Goal: Task Accomplishment & Management: Use online tool/utility

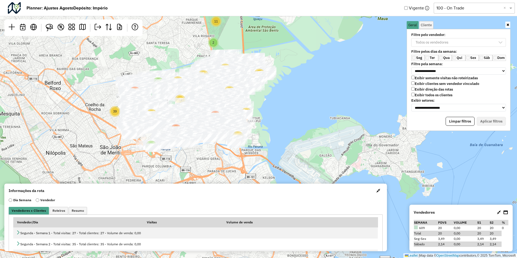
scroll to position [3, 21]
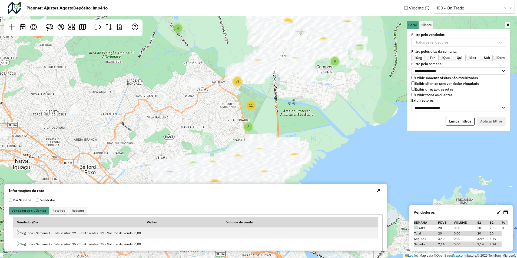
drag, startPoint x: 272, startPoint y: 89, endPoint x: 315, endPoint y: 142, distance: 68.7
click at [307, 176] on div "3 7 39 57 106 7 14 39 59 2 44 95 10 18 70 114 212 4 8 3 3 38 24 9 6 11 39 41 33…" at bounding box center [258, 129] width 517 height 258
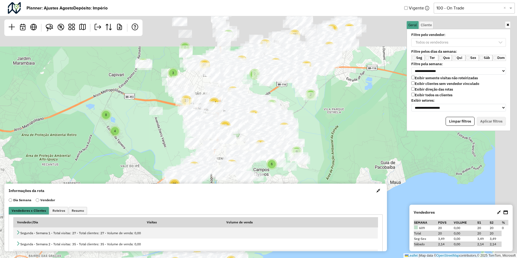
drag, startPoint x: 366, startPoint y: 72, endPoint x: 302, endPoint y: 172, distance: 118.3
click at [302, 172] on div "3 7 39 57 106 7 14 39 59 2 44 95 10 18 70 114 212 4 8 3 3 38 24 9 6 11 39 41 33…" at bounding box center [258, 129] width 517 height 258
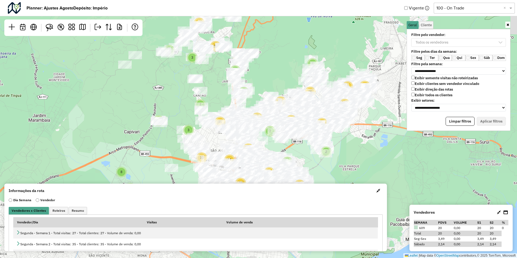
drag, startPoint x: 153, startPoint y: 123, endPoint x: 167, endPoint y: 175, distance: 53.7
click at [167, 175] on div "3 7 39 57 106 7 14 39 59 2 44 95 10 18 70 114 212 4 8 3 3 38 24 9 6 11 39 41 33…" at bounding box center [258, 129] width 517 height 258
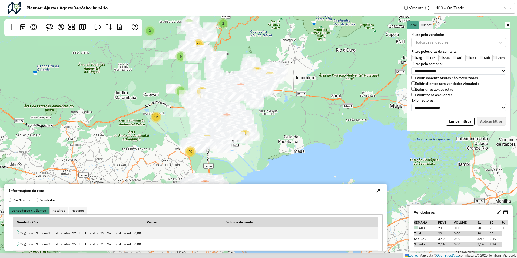
drag, startPoint x: 257, startPoint y: 166, endPoint x: 273, endPoint y: 110, distance: 58.4
click at [274, 107] on div "3 8 202 119 141 424 12 6 62 15 50 74 2 5 8 64 45 163 50 223 Leaflet | Map data …" at bounding box center [258, 129] width 517 height 258
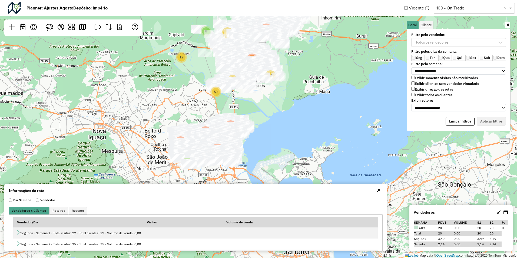
drag, startPoint x: 253, startPoint y: 163, endPoint x: 273, endPoint y: 107, distance: 59.6
click at [273, 107] on div "3 8 202 119 141 424 12 6 62 15 50 74 2 5 8 64 45 163 50 223 Leaflet | Map data …" at bounding box center [258, 129] width 517 height 258
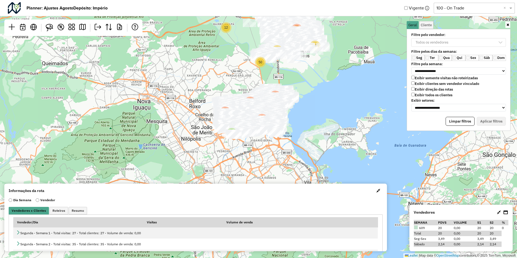
drag, startPoint x: 258, startPoint y: 161, endPoint x: 302, endPoint y: 131, distance: 53.6
click at [302, 131] on div "3 8 202 119 141 424 12 6 62 15 50 74 2 5 8 64 45 163 50 223 Leaflet | Map data …" at bounding box center [258, 129] width 517 height 258
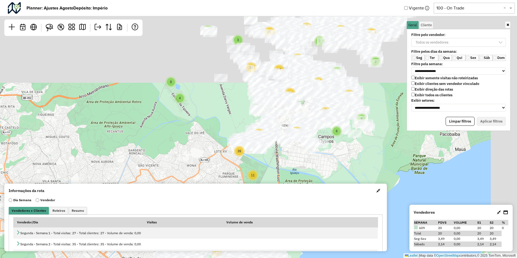
drag, startPoint x: 307, startPoint y: 61, endPoint x: 277, endPoint y: 189, distance: 131.0
click at [277, 189] on hb-planner "**********" at bounding box center [258, 129] width 517 height 258
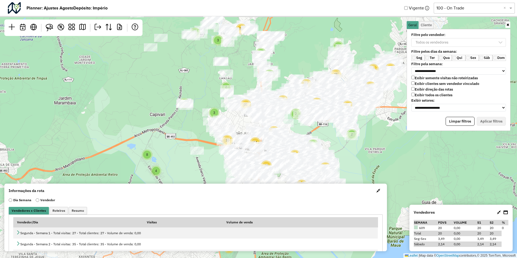
drag, startPoint x: 356, startPoint y: 64, endPoint x: 332, endPoint y: 136, distance: 76.2
click at [332, 136] on div "3 7 39 57 106 7 14 39 59 2 44 95 10 18 70 114 212 4 8 3 3 38 24 9 6 11 39 41 33…" at bounding box center [258, 129] width 517 height 258
click at [291, 38] on div "3 7 39 57 106 7 14 39 59 2 44 95 10 18 70 114 212 4 8 3 3 38 24 9 6 11 39 41 33…" at bounding box center [258, 129] width 517 height 258
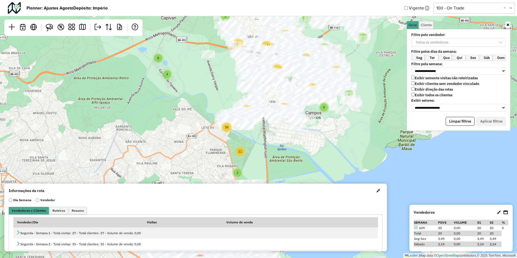
drag, startPoint x: 360, startPoint y: 152, endPoint x: 369, endPoint y: 59, distance: 93.1
click at [371, 54] on div "3 7 39 57 106 7 14 39 59 2 44 95 10 18 70 114 212 4 8 3 3 38 24 9 6 11 39 41 33…" at bounding box center [258, 129] width 517 height 258
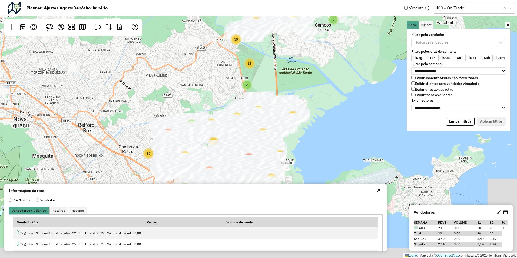
drag, startPoint x: 294, startPoint y: 150, endPoint x: 302, endPoint y: 65, distance: 84.9
click at [305, 47] on div "3 7 39 57 106 7 14 39 59 2 44 95 10 18 70 114 212 4 8 3 3 38 24 9 6 11 39 41 33…" at bounding box center [258, 129] width 517 height 258
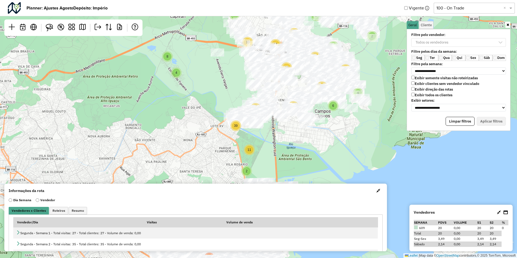
drag, startPoint x: 314, startPoint y: 59, endPoint x: 290, endPoint y: 206, distance: 149.4
click at [290, 206] on hb-planner "**********" at bounding box center [258, 129] width 517 height 258
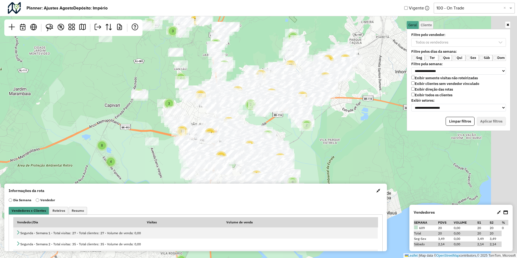
drag, startPoint x: 368, startPoint y: 99, endPoint x: 323, endPoint y: 140, distance: 60.2
click at [323, 140] on div "3 7 39 57 106 7 14 39 59 2 44 95 10 18 70 114 212 4 8 3 3 38 24 9 6 11 39 41 33…" at bounding box center [258, 129] width 517 height 258
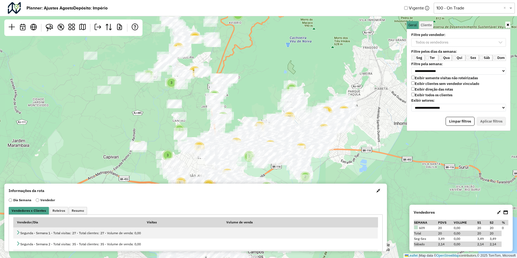
drag, startPoint x: 349, startPoint y: 103, endPoint x: 348, endPoint y: 155, distance: 51.6
click at [348, 155] on div "3 7 39 57 106 7 14 39 59 2 44 95 10 18 70 114 212 4 8 3 3 38 24 9 6 11 39 41 33…" at bounding box center [258, 129] width 517 height 258
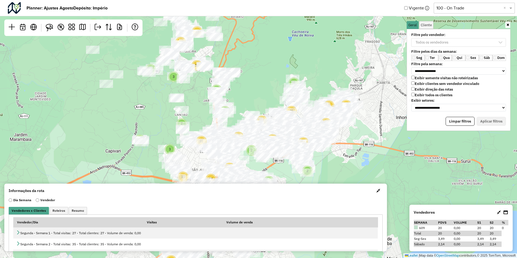
drag, startPoint x: 258, startPoint y: 59, endPoint x: 260, endPoint y: 53, distance: 6.3
click at [260, 53] on div "3 7 39 57 106 7 14 39 59 2 44 95 10 18 70 114 212 4 8 3 3 38 24 9 6 11 39 41 33…" at bounding box center [258, 129] width 517 height 258
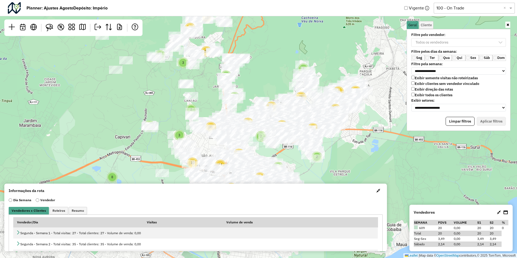
drag, startPoint x: 261, startPoint y: 87, endPoint x: 279, endPoint y: 52, distance: 40.0
click at [279, 52] on div "3 7 39 57 106 7 14 39 59 2 44 95 10 18 70 114 212 4 8 3 3 38 24 9 6 11 39 41 33…" at bounding box center [258, 129] width 517 height 258
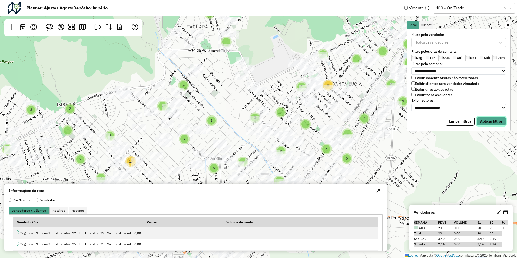
drag, startPoint x: 482, startPoint y: 117, endPoint x: 445, endPoint y: 114, distance: 37.4
click at [483, 117] on button "Aplicar filtros" at bounding box center [490, 121] width 29 height 9
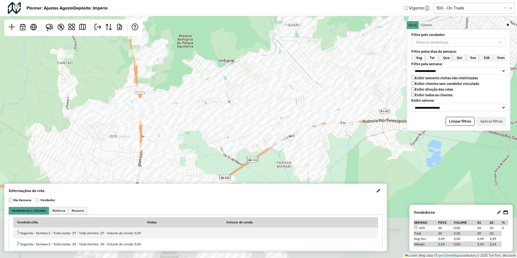
drag, startPoint x: 366, startPoint y: 155, endPoint x: 377, endPoint y: 98, distance: 57.3
click at [377, 98] on div "Leaflet | Map data © OpenStreetMap contributors,© 2025 TomTom, Microsoft" at bounding box center [258, 129] width 517 height 258
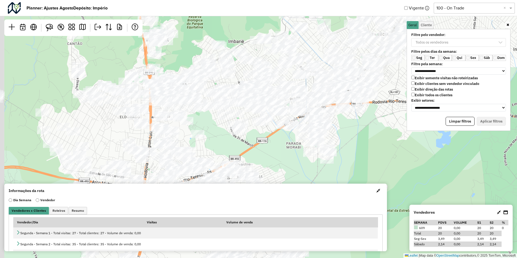
drag, startPoint x: 188, startPoint y: 146, endPoint x: 213, endPoint y: 74, distance: 76.0
click at [213, 74] on div "Leaflet | Map data © OpenStreetMap contributors,© 2025 TomTom, Microsoft" at bounding box center [258, 129] width 517 height 258
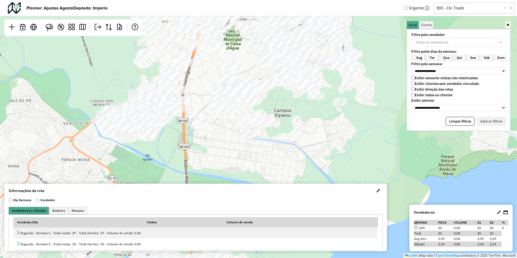
drag, startPoint x: 147, startPoint y: 165, endPoint x: 183, endPoint y: 115, distance: 61.6
click at [183, 115] on div "Leaflet | Map data © OpenStreetMap contributors,© 2025 TomTom, Microsoft" at bounding box center [258, 129] width 517 height 258
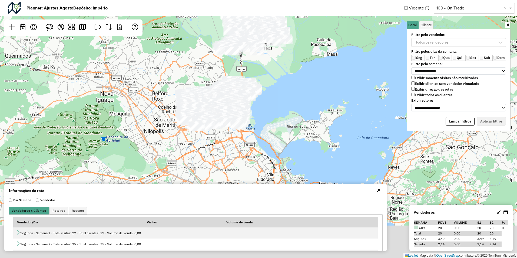
drag, startPoint x: 296, startPoint y: 128, endPoint x: 291, endPoint y: 65, distance: 62.6
click at [295, 59] on div "Leaflet | Map data © OpenStreetMap contributors,© 2025 TomTom, Microsoft" at bounding box center [258, 129] width 517 height 258
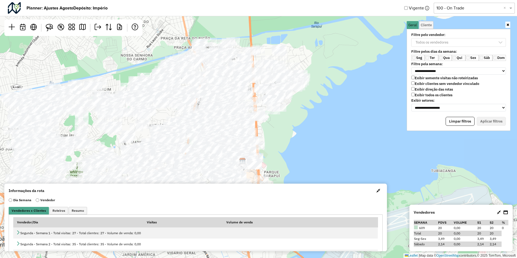
drag, startPoint x: 276, startPoint y: 109, endPoint x: 302, endPoint y: 112, distance: 26.1
click at [302, 112] on div "Leaflet | Map data © OpenStreetMap contributors,© 2025 TomTom, Microsoft" at bounding box center [258, 129] width 517 height 258
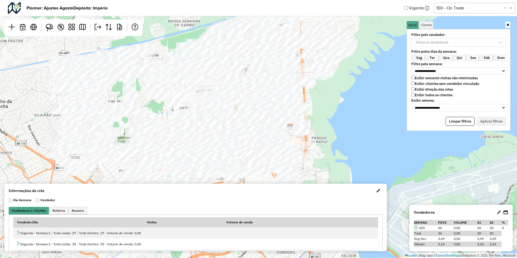
drag, startPoint x: 316, startPoint y: 87, endPoint x: 337, endPoint y: 83, distance: 21.1
click at [337, 83] on div "Leaflet | Map data © OpenStreetMap contributors,© 2025 TomTom, Microsoft" at bounding box center [258, 129] width 517 height 258
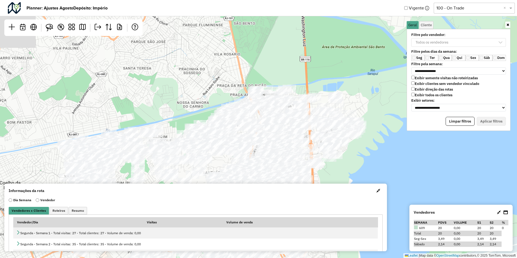
drag, startPoint x: 342, startPoint y: 145, endPoint x: 336, endPoint y: 178, distance: 33.2
click at [336, 178] on div "Leaflet | Map data © OpenStreetMap contributors,© 2025 TomTom, Microsoft" at bounding box center [258, 129] width 517 height 258
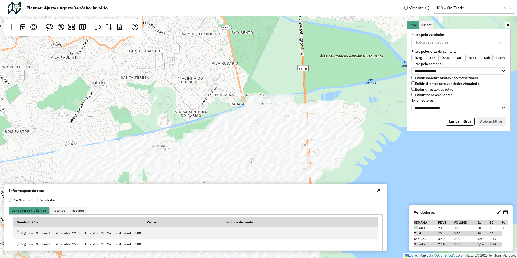
drag, startPoint x: 355, startPoint y: 58, endPoint x: 282, endPoint y: 137, distance: 107.4
click at [282, 144] on div "Leaflet | Map data © OpenStreetMap contributors,© 2025 TomTom, Microsoft" at bounding box center [258, 129] width 517 height 258
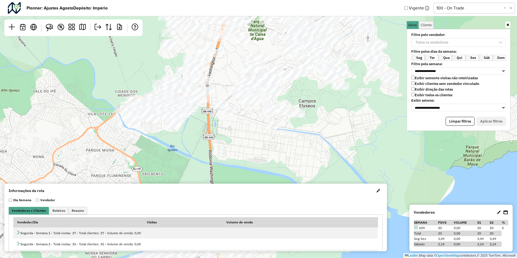
drag, startPoint x: 276, startPoint y: 102, endPoint x: 213, endPoint y: 106, distance: 63.1
click at [259, 153] on div "Leaflet | Map data © OpenStreetMap contributors,© 2025 TomTom, Microsoft" at bounding box center [258, 129] width 517 height 258
drag, startPoint x: 206, startPoint y: 124, endPoint x: 168, endPoint y: 178, distance: 66.2
click at [167, 181] on div "Leaflet | Map data © OpenStreetMap contributors,© 2025 TomTom, Microsoft" at bounding box center [258, 129] width 517 height 258
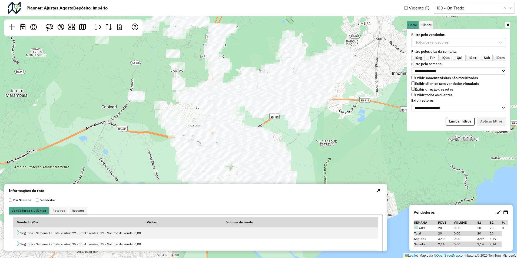
drag, startPoint x: 289, startPoint y: 81, endPoint x: 255, endPoint y: 132, distance: 61.3
click at [288, 147] on div "Leaflet | Map data © OpenStreetMap contributors,© 2025 TomTom, Microsoft" at bounding box center [258, 129] width 517 height 258
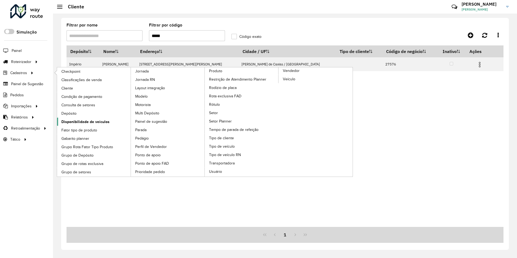
click at [76, 121] on span "Disponibilidade de veículos" at bounding box center [85, 122] width 48 height 6
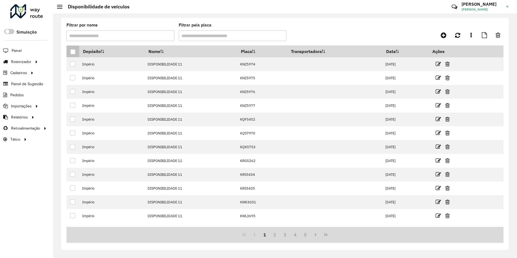
click at [72, 49] on div at bounding box center [72, 51] width 5 height 5
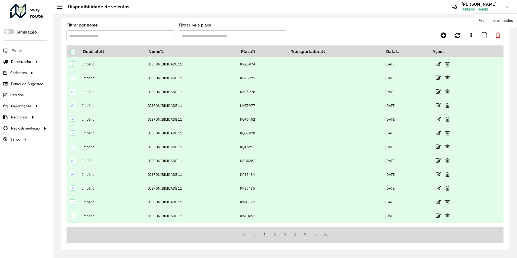
click at [497, 36] on icon at bounding box center [497, 35] width 5 height 6
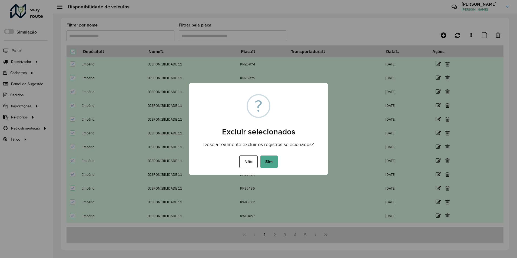
click at [272, 162] on button "Sim" at bounding box center [268, 161] width 17 height 12
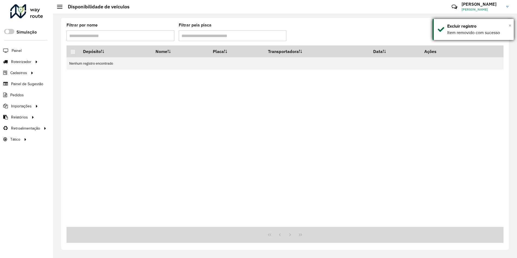
click at [510, 25] on span "×" at bounding box center [509, 25] width 3 height 6
click at [447, 35] on link at bounding box center [443, 35] width 12 height 10
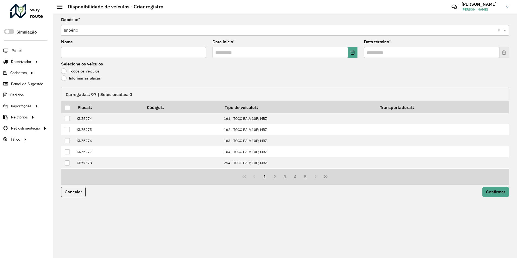
click at [83, 52] on input "Nome" at bounding box center [133, 52] width 145 height 11
type input "**********"
click at [353, 51] on icon "Choose Date" at bounding box center [353, 52] width 4 height 4
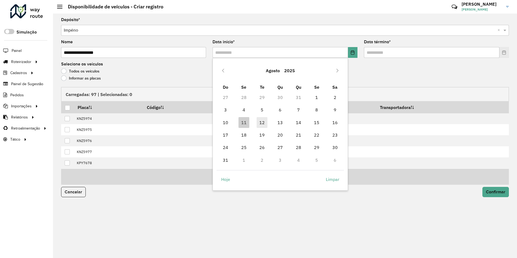
click at [264, 123] on span "12" at bounding box center [261, 122] width 11 height 11
type input "**********"
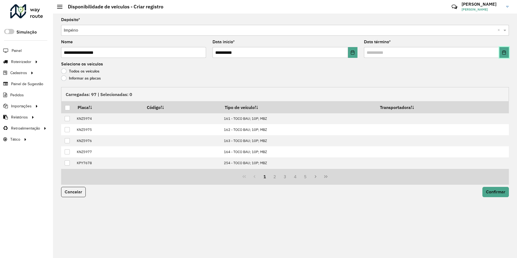
click at [503, 52] on icon "Choose Date" at bounding box center [504, 52] width 4 height 4
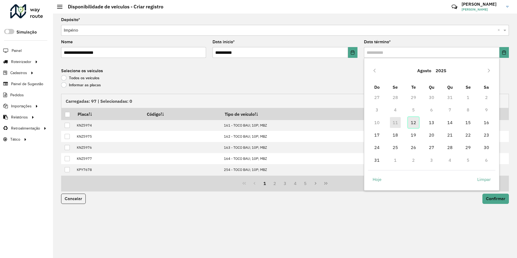
click at [411, 123] on span "12" at bounding box center [413, 122] width 11 height 11
type input "**********"
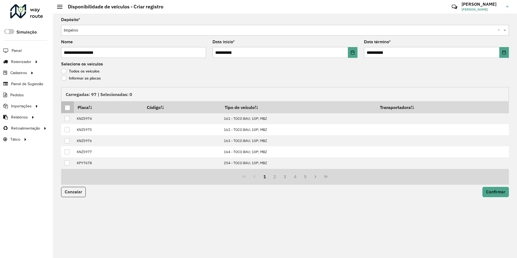
click at [65, 107] on th at bounding box center [67, 107] width 13 height 12
click at [66, 107] on div at bounding box center [67, 107] width 5 height 5
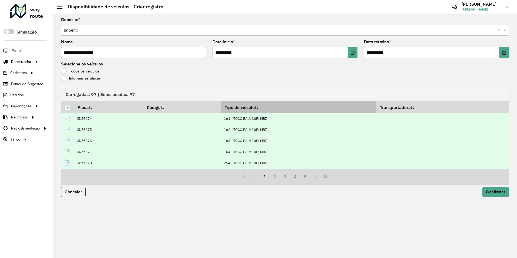
click at [237, 108] on th "Tipo de veículo" at bounding box center [298, 107] width 155 height 12
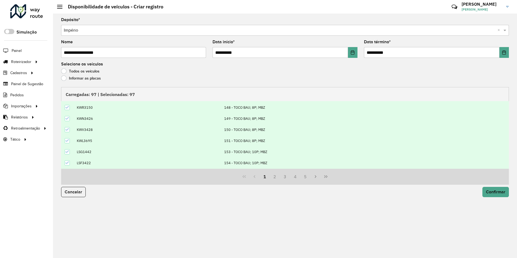
scroll to position [55, 0]
click at [277, 178] on button "2" at bounding box center [274, 176] width 10 height 10
click at [281, 176] on button "3" at bounding box center [285, 176] width 10 height 10
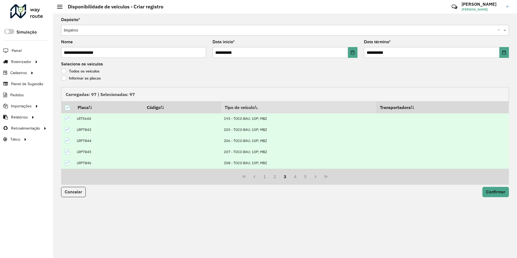
click at [67, 152] on icon at bounding box center [67, 152] width 4 height 4
click at [66, 164] on icon at bounding box center [67, 163] width 4 height 2
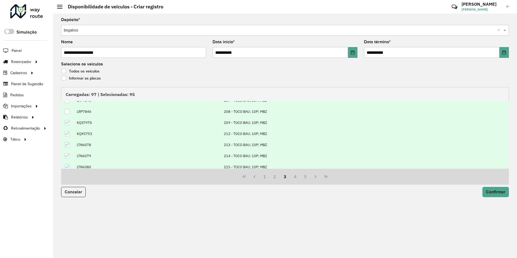
scroll to position [55, 0]
click at [65, 163] on icon at bounding box center [67, 163] width 4 height 4
click at [293, 176] on button "4" at bounding box center [295, 176] width 10 height 10
click at [66, 152] on icon at bounding box center [67, 152] width 4 height 4
click at [293, 176] on button "5" at bounding box center [295, 176] width 10 height 10
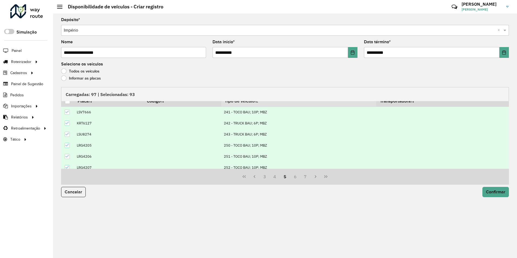
scroll to position [1, 0]
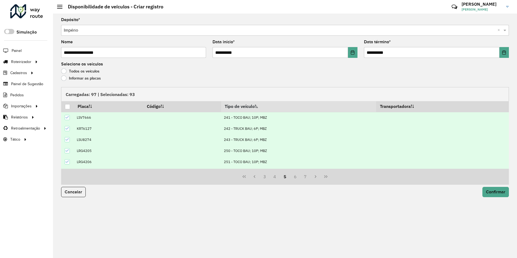
click at [67, 129] on icon at bounding box center [67, 128] width 4 height 4
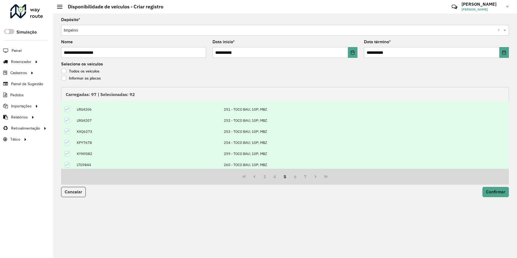
scroll to position [55, 0]
click at [293, 177] on button "6" at bounding box center [295, 176] width 10 height 10
click at [65, 141] on icon at bounding box center [67, 141] width 4 height 4
click at [68, 155] on td at bounding box center [67, 151] width 13 height 11
click at [68, 152] on icon at bounding box center [67, 152] width 4 height 2
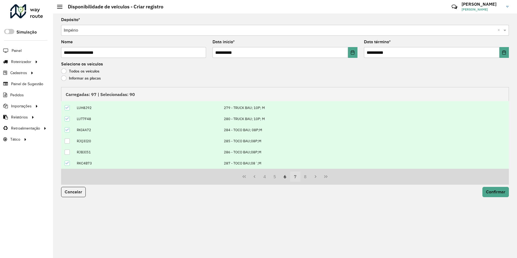
click at [294, 175] on button "7" at bounding box center [295, 176] width 10 height 10
click at [292, 178] on button "8" at bounding box center [295, 176] width 10 height 10
click at [293, 176] on button "9" at bounding box center [295, 176] width 10 height 10
click at [66, 161] on icon at bounding box center [67, 163] width 4 height 4
click at [65, 149] on td at bounding box center [67, 151] width 13 height 11
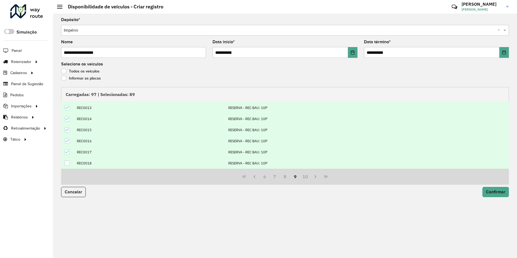
click at [64, 139] on td at bounding box center [67, 140] width 13 height 11
click at [68, 141] on icon at bounding box center [67, 141] width 4 height 4
click at [66, 154] on div at bounding box center [67, 151] width 5 height 5
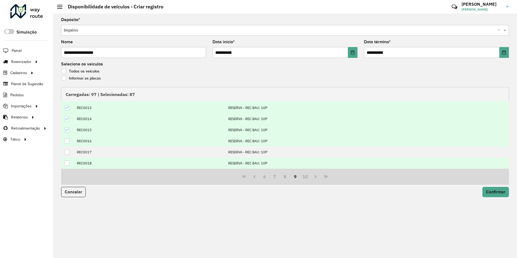
click at [65, 131] on div at bounding box center [67, 129] width 5 height 5
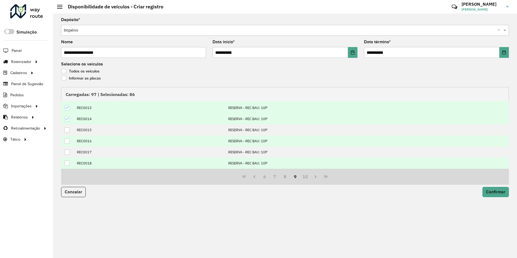
click at [67, 121] on icon at bounding box center [67, 119] width 4 height 4
click at [68, 106] on icon at bounding box center [67, 108] width 4 height 4
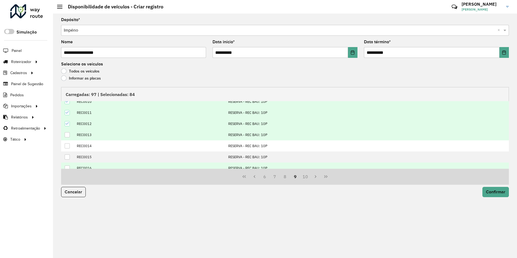
click at [66, 124] on icon at bounding box center [67, 124] width 4 height 4
click at [67, 111] on icon at bounding box center [67, 113] width 4 height 4
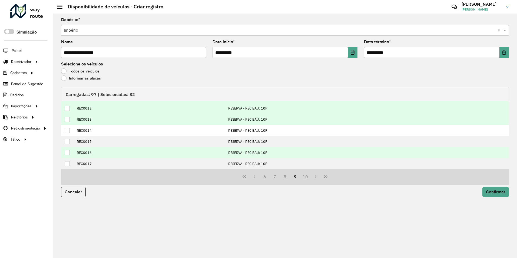
scroll to position [55, 0]
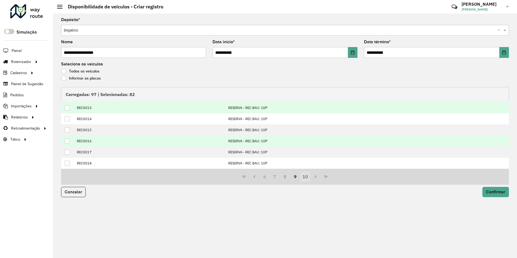
click at [304, 176] on button "10" at bounding box center [305, 176] width 10 height 10
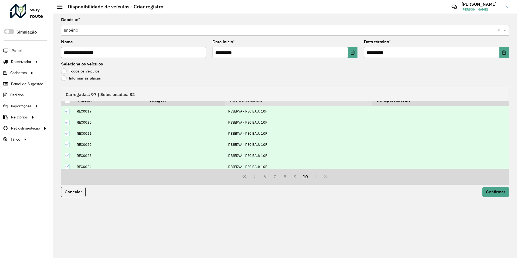
scroll to position [0, 0]
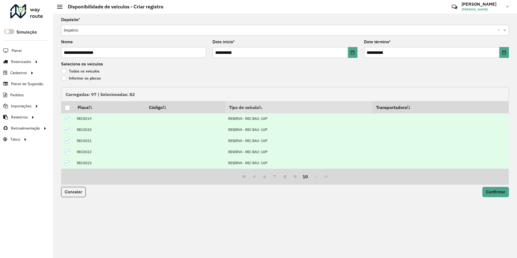
click at [67, 117] on icon at bounding box center [67, 118] width 4 height 4
click at [67, 129] on icon at bounding box center [67, 130] width 4 height 4
click at [66, 140] on icon at bounding box center [67, 141] width 4 height 4
click at [67, 152] on icon at bounding box center [67, 152] width 4 height 4
click at [68, 165] on div at bounding box center [67, 162] width 5 height 5
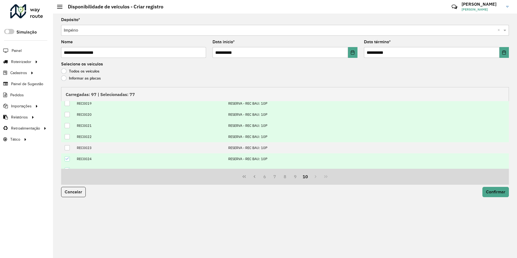
scroll to position [22, 0]
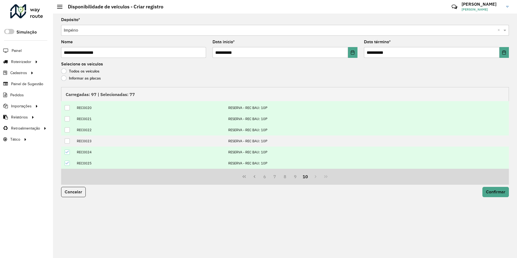
click at [67, 149] on div at bounding box center [67, 151] width 5 height 5
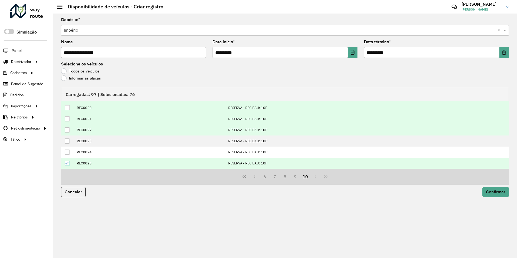
click at [68, 164] on icon at bounding box center [67, 163] width 4 height 4
click at [494, 192] on span "Confirmar" at bounding box center [495, 191] width 19 height 5
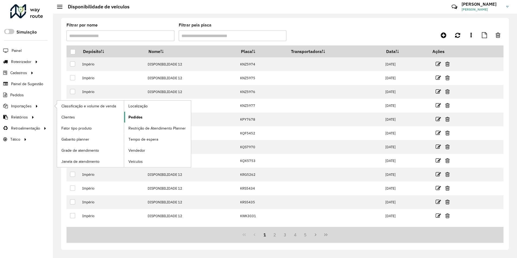
click at [135, 115] on span "Pedidos" at bounding box center [135, 117] width 14 height 6
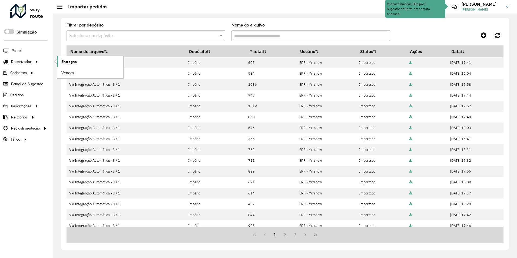
click at [77, 62] on link "Entregas" at bounding box center [90, 61] width 66 height 11
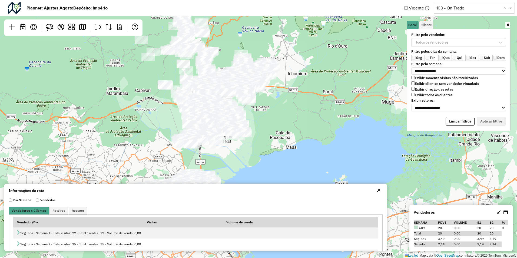
scroll to position [3, 21]
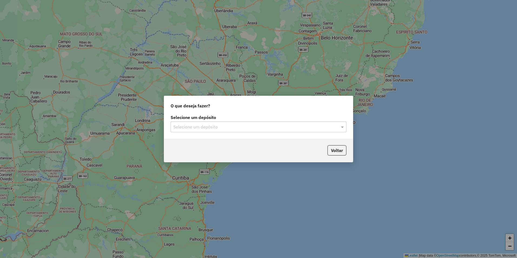
click at [191, 126] on input "text" at bounding box center [252, 127] width 159 height 6
click at [178, 144] on span "Império" at bounding box center [180, 142] width 14 height 5
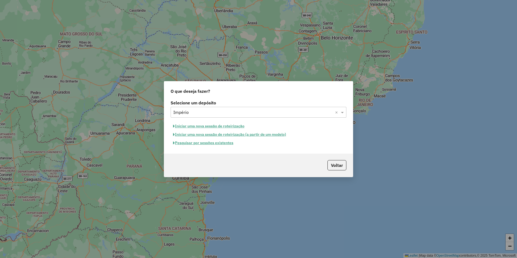
click at [211, 126] on button "Iniciar uma nova sessão de roteirização" at bounding box center [208, 126] width 76 height 8
select select "*"
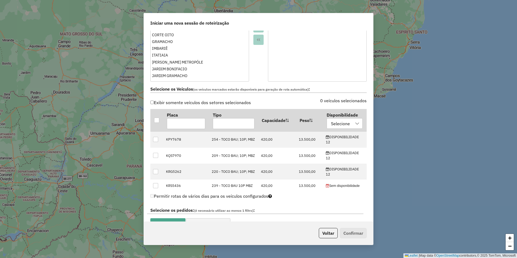
scroll to position [168, 0]
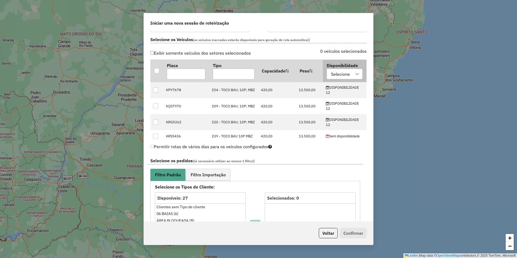
click at [337, 78] on div "Selecione" at bounding box center [340, 74] width 23 height 10
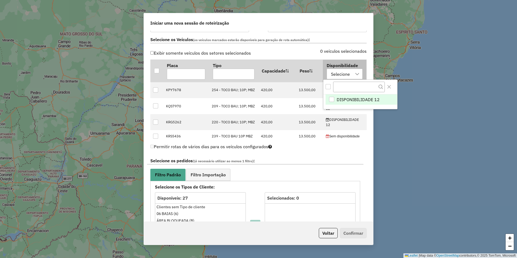
scroll to position [4, 25]
click at [340, 99] on span "DISPONIBILIDADE 12" at bounding box center [357, 99] width 43 height 6
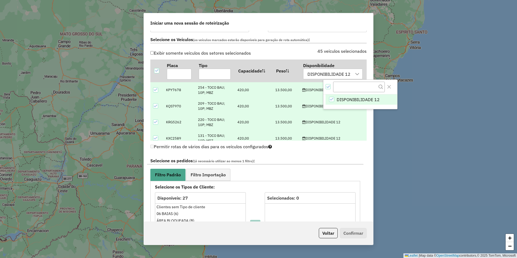
click at [324, 150] on div "Permitir rotas de vários dias para os veículos configurados" at bounding box center [258, 148] width 216 height 11
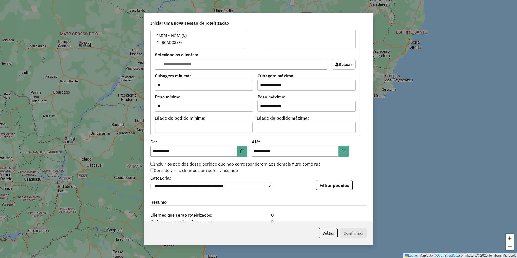
scroll to position [417, 0]
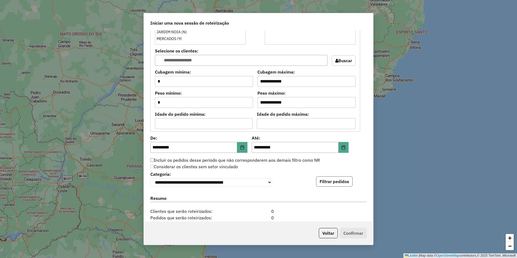
click at [326, 184] on button "Filtrar pedidos" at bounding box center [334, 181] width 36 height 10
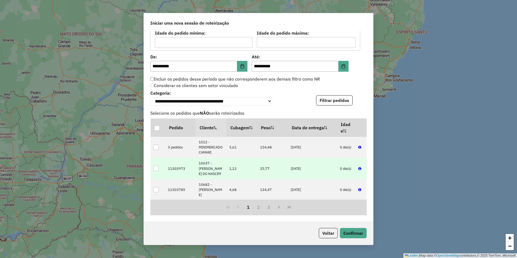
scroll to position [606, 0]
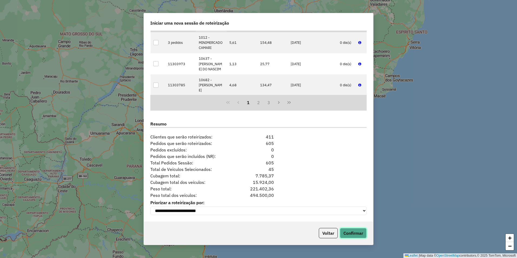
click at [356, 233] on button "Confirmar" at bounding box center [353, 233] width 27 height 10
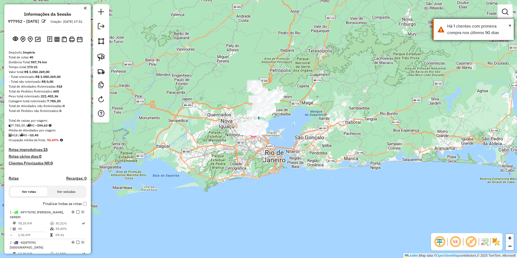
click at [480, 34] on div "Há 1 clientes com primeira compra nos últimos 90 dias" at bounding box center [478, 29] width 62 height 13
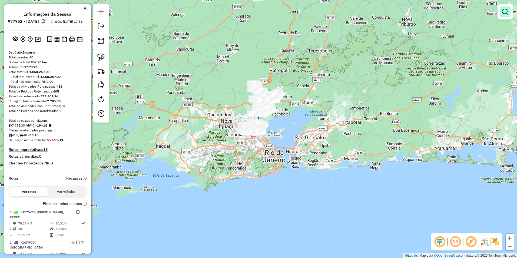
click at [507, 14] on em at bounding box center [504, 12] width 6 height 6
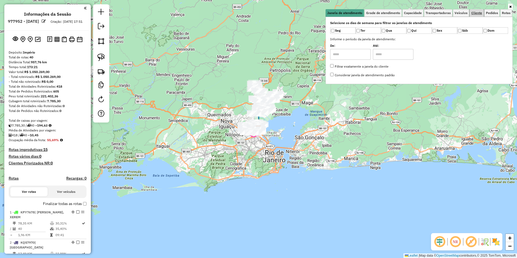
click at [476, 11] on span "Cliente" at bounding box center [476, 12] width 11 height 3
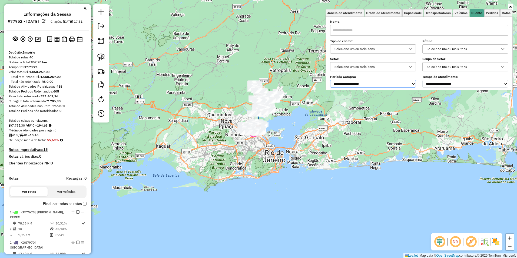
click at [363, 85] on select "**********" at bounding box center [373, 84] width 86 height 8
select select "*****"
click at [332, 80] on select "**********" at bounding box center [373, 84] width 86 height 8
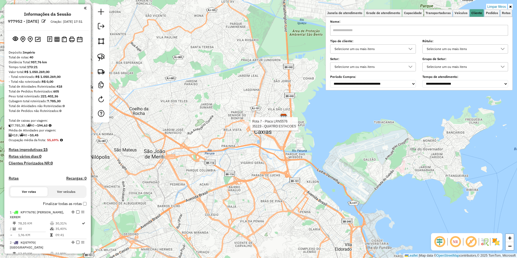
select select "**********"
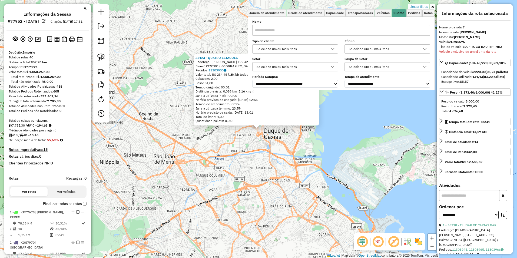
scroll to position [381, 0]
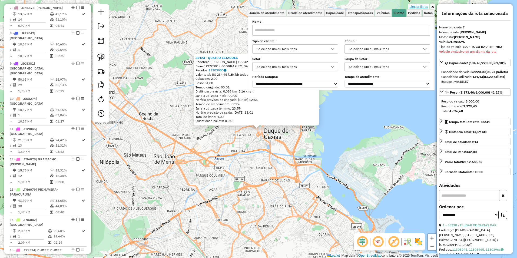
click at [422, 6] on link "Limpar filtros" at bounding box center [418, 7] width 21 height 6
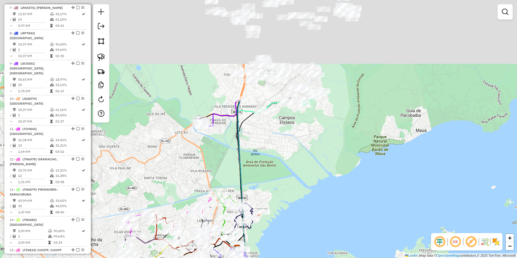
drag, startPoint x: 348, startPoint y: 41, endPoint x: 247, endPoint y: 209, distance: 196.1
click at [255, 236] on div "Janela de atendimento Grade de atendimento Capacidade Transportadoras Veículos …" at bounding box center [258, 129] width 517 height 258
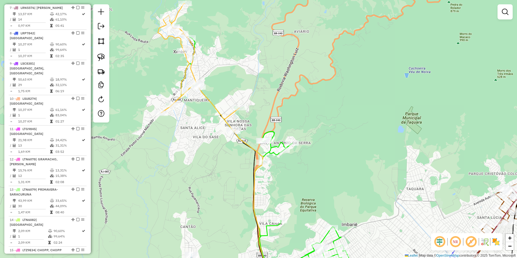
click at [184, 70] on icon at bounding box center [198, 67] width 81 height 128
select select "**********"
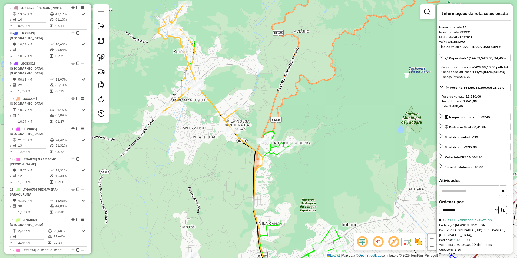
scroll to position [634, 0]
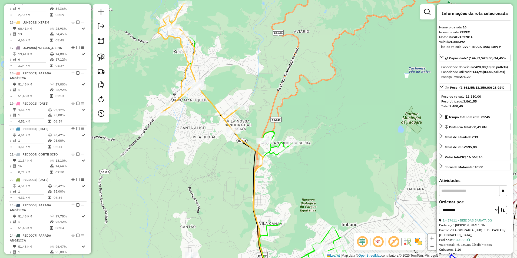
click at [184, 70] on icon at bounding box center [198, 67] width 81 height 128
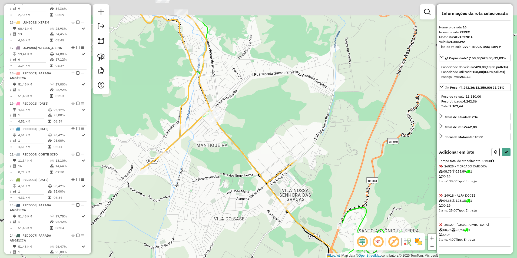
drag, startPoint x: 214, startPoint y: 26, endPoint x: 223, endPoint y: 66, distance: 41.3
click at [223, 66] on div "Janela de atendimento Grade de atendimento Capacidade Transportadoras Veículos …" at bounding box center [258, 129] width 517 height 258
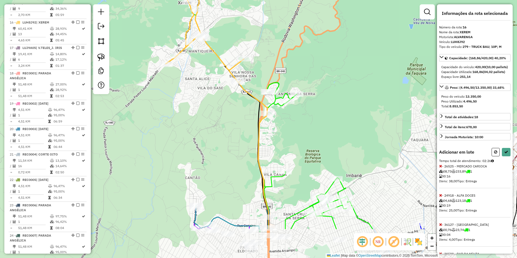
drag, startPoint x: 232, startPoint y: 190, endPoint x: 208, endPoint y: 116, distance: 77.8
click at [196, 120] on div "Janela de atendimento Grade de atendimento Capacidade Transportadoras Veículos …" at bounding box center [258, 129] width 517 height 258
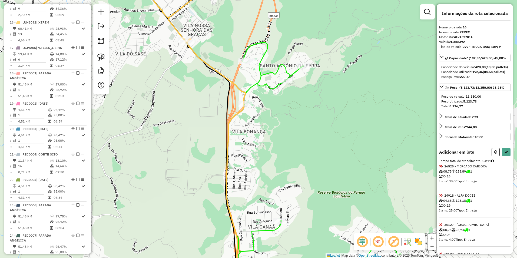
drag, startPoint x: 255, startPoint y: 155, endPoint x: 232, endPoint y: 49, distance: 108.8
click at [232, 49] on div "Janela de atendimento Grade de atendimento Capacidade Transportadoras Veículos …" at bounding box center [258, 129] width 517 height 258
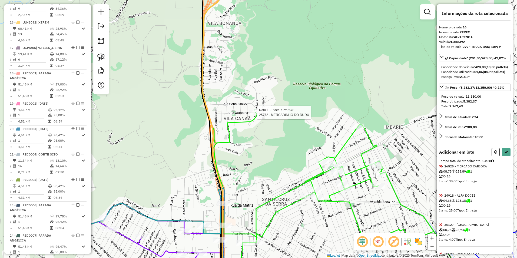
select select "**********"
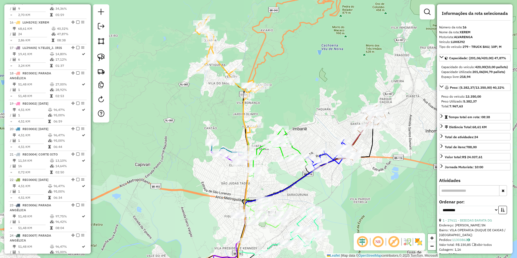
click at [238, 86] on icon at bounding box center [228, 74] width 67 height 116
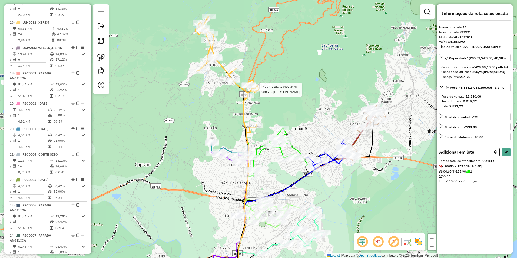
select select "**********"
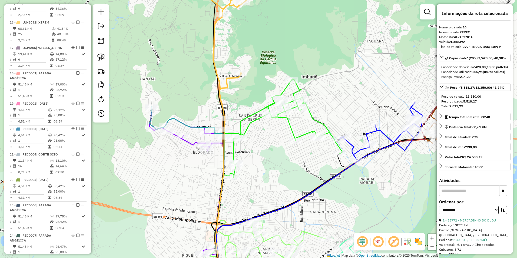
click at [307, 135] on icon at bounding box center [283, 128] width 118 height 98
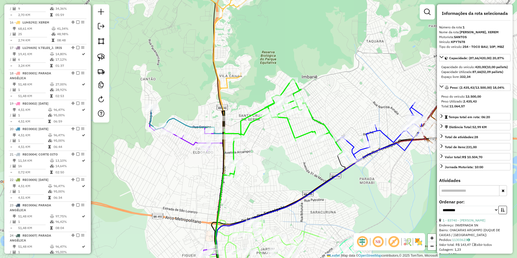
scroll to position [209, 0]
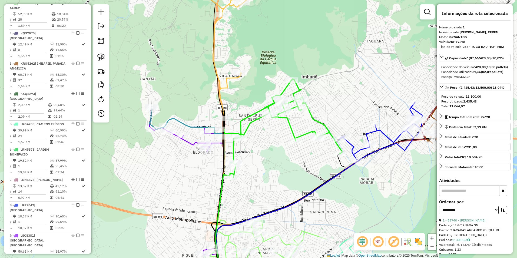
drag, startPoint x: 306, startPoint y: 167, endPoint x: 229, endPoint y: 166, distance: 77.3
click at [229, 166] on div "Janela de atendimento Grade de atendimento Capacidade Transportadoras Veículos …" at bounding box center [258, 129] width 517 height 258
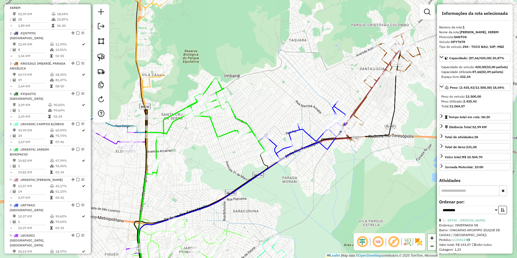
drag, startPoint x: 376, startPoint y: 110, endPoint x: 351, endPoint y: 121, distance: 27.4
click at [351, 121] on div "Janela de atendimento Grade de atendimento Capacidade Transportadoras Veículos …" at bounding box center [258, 129] width 517 height 258
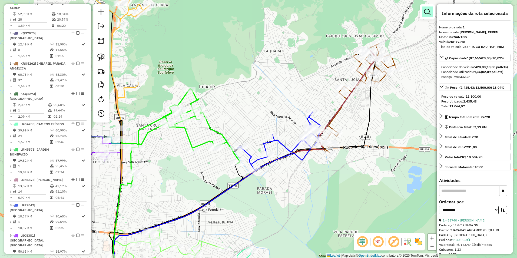
click at [427, 12] on em at bounding box center [427, 12] width 6 height 6
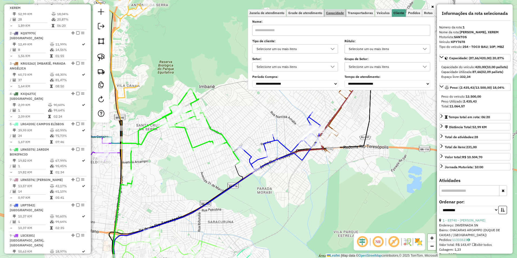
click at [334, 14] on span "Capacidade" at bounding box center [335, 12] width 18 height 3
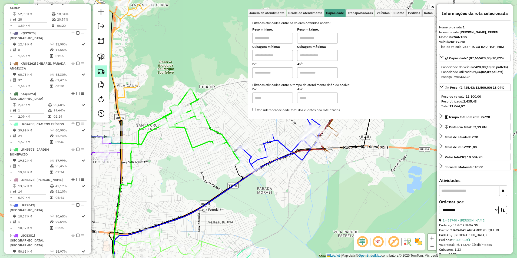
click at [101, 72] on img at bounding box center [101, 72] width 8 height 8
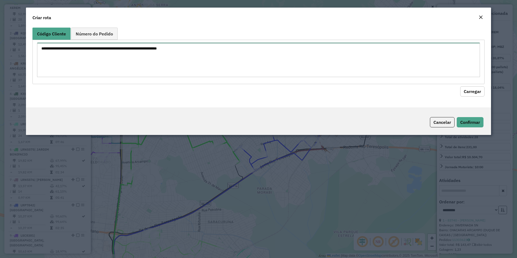
click at [60, 46] on textarea at bounding box center [258, 60] width 443 height 34
type textarea "***** ***** ***** ***** ***** ***** *** ***** ***** ***** ***** ***** ***** ***…"
click at [471, 92] on button "Carregar" at bounding box center [472, 91] width 24 height 10
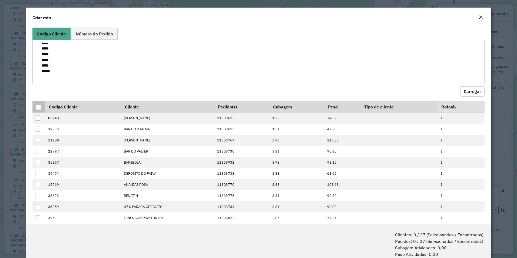
click at [39, 108] on div at bounding box center [38, 107] width 5 height 5
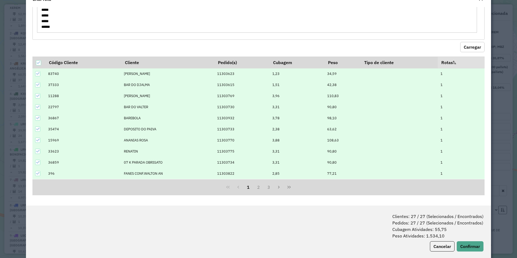
scroll to position [27, 0]
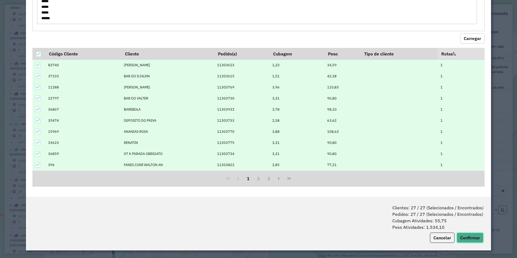
click at [461, 238] on button "Confirmar" at bounding box center [469, 237] width 27 height 10
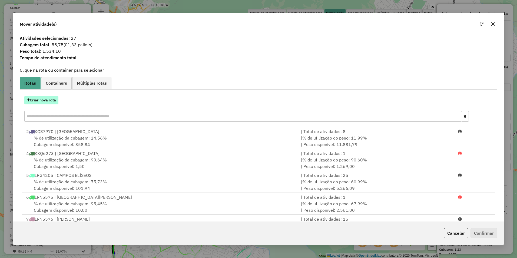
click at [53, 98] on button "Criar nova rota" at bounding box center [41, 100] width 34 height 8
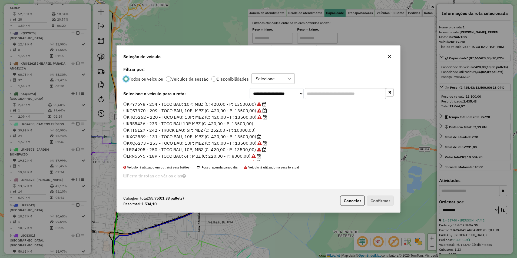
scroll to position [3, 2]
click at [238, 81] on p-radiobutton "Disponibilidades" at bounding box center [230, 78] width 38 height 5
click at [277, 94] on select "**********" at bounding box center [276, 93] width 54 height 11
select select "********"
click at [249, 99] on select "**********" at bounding box center [276, 93] width 54 height 11
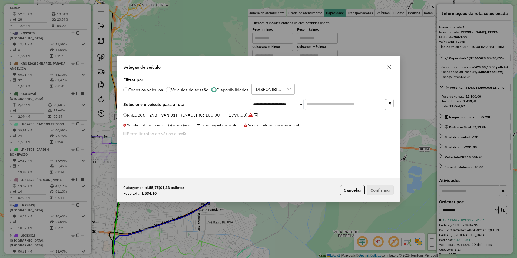
click at [228, 115] on label "RKE5B86 - 293 - VAN 01P RENAULT (C: 100,00 - P: 1790,00)" at bounding box center [190, 115] width 135 height 6
click at [380, 189] on button "Confirmar" at bounding box center [380, 190] width 27 height 10
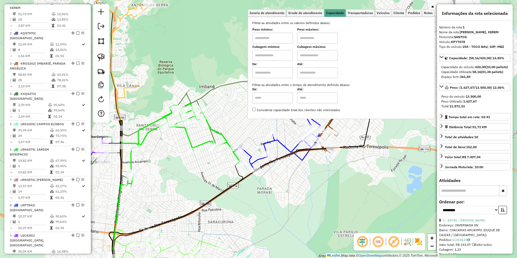
click at [216, 187] on div "Janela de atendimento Grade de atendimento Capacidade Transportadoras Veículos …" at bounding box center [258, 129] width 517 height 258
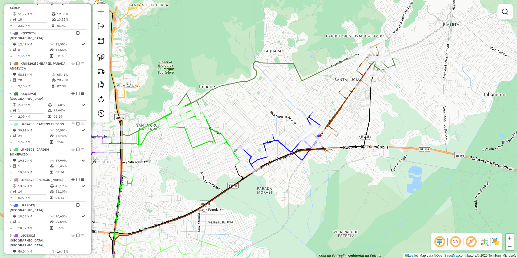
click at [394, 61] on icon at bounding box center [221, 119] width 349 height 136
select select "**********"
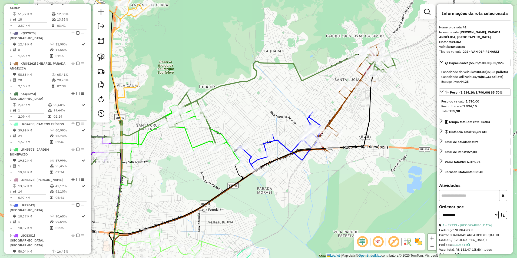
scroll to position [1130, 0]
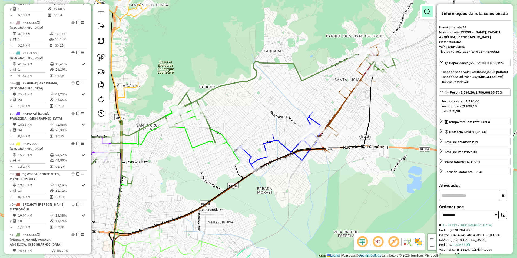
click at [426, 13] on em at bounding box center [427, 12] width 6 height 6
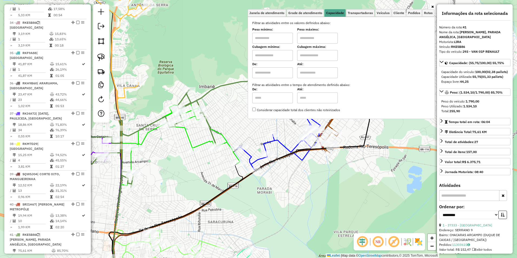
click at [275, 41] on input "text" at bounding box center [272, 38] width 41 height 11
type input "****"
click at [316, 36] on input "text" at bounding box center [317, 38] width 41 height 11
type input "*****"
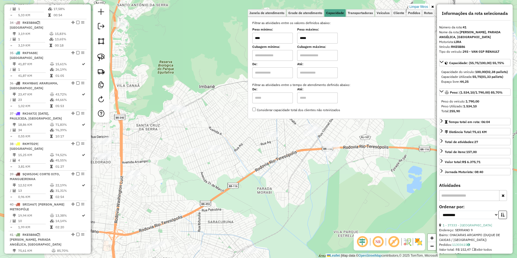
click at [242, 241] on div "Limpar filtros Janela de atendimento Grade de atendimento Capacidade Transporta…" at bounding box center [258, 129] width 517 height 258
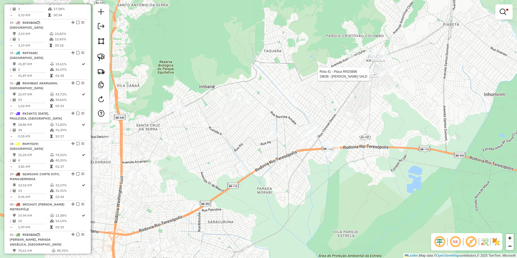
select select "**********"
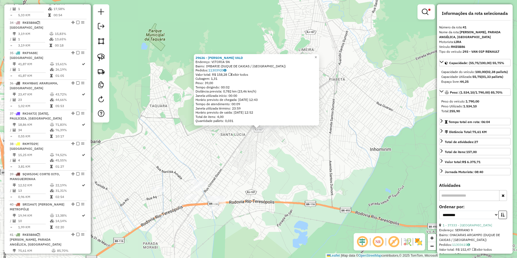
click at [259, 183] on div "29636 - ANGELICA JUDITH VALD Endereço: VITORIA SN Bairro: IMBARIE (DUQUE DE CAX…" at bounding box center [258, 129] width 517 height 258
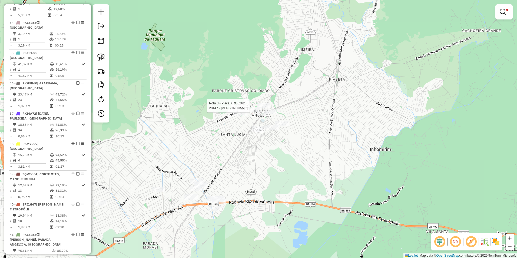
select select "**********"
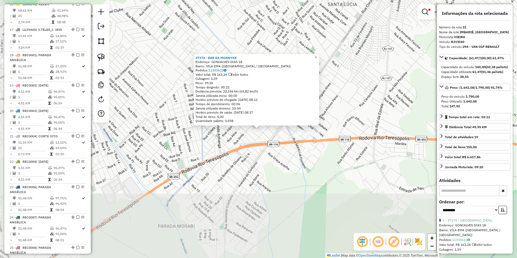
scroll to position [1034, 0]
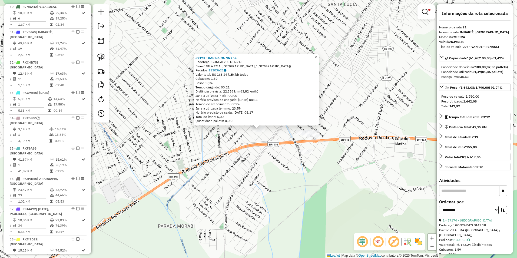
click at [242, 183] on div "37174 - BAR DA MONNYKE Endereço: GONCALVES DIAS 18 Bairro: VILA EMA (DUQUE DE C…" at bounding box center [258, 129] width 517 height 258
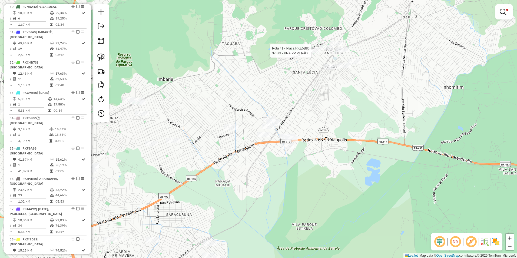
select select "**********"
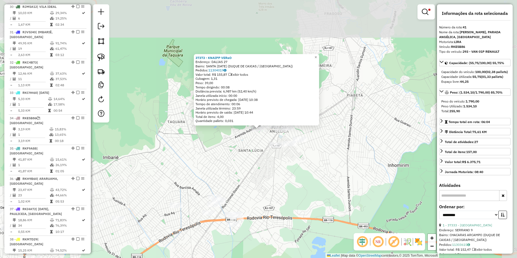
scroll to position [1130, 0]
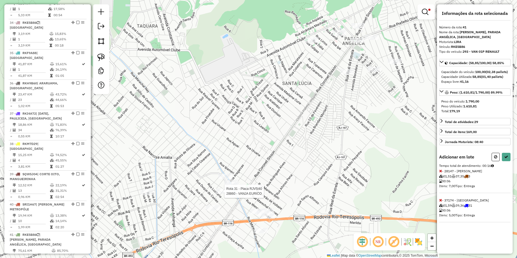
click at [219, 194] on div at bounding box center [223, 190] width 14 height 5
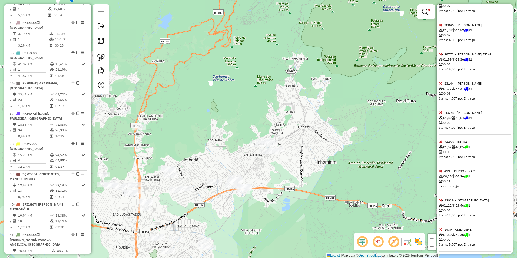
scroll to position [243, 0]
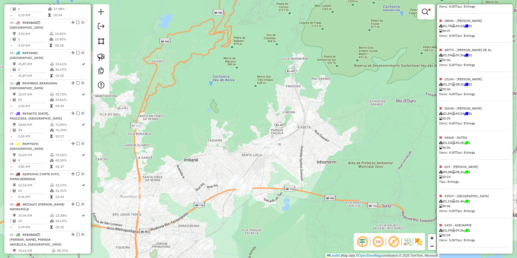
click at [440, 225] on icon at bounding box center [440, 225] width 3 height 4
click at [441, 225] on icon at bounding box center [440, 225] width 3 height 4
click at [440, 225] on icon at bounding box center [440, 225] width 3 height 4
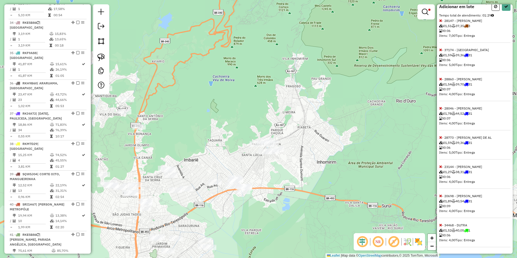
click at [440, 225] on icon at bounding box center [440, 225] width 3 height 4
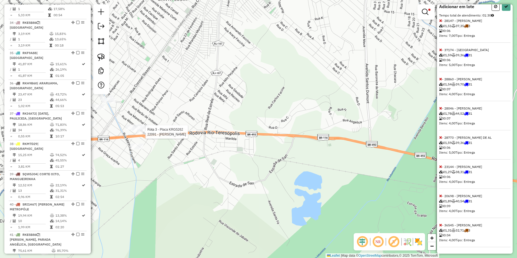
scroll to position [184, 0]
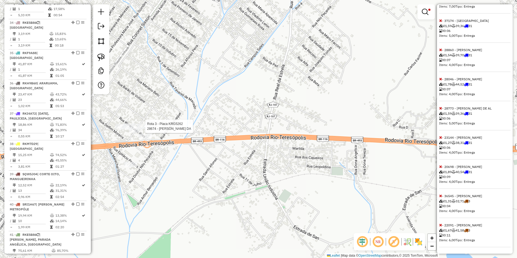
click at [145, 123] on div "Rota 3 - Placa KRG5262 28674 - GELCIONE FERREIRA DA Limpar filtros Janela de at…" at bounding box center [258, 129] width 517 height 258
click at [441, 225] on icon at bounding box center [440, 225] width 3 height 4
click at [439, 226] on icon at bounding box center [440, 225] width 3 height 4
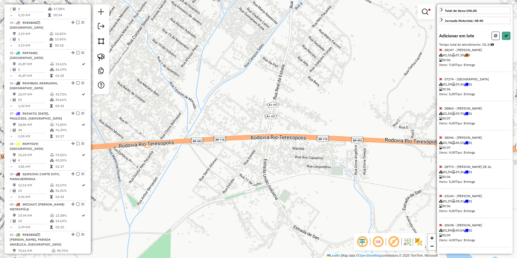
scroll to position [126, 0]
click at [440, 225] on icon at bounding box center [440, 225] width 3 height 4
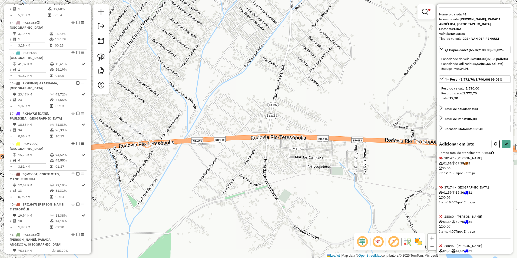
scroll to position [0, 0]
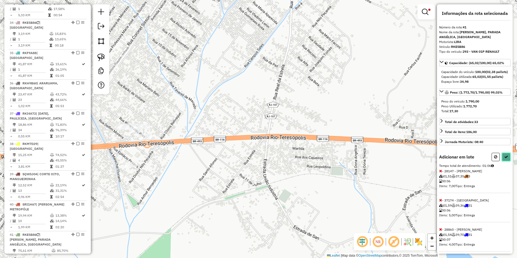
click at [504, 159] on icon at bounding box center [506, 157] width 4 height 4
select select "**********"
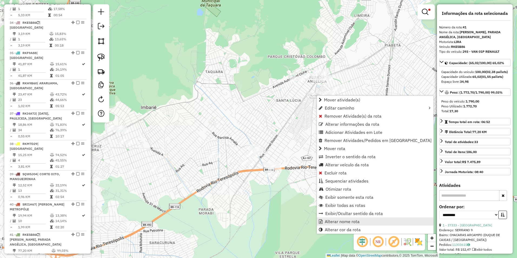
click at [347, 222] on span "Alterar nome rota" at bounding box center [341, 221] width 35 height 4
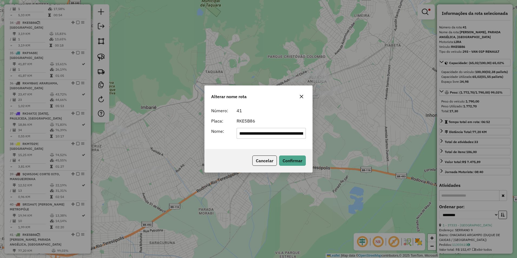
drag, startPoint x: 304, startPoint y: 135, endPoint x: 98, endPoint y: 162, distance: 207.1
click at [98, 162] on div "**********" at bounding box center [258, 129] width 517 height 258
type input "**********"
click at [290, 160] on button "Confirmar" at bounding box center [292, 160] width 27 height 10
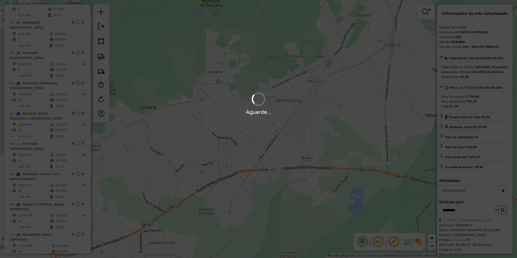
scroll to position [1125, 0]
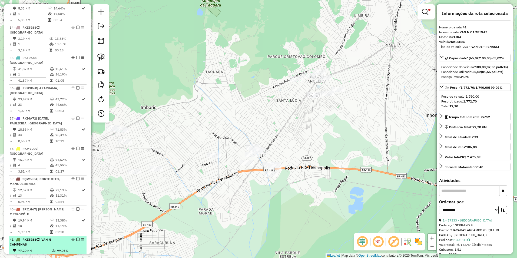
click at [77, 237] on em at bounding box center [77, 238] width 3 height 3
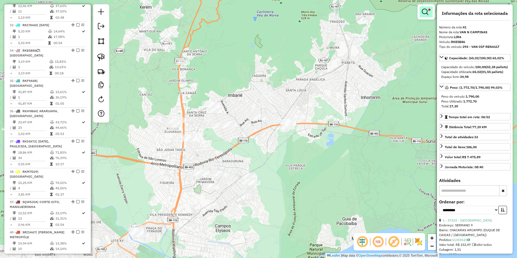
click at [427, 14] on em at bounding box center [424, 12] width 6 height 6
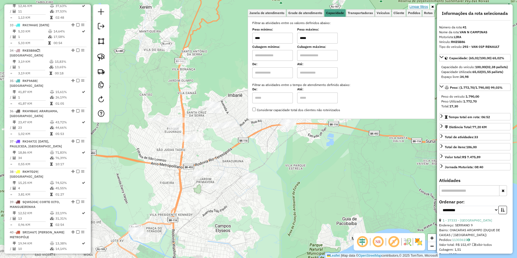
click at [411, 7] on link "Limpar filtros" at bounding box center [418, 7] width 21 height 6
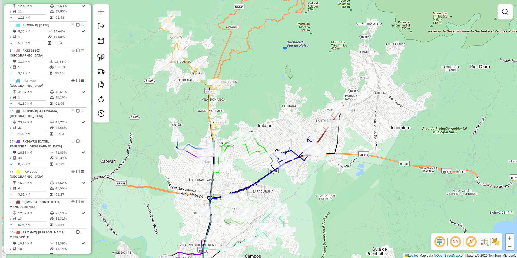
drag, startPoint x: 199, startPoint y: 78, endPoint x: 228, endPoint y: 110, distance: 43.3
click at [230, 109] on div "Janela de atendimento Grade de atendimento Capacidade Transportadoras Veículos …" at bounding box center [258, 129] width 517 height 258
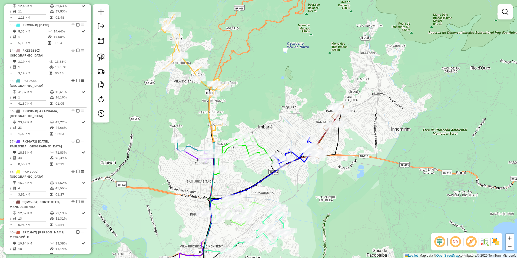
click at [188, 68] on icon at bounding box center [194, 73] width 67 height 116
select select "**********"
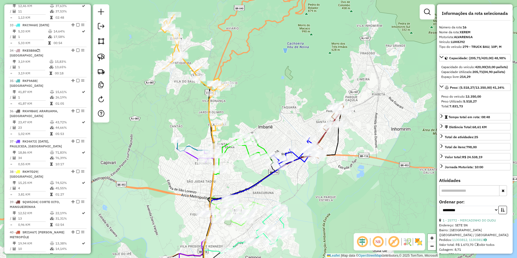
scroll to position [634, 0]
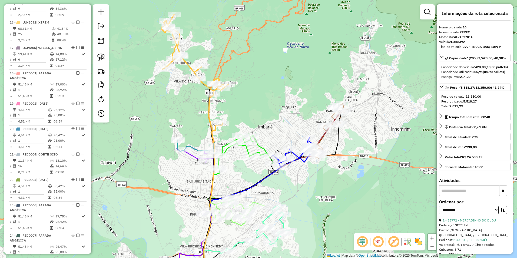
drag, startPoint x: 189, startPoint y: 96, endPoint x: 190, endPoint y: 45, distance: 50.3
click at [190, 45] on div "Janela de atendimento Grade de atendimento Capacidade Transportadoras Veículos …" at bounding box center [258, 129] width 517 height 258
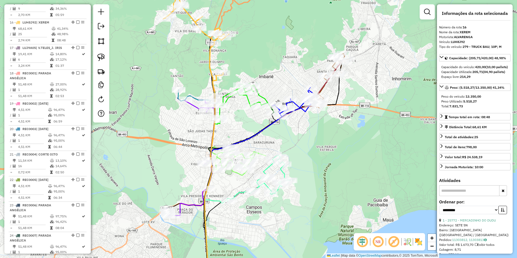
click at [324, 85] on icon at bounding box center [274, 170] width 138 height 228
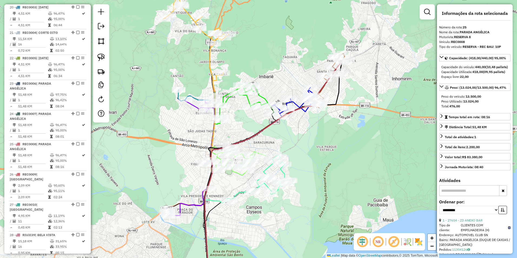
scroll to position [877, 0]
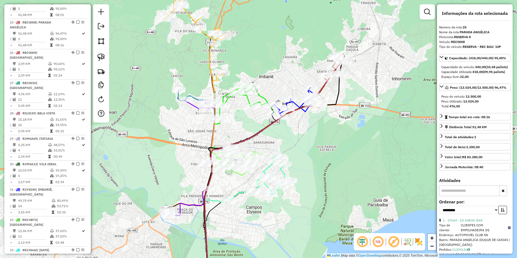
drag, startPoint x: 390, startPoint y: 68, endPoint x: 373, endPoint y: 89, distance: 27.0
click at [377, 90] on div "Janela de atendimento Grade de atendimento Capacidade Transportadoras Veículos …" at bounding box center [258, 129] width 517 height 258
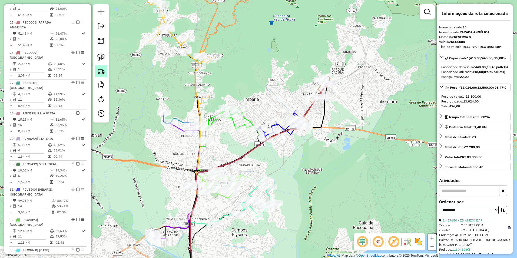
click at [102, 71] on img at bounding box center [101, 72] width 8 height 8
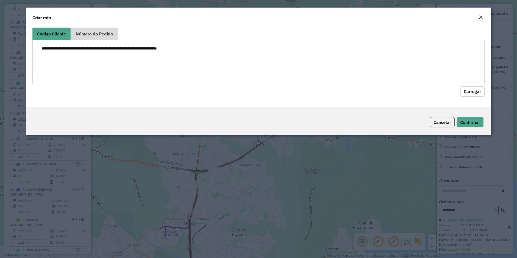
click at [102, 33] on span "Número do Pedido" at bounding box center [94, 34] width 37 height 4
click at [53, 56] on textarea at bounding box center [258, 60] width 443 height 34
paste textarea "****** ****** ****** ****** ****** ****** ****** ****** ****** ****** ****** **…"
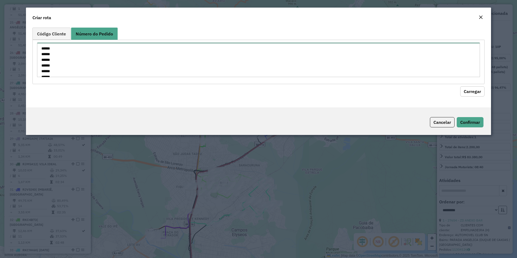
scroll to position [42, 0]
type textarea "****** ****** ****** ****** ****** ****** ****** ****** ****** ****** ****** **…"
click at [471, 92] on button "Carregar" at bounding box center [472, 91] width 24 height 10
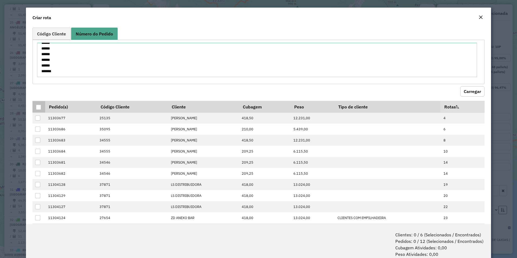
click at [38, 107] on div at bounding box center [38, 107] width 5 height 5
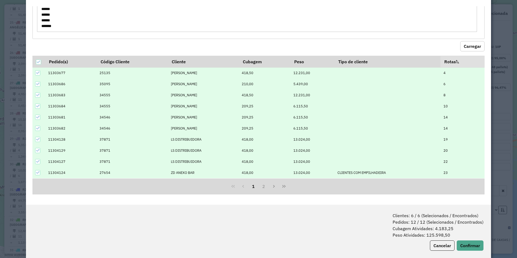
scroll to position [27, 0]
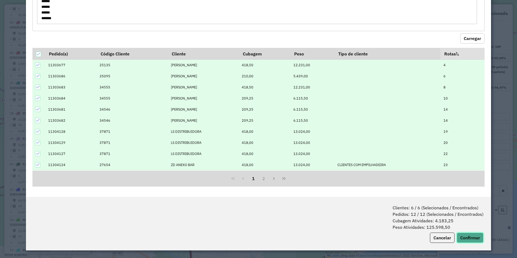
click at [466, 236] on button "Confirmar" at bounding box center [469, 237] width 27 height 10
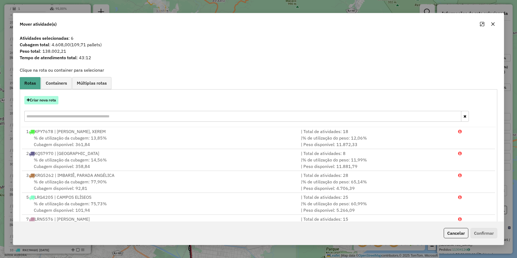
click at [52, 99] on button "Criar nova rota" at bounding box center [41, 100] width 34 height 8
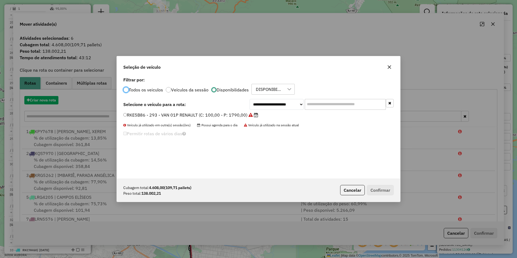
scroll to position [3, 2]
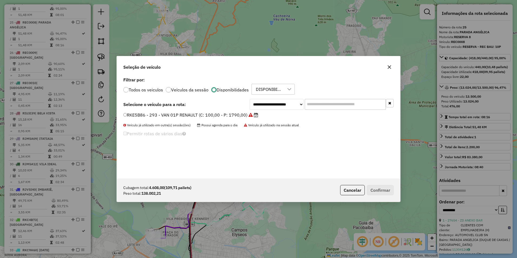
click at [224, 91] on label "Disponibilidades" at bounding box center [232, 90] width 32 height 4
click at [262, 105] on select "**********" at bounding box center [276, 104] width 54 height 11
select select "********"
click at [249, 99] on select "**********" at bounding box center [276, 104] width 54 height 11
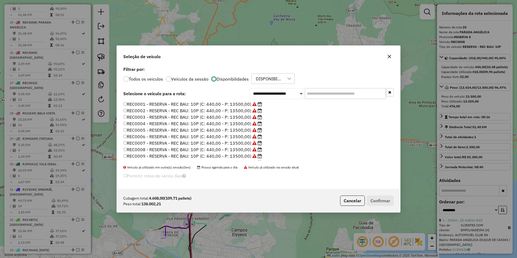
click at [147, 129] on label "REC0005 - RESERVA - REC BAU: 10P (C: 440,00 - P: 13500,00)" at bounding box center [192, 130] width 139 height 6
click at [374, 196] on button "Confirmar" at bounding box center [380, 200] width 27 height 10
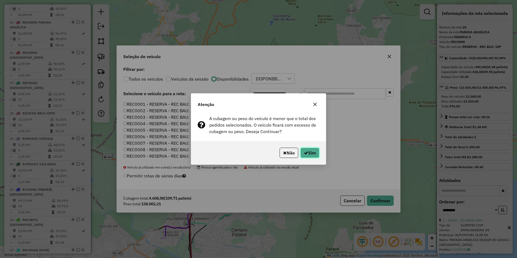
click at [305, 152] on icon "button" at bounding box center [306, 152] width 4 height 4
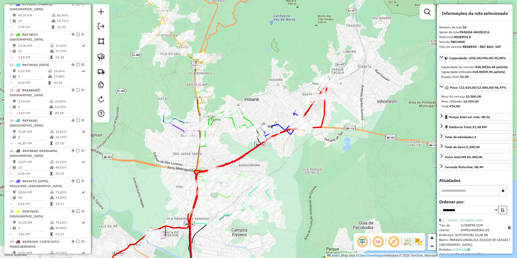
scroll to position [870, 0]
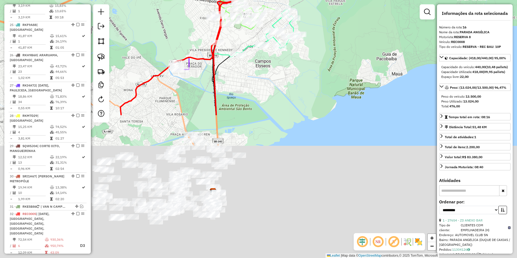
drag, startPoint x: 288, startPoint y: 213, endPoint x: 309, endPoint y: -14, distance: 227.7
click at [309, 0] on html "Aguarde... Pop-up bloqueado! Seu navegador bloqueou automáticamente a abertura …" at bounding box center [258, 129] width 517 height 258
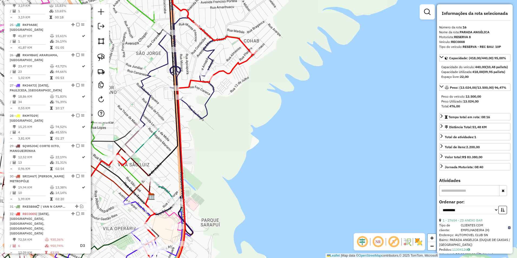
click at [234, 64] on icon at bounding box center [102, 128] width 308 height 309
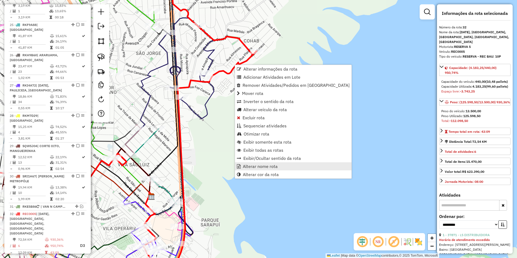
click at [270, 168] on span "Alterar nome rota" at bounding box center [260, 166] width 35 height 4
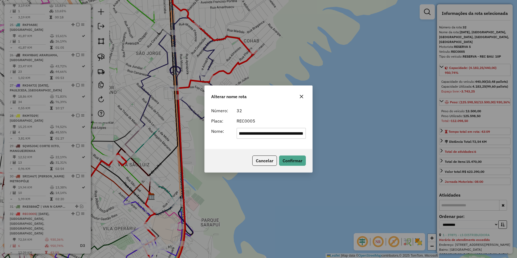
scroll to position [0, 0]
drag, startPoint x: 305, startPoint y: 133, endPoint x: 131, endPoint y: 149, distance: 174.2
click at [131, 149] on div "**********" at bounding box center [258, 129] width 517 height 258
type input "*********"
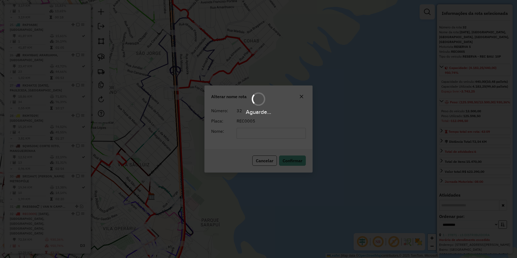
scroll to position [855, 0]
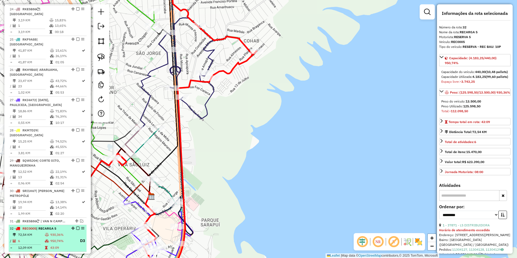
click at [76, 226] on em at bounding box center [77, 227] width 3 height 3
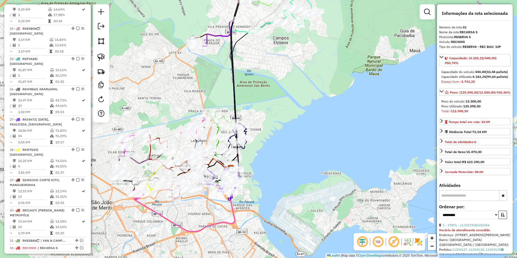
drag, startPoint x: 314, startPoint y: 79, endPoint x: 311, endPoint y: 127, distance: 48.5
click at [311, 127] on div "Janela de atendimento Grade de atendimento Capacidade Transportadoras Veículos …" at bounding box center [258, 129] width 517 height 258
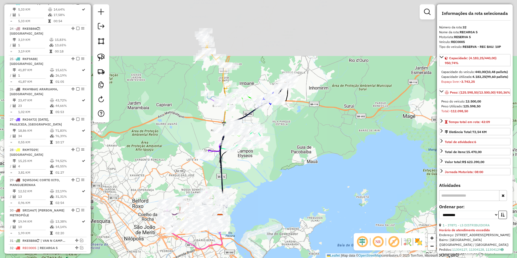
drag, startPoint x: 343, startPoint y: 106, endPoint x: 313, endPoint y: 175, distance: 75.3
click at [313, 175] on div "Janela de atendimento Grade de atendimento Capacidade Transportadoras Veículos …" at bounding box center [258, 129] width 517 height 258
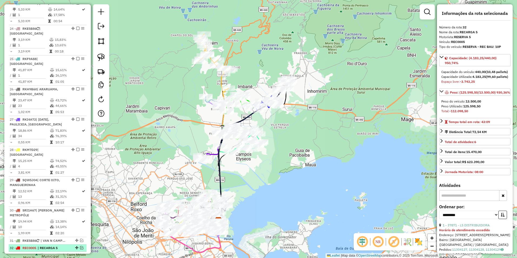
click at [80, 246] on em at bounding box center [81, 247] width 3 height 3
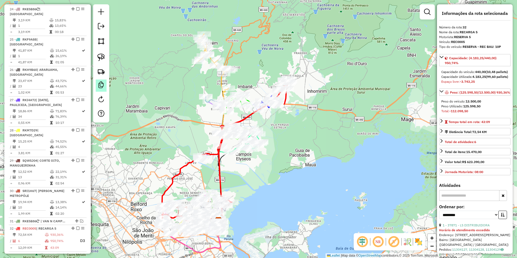
click at [103, 84] on em at bounding box center [101, 85] width 6 height 6
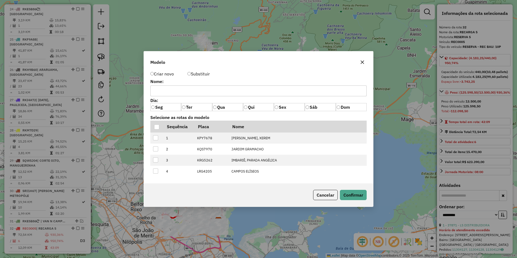
click at [363, 62] on icon "button" at bounding box center [362, 63] width 4 height 4
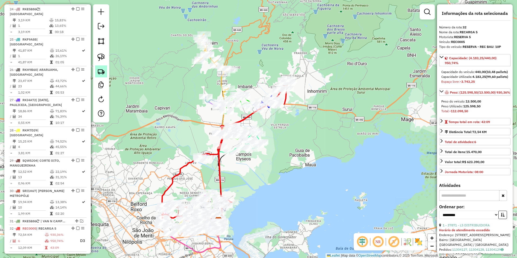
click at [101, 71] on img at bounding box center [101, 72] width 8 height 8
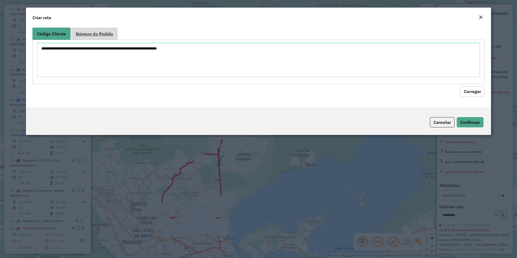
click at [98, 37] on link "Número do Pedido" at bounding box center [94, 34] width 46 height 12
click at [72, 58] on textarea at bounding box center [258, 60] width 443 height 34
paste textarea "****** ****** ****** ****** ****** ******"
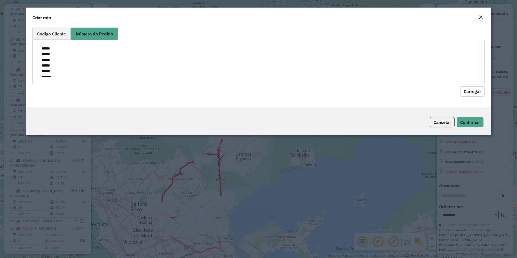
scroll to position [8, 0]
type textarea "****** ****** ****** ****** ****** ******"
click at [476, 93] on button "Carregar" at bounding box center [472, 91] width 24 height 10
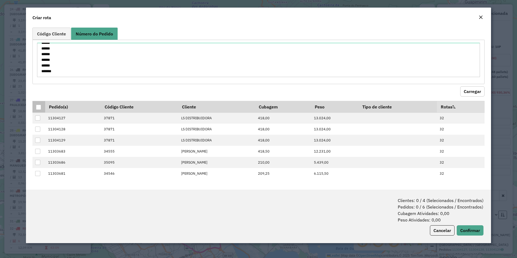
click at [40, 106] on div at bounding box center [38, 107] width 5 height 5
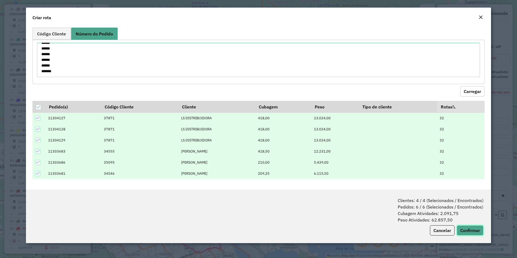
click at [470, 229] on button "Confirmar" at bounding box center [469, 230] width 27 height 10
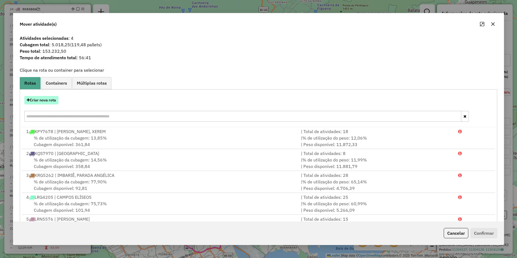
click at [52, 100] on button "Criar nova rota" at bounding box center [41, 100] width 34 height 8
select select "********"
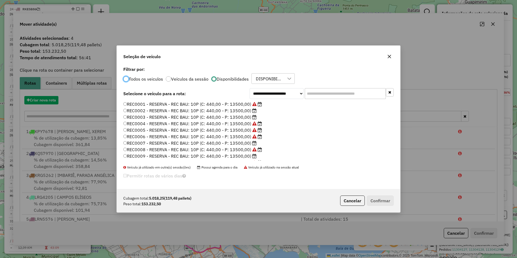
scroll to position [3, 2]
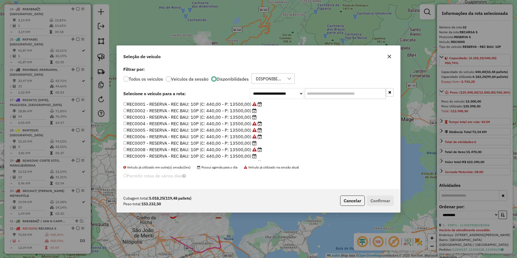
click at [145, 143] on label "REC0007 - RESERVA - REC BAU: 10P (C: 440,00 - P: 13500,00)" at bounding box center [189, 143] width 133 height 6
click at [144, 138] on label "REC0006 - RESERVA - REC BAU: 10P (C: 440,00 - P: 13500,00)" at bounding box center [192, 136] width 139 height 6
click at [379, 199] on button "Confirmar" at bounding box center [380, 200] width 27 height 10
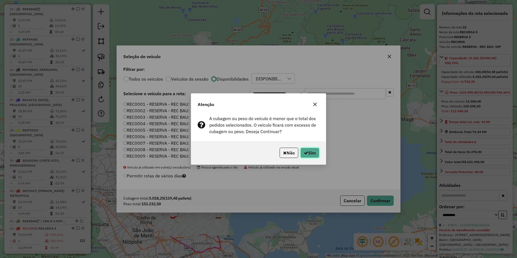
click at [306, 153] on icon "button" at bounding box center [306, 152] width 4 height 4
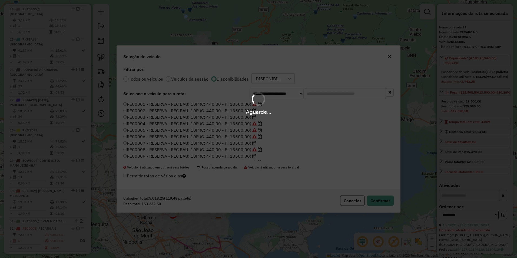
scroll to position [891, 0]
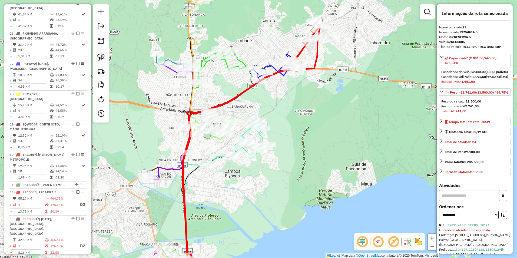
click at [247, 88] on icon at bounding box center [249, 152] width 142 height 264
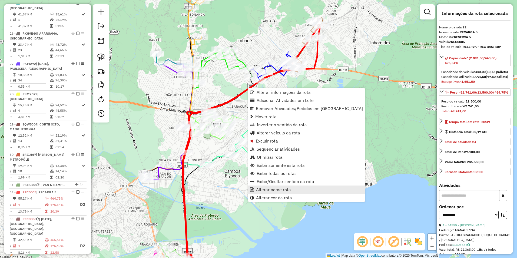
click at [278, 192] on link "Alterar nome rota" at bounding box center [306, 189] width 116 height 8
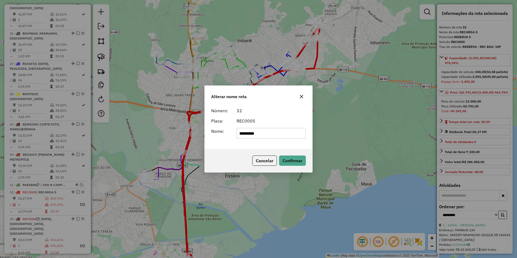
click at [302, 96] on icon "button" at bounding box center [301, 96] width 4 height 4
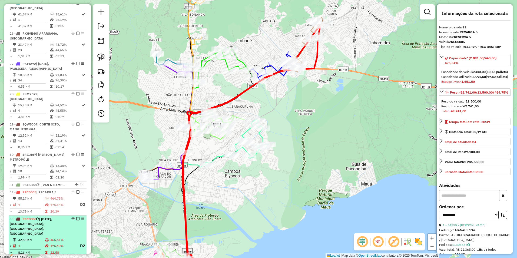
click at [62, 237] on td "465,61%" at bounding box center [62, 239] width 25 height 5
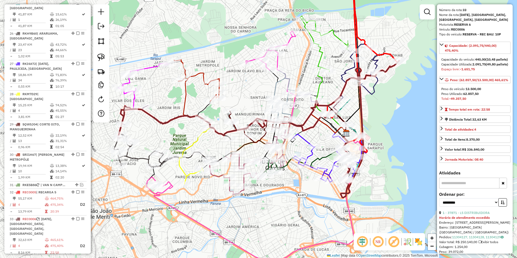
scroll to position [54, 0]
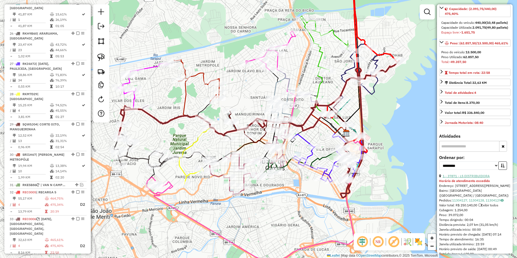
click at [467, 178] on link "1 - 37871 - LS DISTRIBUIDORA" at bounding box center [465, 176] width 47 height 4
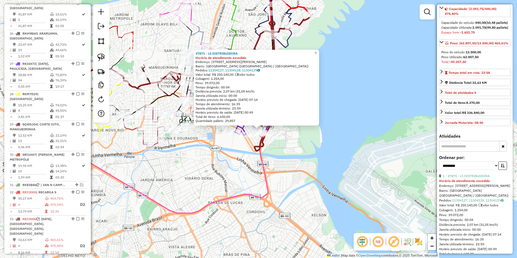
click at [302, 164] on div "37871 - LS DISTRIBUIDORA Horário de atendimento excedido Endereço: Rua Basílio …" at bounding box center [258, 129] width 517 height 258
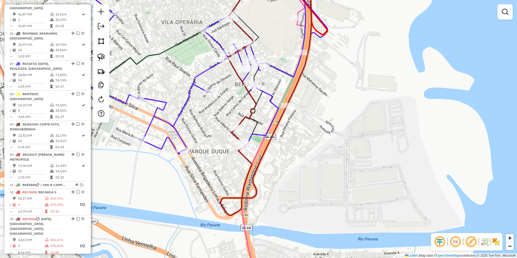
click at [253, 96] on icon at bounding box center [242, 50] width 28 height 152
select select "**********"
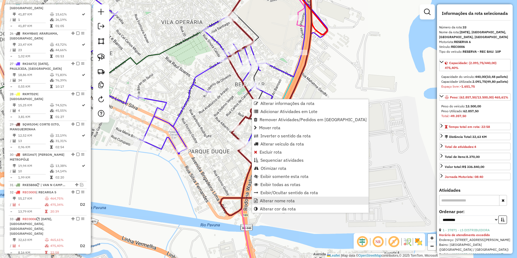
click at [286, 203] on link "Alterar nome rota" at bounding box center [310, 200] width 116 height 8
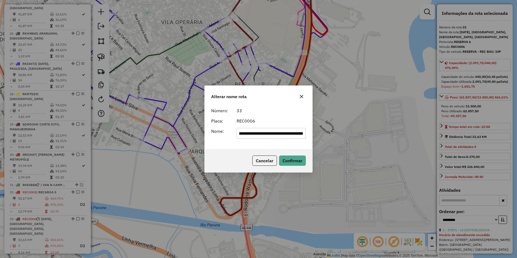
scroll to position [0, 0]
drag, startPoint x: 303, startPoint y: 135, endPoint x: 210, endPoint y: 148, distance: 93.4
click at [210, 148] on div "**********" at bounding box center [259, 127] width 108 height 44
type input "*********"
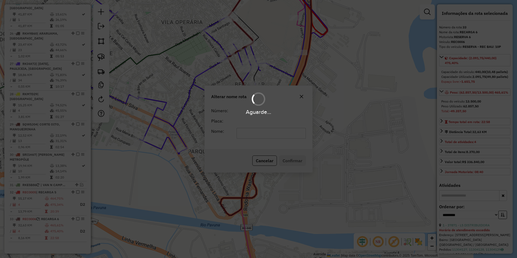
scroll to position [882, 0]
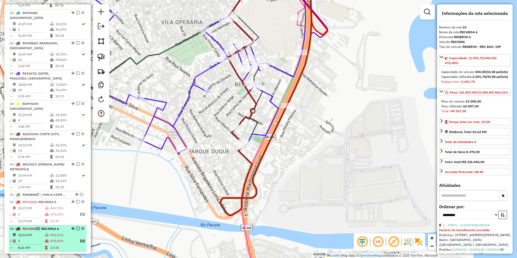
click at [76, 227] on em at bounding box center [77, 228] width 3 height 3
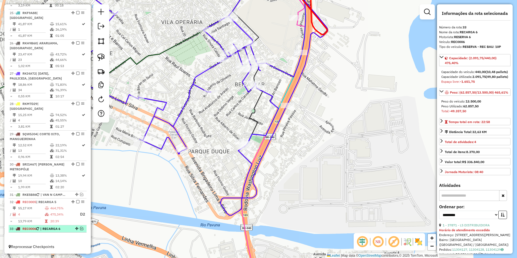
scroll to position [862, 0]
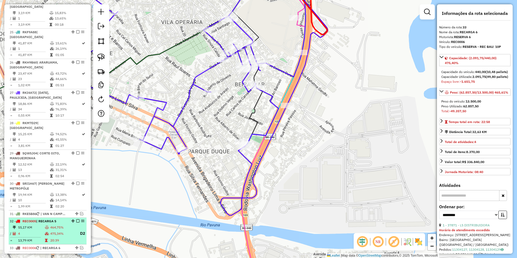
click at [76, 219] on em at bounding box center [77, 220] width 3 height 3
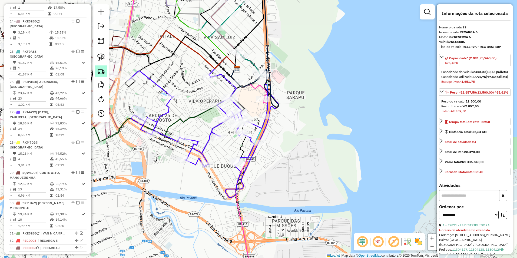
click at [101, 74] on img at bounding box center [101, 72] width 8 height 8
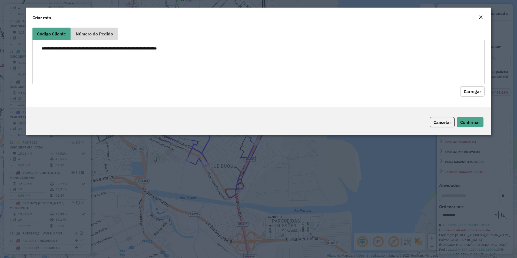
click at [105, 34] on span "Número do Pedido" at bounding box center [94, 34] width 37 height 4
click at [69, 49] on textarea at bounding box center [258, 60] width 443 height 34
paste textarea "***** ***** ***** ***** ***** ***** ***** ***** ***** *****"
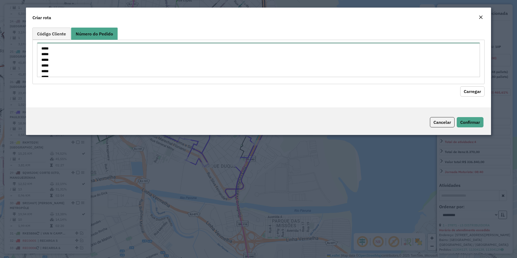
scroll to position [31, 0]
type textarea "***** ***** ***** ***** ***** ***** ***** ***** ***** *****"
click at [476, 92] on button "Carregar" at bounding box center [472, 91] width 24 height 10
click at [61, 34] on span "Código Cliente" at bounding box center [51, 34] width 29 height 4
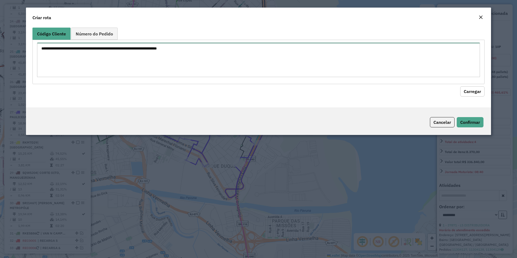
click at [43, 48] on textarea at bounding box center [258, 60] width 443 height 34
paste textarea "***** ***** ***** ***** ***** ***** ***** ***** ***** *****"
type textarea "***** ***** ***** ***** ***** ***** ***** ***** ***** *****"
click at [474, 91] on button "Carregar" at bounding box center [472, 91] width 24 height 10
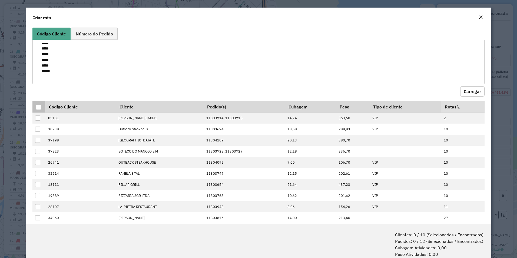
click at [39, 107] on div at bounding box center [38, 107] width 5 height 5
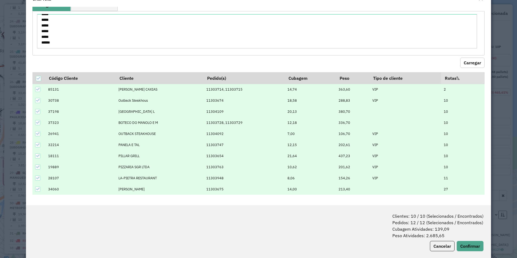
scroll to position [27, 0]
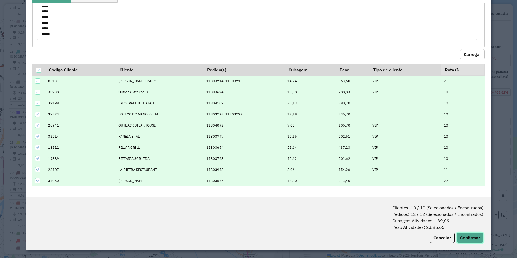
click at [469, 240] on button "Confirmar" at bounding box center [469, 237] width 27 height 10
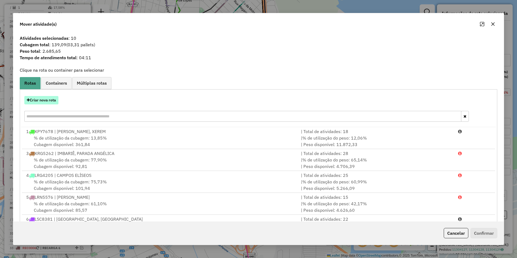
click at [38, 99] on button "Criar nova rota" at bounding box center [41, 100] width 34 height 8
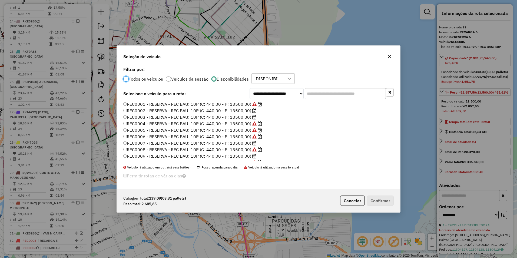
scroll to position [3, 2]
click at [258, 92] on select "**********" at bounding box center [276, 93] width 54 height 11
select select "********"
click at [249, 99] on select "**********" at bounding box center [276, 93] width 54 height 11
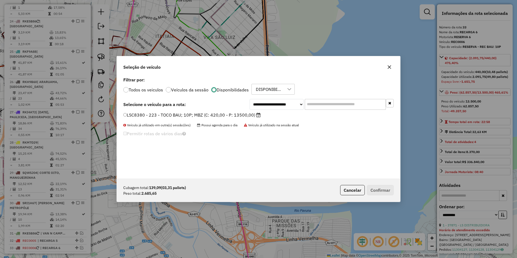
click at [236, 112] on label "LSC8380 - 223 - TOCO BAU; 10P; MBZ (C: 420,00 - P: 13500,00)" at bounding box center [191, 115] width 137 height 6
click at [383, 192] on button "Confirmar" at bounding box center [380, 190] width 27 height 10
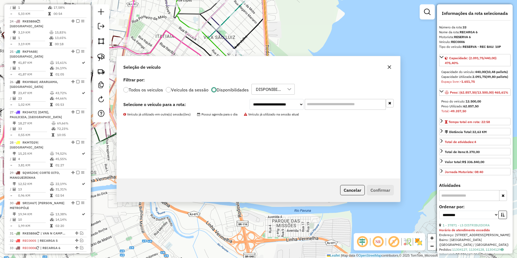
scroll to position [873, 0]
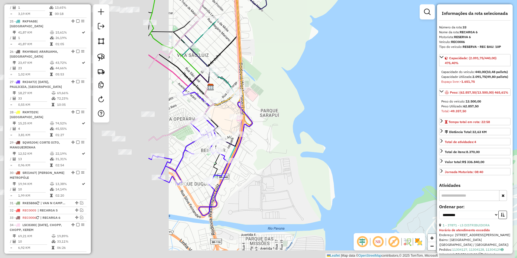
drag, startPoint x: 211, startPoint y: 168, endPoint x: 439, endPoint y: 142, distance: 229.8
click at [439, 142] on hb-router-mapa "Informações da Sessão 977952 - 12/08/2025 Criação: 11/08/2025 17:51 Depósito: I…" at bounding box center [258, 129] width 517 height 258
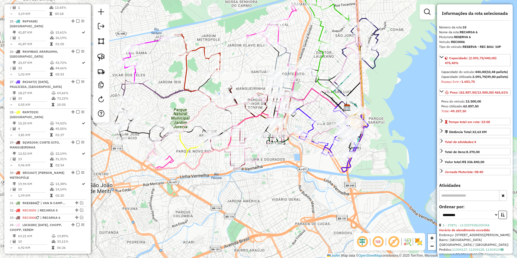
drag, startPoint x: 196, startPoint y: 200, endPoint x: 314, endPoint y: 180, distance: 119.4
click at [317, 182] on div "Janela de atendimento Grade de atendimento Capacidade Transportadoras Veículos …" at bounding box center [258, 129] width 517 height 258
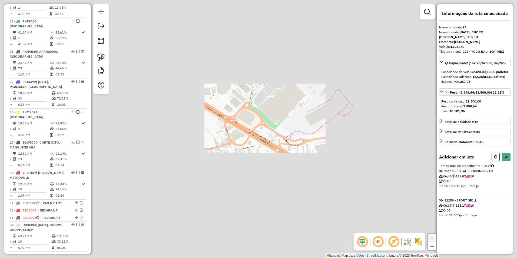
select select "**********"
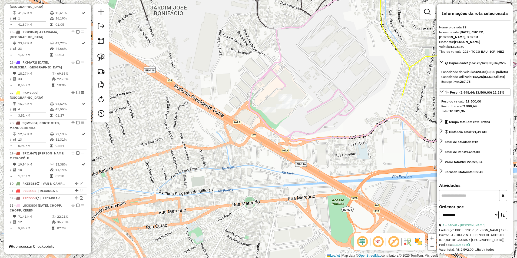
scroll to position [848, 0]
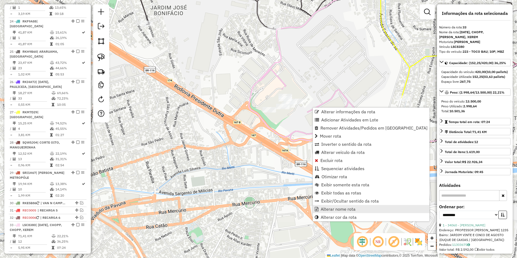
click at [343, 209] on span "Alterar nome rota" at bounding box center [337, 209] width 35 height 4
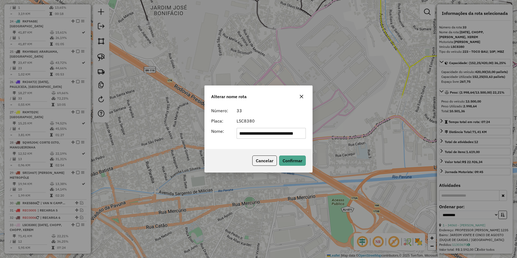
scroll to position [0, 0]
drag, startPoint x: 303, startPoint y: 135, endPoint x: 158, endPoint y: 150, distance: 145.9
click at [158, 150] on div "**********" at bounding box center [258, 129] width 517 height 258
type input "*****"
drag, startPoint x: 296, startPoint y: 162, endPoint x: 153, endPoint y: 181, distance: 144.5
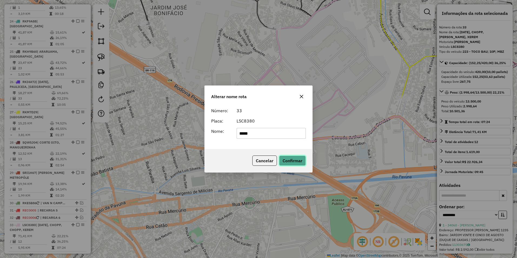
click at [296, 163] on button "Confirmar" at bounding box center [292, 160] width 27 height 10
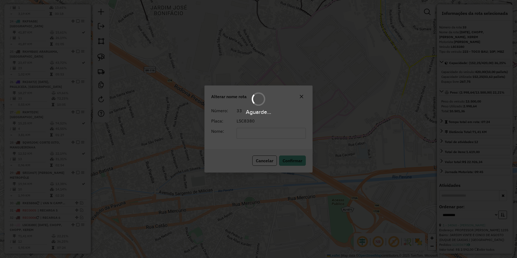
scroll to position [843, 0]
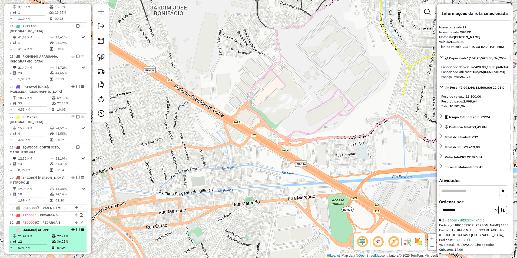
click at [76, 228] on em at bounding box center [77, 229] width 3 height 3
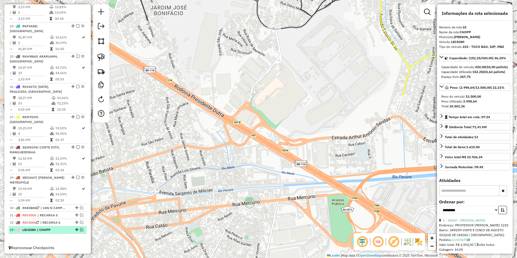
scroll to position [825, 0]
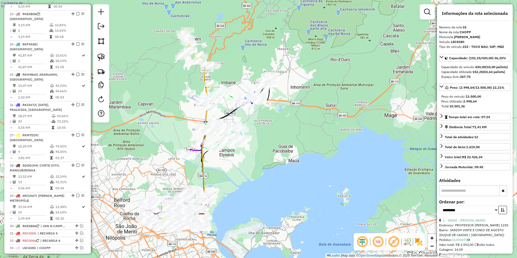
drag, startPoint x: 279, startPoint y: 122, endPoint x: 287, endPoint y: 167, distance: 45.8
click at [306, 179] on div "Janela de atendimento Grade de atendimento Capacidade Transportadoras Veículos …" at bounding box center [258, 129] width 517 height 258
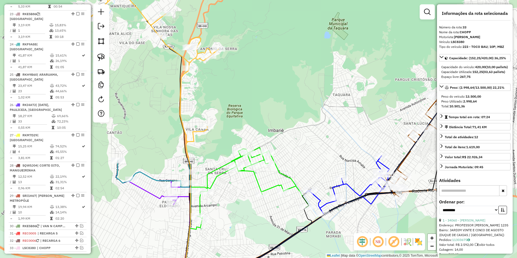
click at [285, 176] on icon at bounding box center [250, 184] width 118 height 74
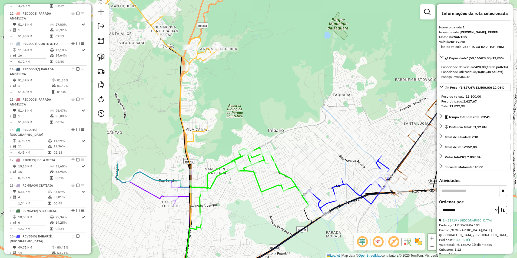
scroll to position [209, 0]
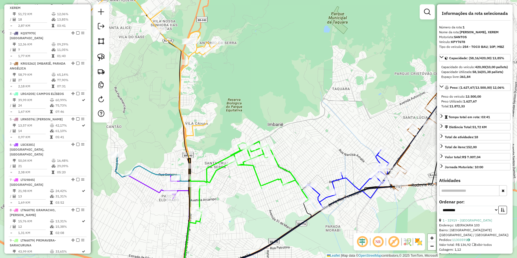
drag, startPoint x: 265, startPoint y: 202, endPoint x: 256, endPoint y: 121, distance: 82.4
click at [256, 121] on div "Rota 1 - Placa KPY7678 419 - CARLOS PEDRO Janela de atendimento Grade de atendi…" at bounding box center [258, 129] width 517 height 258
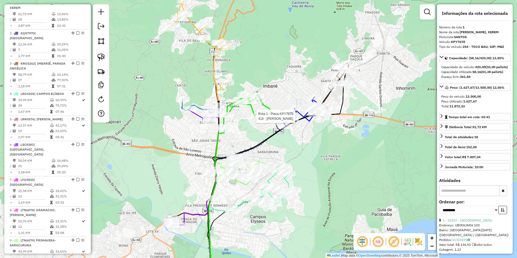
click at [199, 114] on icon at bounding box center [194, 161] width 49 height 125
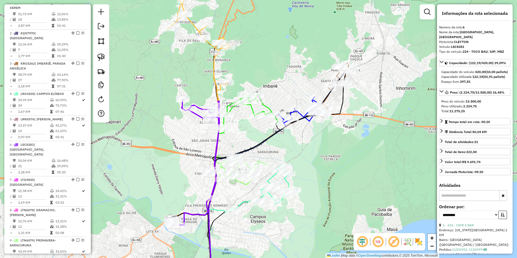
scroll to position [351, 0]
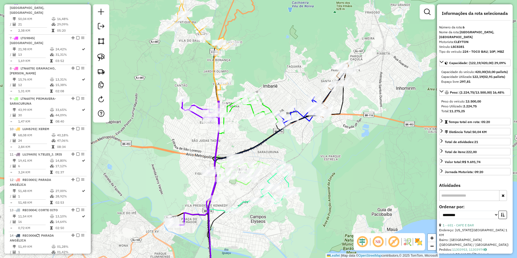
drag, startPoint x: 195, startPoint y: 152, endPoint x: 187, endPoint y: 124, distance: 29.2
click at [187, 124] on div "Janela de atendimento Grade de atendimento Capacidade Transportadoras Veículos …" at bounding box center [258, 129] width 517 height 258
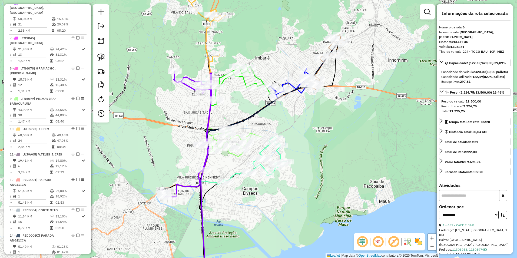
drag, startPoint x: 257, startPoint y: 111, endPoint x: 252, endPoint y: 156, distance: 45.2
click at [252, 160] on icon at bounding box center [270, 160] width 138 height 246
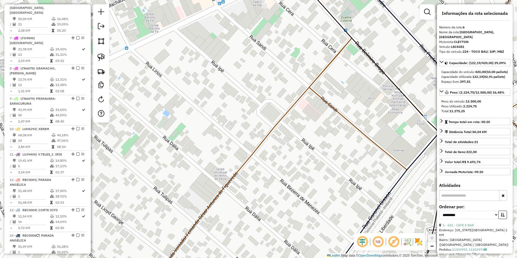
drag, startPoint x: 257, startPoint y: 31, endPoint x: 273, endPoint y: 102, distance: 71.9
click at [273, 101] on div "Janela de atendimento Grade de atendimento Capacidade Transportadoras Veículos …" at bounding box center [258, 129] width 517 height 258
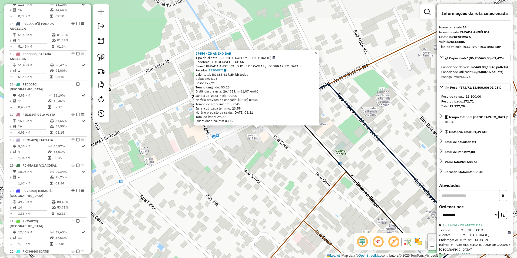
scroll to position [573, 0]
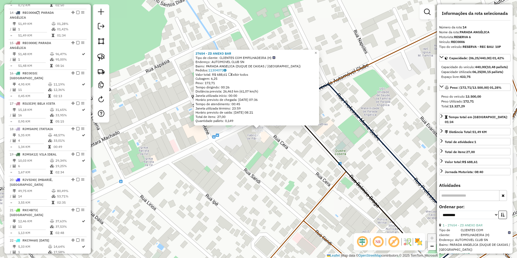
click at [238, 150] on div "27654 - ZD ANEXO BAR Tipo de cliente: CLIENTES COM EMPILHADEIRA (H) Endereço: A…" at bounding box center [258, 129] width 517 height 258
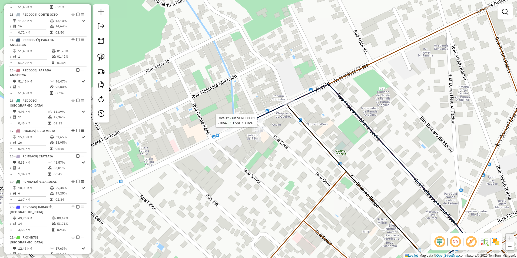
select select "**********"
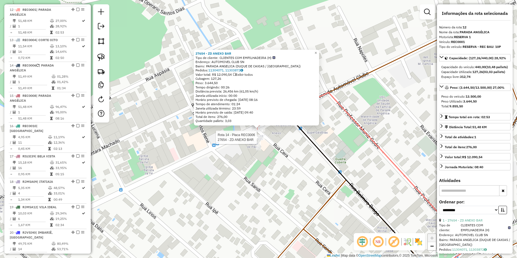
scroll to position [518, 0]
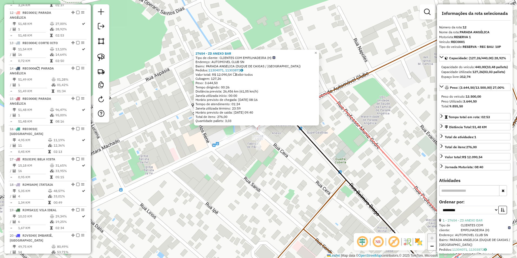
click at [236, 150] on div "27654 - ZD ANEXO BAR Tipo de cliente: CLIENTES COM EMPILHADEIRA (H) Endereço: A…" at bounding box center [258, 129] width 517 height 258
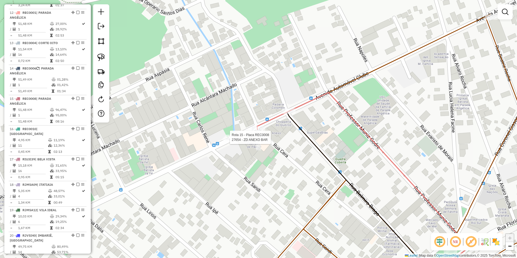
select select "**********"
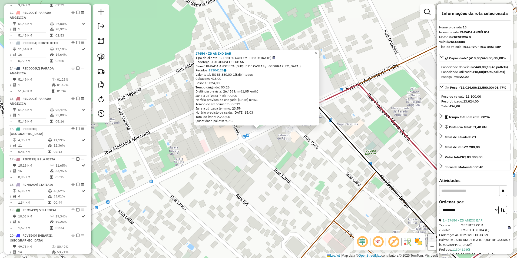
scroll to position [604, 0]
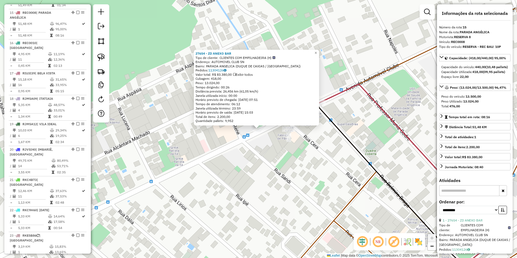
click at [228, 154] on div "27654 - ZD ANEXO BAR Tipo de cliente: CLIENTES COM EMPILHADEIRA (H) Endereço: A…" at bounding box center [258, 129] width 517 height 258
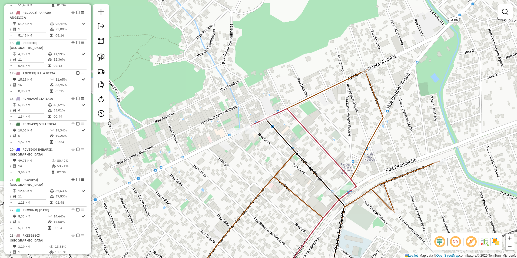
click at [214, 76] on div "Janela de atendimento Grade de atendimento Capacidade Transportadoras Veículos …" at bounding box center [258, 129] width 517 height 258
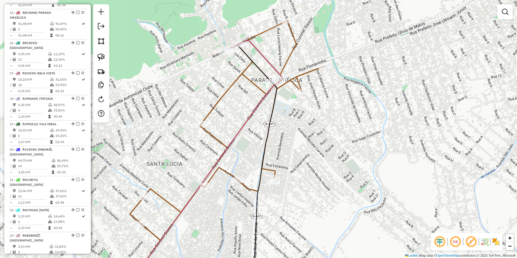
click at [292, 39] on icon at bounding box center [226, 151] width 195 height 263
select select "**********"
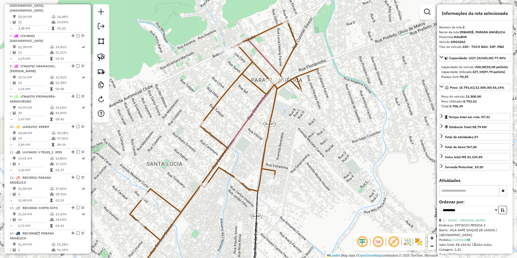
scroll to position [270, 0]
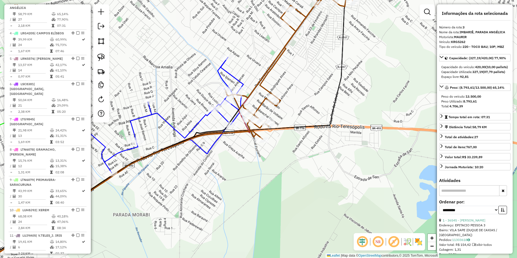
click at [207, 114] on icon at bounding box center [160, 114] width 166 height 115
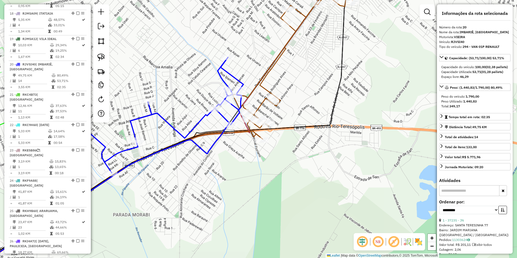
scroll to position [735, 0]
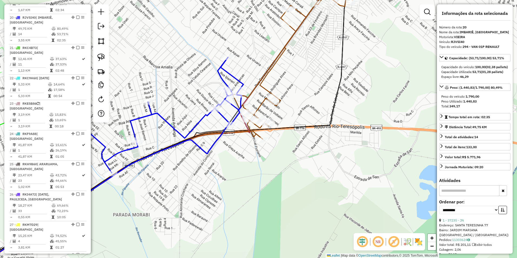
click at [207, 114] on icon at bounding box center [160, 114] width 166 height 115
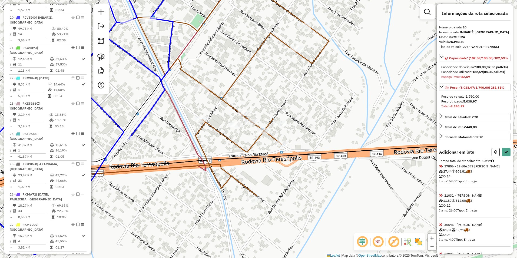
drag, startPoint x: 280, startPoint y: 30, endPoint x: 285, endPoint y: 140, distance: 110.6
click at [285, 140] on div "Rota 3 - Placa KRG5262 17569 - CARLOS DA SILVA Janela de atendimento Grade de a…" at bounding box center [258, 129] width 517 height 258
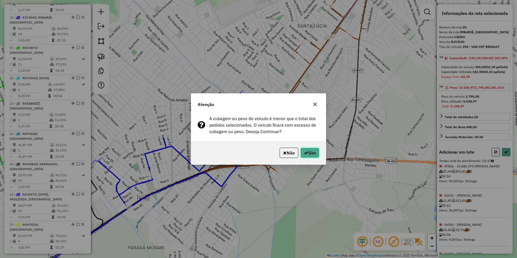
click at [309, 154] on button "Sim" at bounding box center [309, 153] width 19 height 10
select select "**********"
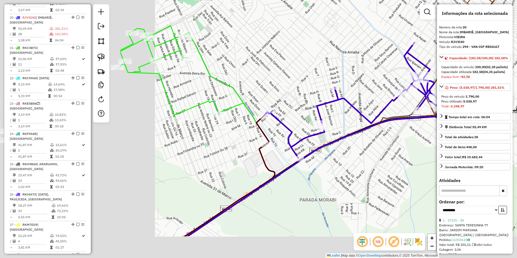
drag, startPoint x: 222, startPoint y: 185, endPoint x: 394, endPoint y: 137, distance: 178.4
click at [394, 137] on div "Janela de atendimento Grade de atendimento Capacidade Transportadoras Veículos …" at bounding box center [258, 129] width 517 height 258
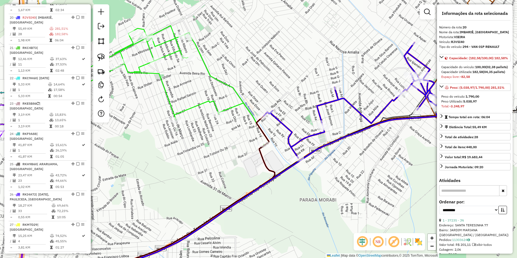
click at [233, 110] on icon at bounding box center [151, 100] width 235 height 148
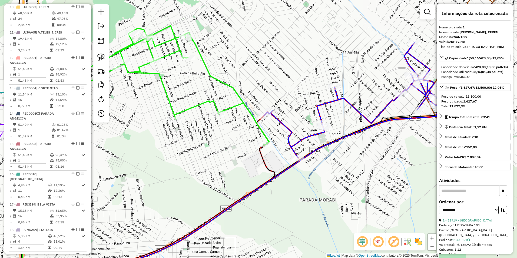
scroll to position [209, 0]
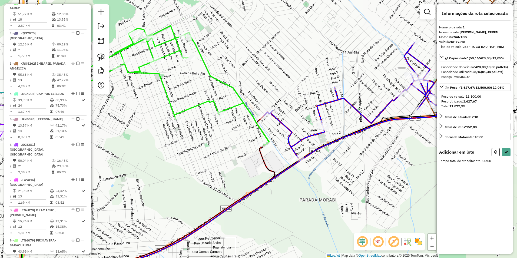
click at [265, 112] on icon at bounding box center [364, 99] width 203 height 115
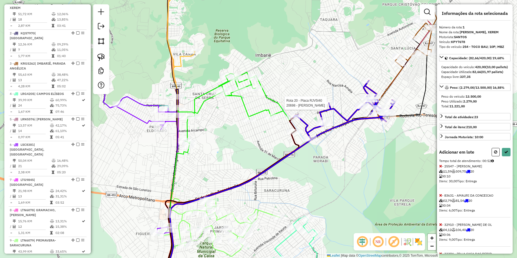
select select "**********"
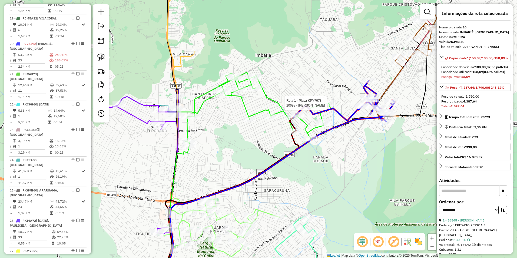
scroll to position [735, 0]
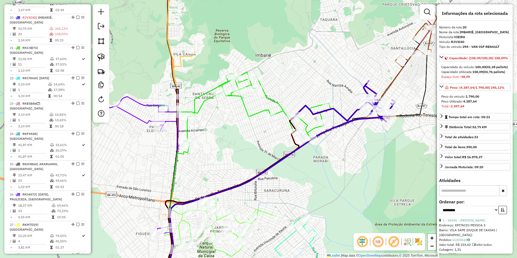
click at [314, 128] on icon at bounding box center [254, 109] width 152 height 74
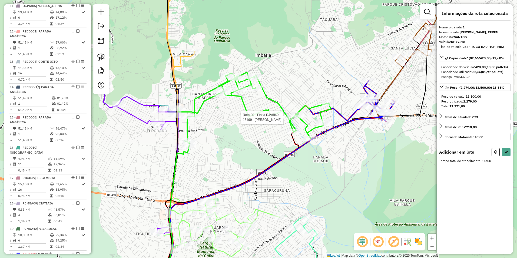
scroll to position [209, 0]
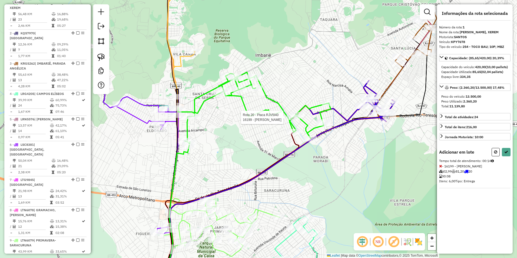
select select "**********"
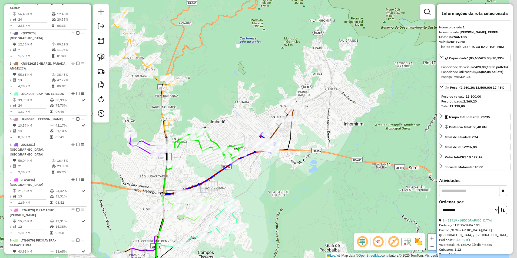
drag, startPoint x: 335, startPoint y: 130, endPoint x: 267, endPoint y: 163, distance: 75.8
click at [267, 163] on div "Janela de atendimento Grade de atendimento Capacidade Transportadoras Veículos …" at bounding box center [258, 129] width 517 height 258
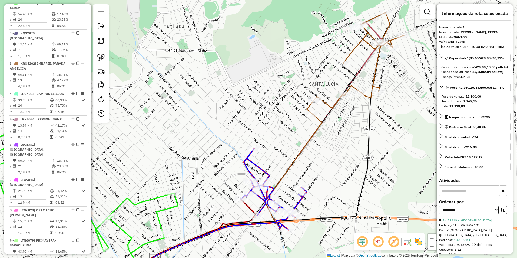
click at [259, 168] on icon at bounding box center [273, 189] width 66 height 82
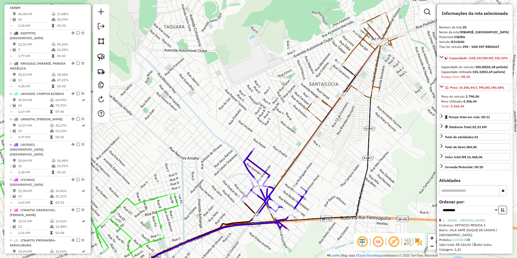
scroll to position [735, 0]
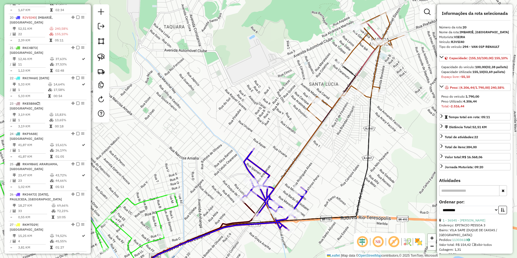
click at [259, 168] on icon at bounding box center [273, 189] width 66 height 82
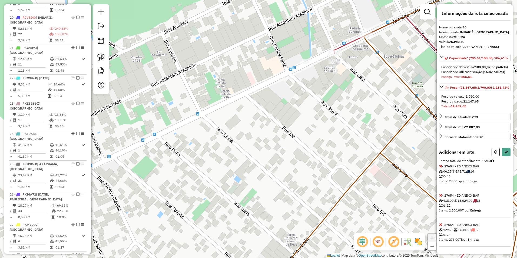
scroll to position [19, 0]
click at [441, 195] on icon at bounding box center [440, 195] width 3 height 4
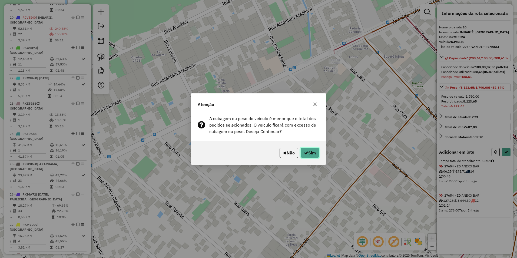
click at [310, 151] on button "Sim" at bounding box center [309, 153] width 19 height 10
select select "**********"
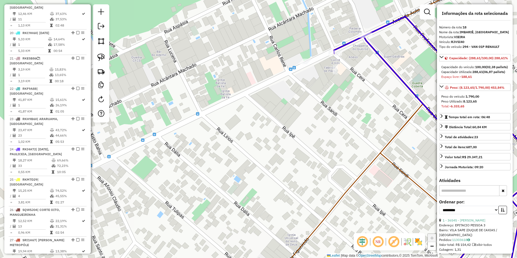
scroll to position [735, 0]
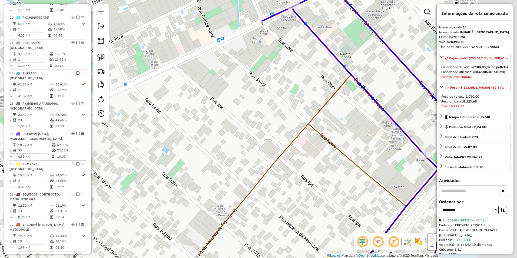
drag, startPoint x: 313, startPoint y: 140, endPoint x: 245, endPoint y: 116, distance: 71.9
click at [245, 116] on div "Janela de atendimento Grade de atendimento Capacidade Transportadoras Veículos …" at bounding box center [258, 129] width 517 height 258
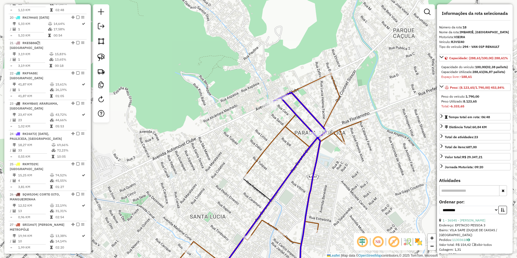
click at [338, 89] on icon at bounding box center [270, 174] width 195 height 203
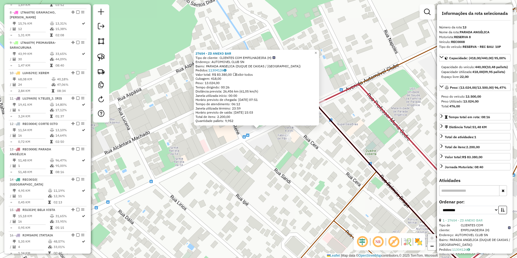
scroll to position [543, 0]
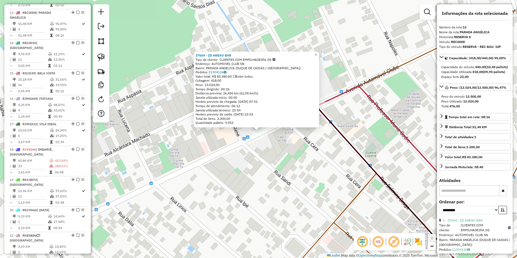
click at [260, 143] on div "27654 - ZD ANEXO BAR Tipo de cliente: CLIENTES COM EMPILHADEIRA (H) Endereço: A…" at bounding box center [258, 129] width 517 height 258
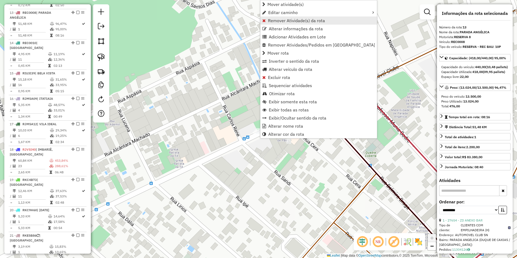
click at [284, 22] on span "Remover Atividade(s) da rota" at bounding box center [296, 20] width 57 height 4
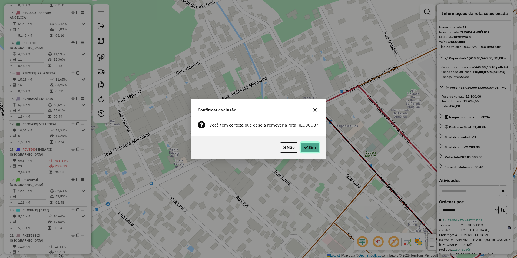
click at [312, 145] on button "Sim" at bounding box center [309, 147] width 19 height 10
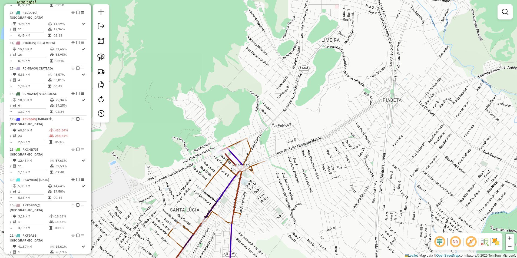
click at [250, 146] on icon at bounding box center [216, 189] width 97 height 102
select select "**********"
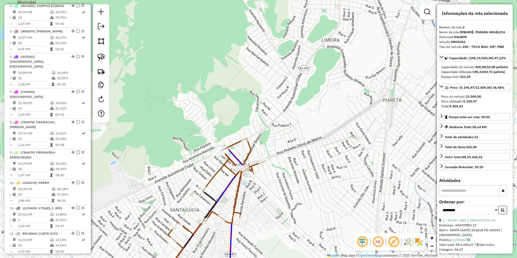
scroll to position [270, 0]
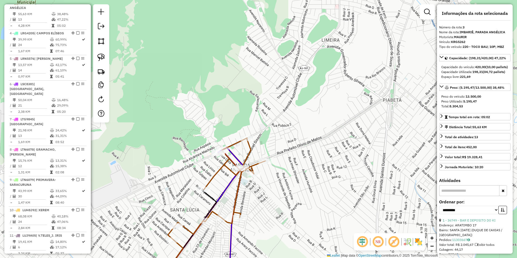
drag, startPoint x: 248, startPoint y: 188, endPoint x: 271, endPoint y: 85, distance: 104.8
click at [271, 85] on div "Rota 3 - Placa KRG5262 12639 - MAXIMILANO [PERSON_NAME] de atendimento Grade de…" at bounding box center [258, 129] width 517 height 258
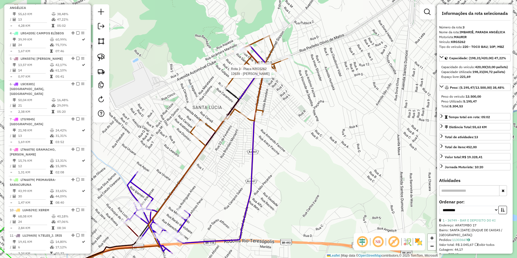
click at [265, 89] on div "Rota 3 - Placa KRG5262 12639 - MAXIMILANO [PERSON_NAME] de atendimento Grade de…" at bounding box center [258, 129] width 517 height 258
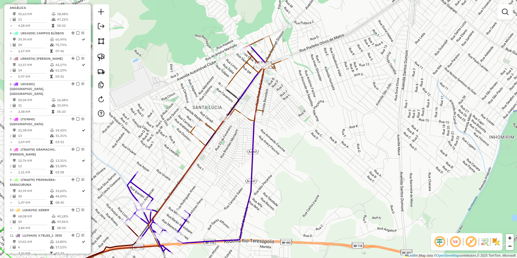
click at [251, 66] on icon at bounding box center [238, 86] width 97 height 102
select select "**********"
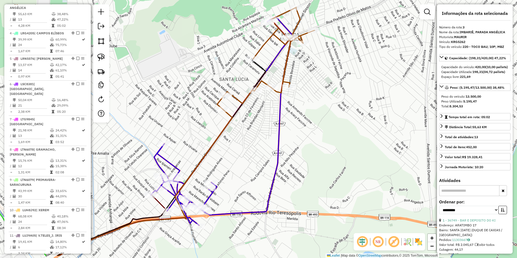
drag, startPoint x: 235, startPoint y: 170, endPoint x: 260, endPoint y: 127, distance: 49.8
click at [262, 141] on div "Janela de atendimento Grade de atendimento Capacidade Transportadoras Veículos …" at bounding box center [258, 129] width 517 height 258
click at [238, 100] on icon at bounding box center [265, 57] width 97 height 102
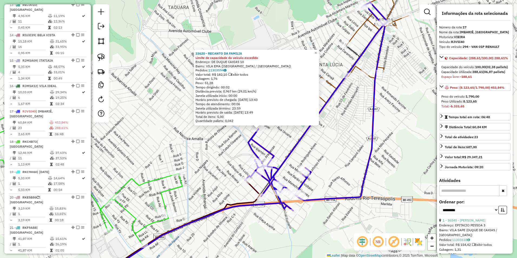
scroll to position [645, 0]
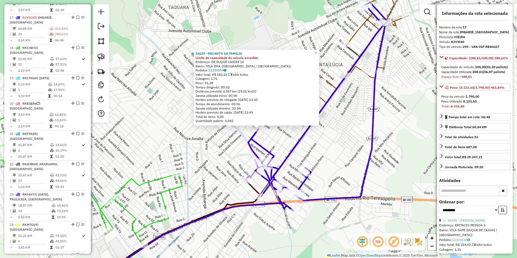
click at [306, 129] on icon at bounding box center [316, 106] width 143 height 208
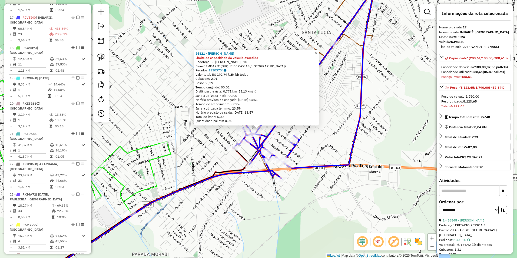
click at [293, 151] on icon at bounding box center [304, 76] width 143 height 204
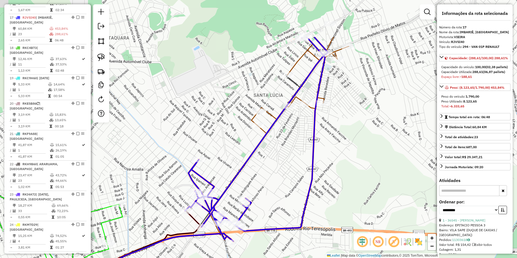
drag, startPoint x: 338, startPoint y: 108, endPoint x: 287, endPoint y: 171, distance: 80.7
click at [287, 171] on div "Janela de atendimento Grade de atendimento Capacidade Transportadoras Veículos …" at bounding box center [258, 129] width 517 height 258
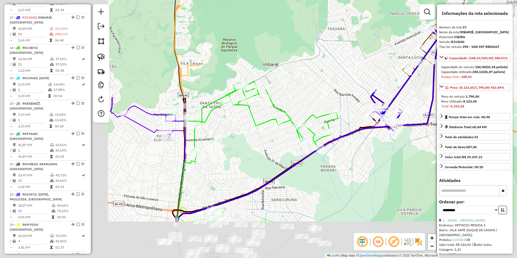
drag, startPoint x: 231, startPoint y: 199, endPoint x: 367, endPoint y: 135, distance: 150.0
click at [367, 135] on div "Janela de atendimento Grade de atendimento Capacidade Transportadoras Veículos …" at bounding box center [258, 129] width 517 height 258
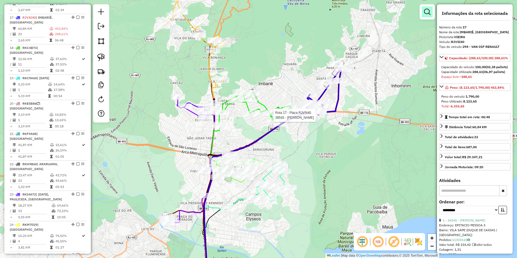
click at [427, 11] on em at bounding box center [427, 12] width 6 height 6
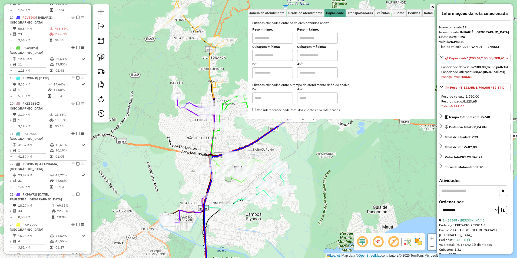
click at [280, 39] on input "text" at bounding box center [272, 38] width 41 height 11
type input "****"
click at [316, 39] on input "text" at bounding box center [317, 38] width 41 height 11
type input "*****"
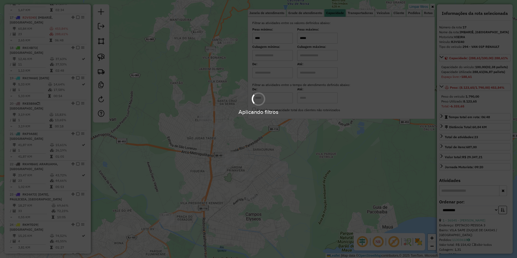
click at [182, 82] on div "Aplicando filtros" at bounding box center [258, 129] width 517 height 258
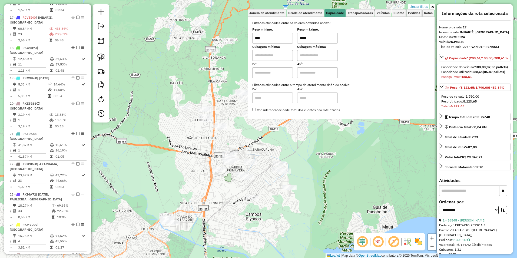
click at [185, 70] on div "Limpar filtros Janela de atendimento Grade de atendimento Capacidade Transporta…" at bounding box center [258, 129] width 517 height 258
drag, startPoint x: 189, startPoint y: 70, endPoint x: 174, endPoint y: 133, distance: 64.8
click at [174, 133] on div "Limpar filtros Janela de atendimento Grade de atendimento Capacidade Transporta…" at bounding box center [258, 129] width 517 height 258
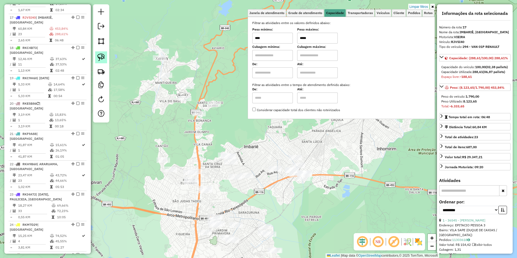
click at [105, 57] on link at bounding box center [101, 57] width 12 height 12
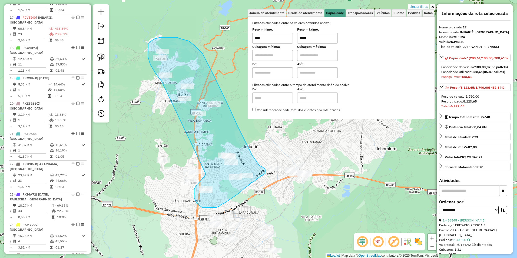
drag, startPoint x: 162, startPoint y: 81, endPoint x: 206, endPoint y: 174, distance: 102.4
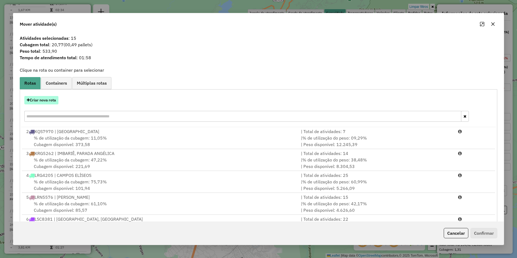
click at [53, 104] on button "Criar nova rota" at bounding box center [41, 100] width 34 height 8
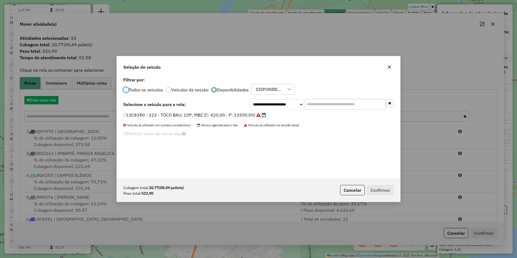
scroll to position [3, 2]
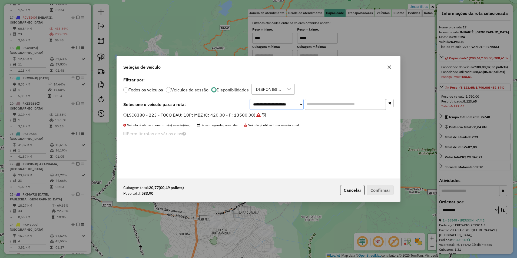
click at [271, 106] on select "**********" at bounding box center [276, 104] width 54 height 11
select select "********"
click at [249, 99] on select "**********" at bounding box center [276, 104] width 54 height 11
click at [205, 117] on label "RKM7D29 - 296 - VAN 01P MERCEDES (C: 100,00 - P: 1790,00)" at bounding box center [193, 115] width 140 height 6
click at [378, 191] on button "Confirmar" at bounding box center [380, 190] width 27 height 10
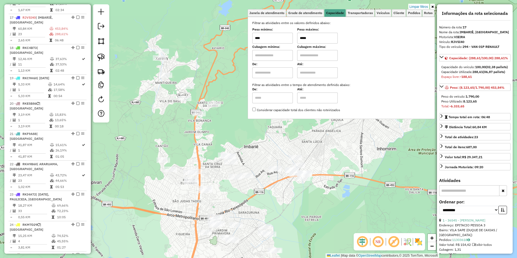
click at [326, 193] on div "Limpar filtros Janela de atendimento Grade de atendimento Capacidade Transporta…" at bounding box center [258, 129] width 517 height 258
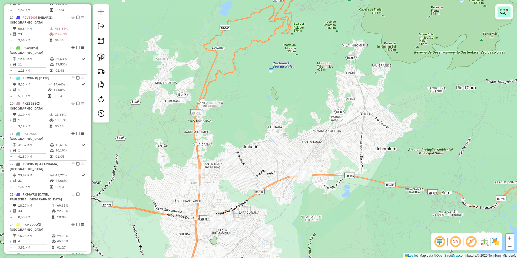
click at [504, 11] on em at bounding box center [502, 12] width 6 height 6
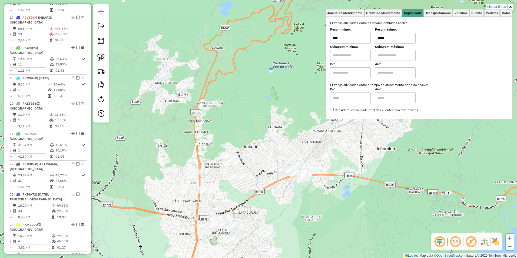
drag, startPoint x: 390, startPoint y: 41, endPoint x: 355, endPoint y: 45, distance: 35.1
click at [355, 45] on div "Filtrar as atividades entre os valores definidos abaixo: Peso mínimo: **** Peso…" at bounding box center [419, 67] width 178 height 92
type input "******"
click at [227, 130] on div "Limpar filtros Janela de atendimento Grade de atendimento Capacidade Transporta…" at bounding box center [258, 129] width 517 height 258
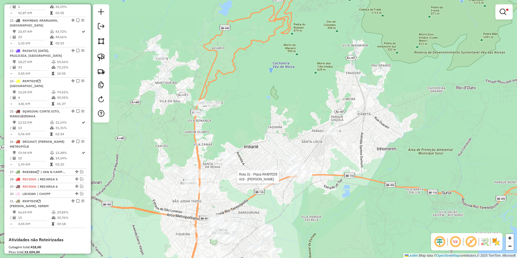
select select "**********"
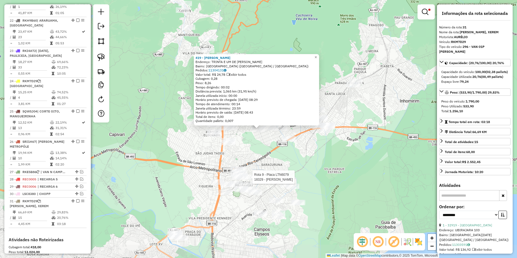
scroll to position [849, 0]
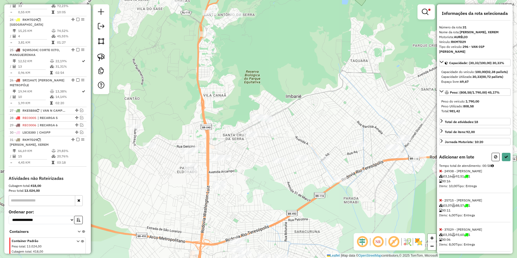
drag, startPoint x: 225, startPoint y: 18, endPoint x: 249, endPoint y: 146, distance: 130.6
click at [252, 145] on div "Limpar filtros Janela de atendimento Grade de atendimento Capacidade Transporta…" at bounding box center [258, 129] width 517 height 258
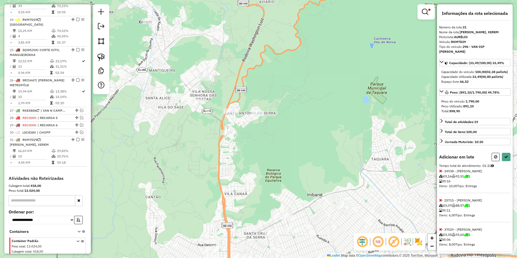
drag, startPoint x: 226, startPoint y: 52, endPoint x: 246, endPoint y: 144, distance: 94.1
click at [246, 144] on div "Rota 10 - Placa LUH8J92 33760 - DSOUZA Limpar filtros Janela de atendimento Gra…" at bounding box center [258, 129] width 517 height 258
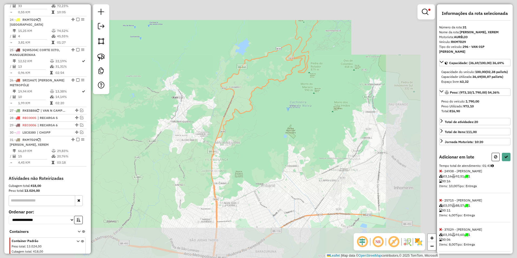
select select "**********"
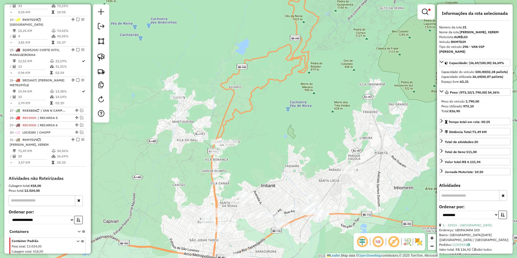
click at [241, 140] on div "Limpar filtros Janela de atendimento Grade de atendimento Capacidade Transporta…" at bounding box center [258, 129] width 517 height 258
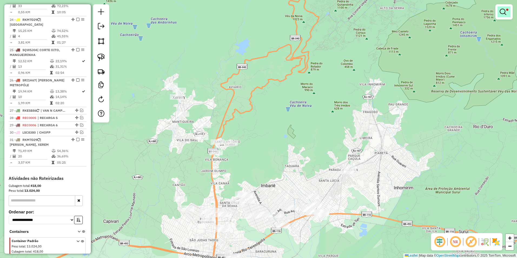
click at [500, 11] on em at bounding box center [502, 12] width 6 height 6
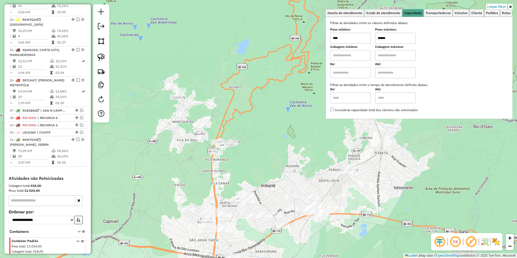
drag, startPoint x: 390, startPoint y: 38, endPoint x: 369, endPoint y: 37, distance: 21.9
click at [369, 37] on div "Peso mínimo: **** Peso máximo: ******" at bounding box center [419, 35] width 178 height 15
type input "******"
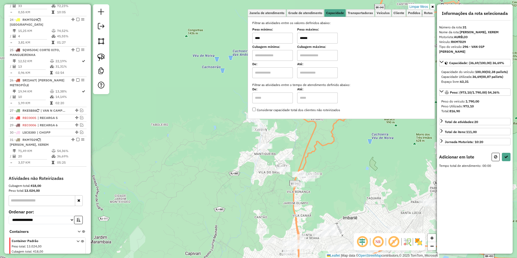
drag, startPoint x: 240, startPoint y: 129, endPoint x: 169, endPoint y: 125, distance: 72.0
click at [169, 125] on div "Limpar filtros Janela de atendimento Grade de atendimento Capacidade Transporta…" at bounding box center [258, 129] width 517 height 258
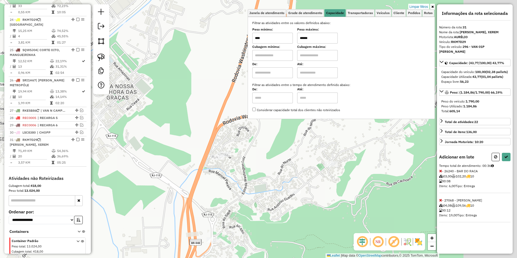
drag, startPoint x: 261, startPoint y: 191, endPoint x: 170, endPoint y: 162, distance: 96.3
click at [170, 162] on div "Limpar filtros Janela de atendimento Grade de atendimento Capacidade Transporta…" at bounding box center [258, 129] width 517 height 258
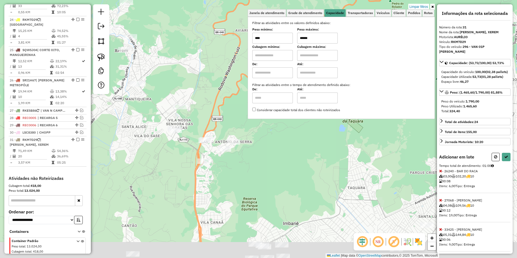
drag, startPoint x: 212, startPoint y: 208, endPoint x: 218, endPoint y: 96, distance: 111.4
click at [218, 96] on div "Limpar filtros Janela de atendimento Grade de atendimento Capacidade Transporta…" at bounding box center [258, 129] width 517 height 258
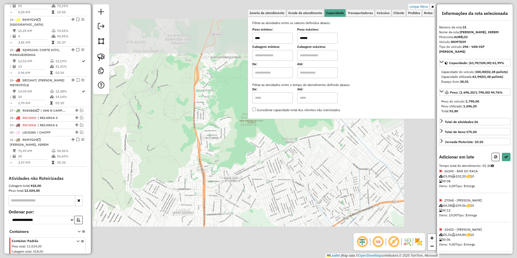
select select "**********"
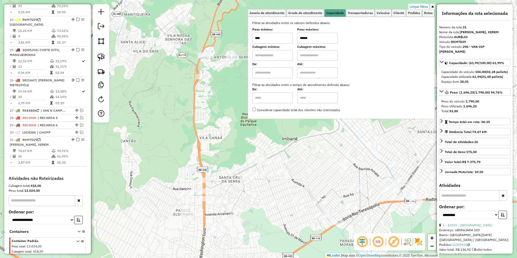
drag, startPoint x: 276, startPoint y: 210, endPoint x: 216, endPoint y: 178, distance: 68.6
click at [216, 178] on div "Limpar filtros Janela de atendimento Grade de atendimento Capacidade Transporta…" at bounding box center [258, 129] width 517 height 258
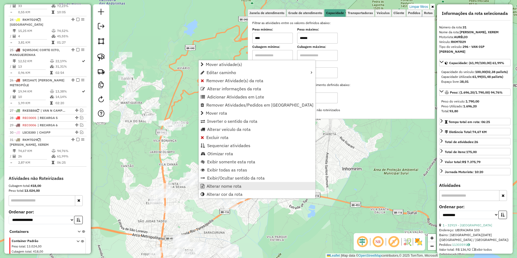
click at [237, 185] on span "Alterar nome rota" at bounding box center [223, 186] width 35 height 4
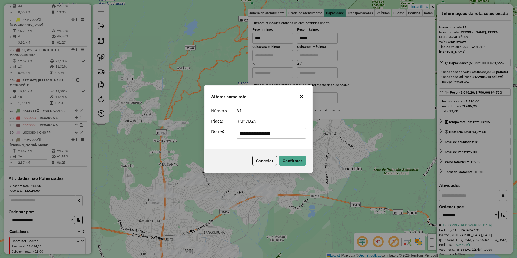
drag, startPoint x: 292, startPoint y: 134, endPoint x: 206, endPoint y: 138, distance: 86.3
click at [206, 138] on div "**********" at bounding box center [259, 127] width 108 height 44
type input "*********"
drag, startPoint x: 290, startPoint y: 164, endPoint x: 290, endPoint y: 167, distance: 3.2
click at [290, 166] on div "Cancelar Confirmar" at bounding box center [259, 160] width 108 height 23
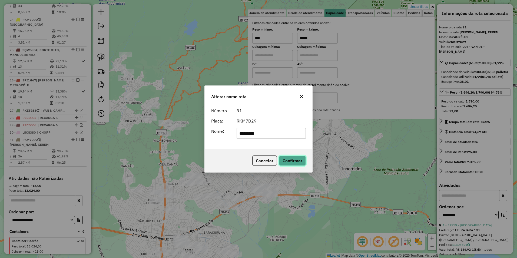
click at [296, 163] on button "Confirmar" at bounding box center [292, 160] width 27 height 10
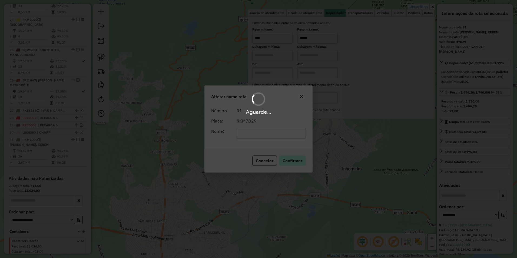
scroll to position [845, 0]
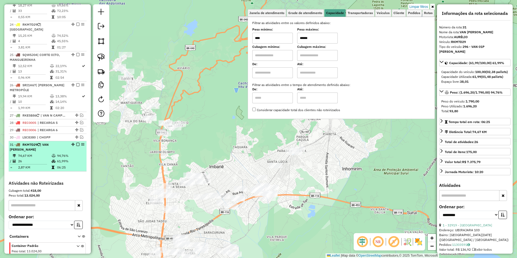
click at [76, 143] on em at bounding box center [77, 144] width 3 height 3
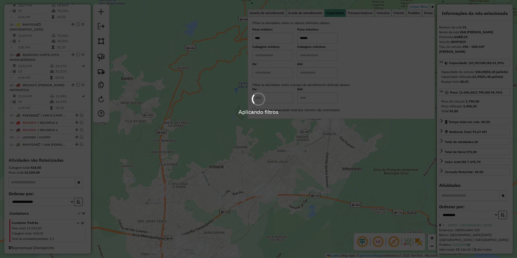
scroll to position [826, 0]
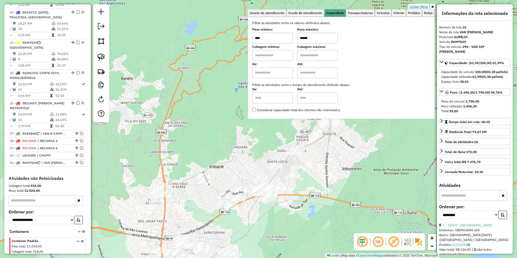
click at [419, 7] on link "Limpar filtros" at bounding box center [418, 7] width 21 height 6
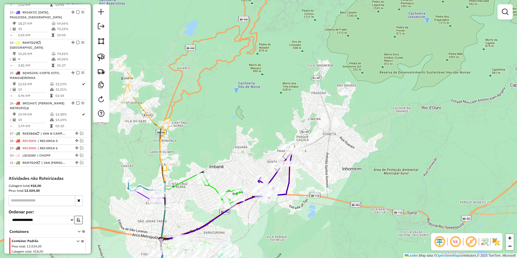
click at [235, 143] on div "Janela de atendimento Grade de atendimento Capacidade Transportadoras Veículos …" at bounding box center [258, 129] width 517 height 258
click at [155, 118] on div "Janela de atendimento Grade de atendimento Capacidade Transportadoras Veículos …" at bounding box center [258, 129] width 517 height 258
click at [152, 123] on icon at bounding box center [143, 115] width 60 height 110
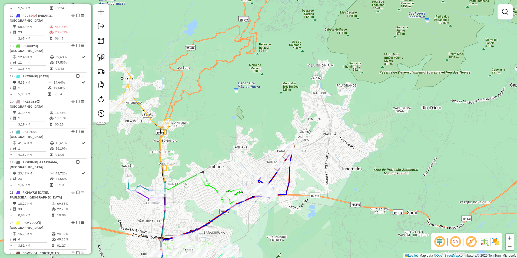
select select "**********"
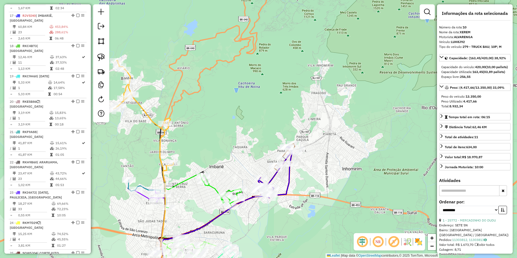
scroll to position [467, 0]
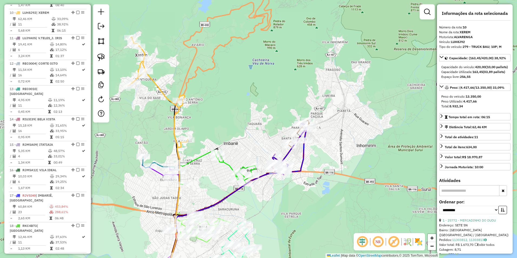
drag, startPoint x: 224, startPoint y: 117, endPoint x: 242, endPoint y: 64, distance: 56.1
click at [242, 64] on div "Janela de atendimento Grade de atendimento Capacidade Transportadoras Veículos …" at bounding box center [258, 129] width 517 height 258
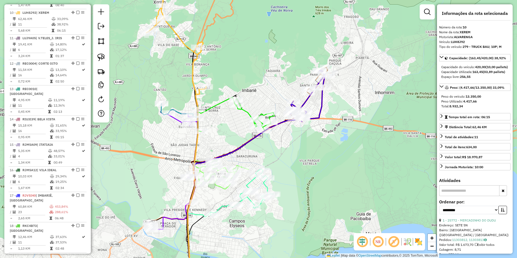
click at [247, 114] on icon at bounding box center [236, 114] width 76 height 34
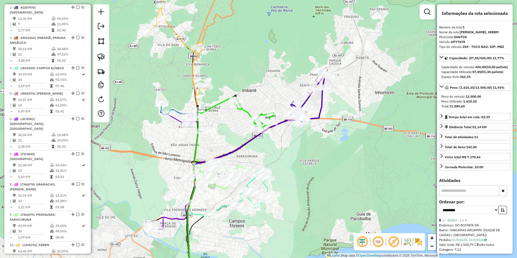
scroll to position [209, 0]
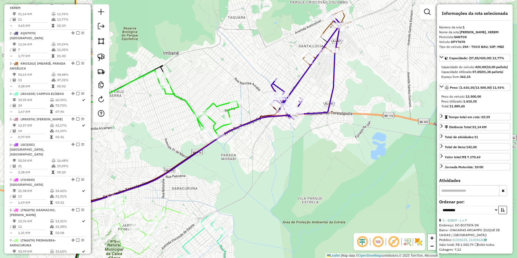
click at [326, 28] on icon at bounding box center [327, 35] width 49 height 51
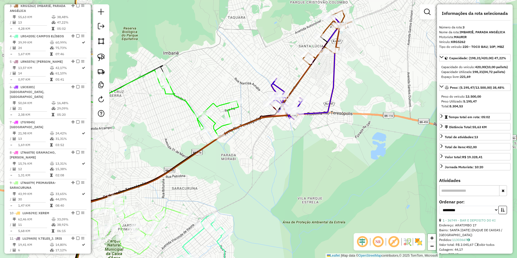
scroll to position [270, 0]
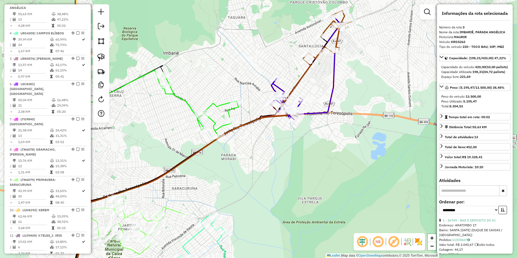
click at [326, 28] on icon at bounding box center [327, 35] width 49 height 51
drag, startPoint x: 316, startPoint y: 18, endPoint x: 313, endPoint y: 67, distance: 49.3
click at [313, 67] on div "Janela de atendimento Grade de atendimento Capacidade Transportadoras Veículos …" at bounding box center [258, 129] width 517 height 258
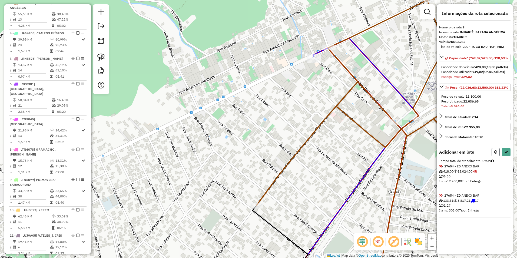
click at [495, 156] on button at bounding box center [495, 152] width 8 height 8
select select "**********"
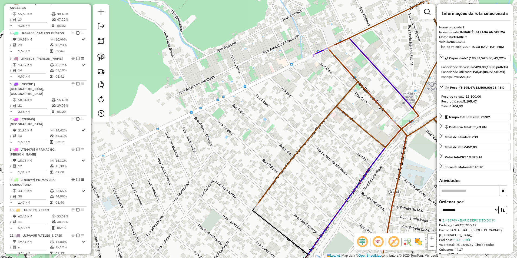
drag, startPoint x: 284, startPoint y: 105, endPoint x: 286, endPoint y: 93, distance: 12.0
click at [286, 95] on div "Janela de atendimento Grade de atendimento Capacidade Transportadoras Veículos …" at bounding box center [258, 129] width 517 height 258
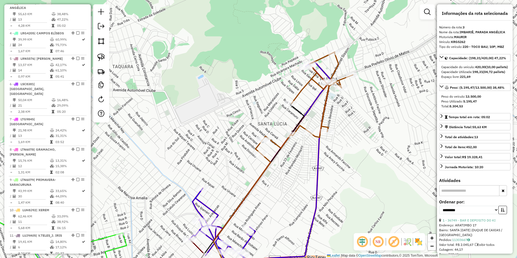
drag, startPoint x: 273, startPoint y: 91, endPoint x: 285, endPoint y: 109, distance: 21.3
click at [267, 120] on div "Janela de atendimento Grade de atendimento Capacidade Transportadoras Veículos …" at bounding box center [258, 129] width 517 height 258
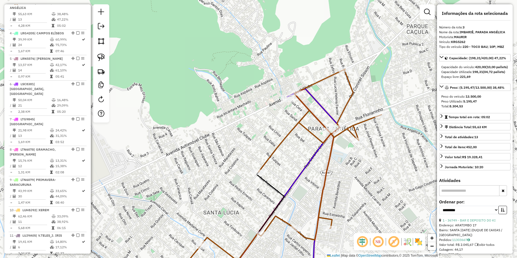
click at [323, 80] on icon at bounding box center [283, 170] width 195 height 203
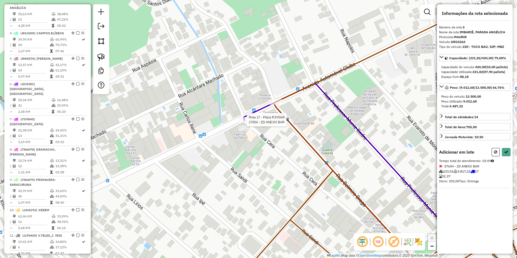
select select "**********"
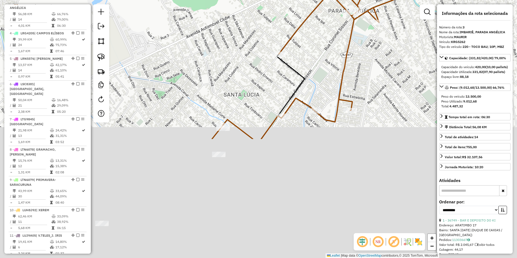
drag, startPoint x: 234, startPoint y: 171, endPoint x: 286, endPoint y: 25, distance: 155.4
click at [286, 25] on div "Janela de atendimento Grade de atendimento Capacidade Transportadoras Veículos …" at bounding box center [258, 129] width 517 height 258
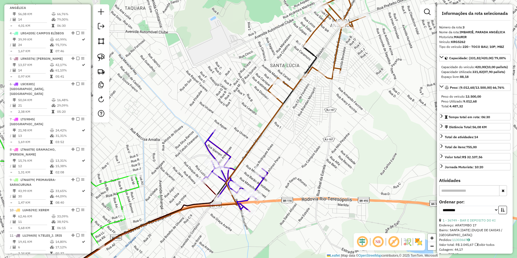
click at [288, 85] on icon at bounding box center [316, 45] width 97 height 102
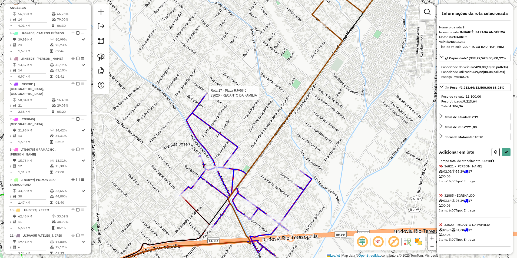
select select "**********"
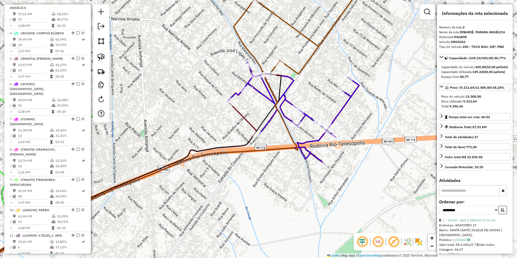
click at [260, 89] on icon at bounding box center [292, 112] width 132 height 101
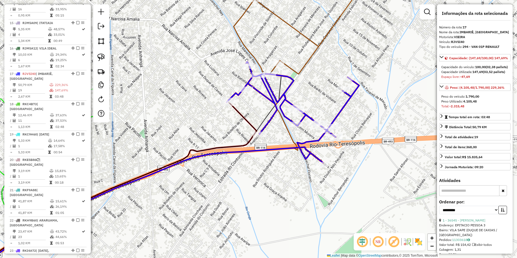
scroll to position [645, 0]
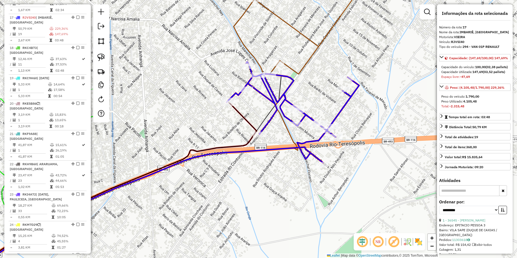
click at [259, 92] on icon at bounding box center [292, 112] width 132 height 101
drag, startPoint x: 183, startPoint y: 113, endPoint x: 279, endPoint y: 104, distance: 96.1
click at [279, 104] on div "Janela de atendimento Grade de atendimento Capacidade Transportadoras Veículos …" at bounding box center [258, 129] width 517 height 258
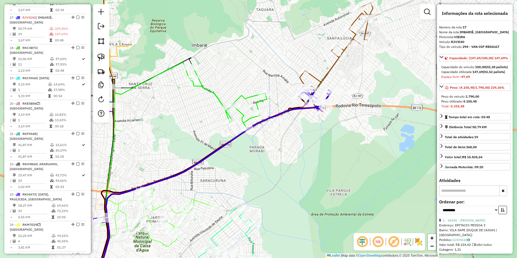
click at [259, 101] on icon at bounding box center [190, 96] width 152 height 69
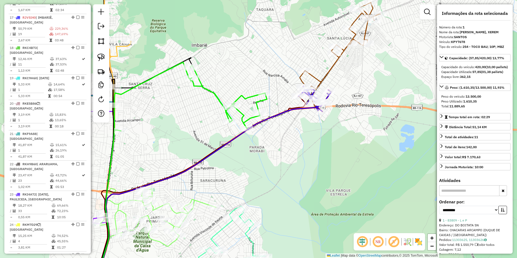
scroll to position [209, 0]
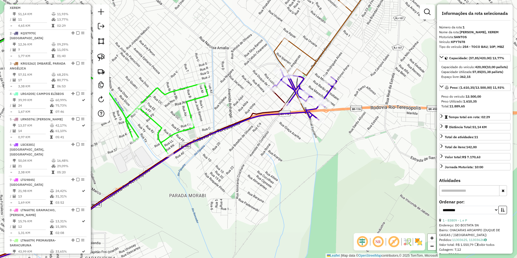
click at [326, 94] on icon at bounding box center [303, 94] width 66 height 51
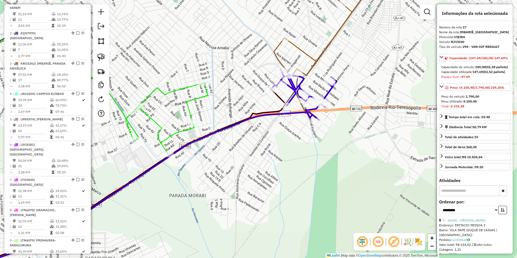
scroll to position [645, 0]
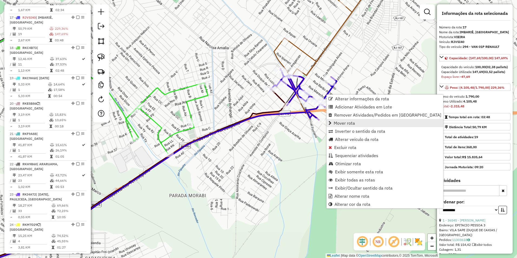
click at [346, 121] on span "Mover rota" at bounding box center [343, 123] width 21 height 4
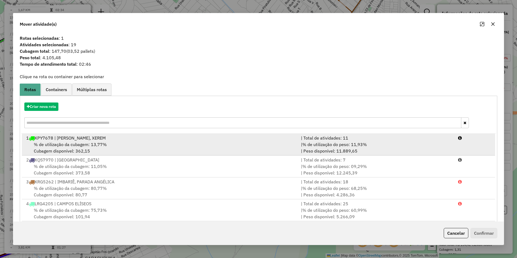
click at [88, 141] on div "% de utilização da cubagem: 13,77% Cubagem disponível: 362,15" at bounding box center [160, 147] width 275 height 13
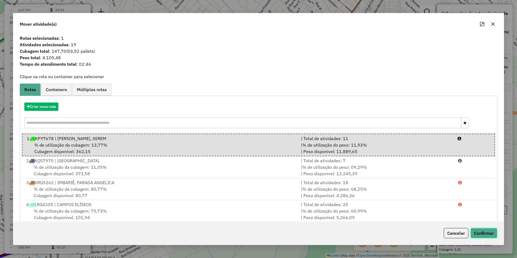
click at [489, 232] on button "Confirmar" at bounding box center [483, 233] width 27 height 10
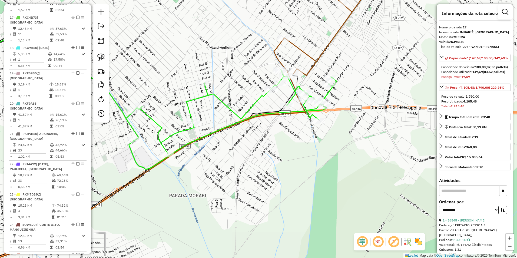
click at [261, 96] on icon at bounding box center [142, 95] width 388 height 148
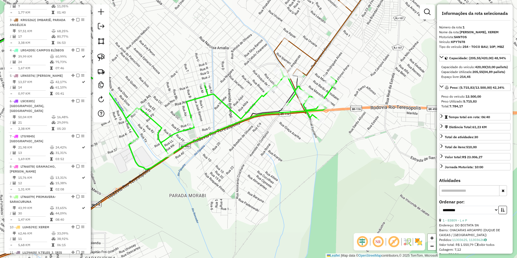
scroll to position [209, 0]
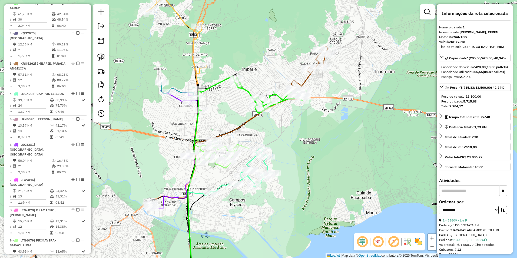
drag, startPoint x: 200, startPoint y: 122, endPoint x: 221, endPoint y: 120, distance: 20.9
click at [221, 120] on div "Janela de atendimento Grade de atendimento Capacidade Transportadoras Veículos …" at bounding box center [258, 129] width 517 height 258
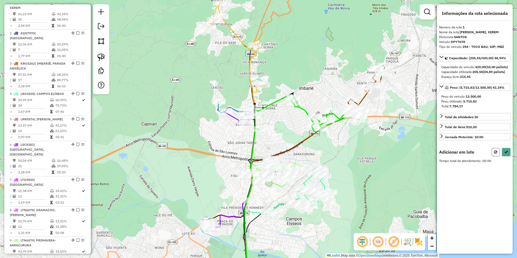
click at [491, 156] on button at bounding box center [495, 152] width 8 height 8
select select "**********"
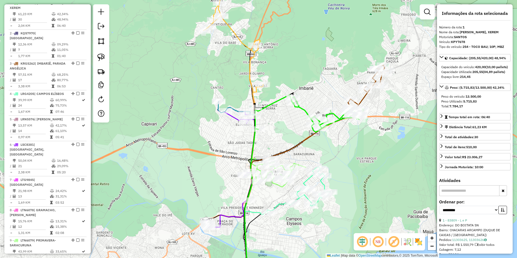
click at [264, 68] on div "Janela de atendimento Grade de atendimento Capacidade Transportadoras Veículos …" at bounding box center [258, 129] width 517 height 258
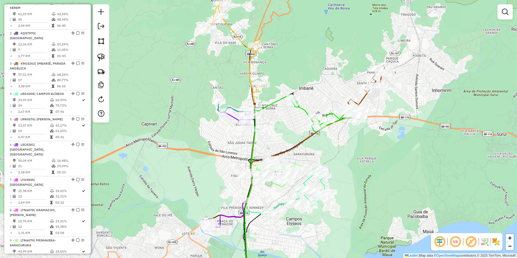
click at [239, 38] on icon at bounding box center [233, 37] width 60 height 110
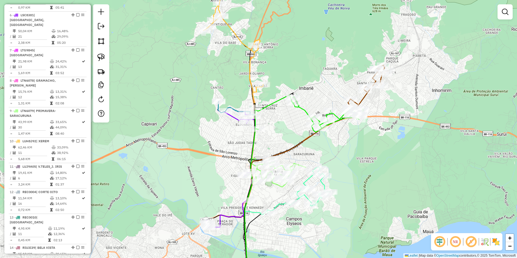
select select "**********"
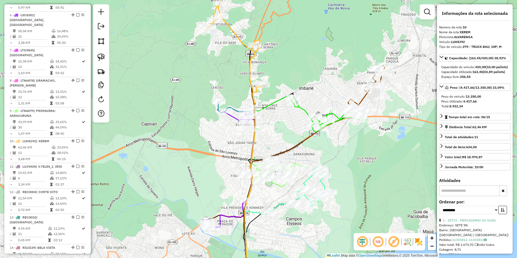
scroll to position [467, 0]
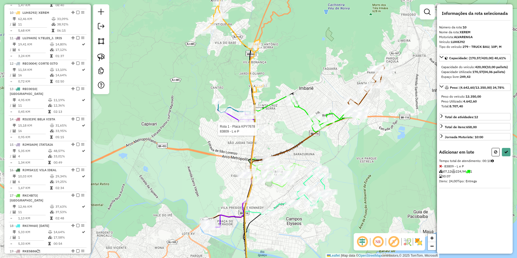
select select "**********"
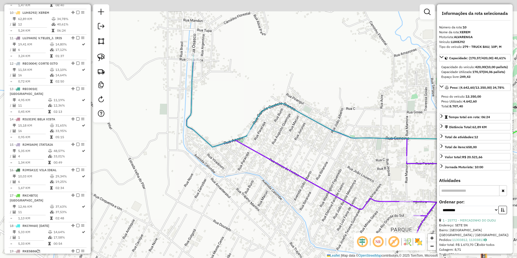
drag, startPoint x: 182, startPoint y: 47, endPoint x: 207, endPoint y: 84, distance: 44.7
click at [218, 103] on div "Janela de atendimento Grade de atendimento Capacidade Transportadoras Veículos …" at bounding box center [258, 129] width 517 height 258
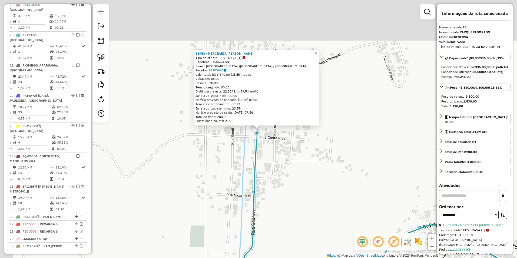
scroll to position [726, 0]
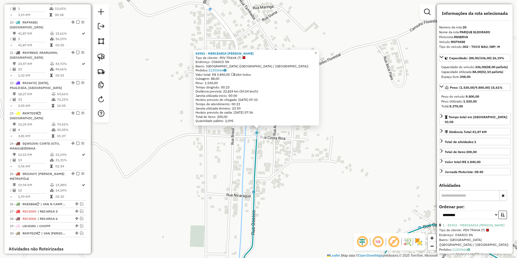
drag, startPoint x: 260, startPoint y: 125, endPoint x: 240, endPoint y: 132, distance: 20.9
click at [240, 132] on div "83953 - MERCEARIA RAQUEL Tipo de cliente: PDV TRAVA (T) Endereço: OSASCO SN Bai…" at bounding box center [258, 129] width 517 height 258
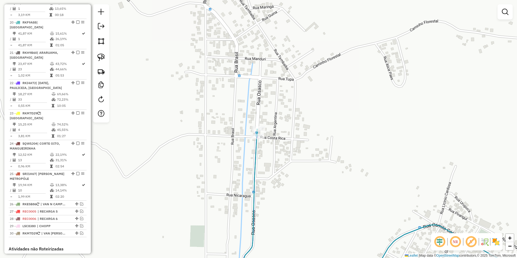
select select "**********"
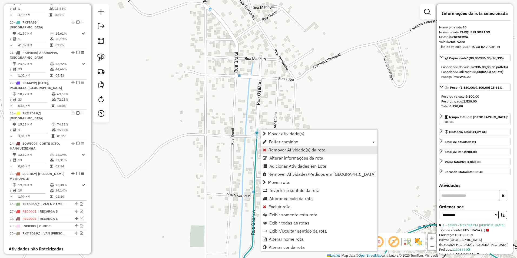
click at [289, 148] on span "Remover Atividade(s) da rota" at bounding box center [296, 150] width 57 height 4
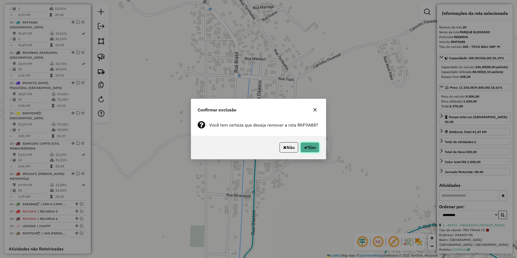
click at [312, 146] on button "Sim" at bounding box center [309, 147] width 19 height 10
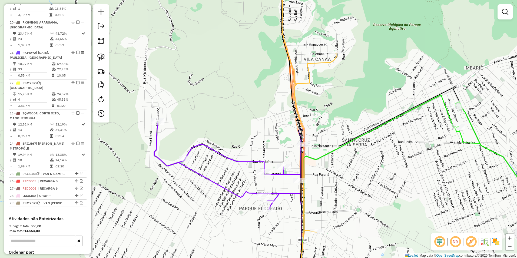
click at [189, 148] on icon at bounding box center [229, 203] width 150 height 162
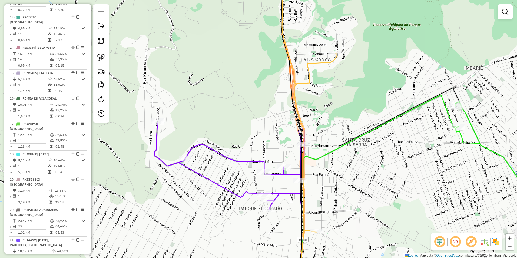
select select "**********"
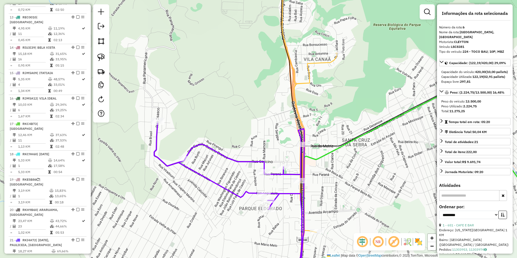
scroll to position [351, 0]
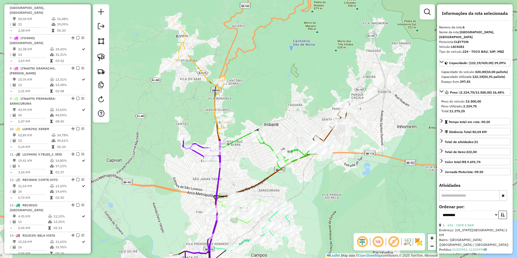
drag, startPoint x: 239, startPoint y: 174, endPoint x: 235, endPoint y: 135, distance: 39.9
click at [235, 135] on div "Janela de atendimento Grade de atendimento Capacidade Transportadoras Veículos …" at bounding box center [258, 129] width 517 height 258
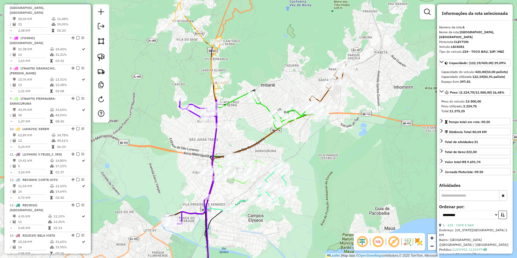
click at [216, 86] on icon at bounding box center [195, 52] width 60 height 147
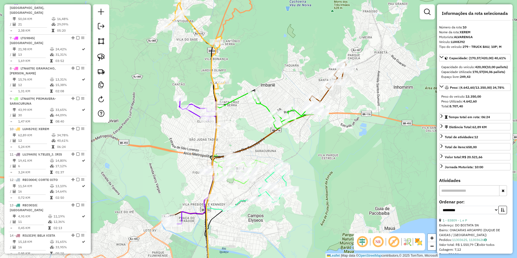
scroll to position [467, 0]
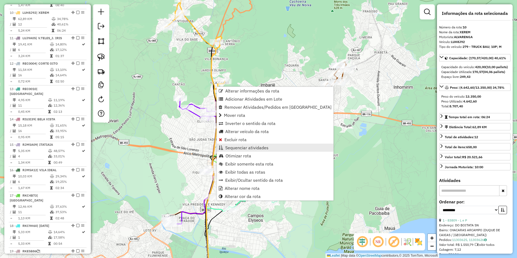
click at [242, 146] on span "Sequenciar atividades" at bounding box center [246, 147] width 43 height 4
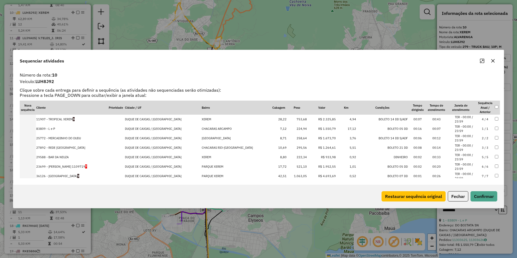
drag, startPoint x: 318, startPoint y: 145, endPoint x: 324, endPoint y: 107, distance: 38.5
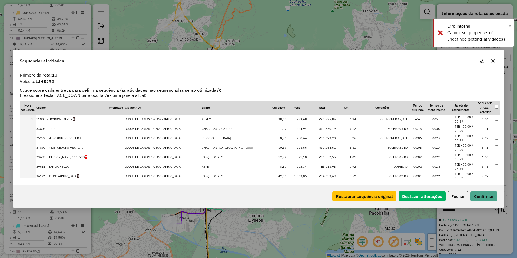
drag, startPoint x: 316, startPoint y: 165, endPoint x: 317, endPoint y: 154, distance: 11.1
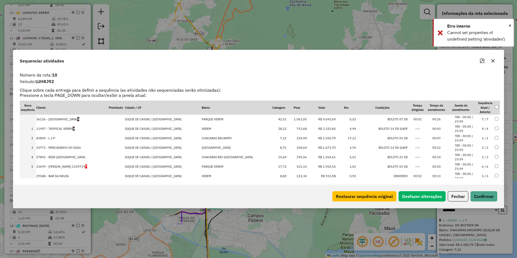
drag, startPoint x: 319, startPoint y: 174, endPoint x: 320, endPoint y: 118, distance: 56.7
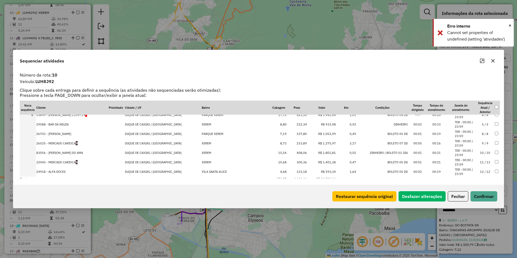
scroll to position [54, 0]
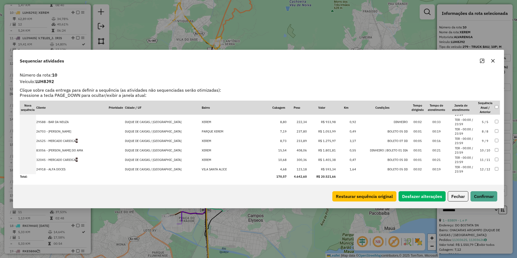
click at [318, 130] on td "R$ 1.053,99" at bounding box center [321, 131] width 29 height 9
click at [315, 142] on td "R$ 1.275,97" at bounding box center [321, 140] width 29 height 9
click at [316, 151] on td "R$ 1.801,81" at bounding box center [321, 150] width 29 height 9
click at [317, 163] on td "R$ 1.401,38" at bounding box center [321, 159] width 29 height 9
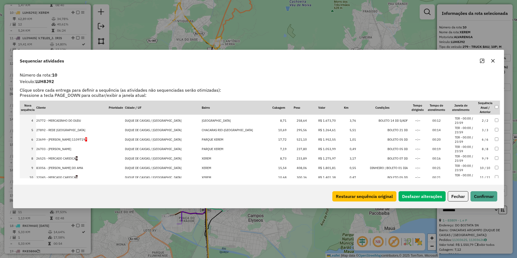
click at [483, 56] on div "Sequenciar atividades" at bounding box center [258, 59] width 490 height 19
click at [482, 60] on icon "Maximize" at bounding box center [482, 61] width 4 height 4
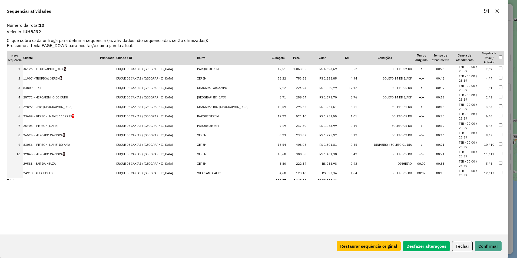
scroll to position [0, 0]
drag, startPoint x: 318, startPoint y: 117, endPoint x: 322, endPoint y: 87, distance: 30.7
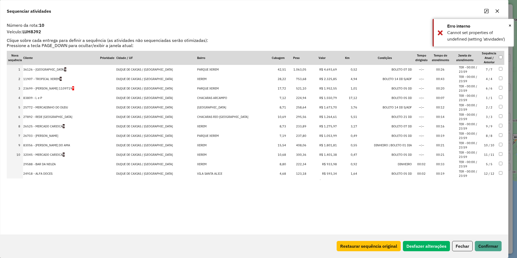
drag, startPoint x: 317, startPoint y: 136, endPoint x: 321, endPoint y: 122, distance: 14.8
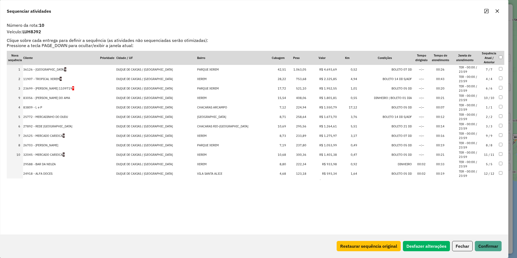
drag, startPoint x: 321, startPoint y: 146, endPoint x: 320, endPoint y: 94, distance: 51.6
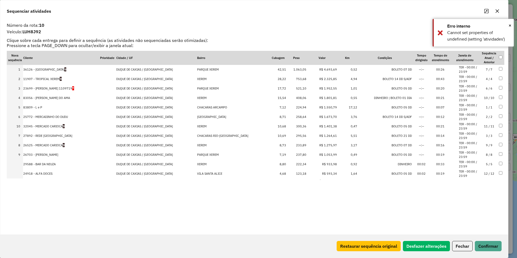
drag, startPoint x: 321, startPoint y: 154, endPoint x: 322, endPoint y: 121, distance: 32.7
click at [478, 241] on button "Confirmar" at bounding box center [487, 246] width 27 height 10
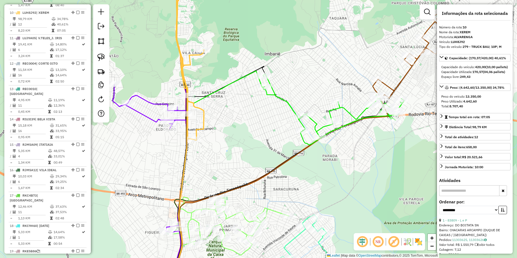
click at [188, 62] on icon at bounding box center [186, 57] width 35 height 166
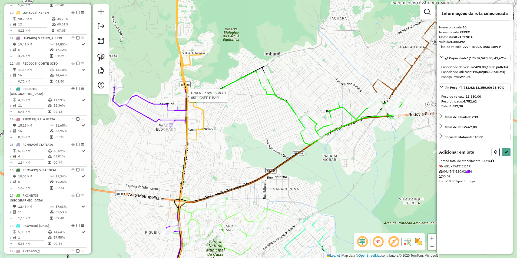
select select "**********"
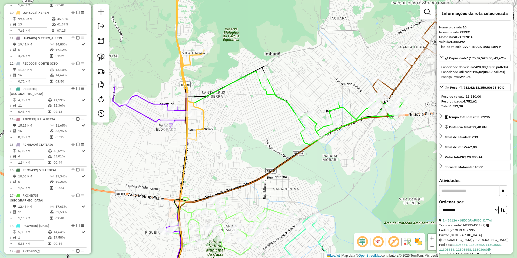
click at [201, 109] on icon at bounding box center [186, 57] width 35 height 166
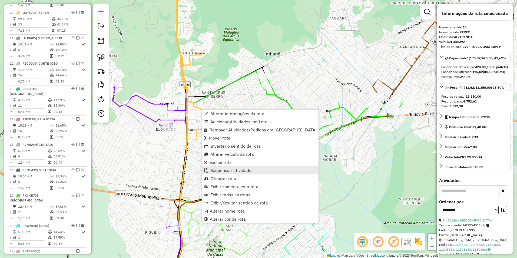
click at [236, 172] on span "Sequenciar atividades" at bounding box center [231, 170] width 43 height 4
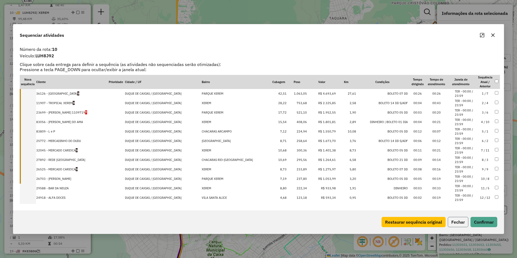
click at [460, 226] on button "Fechar" at bounding box center [457, 222] width 21 height 10
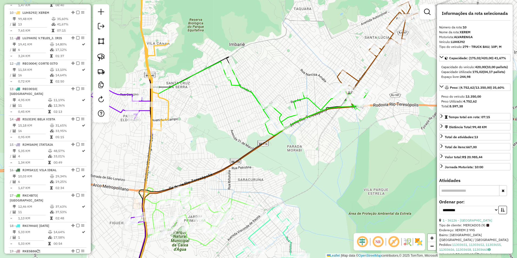
click at [250, 94] on icon at bounding box center [298, 100] width 142 height 71
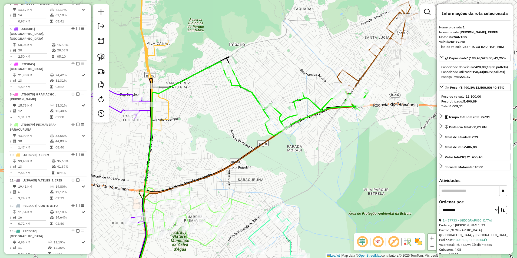
scroll to position [209, 0]
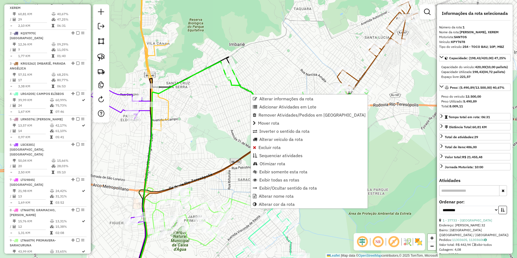
click at [228, 137] on div "Janela de atendimento Grade de atendimento Capacidade Transportadoras Veículos …" at bounding box center [258, 129] width 517 height 258
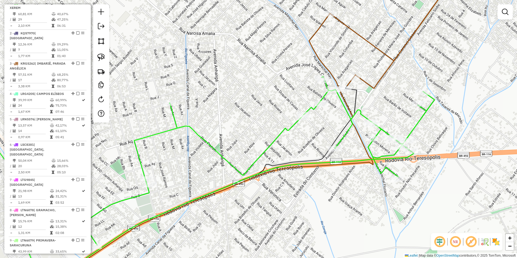
click at [372, 42] on icon at bounding box center [392, 31] width 127 height 114
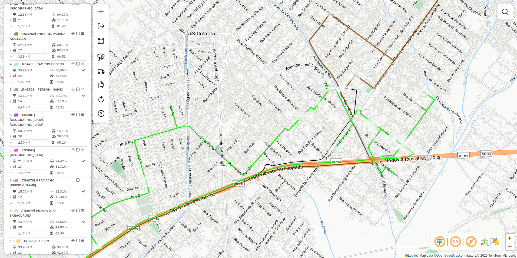
select select "**********"
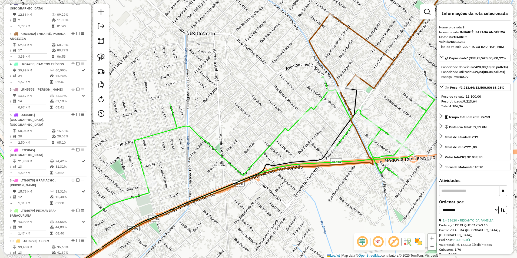
scroll to position [270, 0]
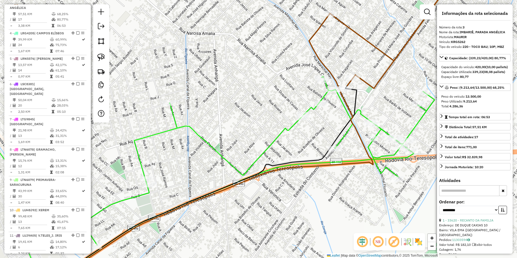
click at [363, 115] on icon at bounding box center [191, 176] width 486 height 200
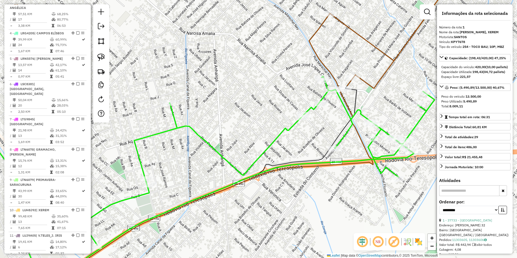
scroll to position [209, 0]
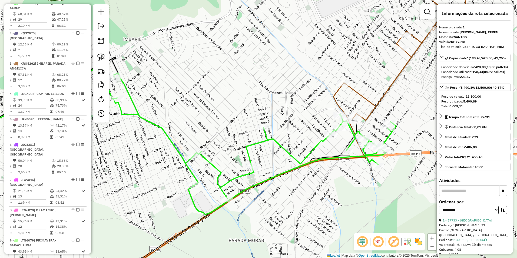
click at [317, 147] on icon at bounding box center [254, 143] width 283 height 141
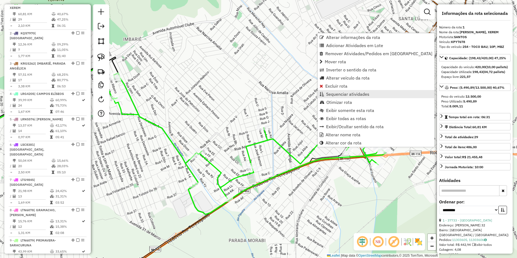
click at [350, 93] on span "Sequenciar atividades" at bounding box center [347, 94] width 43 height 4
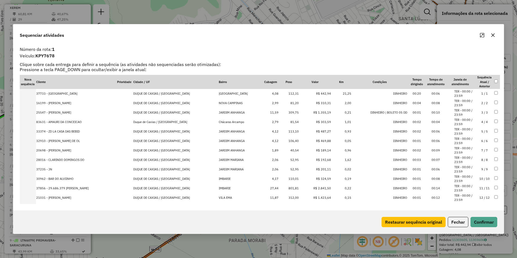
click at [482, 38] on button "Maximize" at bounding box center [481, 35] width 9 height 9
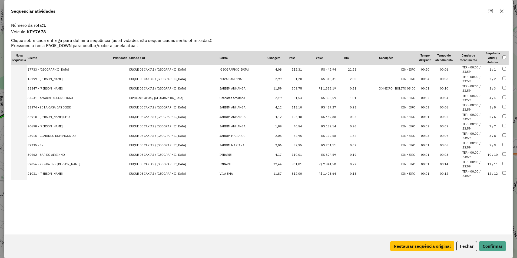
click at [317, 88] on td "R$ 1.355,19" at bounding box center [319, 88] width 34 height 9
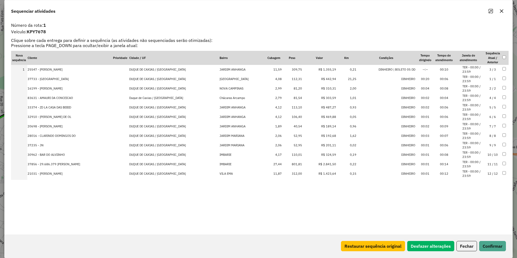
click at [318, 165] on td "R$ 2.841,50" at bounding box center [319, 163] width 34 height 9
click at [320, 173] on td "R$ 1.423,64" at bounding box center [319, 173] width 34 height 9
drag, startPoint x: 322, startPoint y: 81, endPoint x: 322, endPoint y: 67, distance: 13.8
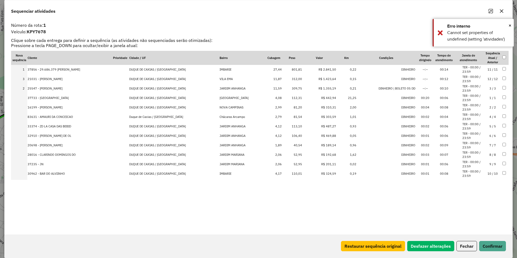
drag, startPoint x: 321, startPoint y: 89, endPoint x: 321, endPoint y: 77, distance: 11.6
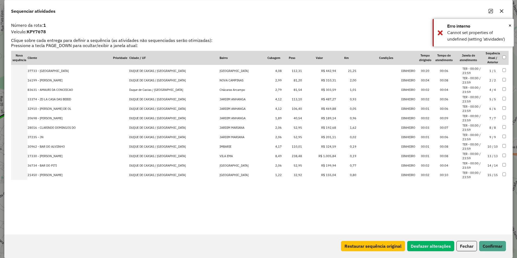
click at [320, 158] on td "R$ 1.005,84" at bounding box center [319, 155] width 34 height 9
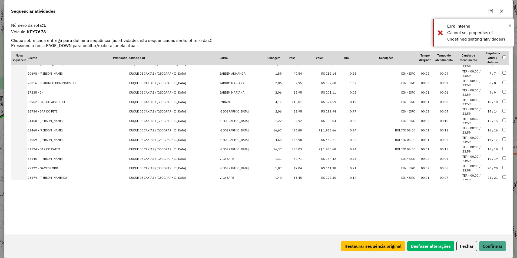
click at [319, 129] on td "R$ 1.963,66" at bounding box center [319, 130] width 34 height 9
click at [321, 139] on td "R$ 1.980,68" at bounding box center [319, 139] width 34 height 9
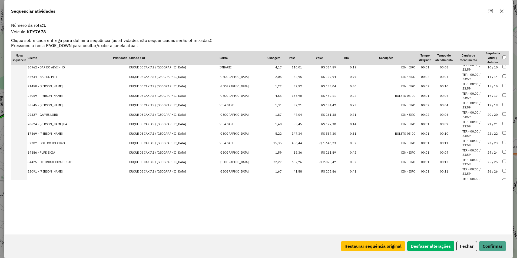
scroll to position [164, 0]
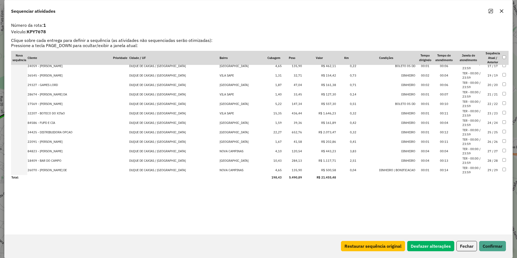
click at [319, 130] on td "R$ 2.073,47" at bounding box center [319, 132] width 34 height 9
click at [321, 123] on td "R$ 1.646,23" at bounding box center [319, 122] width 34 height 9
click at [323, 160] on td "R$ 1.117,71" at bounding box center [319, 160] width 34 height 9
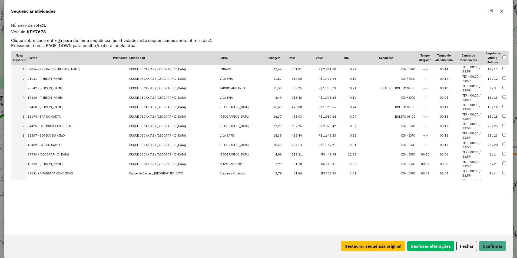
scroll to position [0, 0]
drag, startPoint x: 320, startPoint y: 126, endPoint x: 324, endPoint y: 76, distance: 50.7
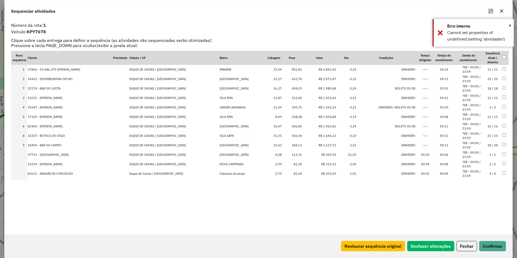
drag, startPoint x: 323, startPoint y: 125, endPoint x: 320, endPoint y: 88, distance: 37.4
drag, startPoint x: 322, startPoint y: 134, endPoint x: 323, endPoint y: 97, distance: 37.6
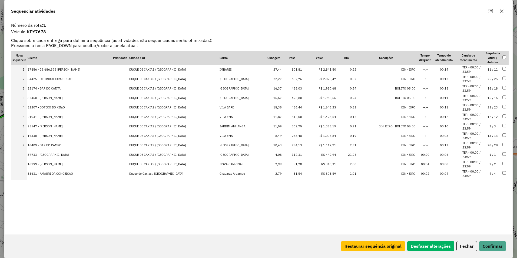
drag, startPoint x: 321, startPoint y: 136, endPoint x: 324, endPoint y: 93, distance: 43.6
click at [486, 244] on button "Confirmar" at bounding box center [492, 246] width 27 height 10
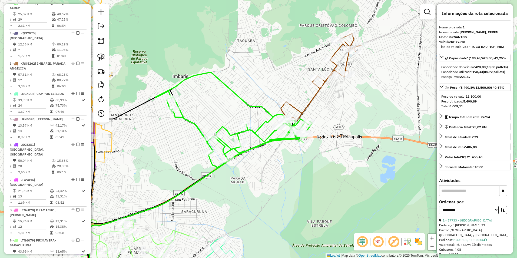
click at [230, 88] on icon at bounding box center [233, 119] width 157 height 95
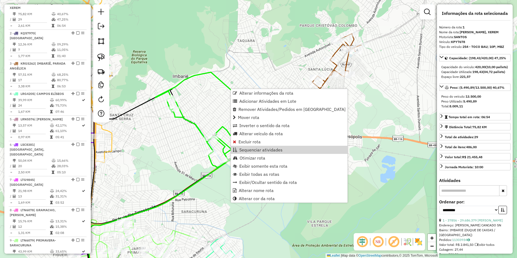
drag, startPoint x: 353, startPoint y: 182, endPoint x: 352, endPoint y: 173, distance: 9.6
click at [352, 178] on div "Janela de atendimento Grade de atendimento Capacidade Transportadoras Veículos …" at bounding box center [258, 129] width 517 height 258
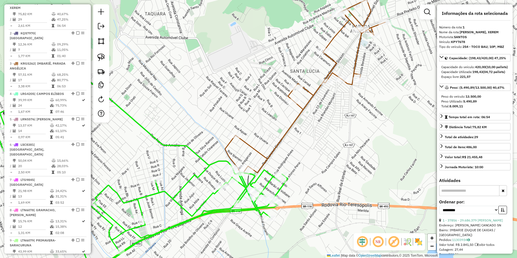
click at [336, 60] on icon at bounding box center [310, 85] width 150 height 173
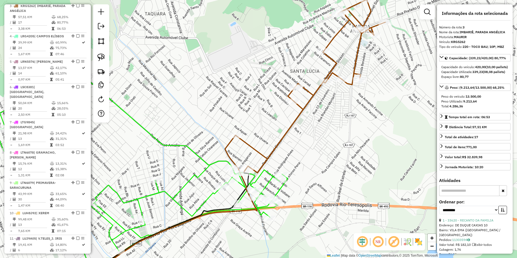
scroll to position [270, 0]
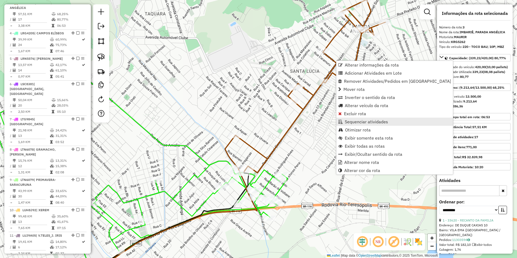
click at [368, 120] on span "Sequenciar atividades" at bounding box center [365, 121] width 43 height 4
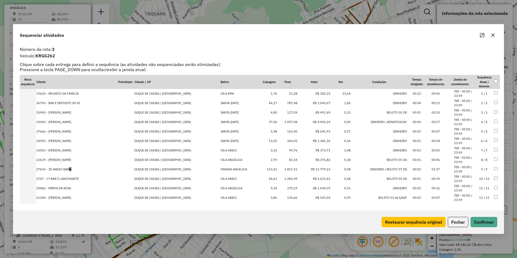
click at [481, 35] on icon "Maximize" at bounding box center [482, 35] width 4 height 4
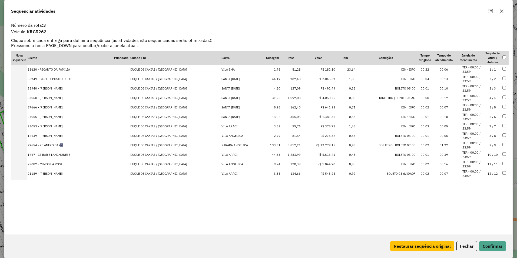
click at [314, 80] on td "R$ 2.045,67" at bounding box center [318, 78] width 35 height 9
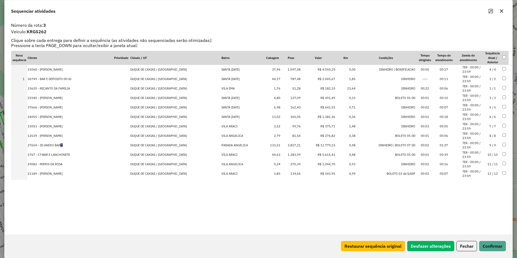
drag, startPoint x: 320, startPoint y: 96, endPoint x: 317, endPoint y: 61, distance: 35.7
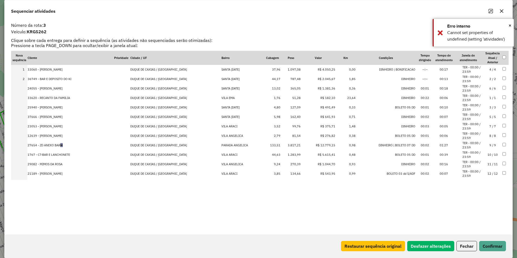
drag, startPoint x: 322, startPoint y: 117, endPoint x: 323, endPoint y: 84, distance: 33.0
drag, startPoint x: 321, startPoint y: 146, endPoint x: 320, endPoint y: 63, distance: 83.0
drag, startPoint x: 319, startPoint y: 152, endPoint x: 326, endPoint y: 77, distance: 75.2
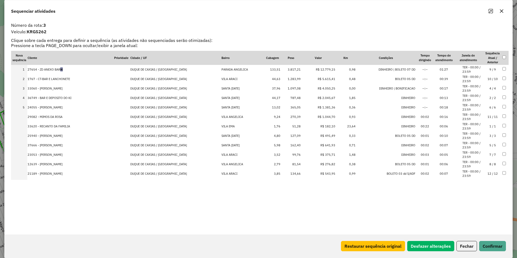
drag, startPoint x: 320, startPoint y: 164, endPoint x: 324, endPoint y: 109, distance: 54.7
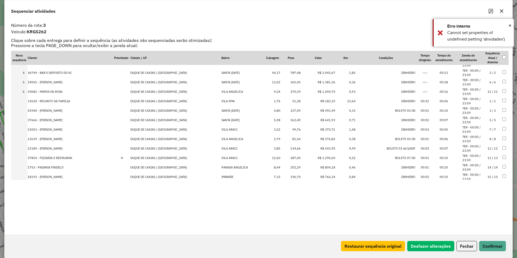
scroll to position [51, 0]
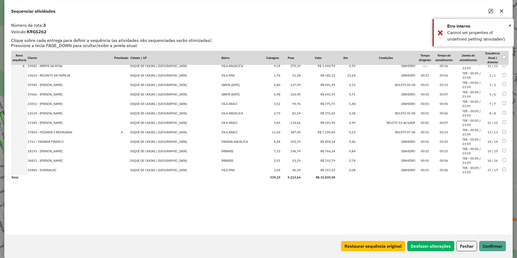
click at [324, 130] on td "R$ 1.290,60" at bounding box center [318, 132] width 35 height 9
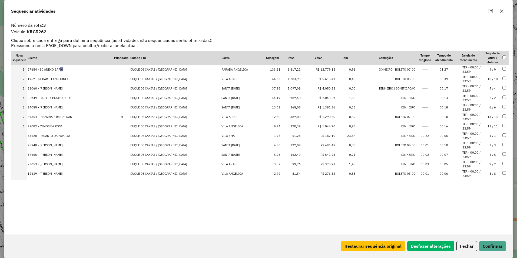
drag, startPoint x: 320, startPoint y: 126, endPoint x: 322, endPoint y: 111, distance: 15.8
click at [494, 245] on button "Confirmar" at bounding box center [492, 246] width 27 height 10
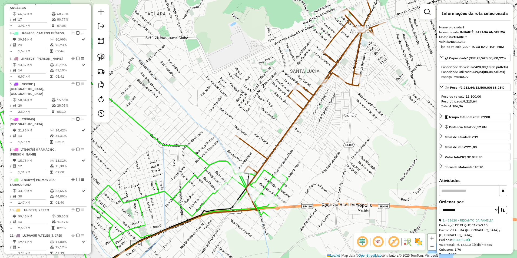
click at [334, 37] on icon at bounding box center [310, 85] width 150 height 173
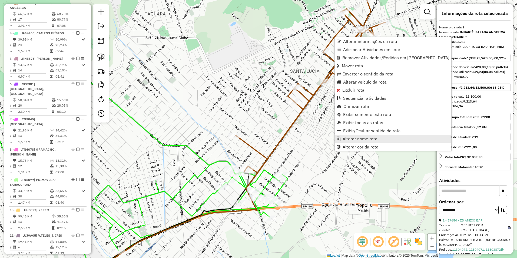
click at [362, 138] on span "Alterar nome rota" at bounding box center [359, 138] width 35 height 4
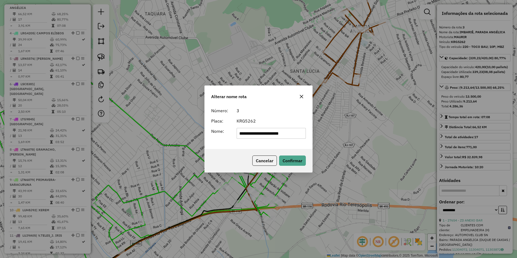
drag, startPoint x: 260, startPoint y: 134, endPoint x: 48, endPoint y: 154, distance: 213.0
click at [48, 154] on div "**********" at bounding box center [258, 129] width 517 height 258
type input "**********"
click at [288, 160] on button "Confirmar" at bounding box center [292, 160] width 27 height 10
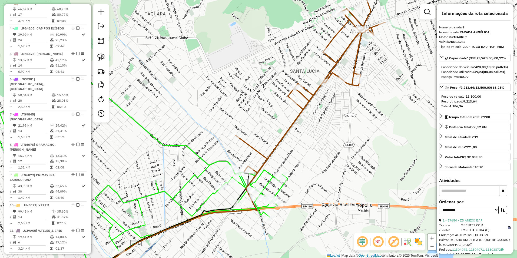
click at [340, 41] on div "Janela de atendimento Grade de atendimento Capacidade Transportadoras Veículos …" at bounding box center [258, 129] width 517 height 258
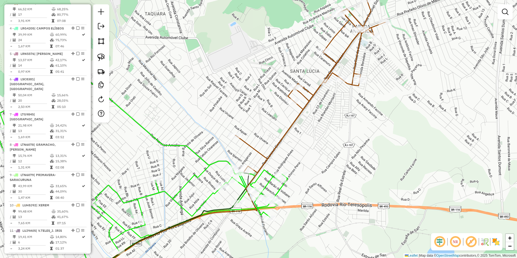
click at [338, 30] on icon at bounding box center [310, 85] width 150 height 173
select select "**********"
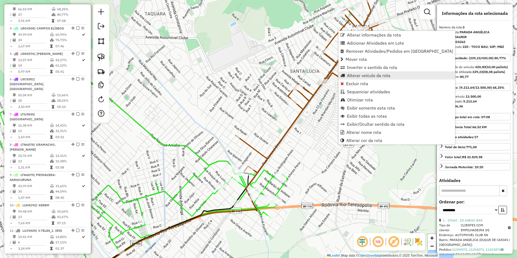
click at [376, 75] on span "Alterar veículo da rota" at bounding box center [368, 75] width 43 height 4
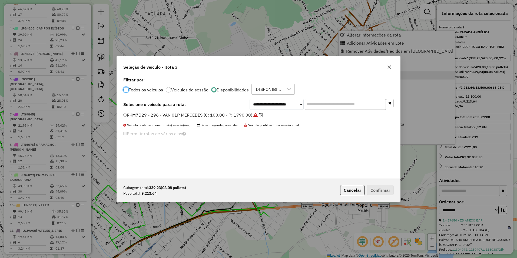
scroll to position [3, 2]
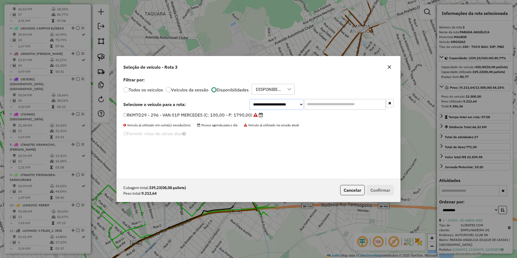
click at [268, 105] on select "**********" at bounding box center [276, 104] width 54 height 11
select select "********"
click at [249, 99] on select "**********" at bounding box center [276, 104] width 54 height 11
click at [235, 115] on label "KXQ6273 - 253 - TOCO BAU; 10P; MBZ (C: 420,00 - P: 13500,00)" at bounding box center [192, 115] width 138 height 6
click at [385, 189] on button "Confirmar" at bounding box center [380, 190] width 27 height 10
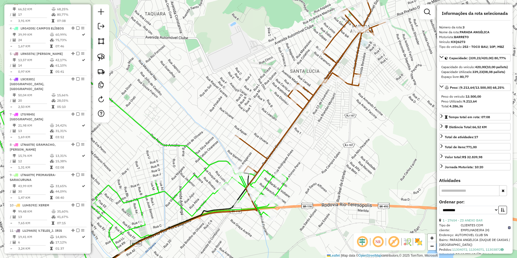
click at [336, 35] on icon at bounding box center [310, 85] width 150 height 173
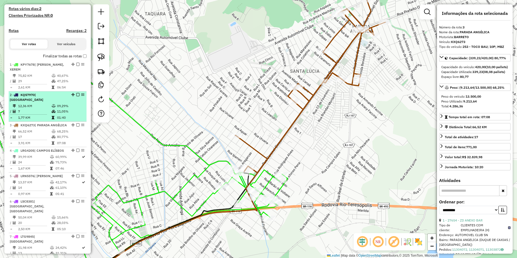
scroll to position [135, 0]
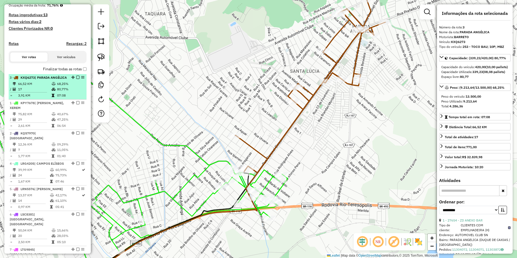
drag, startPoint x: 73, startPoint y: 143, endPoint x: 78, endPoint y: 86, distance: 56.7
click at [77, 79] on em at bounding box center [77, 77] width 3 height 3
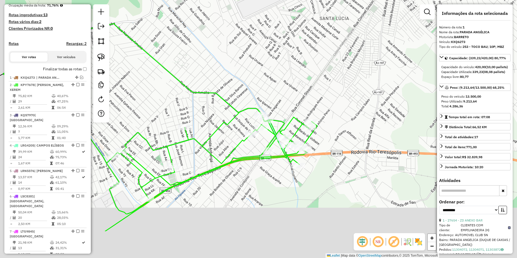
drag, startPoint x: 219, startPoint y: 137, endPoint x: 249, endPoint y: 84, distance: 60.7
click at [249, 84] on div "Janela de atendimento Grade de atendimento Capacidade Transportadoras Veículos …" at bounding box center [258, 129] width 517 height 258
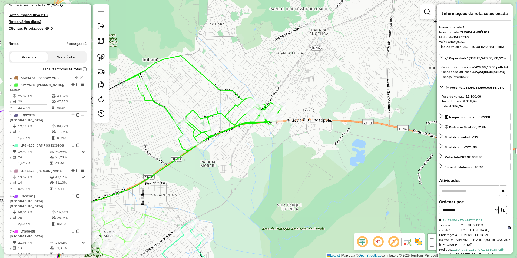
click at [218, 90] on icon at bounding box center [203, 103] width 157 height 95
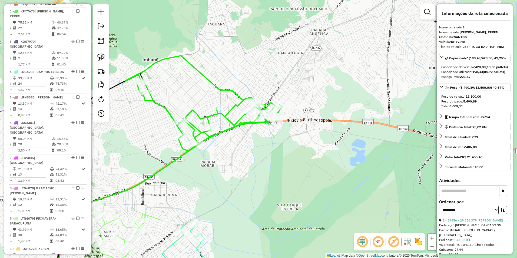
scroll to position [216, 0]
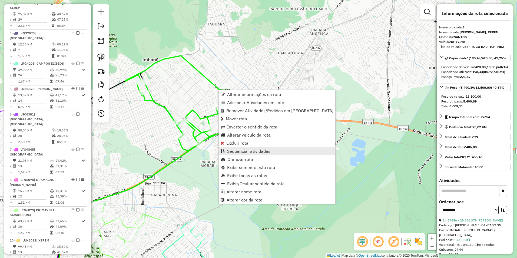
click at [250, 150] on span "Sequenciar atividades" at bounding box center [248, 151] width 43 height 4
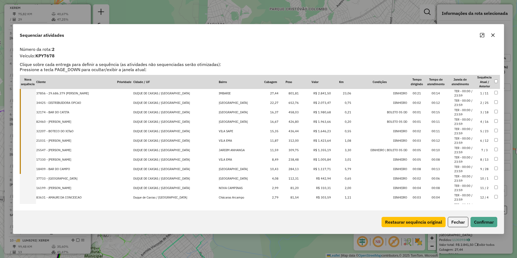
scroll to position [0, 0]
drag, startPoint x: 460, startPoint y: 222, endPoint x: 450, endPoint y: 222, distance: 9.5
click at [460, 222] on button "Fechar" at bounding box center [457, 222] width 21 height 10
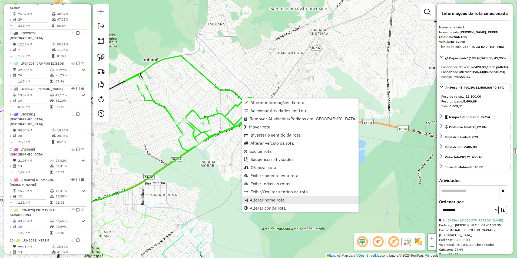
click at [277, 199] on span "Alterar nome rota" at bounding box center [267, 200] width 35 height 4
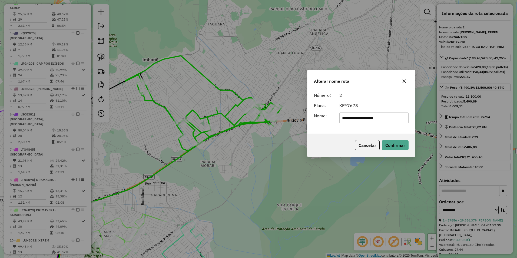
drag, startPoint x: 256, startPoint y: 89, endPoint x: 359, endPoint y: 74, distance: 103.8
click at [359, 74] on div "Alterar nome rota" at bounding box center [361, 79] width 108 height 19
drag, startPoint x: 394, startPoint y: 117, endPoint x: 192, endPoint y: 117, distance: 202.1
click at [192, 117] on div "**********" at bounding box center [258, 129] width 517 height 258
type input "*******"
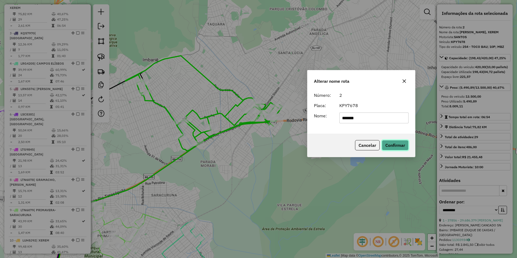
click at [392, 144] on button "Confirmar" at bounding box center [394, 145] width 27 height 10
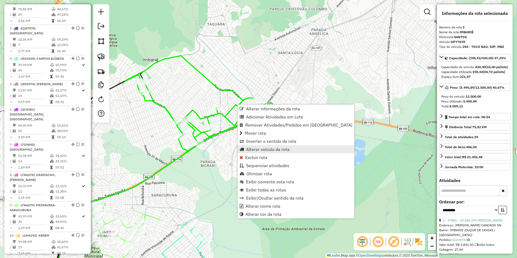
click at [272, 150] on span "Alterar veículo da rota" at bounding box center [267, 149] width 43 height 4
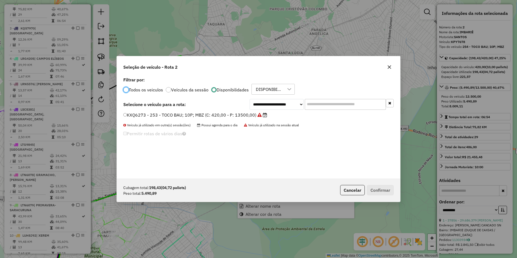
scroll to position [3, 2]
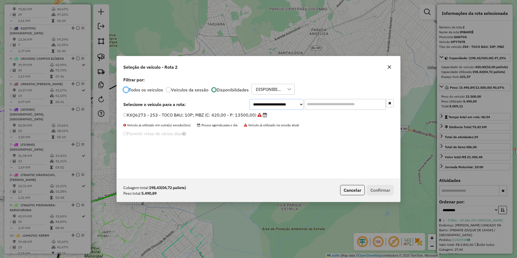
click at [271, 104] on select "**********" at bounding box center [276, 104] width 54 height 11
select select "********"
click at [249, 99] on select "**********" at bounding box center [276, 104] width 54 height 11
click at [240, 114] on label "KRG5262 - 220 - TOCO BAU; 10P; MBZ (C: 420,00 - P: 13500,00)" at bounding box center [192, 115] width 138 height 6
click at [381, 189] on button "Confirmar" at bounding box center [380, 190] width 27 height 10
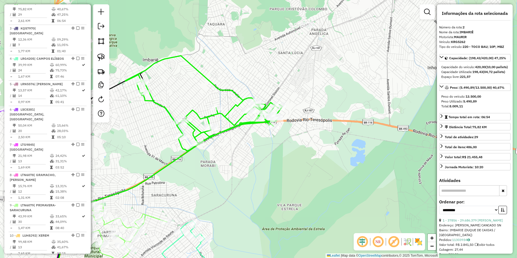
click at [236, 102] on icon at bounding box center [203, 103] width 157 height 95
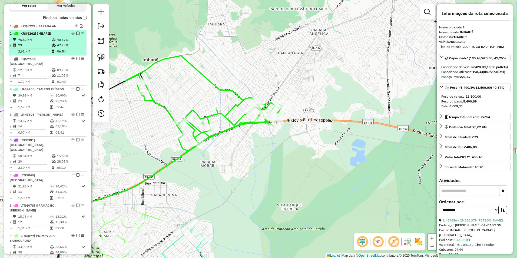
scroll to position [162, 0]
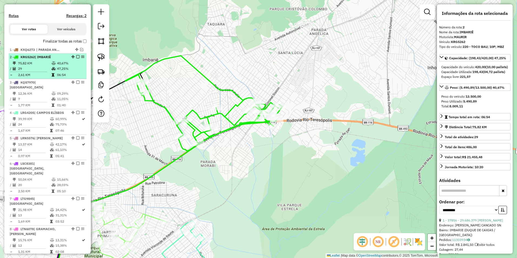
click at [76, 58] on em at bounding box center [77, 56] width 3 height 3
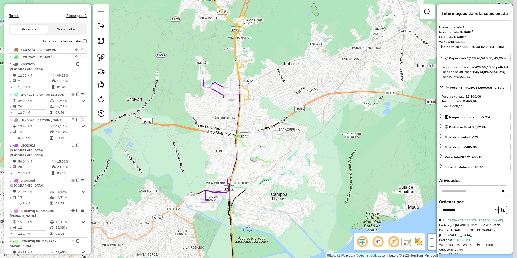
drag, startPoint x: 221, startPoint y: 150, endPoint x: 203, endPoint y: 118, distance: 36.7
click at [203, 118] on div "Janela de atendimento Grade de atendimento Capacidade Transportadoras Veículos …" at bounding box center [258, 129] width 517 height 258
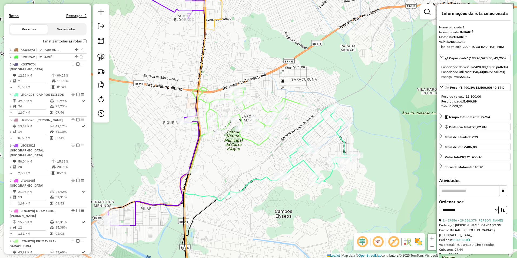
click at [291, 101] on icon at bounding box center [248, 129] width 116 height 84
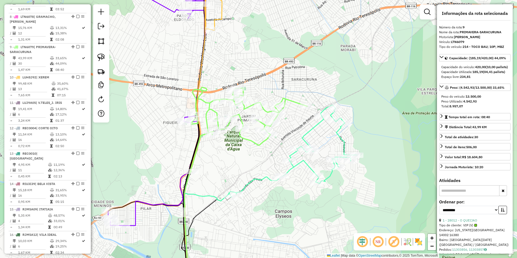
scroll to position [391, 0]
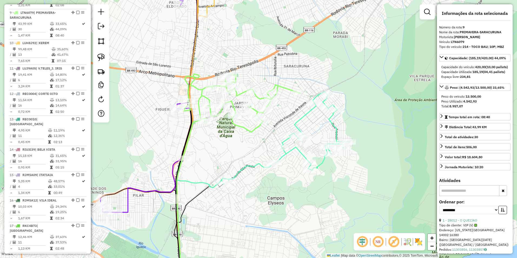
drag, startPoint x: 285, startPoint y: 102, endPoint x: 270, endPoint y: 91, distance: 18.7
click at [270, 89] on div "Janela de atendimento Grade de atendimento Capacidade Transportadoras Veículos …" at bounding box center [258, 129] width 517 height 258
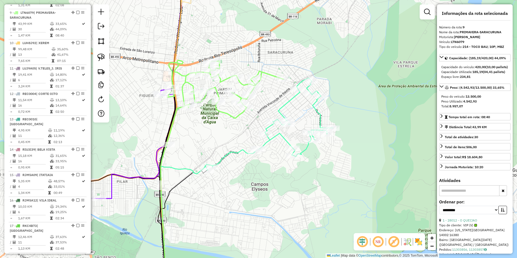
click at [290, 102] on icon at bounding box center [269, 124] width 128 height 92
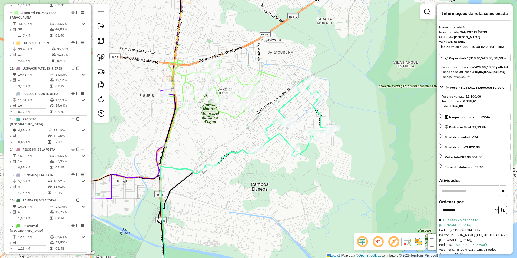
scroll to position [254, 0]
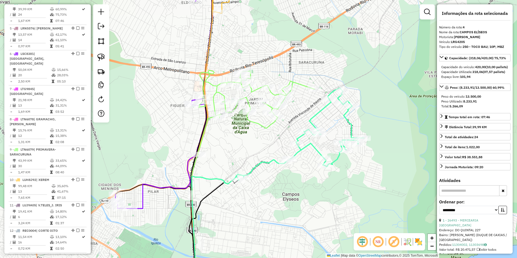
drag, startPoint x: 227, startPoint y: 150, endPoint x: 238, endPoint y: 155, distance: 11.5
click at [237, 155] on div "Janela de atendimento Grade de atendimento Capacidade Transportadoras Veículos …" at bounding box center [258, 129] width 517 height 258
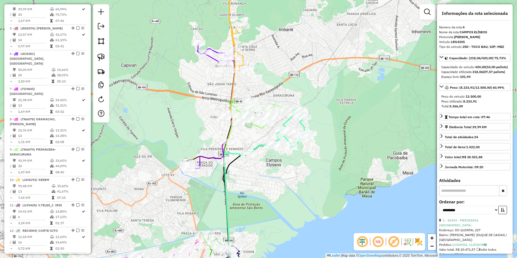
click at [429, 13] on em at bounding box center [427, 12] width 6 height 6
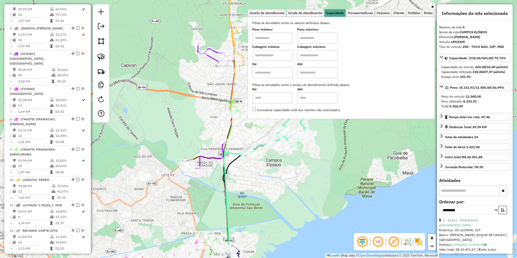
click at [272, 37] on input "text" at bounding box center [272, 38] width 41 height 11
type input "****"
type input "******"
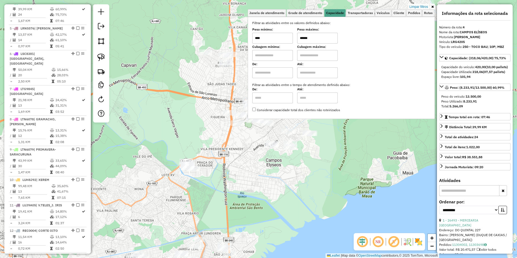
click at [189, 86] on div "Limpar filtros Janela de atendimento Grade de atendimento Capacidade Transporta…" at bounding box center [258, 129] width 517 height 258
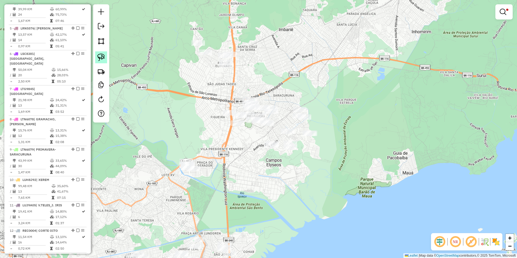
click at [99, 57] on img at bounding box center [101, 57] width 8 height 8
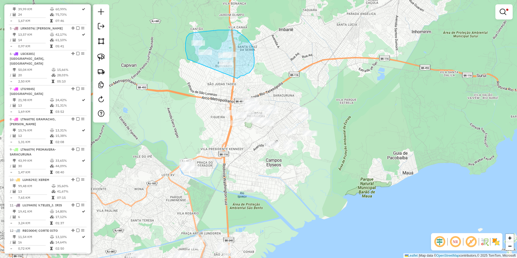
drag, startPoint x: 187, startPoint y: 56, endPoint x: 237, endPoint y: 78, distance: 54.8
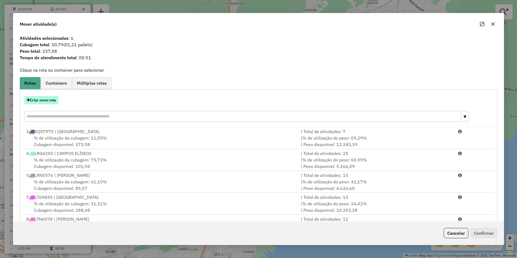
click at [52, 101] on button "Criar nova rota" at bounding box center [41, 100] width 34 height 8
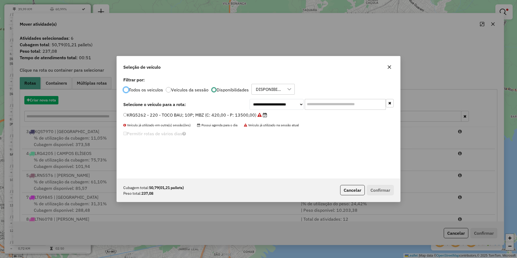
scroll to position [3, 2]
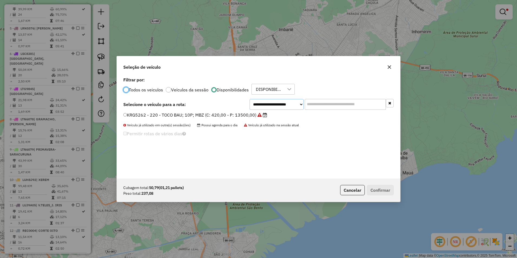
click at [273, 105] on select "**********" at bounding box center [276, 104] width 54 height 11
select select "********"
click at [249, 99] on select "**********" at bounding box center [276, 104] width 54 height 11
click at [227, 115] on label "RJV5I40 - 294 - VAN 01P RENAULT (C: 100,00 - P: 1790,00)" at bounding box center [187, 115] width 128 height 6
click at [386, 189] on button "Confirmar" at bounding box center [380, 190] width 27 height 10
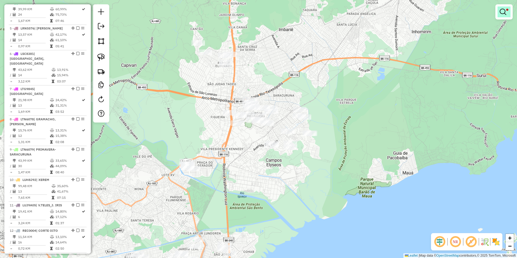
click at [510, 11] on link at bounding box center [503, 11] width 13 height 11
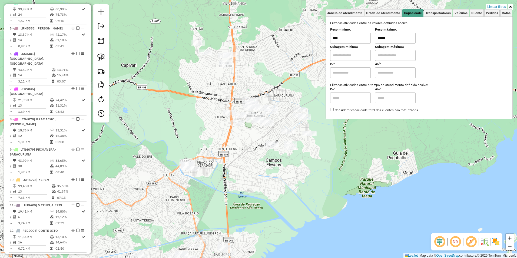
drag, startPoint x: 395, startPoint y: 41, endPoint x: 343, endPoint y: 41, distance: 52.7
click at [343, 41] on div "Peso mínimo: **** Peso máximo: ******" at bounding box center [419, 35] width 178 height 15
type input "*****"
click at [246, 86] on div "Limpar filtros Janela de atendimento Grade de atendimento Capacidade Transporta…" at bounding box center [258, 129] width 517 height 258
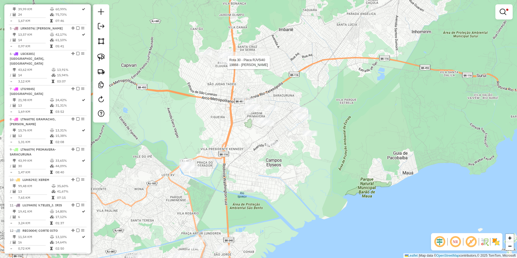
select select "**********"
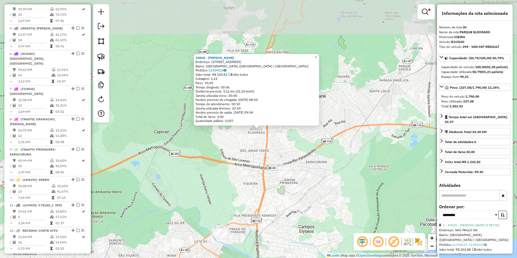
scroll to position [750, 0]
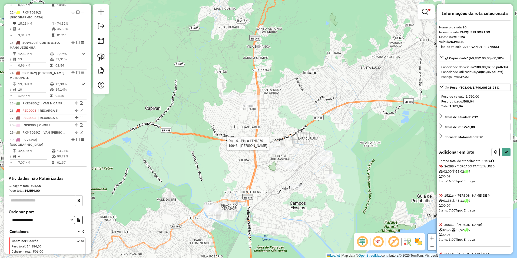
select select "**********"
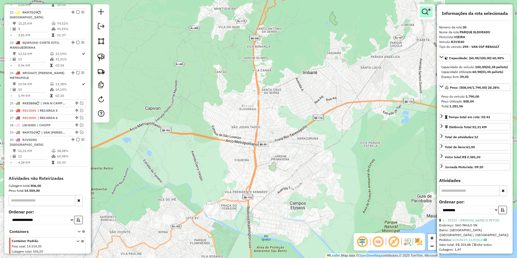
click at [420, 15] on link at bounding box center [425, 11] width 13 height 11
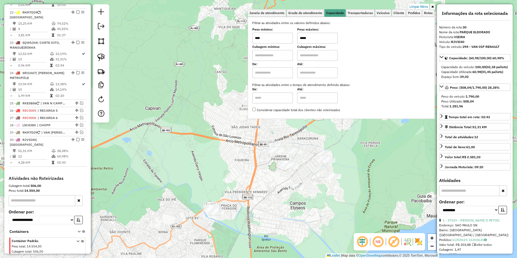
drag, startPoint x: 317, startPoint y: 40, endPoint x: 297, endPoint y: 40, distance: 20.5
click at [297, 40] on div "Peso mínimo: **** Peso máximo: *****" at bounding box center [341, 35] width 178 height 15
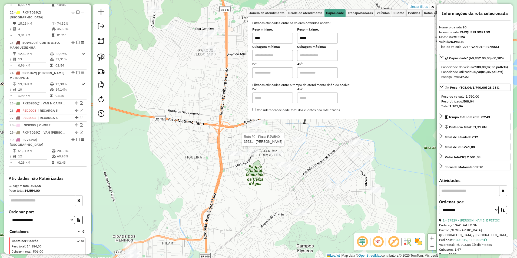
type input "*****"
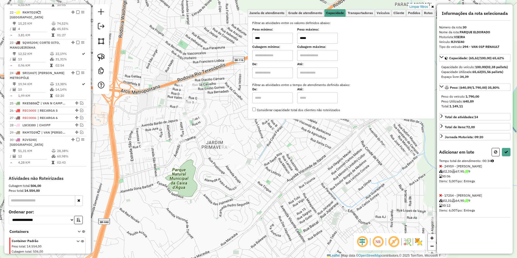
click at [226, 149] on div at bounding box center [227, 145] width 14 height 5
select select "**********"
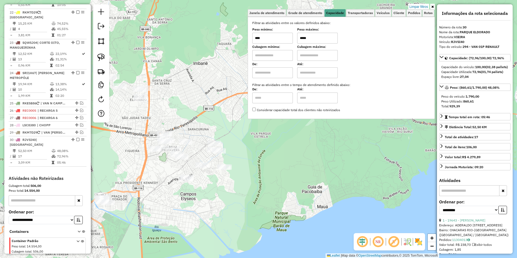
drag, startPoint x: 314, startPoint y: 40, endPoint x: 269, endPoint y: 40, distance: 45.1
click at [269, 40] on div "Peso mínimo: **** Peso máximo: *****" at bounding box center [341, 35] width 178 height 15
type input "******"
click at [176, 163] on div "Limpar filtros Janela de atendimento Grade de atendimento Capacidade Transporta…" at bounding box center [258, 129] width 517 height 258
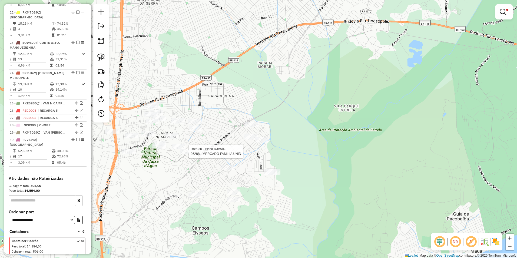
select select "**********"
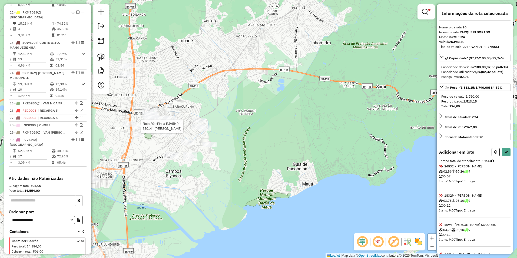
select select "**********"
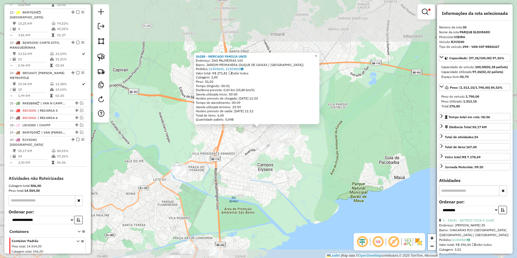
click at [254, 162] on div "26288 - MERCADO FAMILIA UNID Endereço: DAS PALMEIRAS 143 Bairro: JARDIM PRIMAVE…" at bounding box center [258, 129] width 517 height 258
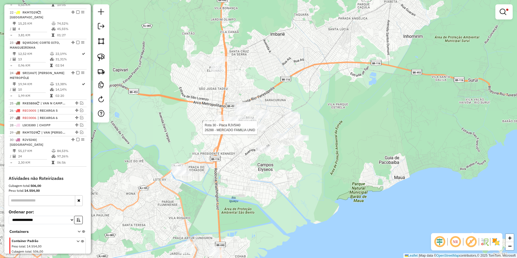
select select "**********"
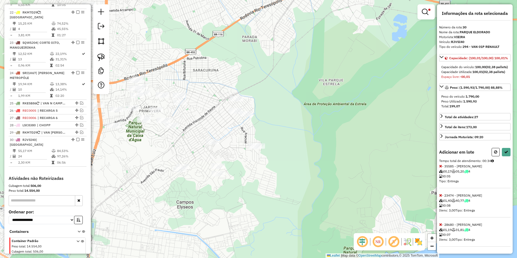
scroll to position [14, 0]
click at [439, 225] on icon at bounding box center [440, 224] width 3 height 4
select select "**********"
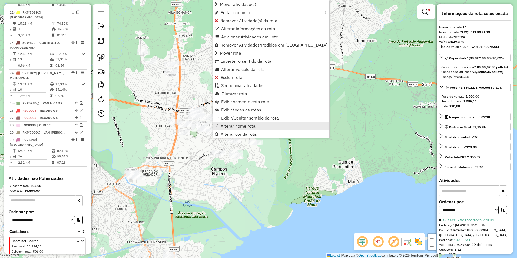
click at [230, 125] on span "Alterar nome rota" at bounding box center [237, 126] width 35 height 4
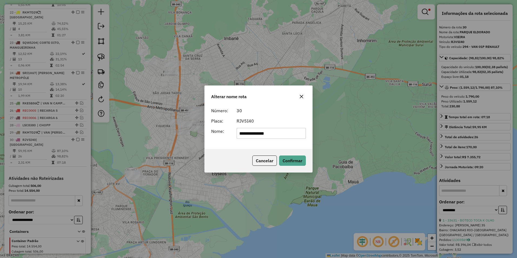
drag, startPoint x: 284, startPoint y: 131, endPoint x: 214, endPoint y: 140, distance: 70.5
click at [214, 140] on div "**********" at bounding box center [259, 127] width 108 height 44
type input "*"
type input "**********"
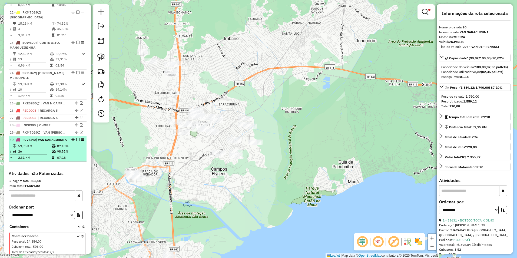
click at [76, 138] on em at bounding box center [77, 139] width 3 height 3
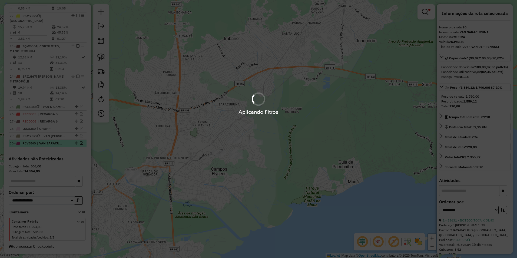
scroll to position [727, 0]
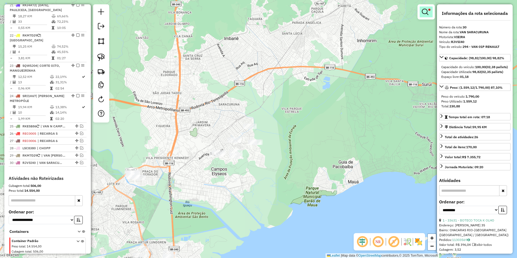
click at [427, 9] on em at bounding box center [424, 12] width 6 height 6
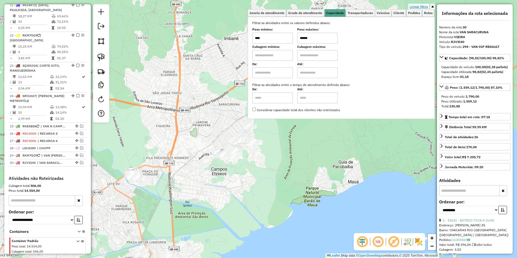
click at [420, 7] on link "Limpar filtros" at bounding box center [418, 7] width 21 height 6
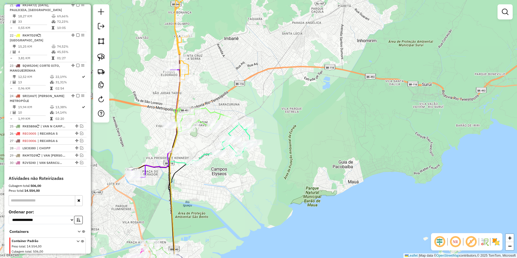
click at [233, 175] on div "Janela de atendimento Grade de atendimento Capacidade Transportadoras Veículos …" at bounding box center [258, 129] width 517 height 258
click at [219, 112] on icon at bounding box center [202, 129] width 58 height 43
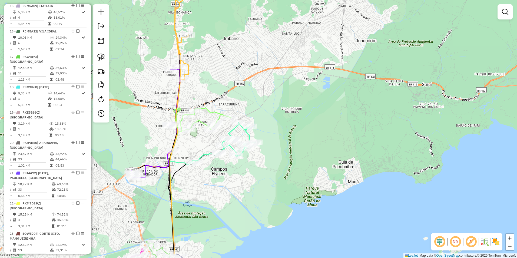
select select "**********"
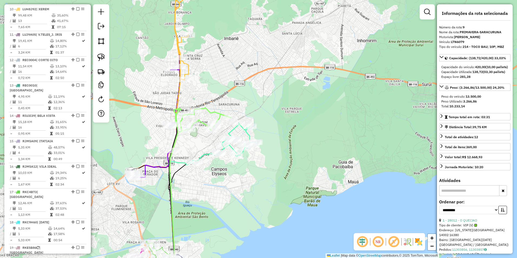
scroll to position [391, 0]
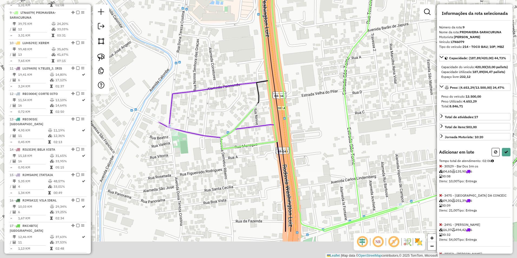
drag, startPoint x: 185, startPoint y: 164, endPoint x: 195, endPoint y: 86, distance: 78.5
click at [196, 93] on div "Janela de atendimento Grade de atendimento Capacidade Transportadoras Veículos …" at bounding box center [258, 129] width 517 height 258
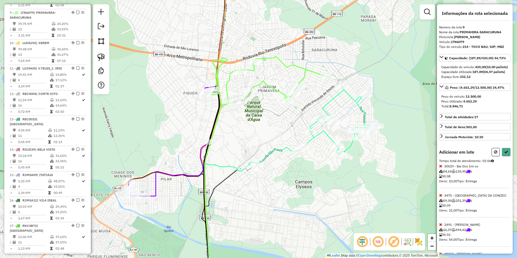
drag, startPoint x: 190, startPoint y: 138, endPoint x: 234, endPoint y: 82, distance: 71.6
click at [234, 81] on div "Janela de atendimento Grade de atendimento Capacidade Transportadoras Veículos …" at bounding box center [258, 129] width 517 height 258
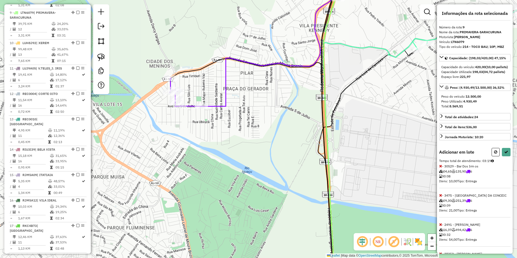
scroll to position [445, 0]
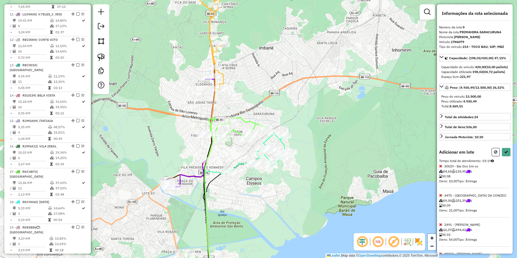
select select "**********"
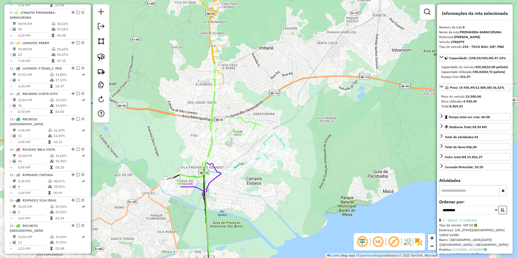
click at [265, 139] on icon at bounding box center [259, 152] width 64 height 41
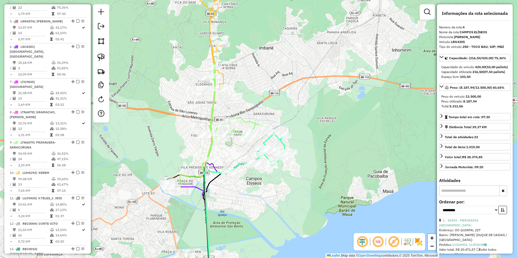
scroll to position [254, 0]
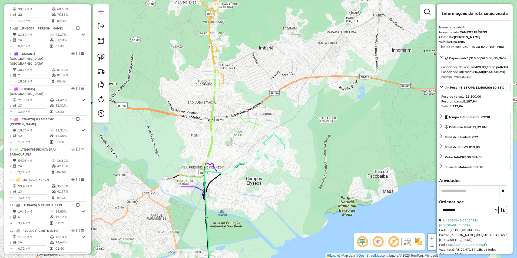
click at [253, 125] on icon at bounding box center [215, 125] width 99 height 124
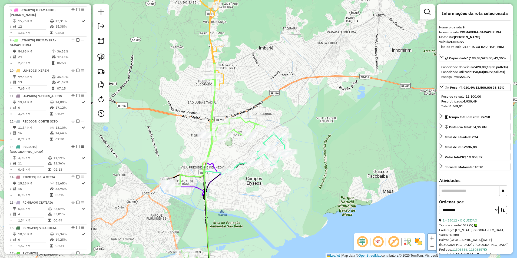
scroll to position [391, 0]
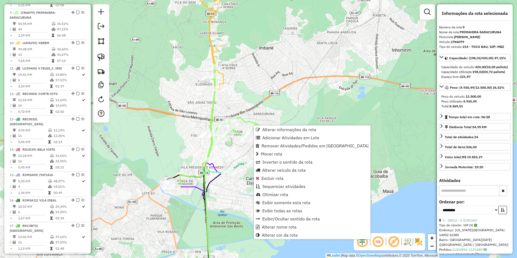
click at [216, 72] on icon at bounding box center [215, 125] width 99 height 124
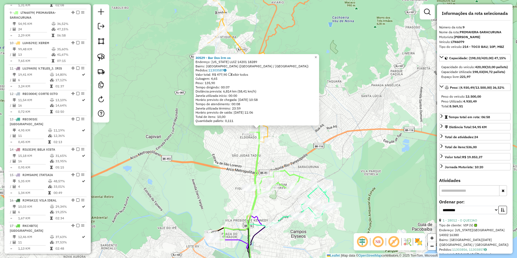
click at [239, 149] on div "30529 - Bar Dos Irm os Endereço: [US_STATE][GEOGRAPHIC_DATA] 14201 18289 Bairro…" at bounding box center [258, 129] width 517 height 258
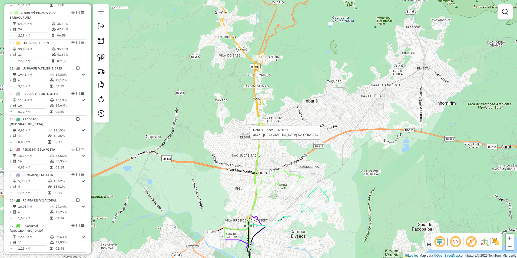
select select "**********"
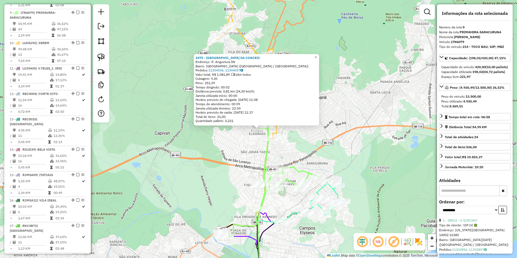
click at [247, 150] on div "3475 - SEBASTIAO DA CONCEIC Endereço: R. Angustura SN Bairro: [GEOGRAPHIC_DATA]…" at bounding box center [258, 129] width 517 height 258
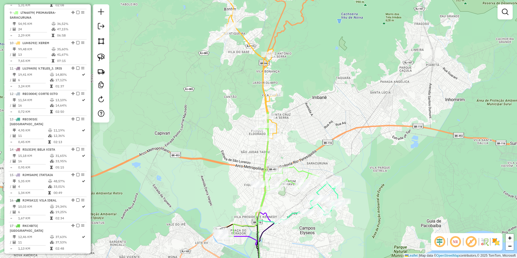
click at [276, 126] on icon at bounding box center [246, 65] width 60 height 148
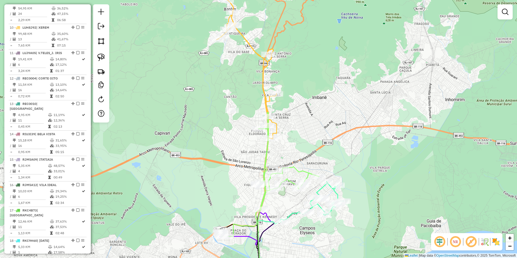
select select "**********"
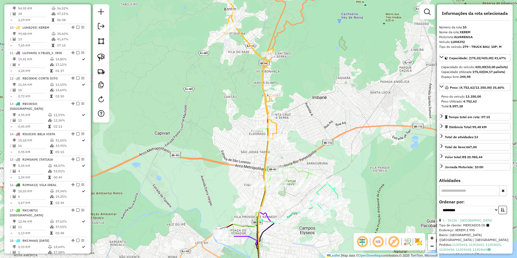
scroll to position [421, 0]
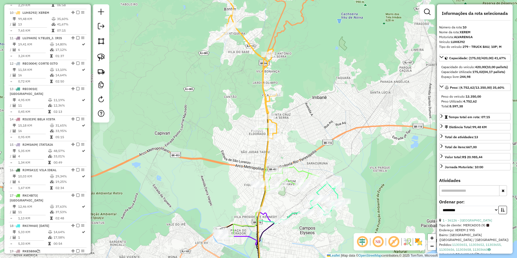
click at [276, 125] on icon at bounding box center [246, 65] width 60 height 148
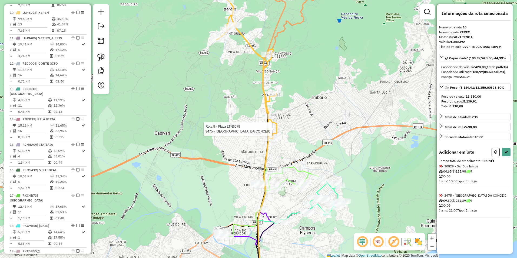
select select "**********"
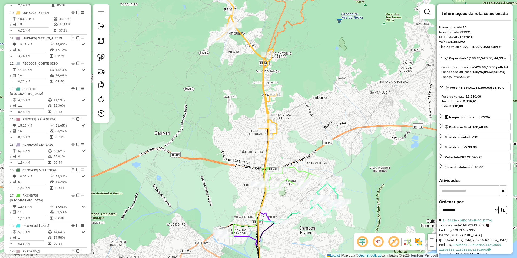
click at [276, 126] on icon at bounding box center [246, 65] width 60 height 148
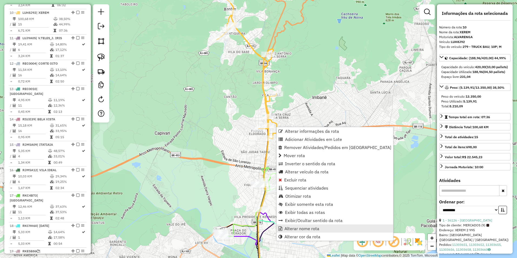
click at [316, 229] on span "Alterar nome rota" at bounding box center [301, 228] width 35 height 4
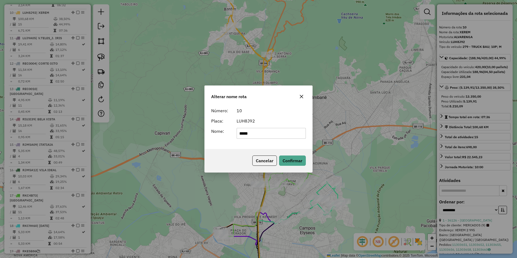
click at [301, 97] on icon "button" at bounding box center [301, 96] width 4 height 4
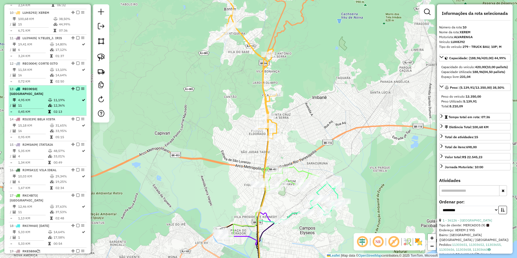
scroll to position [340, 0]
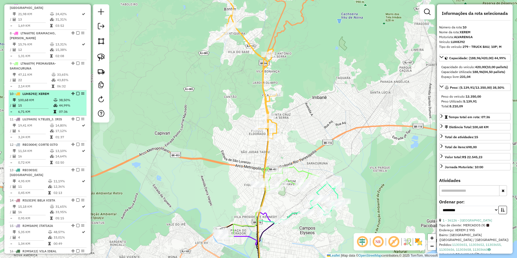
click at [76, 92] on em at bounding box center [77, 93] width 3 height 3
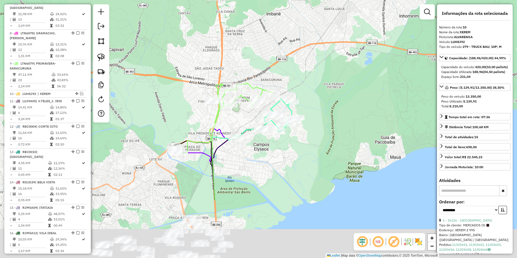
drag, startPoint x: 239, startPoint y: 144, endPoint x: 193, endPoint y: 59, distance: 97.2
click at [193, 59] on div "Janela de atendimento Grade de atendimento Capacidade Transportadoras Veículos …" at bounding box center [258, 129] width 517 height 258
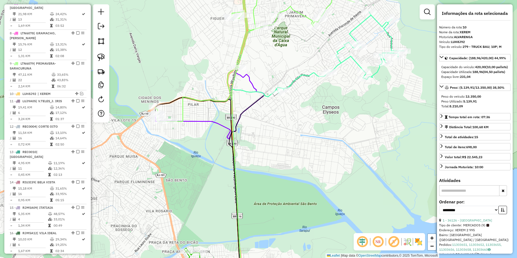
click at [183, 110] on icon at bounding box center [254, 52] width 199 height 140
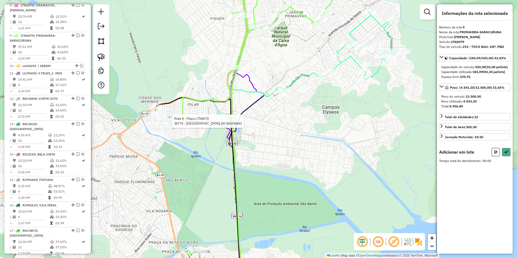
scroll to position [391, 0]
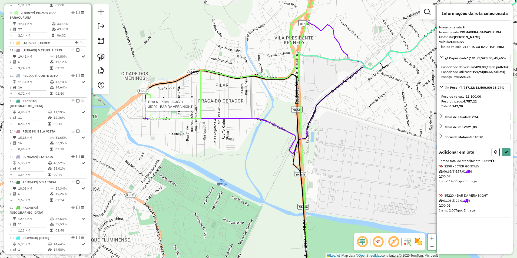
select select "**********"
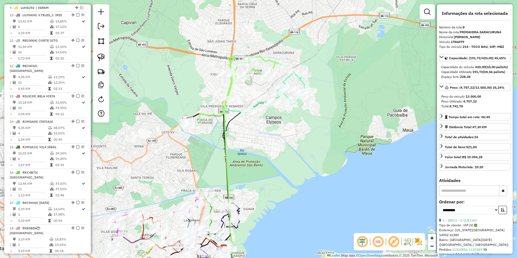
click at [256, 69] on icon at bounding box center [236, 91] width 100 height 70
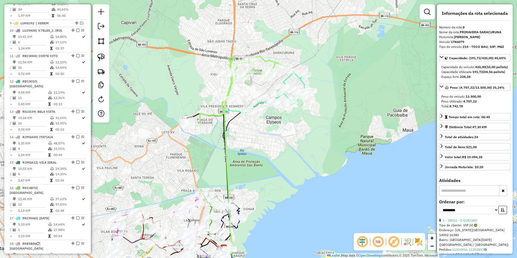
scroll to position [360, 0]
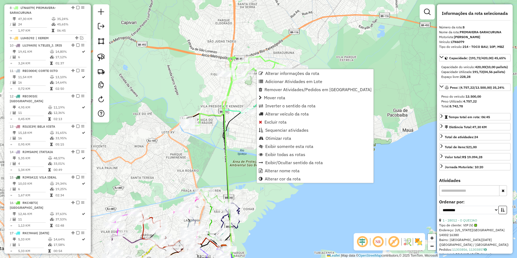
drag, startPoint x: 287, startPoint y: 132, endPoint x: 297, endPoint y: 131, distance: 9.2
click at [287, 131] on span "Sequenciar atividades" at bounding box center [286, 130] width 43 height 4
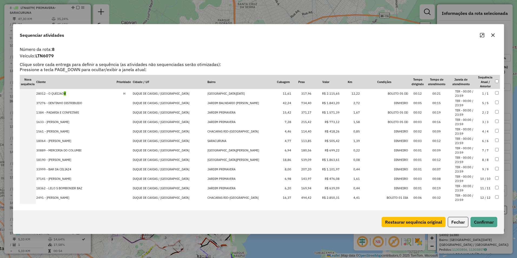
drag, startPoint x: 320, startPoint y: 130, endPoint x: 321, endPoint y: 100, distance: 30.3
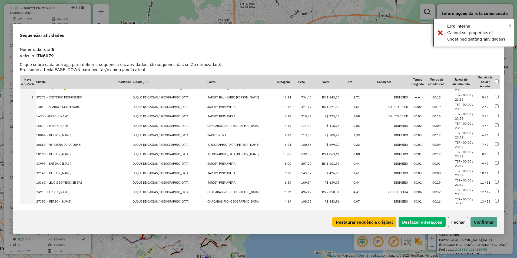
scroll to position [0, 0]
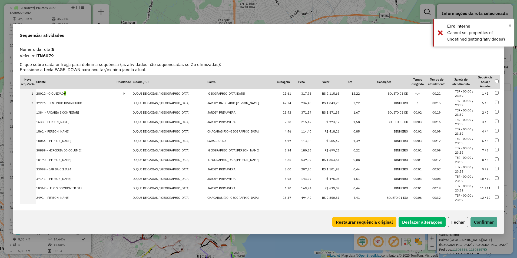
click at [322, 161] on td "R$ 1.863,61" at bounding box center [326, 159] width 28 height 9
click at [321, 170] on td "R$ 1.101,97" at bounding box center [326, 169] width 28 height 9
click at [325, 197] on td "R$ 2.850,31" at bounding box center [326, 197] width 28 height 9
drag, startPoint x: 322, startPoint y: 141, endPoint x: 323, endPoint y: 113, distance: 27.3
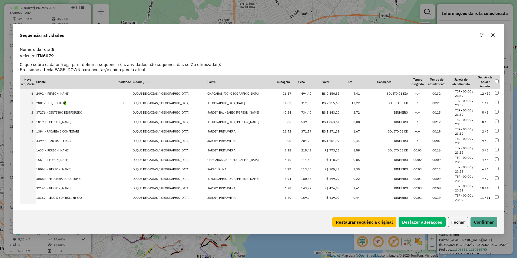
drag, startPoint x: 323, startPoint y: 140, endPoint x: 322, endPoint y: 89, distance: 51.3
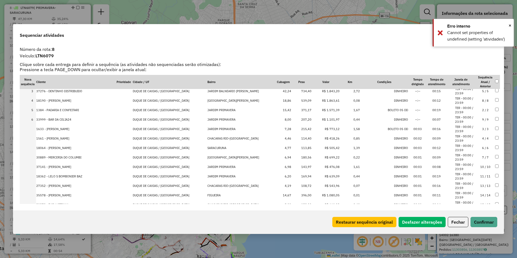
scroll to position [54, 0]
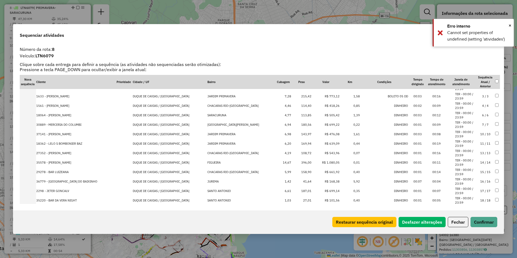
click at [319, 162] on td "R$ 1.080,05" at bounding box center [326, 162] width 28 height 9
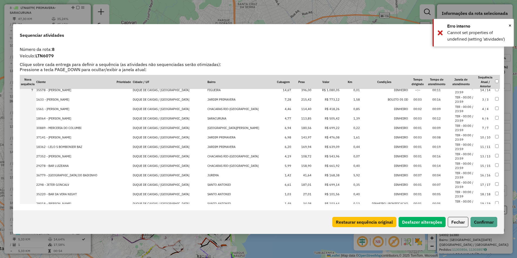
scroll to position [9, 0]
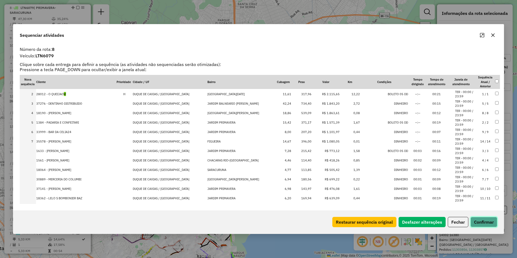
click at [483, 226] on button "Confirmar" at bounding box center [483, 222] width 27 height 10
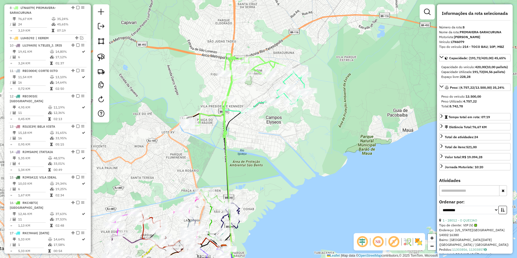
click at [259, 63] on icon at bounding box center [236, 96] width 100 height 84
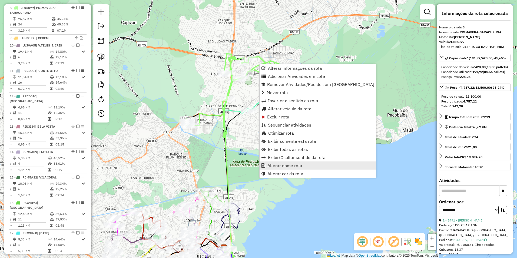
click at [298, 165] on span "Alterar nome rota" at bounding box center [284, 165] width 35 height 4
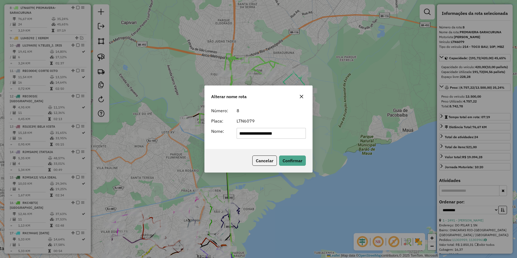
drag, startPoint x: 264, startPoint y: 133, endPoint x: 121, endPoint y: 156, distance: 145.3
click at [121, 156] on div "**********" at bounding box center [258, 129] width 517 height 258
click at [272, 132] on input "**********" at bounding box center [270, 133] width 69 height 11
type input "**********"
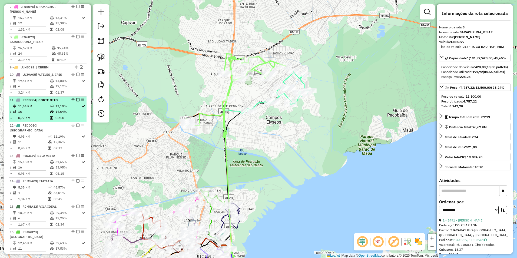
scroll to position [306, 0]
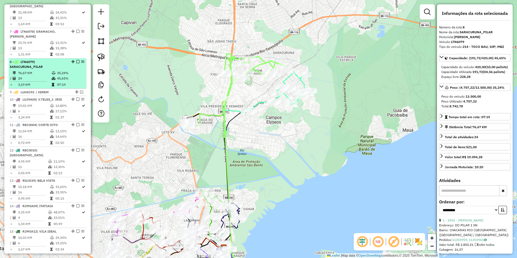
click at [76, 62] on em at bounding box center [77, 61] width 3 height 3
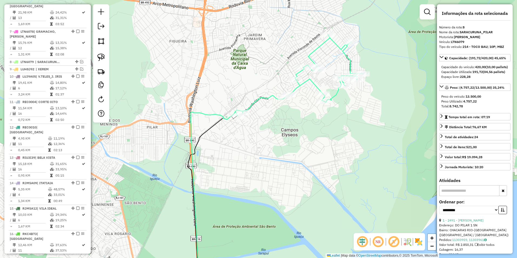
click at [262, 97] on icon at bounding box center [299, 75] width 128 height 81
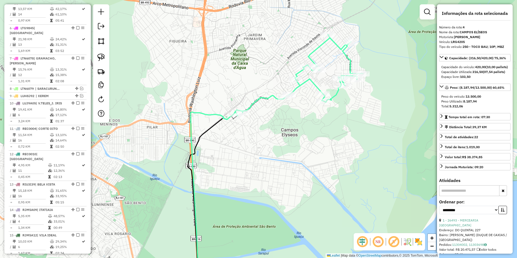
scroll to position [254, 0]
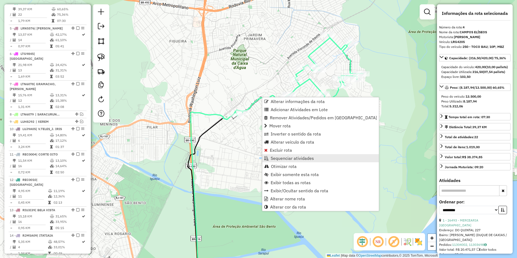
click at [291, 160] on span "Sequenciar atividades" at bounding box center [291, 158] width 43 height 4
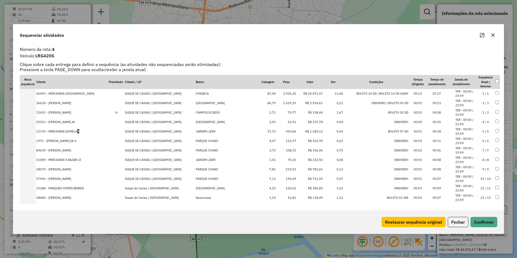
drag, startPoint x: 300, startPoint y: 112, endPoint x: 299, endPoint y: 99, distance: 12.8
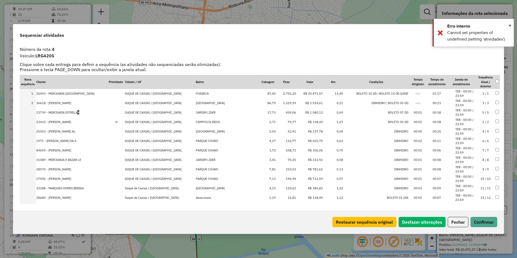
drag, startPoint x: 299, startPoint y: 129, endPoint x: 301, endPoint y: 110, distance: 19.3
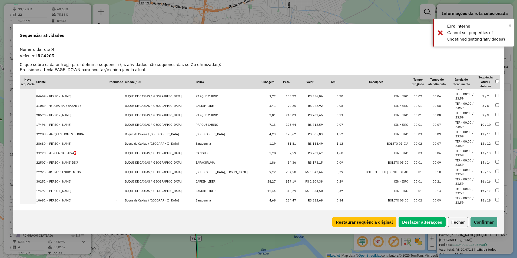
click at [297, 172] on td "R$ 1.042,64" at bounding box center [309, 171] width 27 height 9
click at [299, 172] on td "R$ 2.809,38" at bounding box center [309, 171] width 27 height 9
click at [299, 172] on td "R$ 1.334,50" at bounding box center [309, 171] width 27 height 9
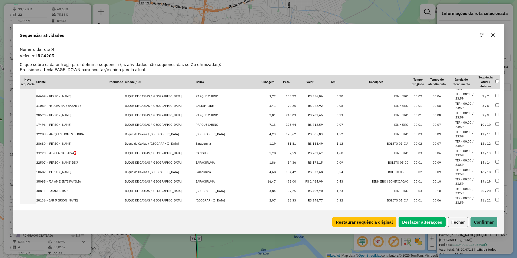
click at [300, 179] on td "R$ 1.464,99" at bounding box center [309, 181] width 27 height 9
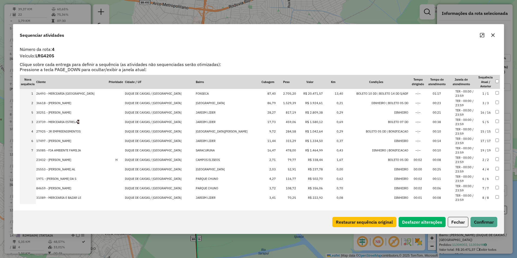
drag, startPoint x: 301, startPoint y: 132, endPoint x: 299, endPoint y: 105, distance: 27.1
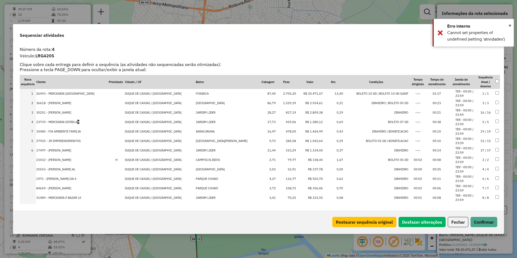
drag, startPoint x: 301, startPoint y: 149, endPoint x: 302, endPoint y: 130, distance: 19.2
drag, startPoint x: 301, startPoint y: 148, endPoint x: 302, endPoint y: 137, distance: 11.1
click at [482, 221] on button "Confirmar" at bounding box center [483, 222] width 27 height 10
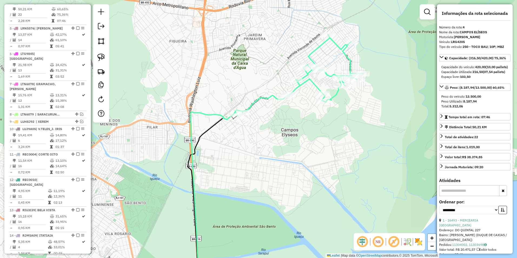
click at [316, 85] on icon at bounding box center [299, 75] width 128 height 81
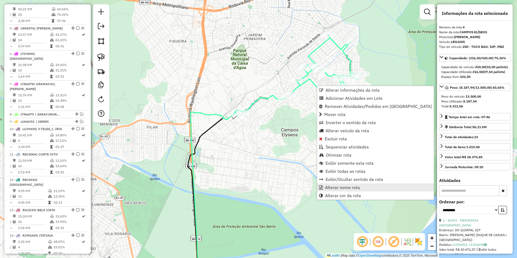
click at [359, 186] on span "Alterar nome rota" at bounding box center [342, 187] width 35 height 4
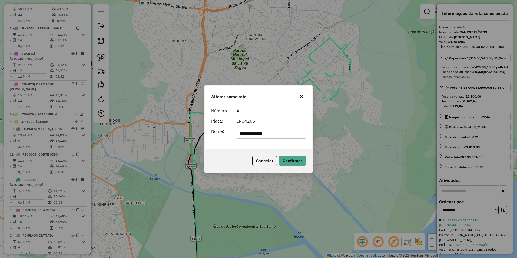
click at [301, 96] on icon "button" at bounding box center [302, 97] width 4 height 4
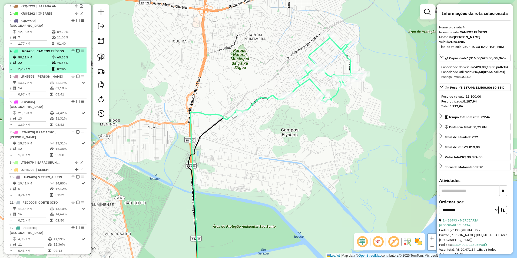
scroll to position [173, 0]
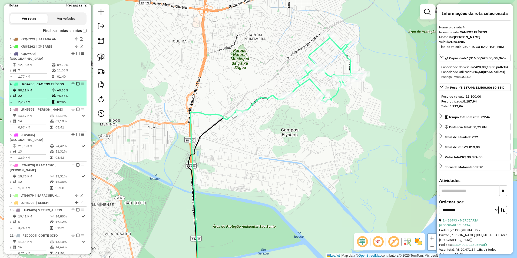
click at [76, 85] on em at bounding box center [77, 83] width 3 height 3
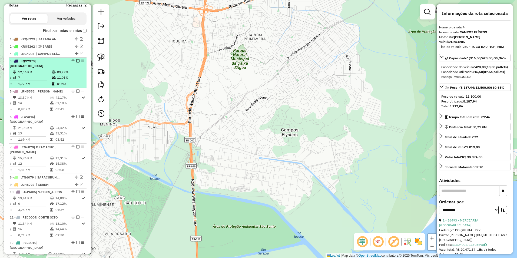
drag, startPoint x: 76, startPoint y: 87, endPoint x: 73, endPoint y: 67, distance: 20.5
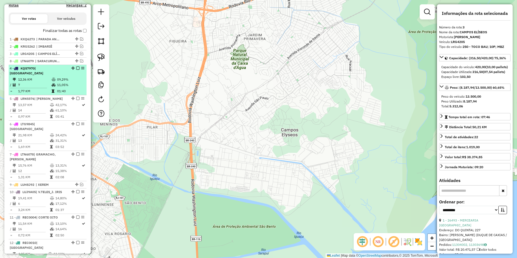
drag, startPoint x: 78, startPoint y: 173, endPoint x: 81, endPoint y: 75, distance: 98.1
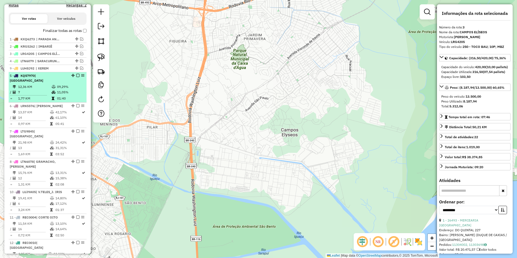
drag, startPoint x: 75, startPoint y: 183, endPoint x: 79, endPoint y: 83, distance: 99.5
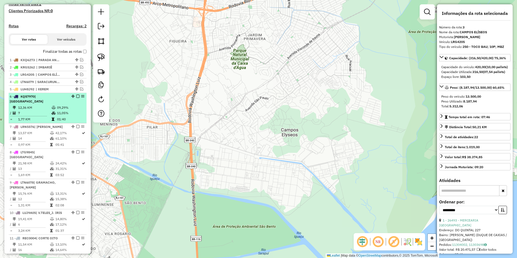
scroll to position [98, 0]
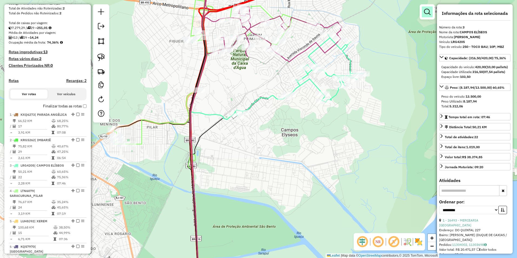
click at [429, 9] on em at bounding box center [427, 12] width 6 height 6
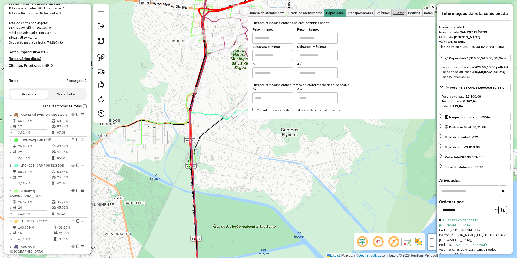
click at [402, 14] on span "Cliente" at bounding box center [398, 12] width 11 height 3
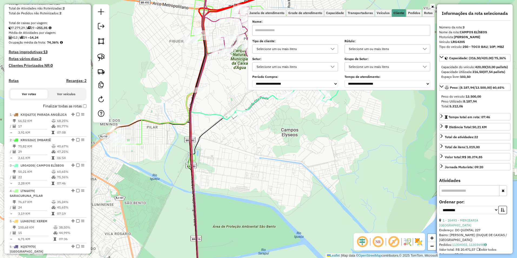
click at [284, 49] on div "Selecione um ou mais itens" at bounding box center [291, 49] width 73 height 9
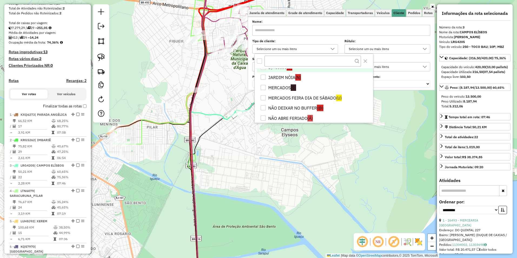
scroll to position [108, 0]
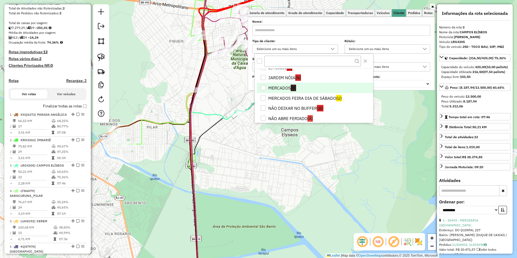
click at [288, 86] on li "MERCADOS (9)" at bounding box center [315, 88] width 116 height 10
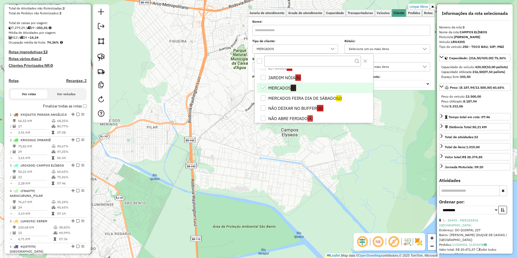
click at [286, 97] on li "MERCADOS FEIRA DIA DE SÁBADO (U)" at bounding box center [315, 98] width 116 height 10
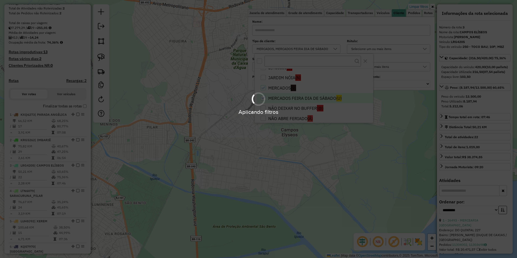
click at [276, 139] on div "Aplicando filtros" at bounding box center [258, 129] width 517 height 258
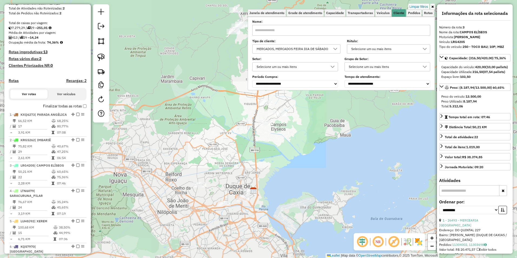
click at [274, 136] on div "Limpar filtros Janela de atendimento Grade de atendimento Capacidade Transporta…" at bounding box center [258, 129] width 517 height 258
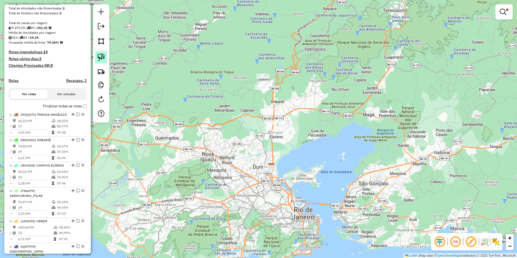
click at [103, 57] on img at bounding box center [101, 57] width 8 height 8
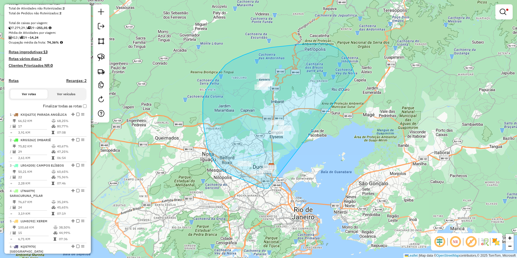
drag, startPoint x: 268, startPoint y: 188, endPoint x: 355, endPoint y: 75, distance: 142.3
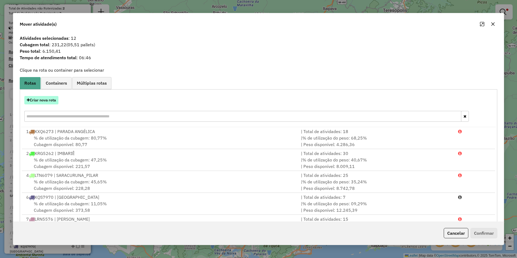
click at [52, 98] on button "Criar nova rota" at bounding box center [41, 100] width 34 height 8
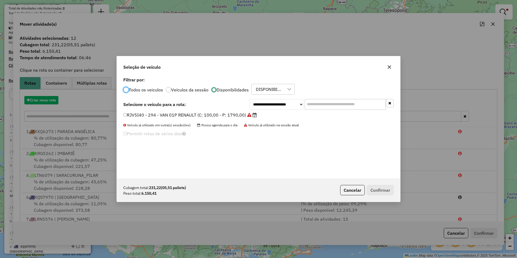
scroll to position [3, 2]
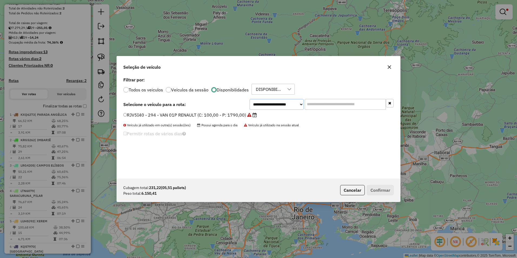
click at [278, 102] on select "**********" at bounding box center [276, 104] width 54 height 11
click at [268, 103] on select "**********" at bounding box center [276, 104] width 54 height 11
select select "********"
click at [249, 99] on select "**********" at bounding box center [276, 104] width 54 height 11
click at [239, 116] on label "LSC8378 - 221 - TOCO BAU; 10P; MBZ (C: 420,00 - P: 13500,00)" at bounding box center [191, 115] width 137 height 6
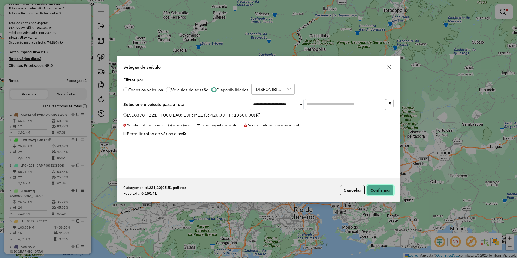
click at [381, 190] on button "Confirmar" at bounding box center [380, 190] width 27 height 10
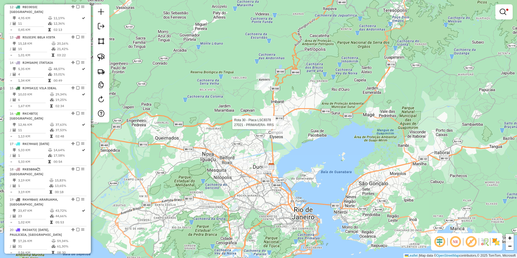
select select "**********"
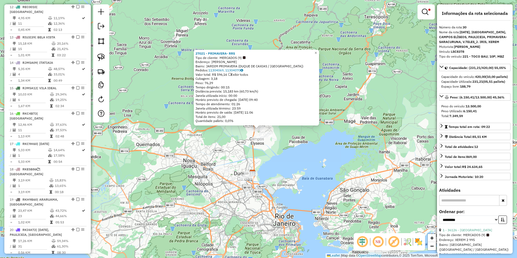
scroll to position [904, 0]
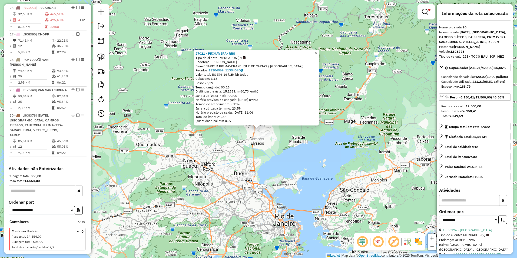
drag, startPoint x: 275, startPoint y: 126, endPoint x: 235, endPoint y: 160, distance: 53.1
click at [224, 174] on div "27021 - PRIMAVERA- RRS Tipo de cliente: MERCADOS (9) Endereço: ROSARIO SN Bairr…" at bounding box center [258, 129] width 517 height 258
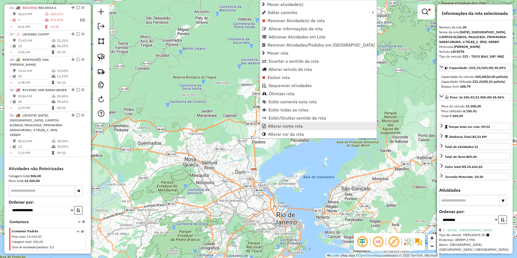
click at [287, 126] on span "Alterar nome rota" at bounding box center [285, 126] width 35 height 4
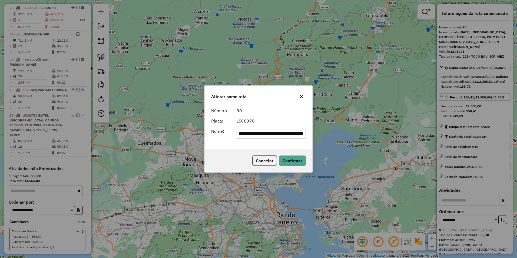
scroll to position [0, 0]
drag, startPoint x: 304, startPoint y: 134, endPoint x: 135, endPoint y: 149, distance: 169.8
click at [135, 149] on div "**********" at bounding box center [258, 129] width 517 height 258
type input "********"
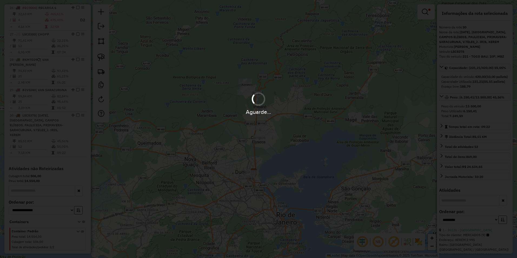
scroll to position [884, 0]
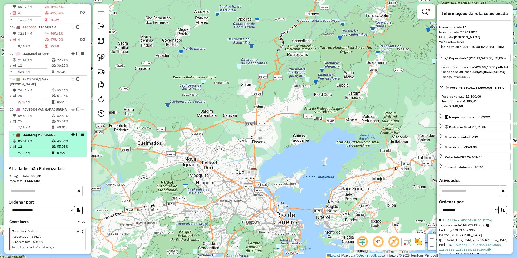
click at [76, 133] on em at bounding box center [77, 134] width 3 height 3
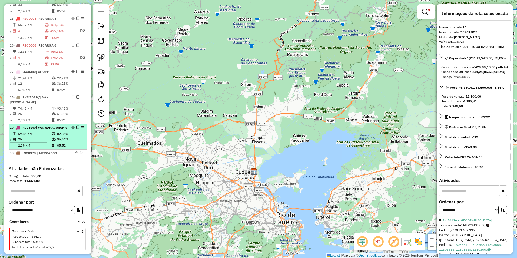
click at [77, 126] on em at bounding box center [77, 127] width 3 height 3
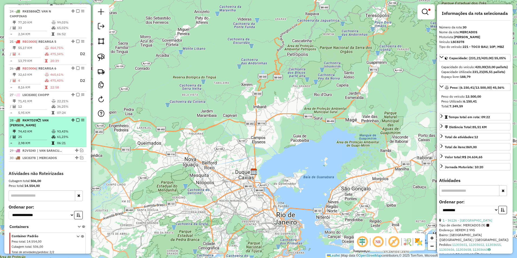
click at [76, 118] on em at bounding box center [77, 119] width 3 height 3
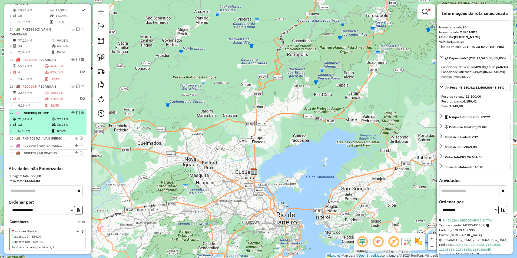
click at [76, 111] on em at bounding box center [77, 112] width 3 height 3
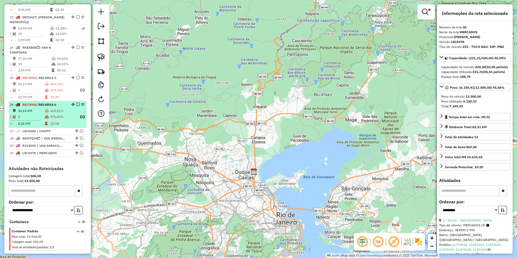
click at [74, 108] on table "32,63 KM 465,61% / 4 475,40% D2 = 8,16 KM 22:58" at bounding box center [48, 117] width 76 height 18
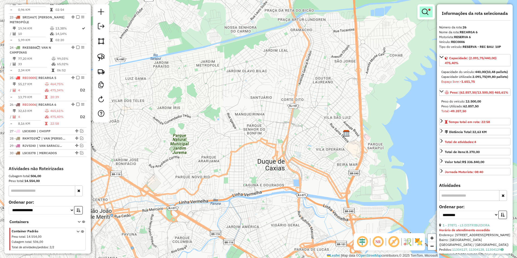
click at [424, 12] on em at bounding box center [424, 12] width 6 height 6
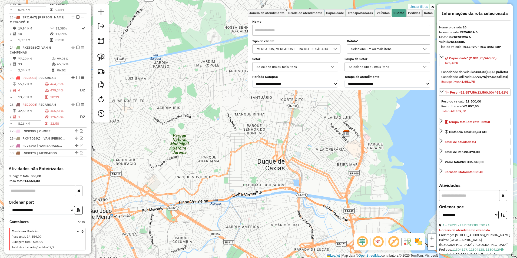
click at [420, 6] on link "Limpar filtros" at bounding box center [418, 7] width 21 height 6
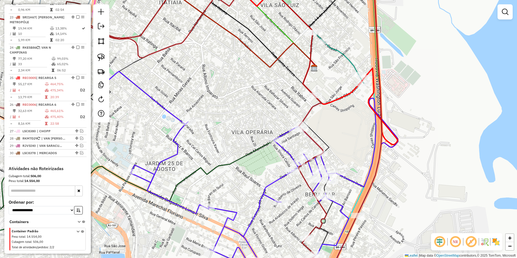
click at [322, 207] on icon at bounding box center [312, 148] width 28 height 177
select select "**********"
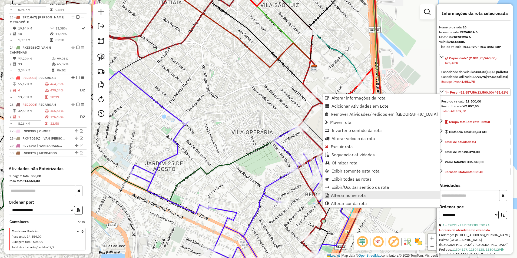
click at [346, 193] on span "Alterar nome rota" at bounding box center [348, 195] width 35 height 4
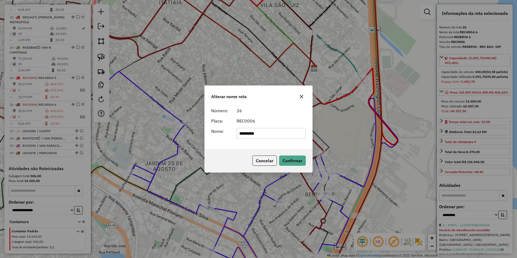
drag, startPoint x: 270, startPoint y: 133, endPoint x: 182, endPoint y: 133, distance: 87.8
click at [182, 133] on div "Alterar nome rota Número: 26 Placa: REC0006 Nome: ********* Cancelar Confirmar" at bounding box center [258, 129] width 517 height 258
type input "******"
click at [286, 160] on button "Confirmar" at bounding box center [292, 160] width 27 height 10
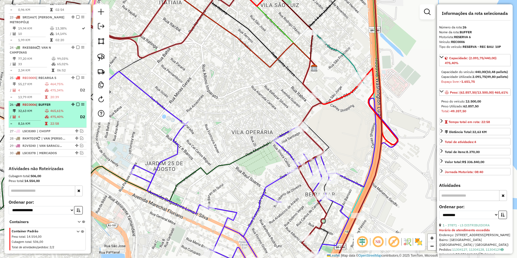
click at [76, 103] on em at bounding box center [77, 104] width 3 height 3
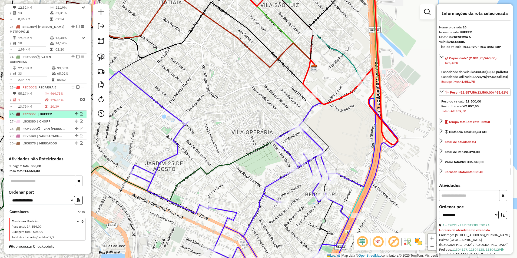
scroll to position [788, 0]
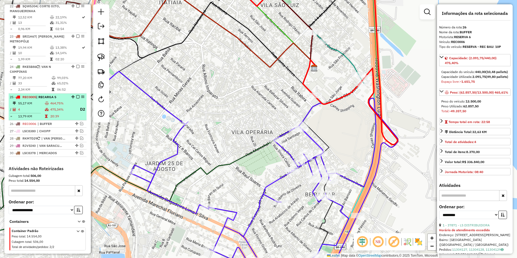
click at [76, 95] on em at bounding box center [77, 96] width 3 height 3
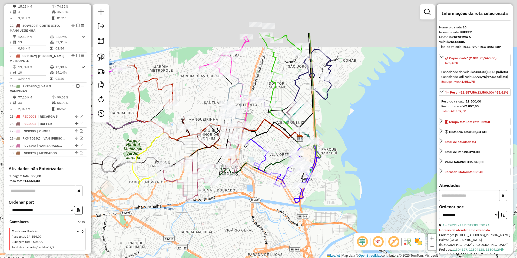
drag, startPoint x: 381, startPoint y: 31, endPoint x: 311, endPoint y: 152, distance: 139.2
click at [313, 153] on div "Janela de atendimento Grade de atendimento Capacidade Transportadoras Veículos …" at bounding box center [258, 129] width 517 height 258
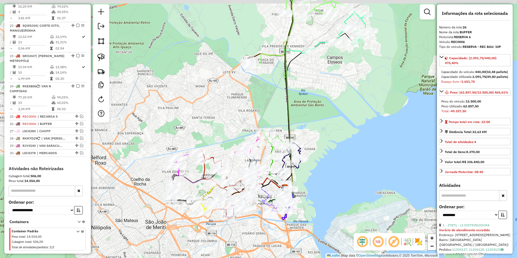
drag, startPoint x: 378, startPoint y: 48, endPoint x: 293, endPoint y: 176, distance: 153.7
click at [295, 185] on div "Janela de atendimento Grade de atendimento Capacidade Transportadoras Veículos …" at bounding box center [258, 129] width 517 height 258
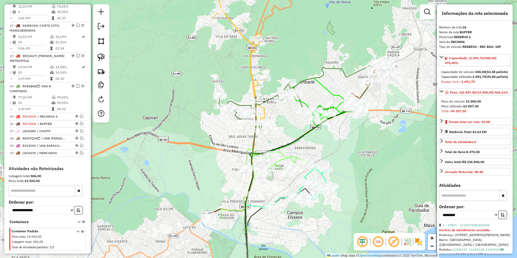
click at [249, 62] on icon at bounding box center [235, 50] width 57 height 148
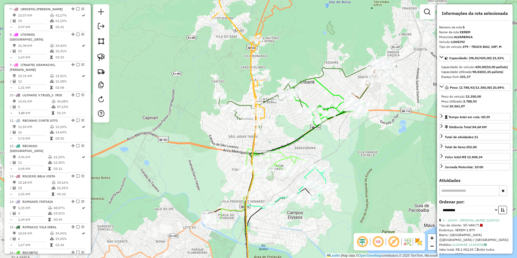
scroll to position [320, 0]
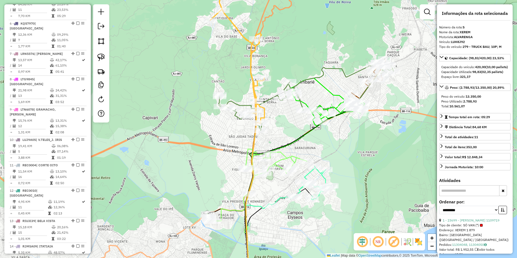
click at [285, 157] on icon at bounding box center [257, 191] width 100 height 84
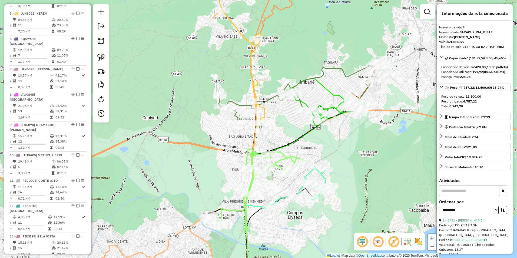
scroll to position [290, 0]
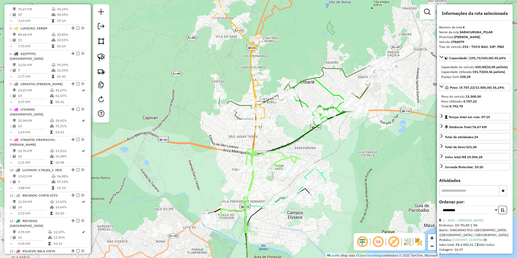
click at [323, 179] on icon at bounding box center [301, 185] width 60 height 39
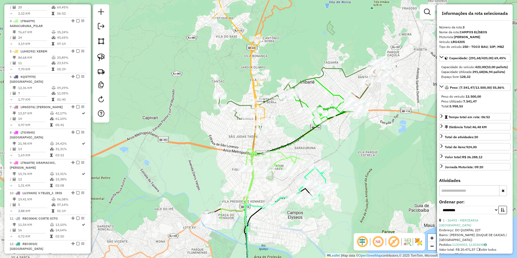
scroll to position [265, 0]
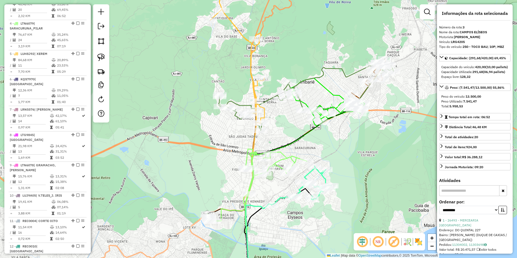
drag, startPoint x: 383, startPoint y: 122, endPoint x: 236, endPoint y: 146, distance: 148.6
click at [236, 146] on div "Janela de atendimento Grade de atendimento Capacidade Transportadoras Veículos …" at bounding box center [258, 129] width 517 height 258
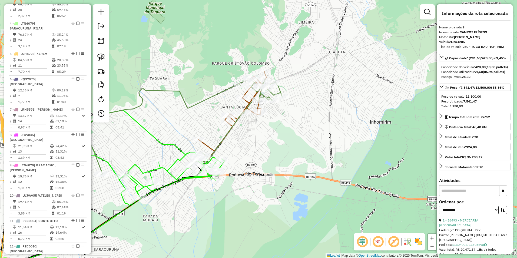
click at [229, 89] on icon at bounding box center [114, 146] width 333 height 136
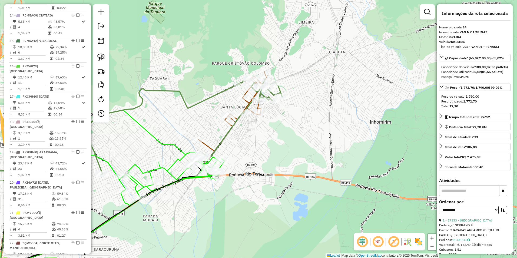
scroll to position [768, 0]
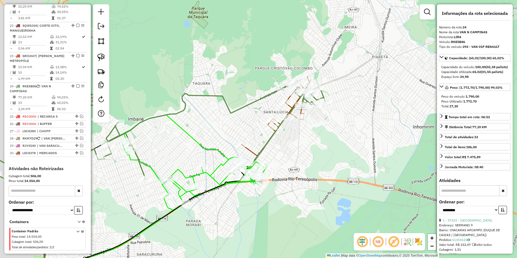
drag, startPoint x: 204, startPoint y: 105, endPoint x: 291, endPoint y: 109, distance: 87.1
click at [291, 109] on div "Janela de atendimento Grade de atendimento Capacidade Transportadoras Veículos …" at bounding box center [258, 129] width 517 height 258
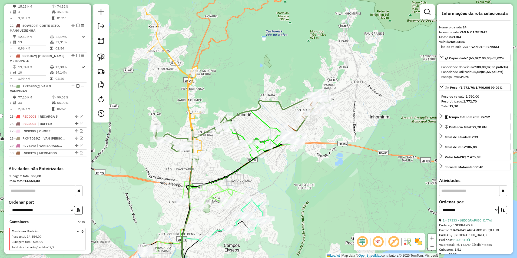
click at [172, 58] on icon at bounding box center [172, 82] width 57 height 148
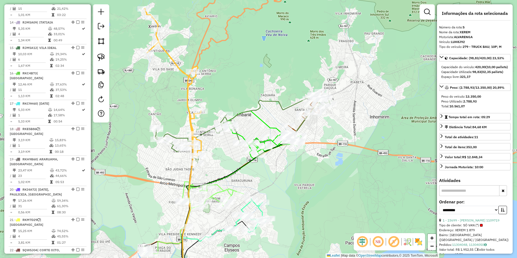
scroll to position [320, 0]
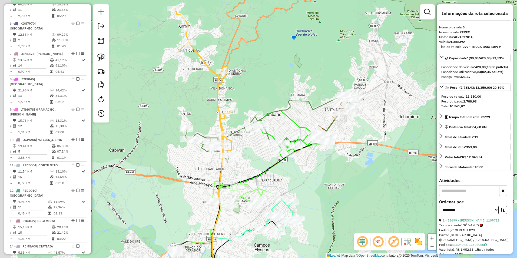
drag, startPoint x: 212, startPoint y: 86, endPoint x: 242, endPoint y: 86, distance: 30.0
click at [242, 86] on div "Janela de atendimento Grade de atendimento Capacidade Transportadoras Veículos …" at bounding box center [258, 129] width 517 height 258
drag, startPoint x: 334, startPoint y: 136, endPoint x: 326, endPoint y: 118, distance: 19.8
click at [334, 136] on div "Janela de atendimento Grade de atendimento Capacidade Transportadoras Veículos …" at bounding box center [258, 129] width 517 height 258
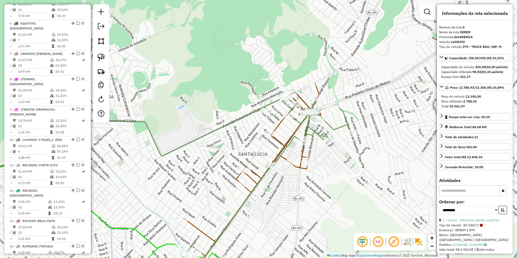
click at [318, 89] on icon at bounding box center [258, 168] width 150 height 173
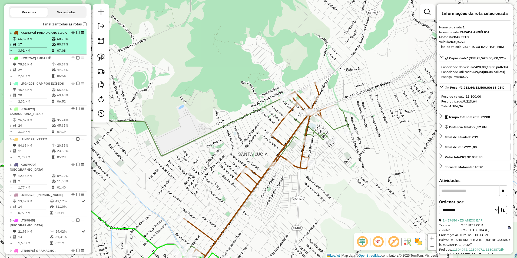
scroll to position [155, 0]
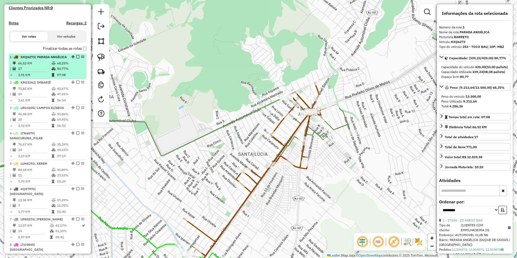
click at [76, 58] on em at bounding box center [77, 56] width 3 height 3
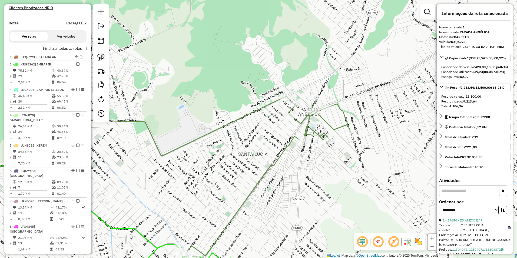
click at [299, 121] on icon at bounding box center [149, 190] width 402 height 188
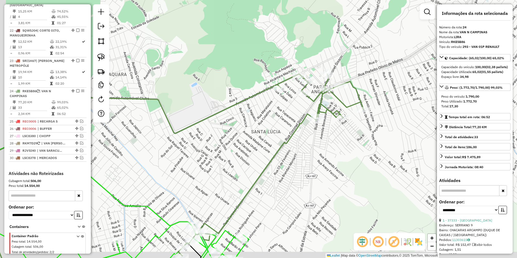
drag, startPoint x: 264, startPoint y: 156, endPoint x: 316, endPoint y: 71, distance: 100.0
click at [316, 71] on div "Janela de atendimento Grade de atendimento Capacidade Transportadoras Veículos …" at bounding box center [258, 129] width 517 height 258
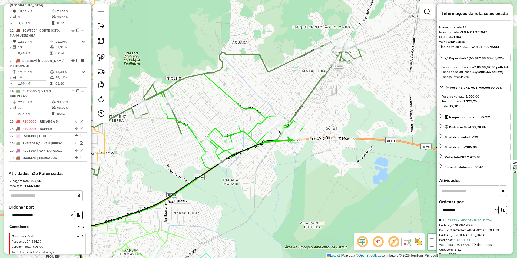
click at [286, 86] on div "Janela de atendimento Grade de atendimento Capacidade Transportadoras Veículos …" at bounding box center [258, 129] width 517 height 258
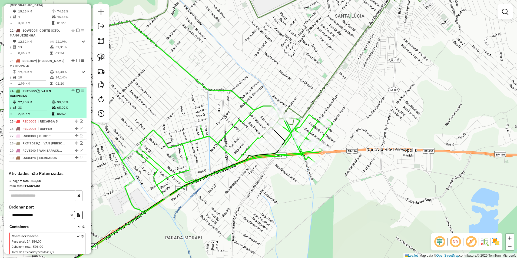
click at [76, 89] on em at bounding box center [77, 90] width 3 height 3
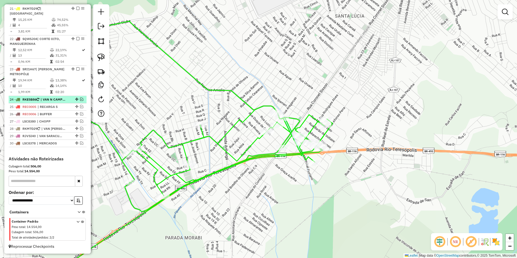
scroll to position [722, 0]
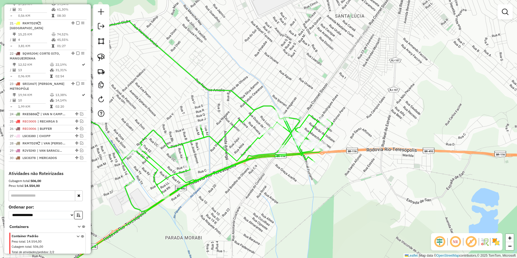
click at [257, 140] on icon at bounding box center [176, 116] width 314 height 190
select select "**********"
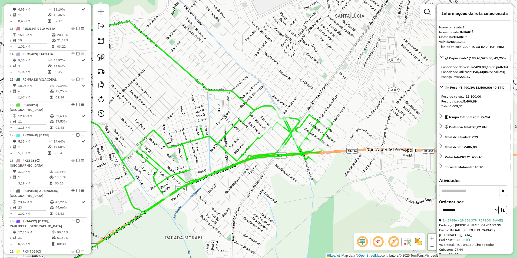
scroll to position [216, 0]
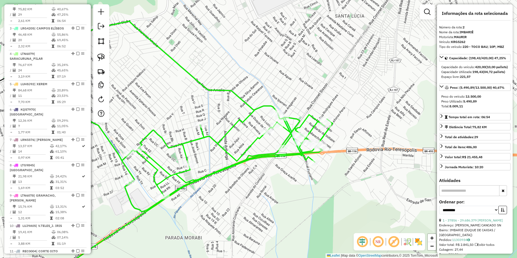
drag, startPoint x: 278, startPoint y: 154, endPoint x: 302, endPoint y: 147, distance: 25.4
click at [292, 154] on icon at bounding box center [176, 116] width 314 height 190
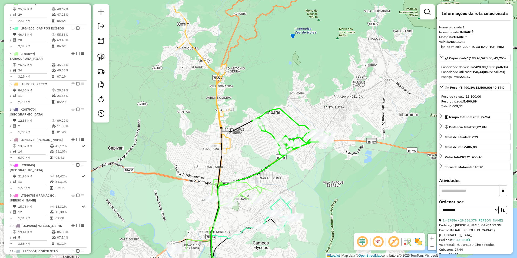
click at [220, 114] on icon at bounding box center [201, 80] width 57 height 148
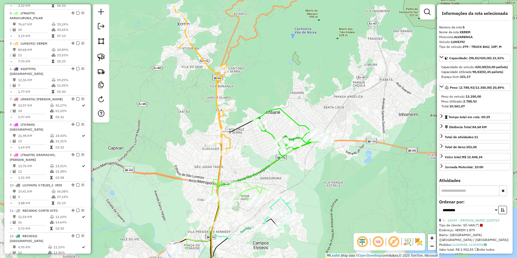
scroll to position [297, 0]
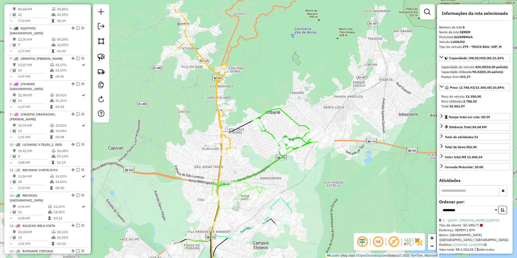
click at [220, 114] on icon at bounding box center [201, 80] width 57 height 148
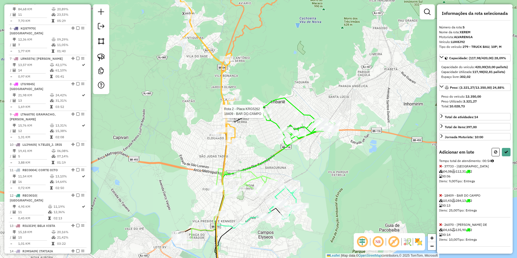
select select "**********"
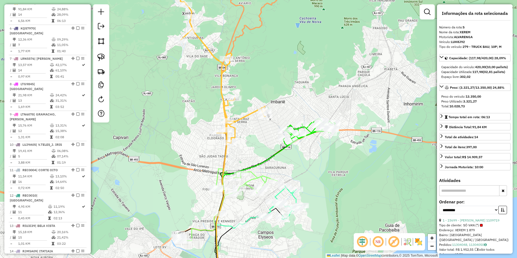
click at [312, 125] on icon at bounding box center [309, 132] width 52 height 26
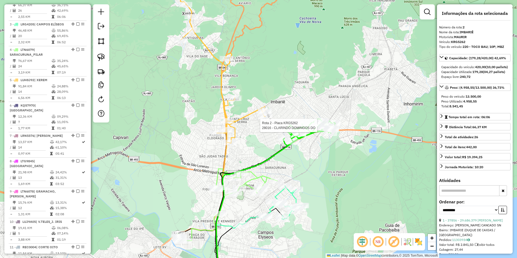
scroll to position [216, 0]
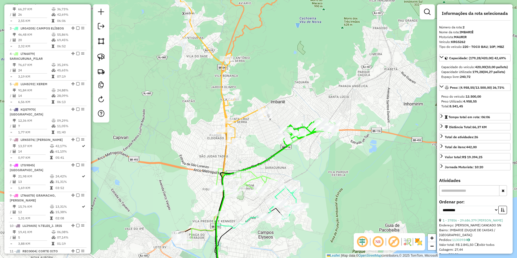
click at [244, 117] on icon at bounding box center [222, 69] width 88 height 148
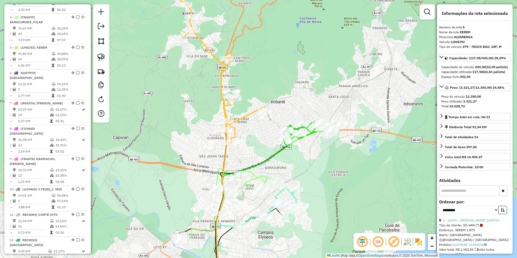
scroll to position [297, 0]
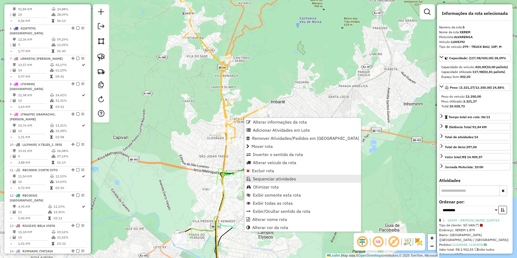
click at [271, 176] on span "Sequenciar atividades" at bounding box center [274, 178] width 43 height 4
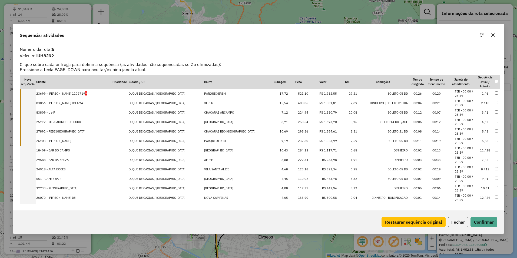
drag, startPoint x: 315, startPoint y: 190, endPoint x: 321, endPoint y: 149, distance: 41.2
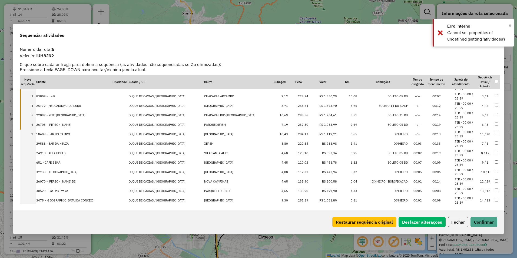
scroll to position [22, 0]
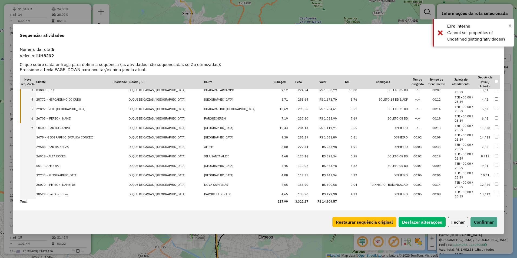
drag, startPoint x: 324, startPoint y: 195, endPoint x: 322, endPoint y: 134, distance: 60.8
click at [486, 218] on button "Confirmar" at bounding box center [483, 222] width 27 height 10
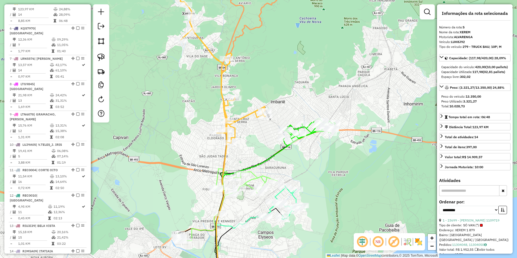
click at [242, 116] on icon at bounding box center [222, 69] width 88 height 148
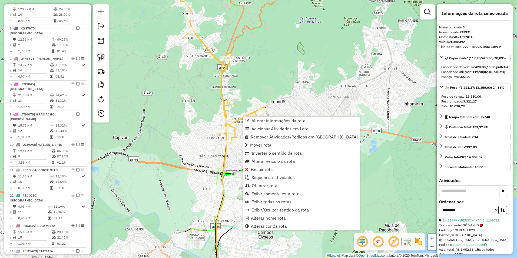
click at [268, 37] on div "Janela de atendimento Grade de atendimento Capacidade Transportadoras Veículos …" at bounding box center [258, 129] width 517 height 258
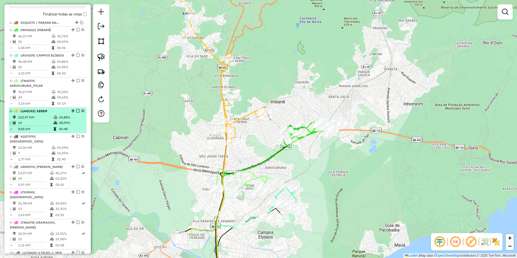
scroll to position [162, 0]
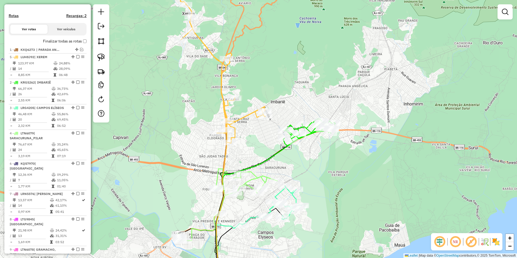
drag, startPoint x: 72, startPoint y: 143, endPoint x: 73, endPoint y: 69, distance: 74.3
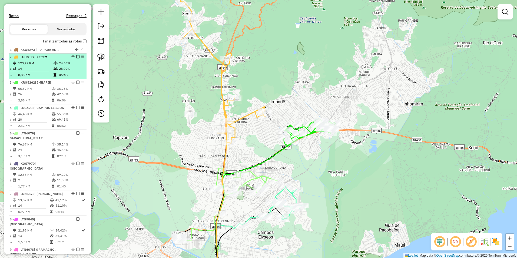
click at [76, 58] on em at bounding box center [77, 56] width 3 height 3
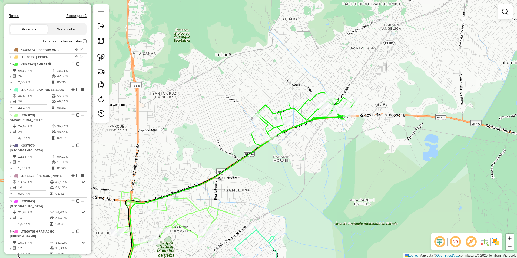
click at [306, 103] on icon at bounding box center [303, 119] width 104 height 53
select select "**********"
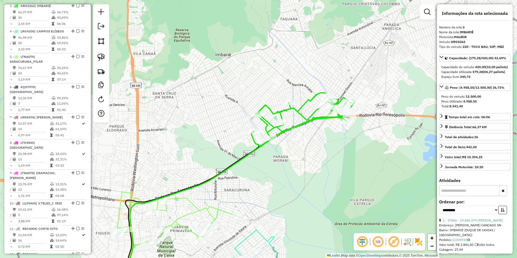
scroll to position [224, 0]
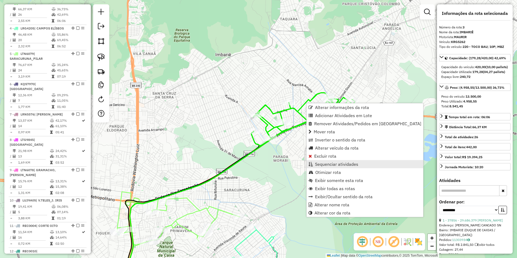
click at [342, 164] on span "Sequenciar atividades" at bounding box center [336, 164] width 43 height 4
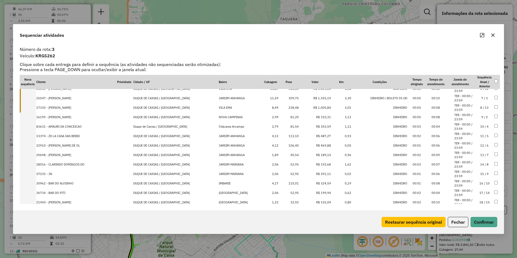
scroll to position [135, 0]
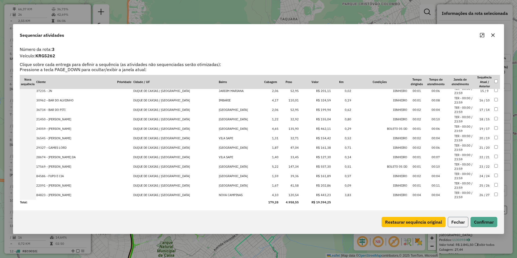
click at [455, 219] on button "Fechar" at bounding box center [457, 222] width 21 height 10
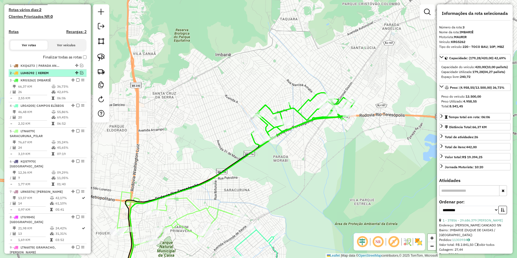
scroll to position [143, 0]
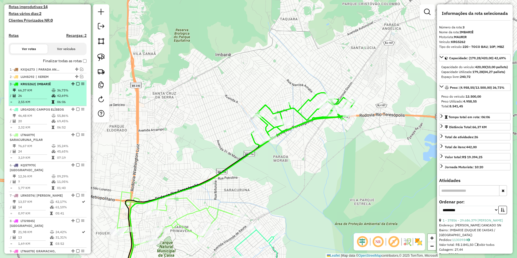
click at [76, 85] on em at bounding box center [77, 83] width 3 height 3
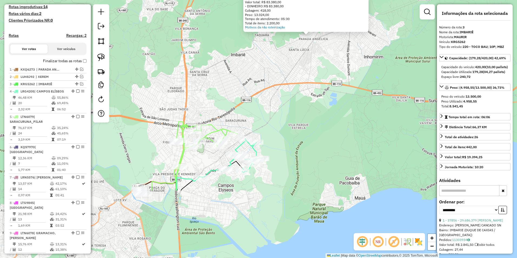
drag, startPoint x: 200, startPoint y: 162, endPoint x: 250, endPoint y: 69, distance: 105.8
click at [250, 69] on div "Atividade não roteirizada 27654 - ZD ANEXO BAR Tipo de cliente: CLIENTES COM EM…" at bounding box center [258, 129] width 517 height 258
click at [218, 132] on icon at bounding box center [188, 164] width 100 height 84
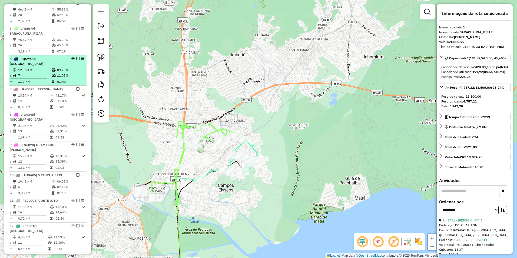
scroll to position [202, 0]
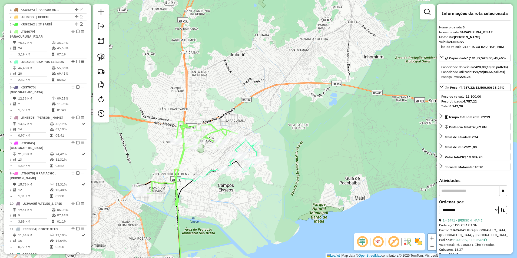
drag, startPoint x: 72, startPoint y: 62, endPoint x: 75, endPoint y: 45, distance: 17.5
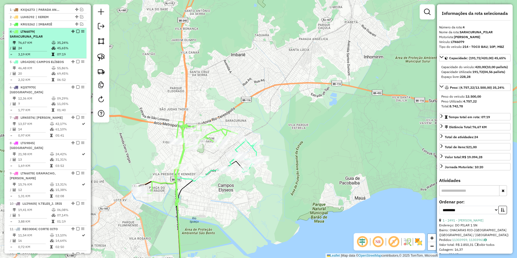
click at [76, 33] on em at bounding box center [77, 31] width 3 height 3
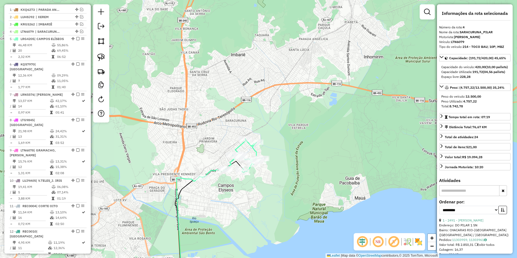
drag, startPoint x: 286, startPoint y: 138, endPoint x: 291, endPoint y: 86, distance: 51.3
click at [291, 86] on div "Janela de atendimento Grade de atendimento Capacidade Transportadoras Veículos …" at bounding box center [258, 129] width 517 height 258
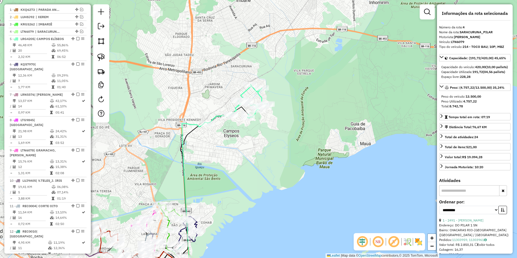
click at [261, 97] on icon at bounding box center [238, 103] width 60 height 39
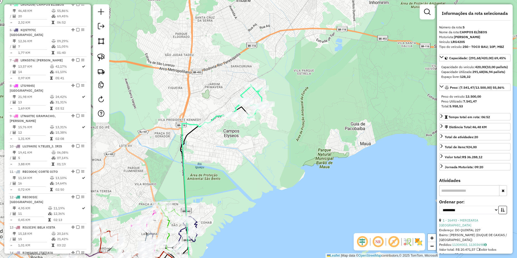
scroll to position [238, 0]
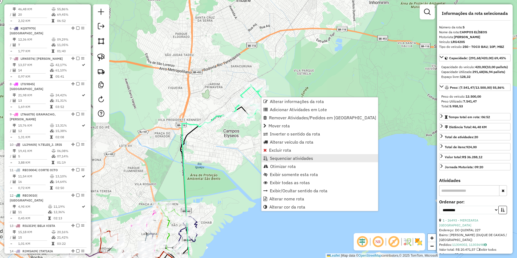
click at [290, 157] on span "Sequenciar atividades" at bounding box center [291, 158] width 43 height 4
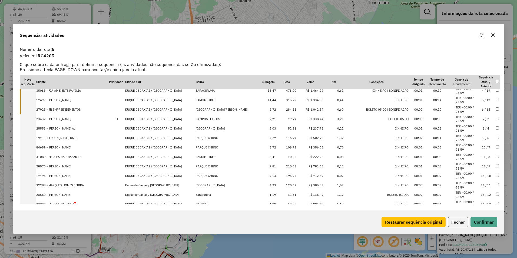
scroll to position [79, 0]
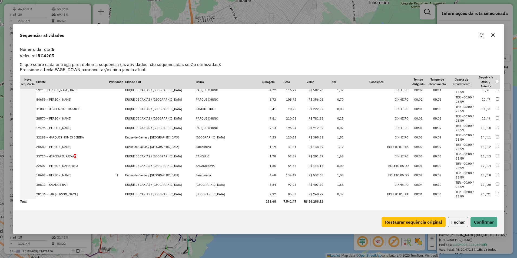
click at [454, 225] on button "Fechar" at bounding box center [457, 222] width 21 height 10
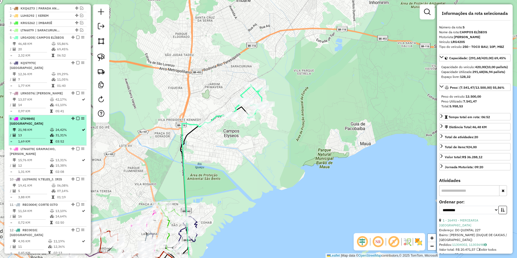
scroll to position [184, 0]
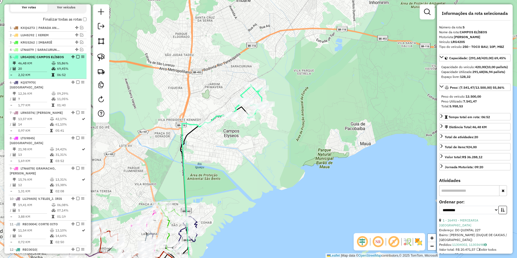
click at [76, 58] on em at bounding box center [77, 56] width 3 height 3
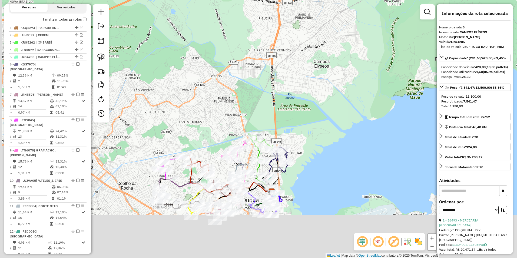
drag, startPoint x: 237, startPoint y: 150, endPoint x: 339, endPoint y: 69, distance: 130.0
click at [339, 69] on div "Janela de atendimento Grade de atendimento Capacidade Transportadoras Veículos …" at bounding box center [258, 129] width 517 height 258
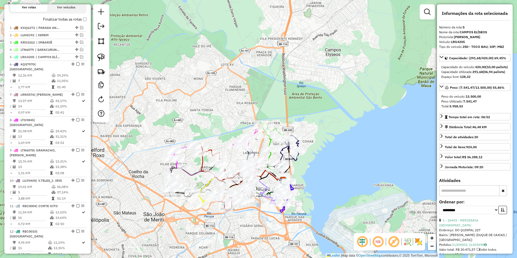
drag, startPoint x: 329, startPoint y: 121, endPoint x: 306, endPoint y: 54, distance: 71.1
click at [306, 54] on div "Janela de atendimento Grade de atendimento Capacidade Transportadoras Veículos …" at bounding box center [258, 129] width 517 height 258
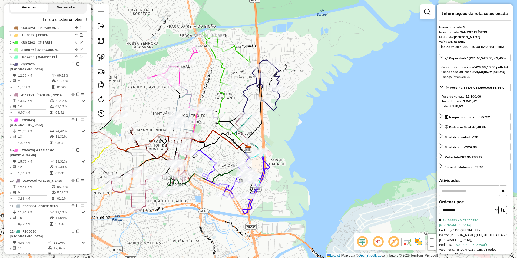
click at [222, 68] on icon at bounding box center [226, 60] width 48 height 56
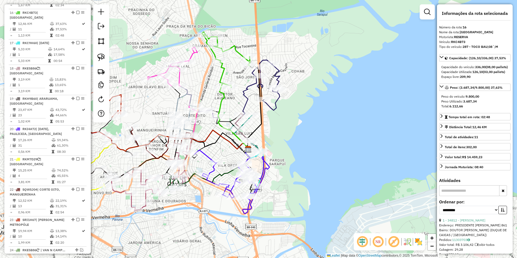
click at [277, 76] on icon at bounding box center [268, 85] width 22 height 50
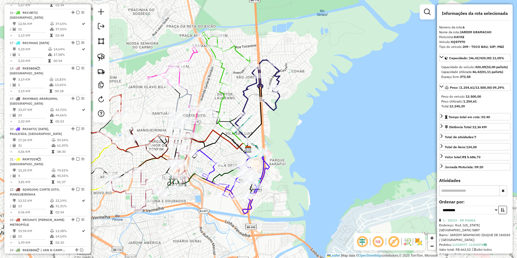
scroll to position [246, 0]
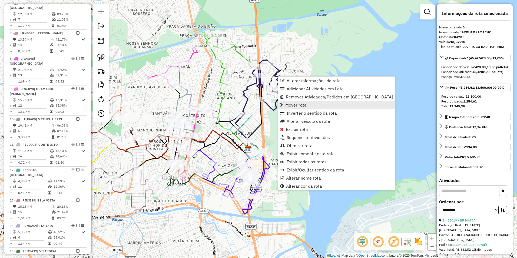
click at [306, 105] on link "Mover rota" at bounding box center [336, 105] width 116 height 8
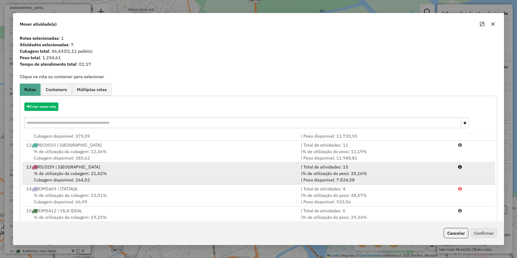
scroll to position [162, 0]
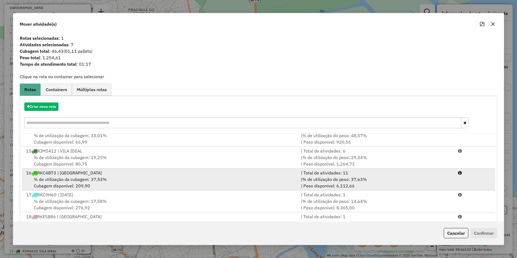
click at [75, 178] on span "% de utilização da cubagem: 37,53%" at bounding box center [70, 178] width 73 height 5
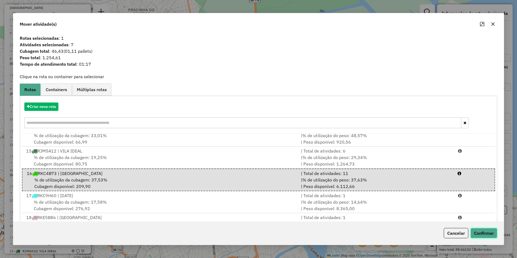
click at [483, 234] on button "Confirmar" at bounding box center [483, 233] width 27 height 10
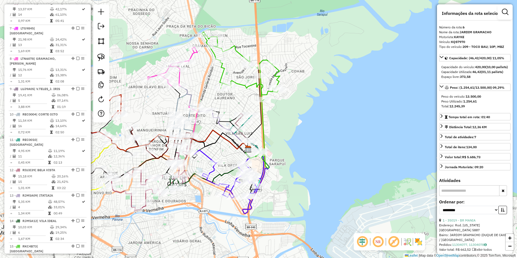
click at [249, 84] on icon at bounding box center [241, 66] width 78 height 68
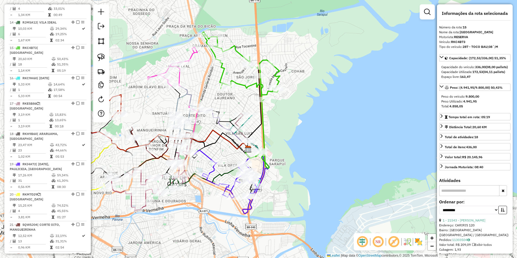
scroll to position [479, 0]
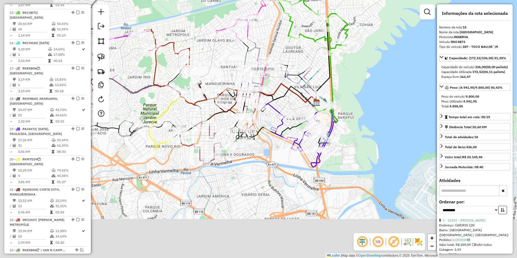
drag, startPoint x: 267, startPoint y: 80, endPoint x: 307, endPoint y: 53, distance: 48.3
click at [307, 53] on div "Janela de atendimento Grade de atendimento Capacidade Transportadoras Veículos …" at bounding box center [258, 129] width 517 height 258
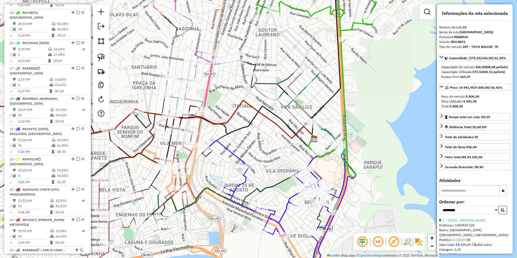
click at [301, 92] on icon at bounding box center [308, 114] width 62 height 86
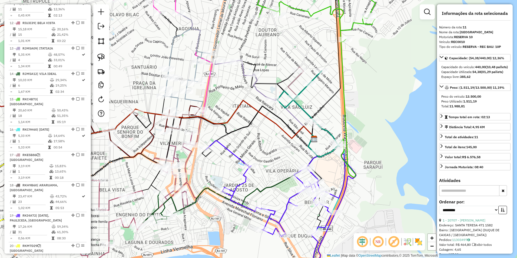
scroll to position [377, 0]
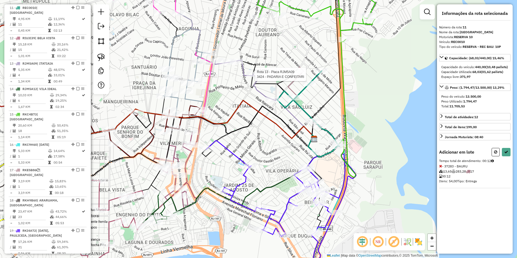
click at [249, 77] on div at bounding box center [253, 74] width 14 height 5
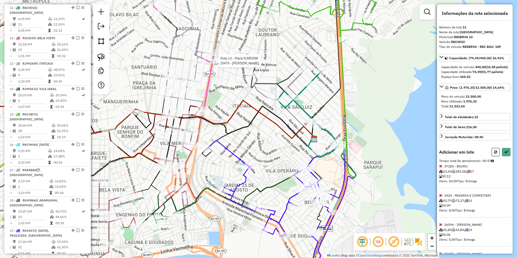
select select "**********"
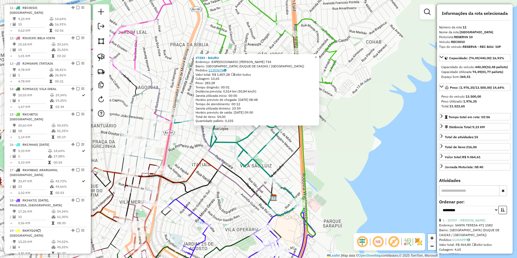
click at [223, 71] on link "11303676" at bounding box center [217, 70] width 18 height 4
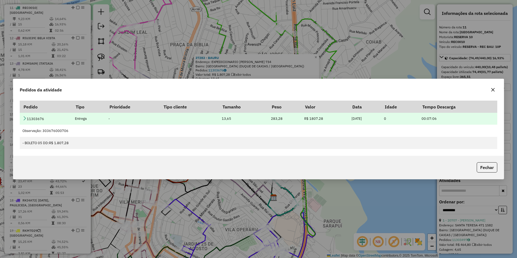
click at [24, 119] on icon at bounding box center [24, 118] width 4 height 4
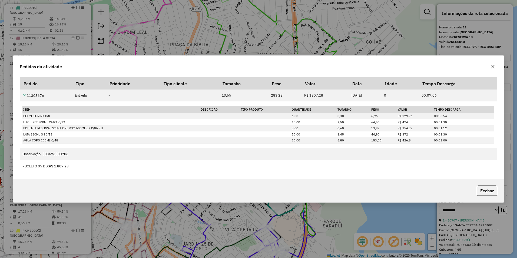
click at [493, 66] on icon "button" at bounding box center [492, 66] width 4 height 4
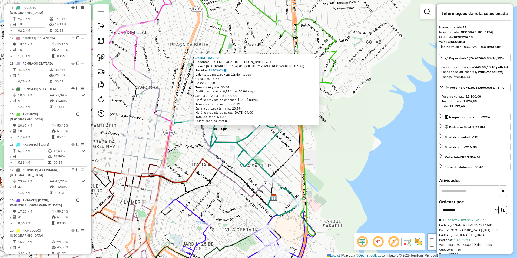
click at [202, 158] on icon at bounding box center [111, 145] width 326 height 114
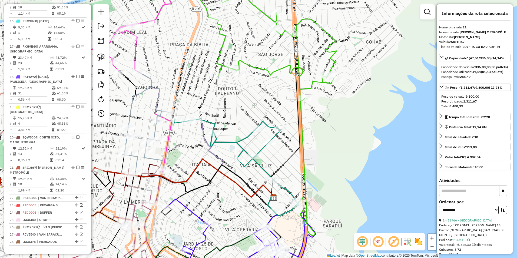
scroll to position [585, 0]
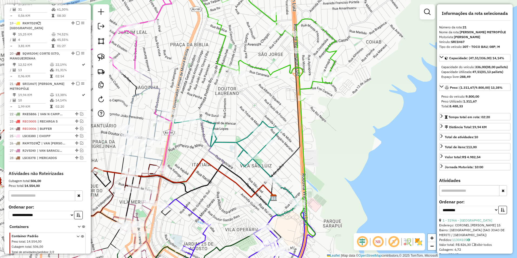
click at [214, 127] on icon at bounding box center [236, 167] width 124 height 97
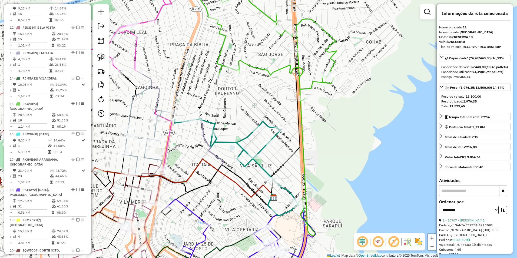
scroll to position [377, 0]
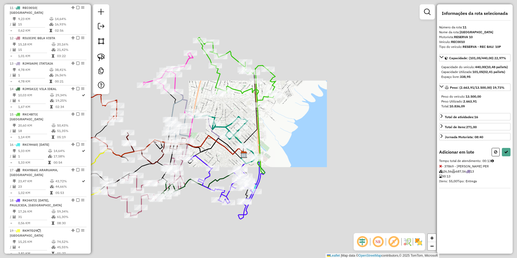
select select "**********"
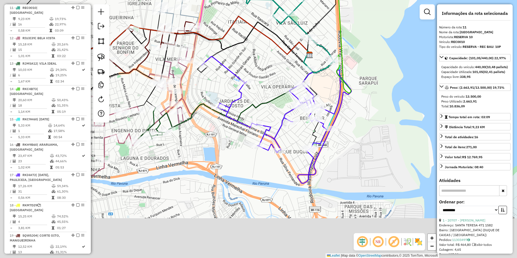
drag, startPoint x: 279, startPoint y: 117, endPoint x: 286, endPoint y: 108, distance: 11.6
click at [286, 108] on div "Janela de atendimento Grade de atendimento Capacidade Transportadoras Veículos …" at bounding box center [258, 129] width 517 height 258
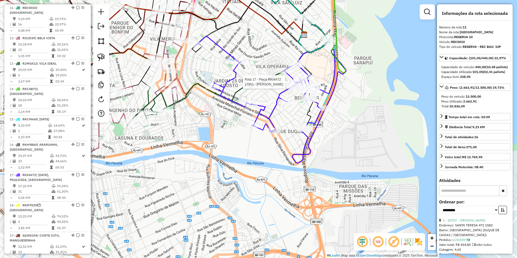
click at [271, 106] on div "Rota 17 - Placa RKI4A72 17951 - VALCIR DE OLIVEIRA N Janela de atendimento Grad…" at bounding box center [258, 129] width 517 height 258
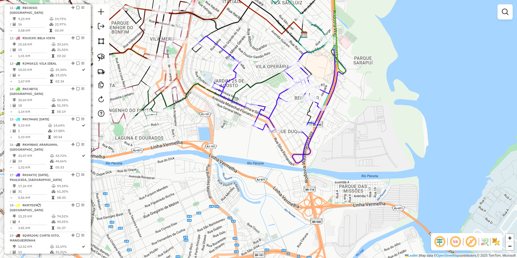
click at [276, 109] on icon at bounding box center [271, 99] width 150 height 127
select select "**********"
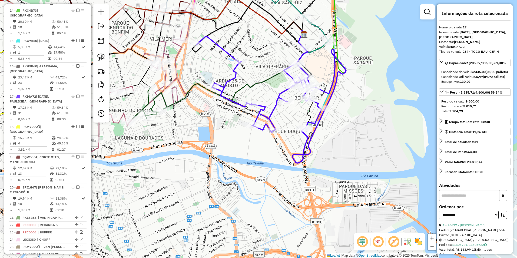
scroll to position [535, 0]
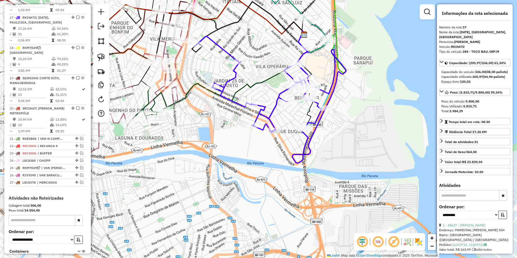
click at [277, 110] on div "Janela de atendimento Grade de atendimento Capacidade Transportadoras Veículos …" at bounding box center [258, 129] width 517 height 258
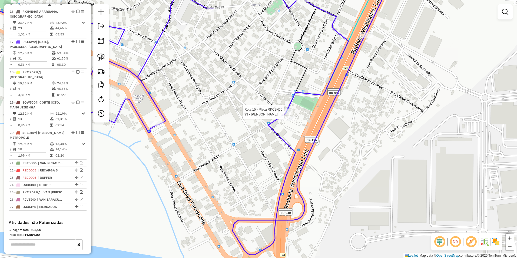
select select "**********"
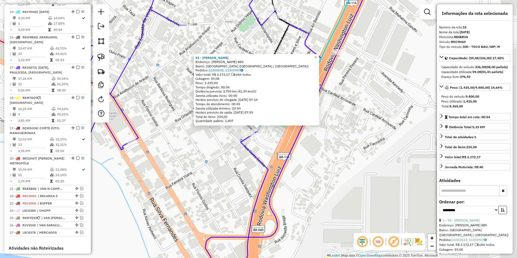
scroll to position [479, 0]
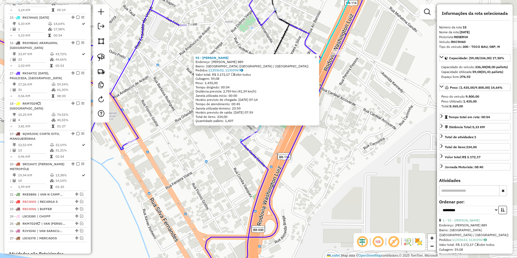
click at [246, 160] on div "93 - ADERALDO ALVES Endereço: MARTA DE SOUZA RENHA 889 Bairro: PARQUE SANTA MAR…" at bounding box center [258, 129] width 517 height 258
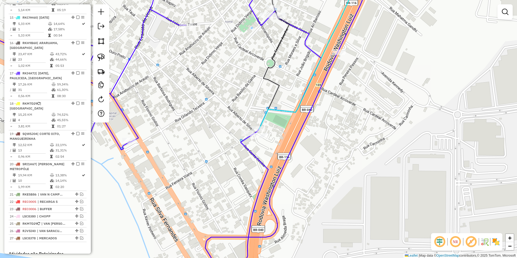
click at [253, 154] on icon at bounding box center [160, 122] width 424 height 297
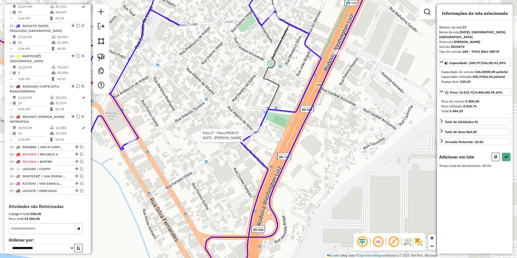
scroll to position [535, 0]
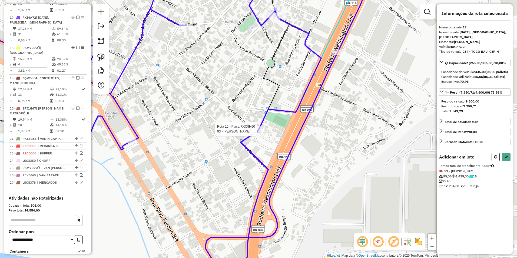
select select "**********"
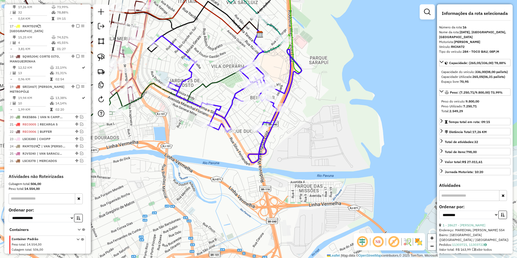
scroll to position [534, 0]
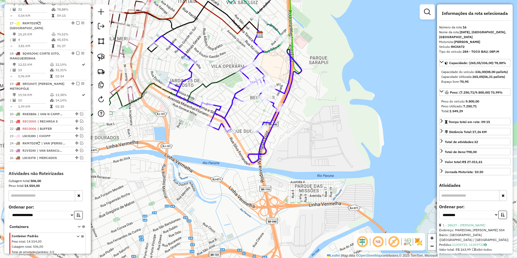
drag, startPoint x: 318, startPoint y: 78, endPoint x: 330, endPoint y: 150, distance: 72.3
click at [330, 149] on div "Janela de atendimento Grade de atendimento Capacidade Transportadoras Veículos …" at bounding box center [258, 129] width 517 height 258
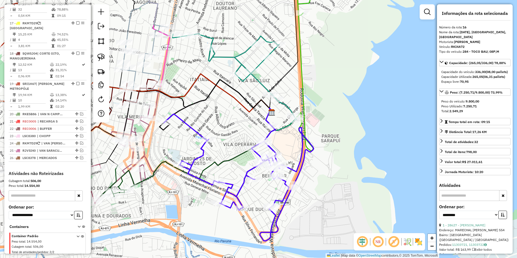
click at [261, 84] on icon at bounding box center [234, 82] width 124 height 97
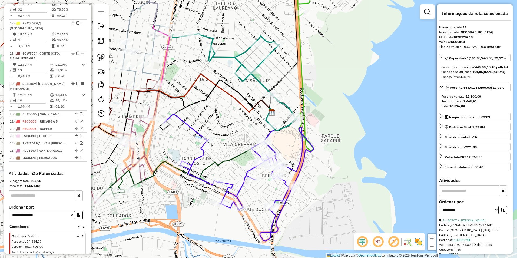
scroll to position [377, 0]
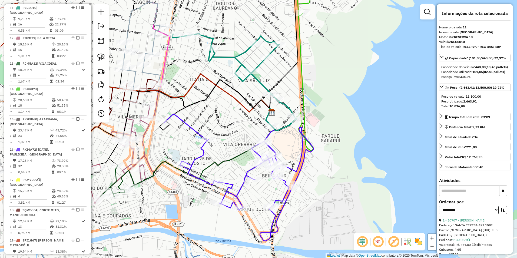
click at [263, 82] on icon at bounding box center [234, 82] width 124 height 97
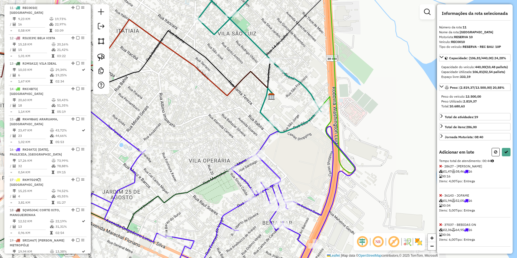
select select "**********"
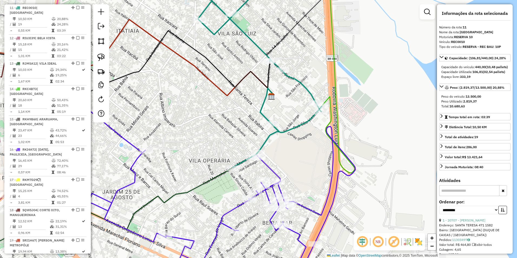
click at [266, 139] on icon at bounding box center [233, 70] width 177 height 193
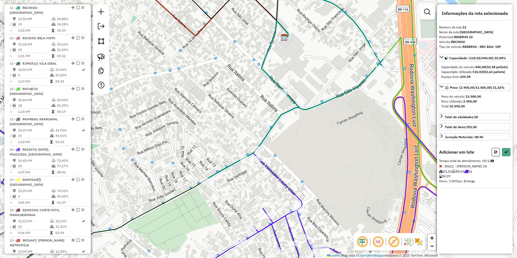
select select "**********"
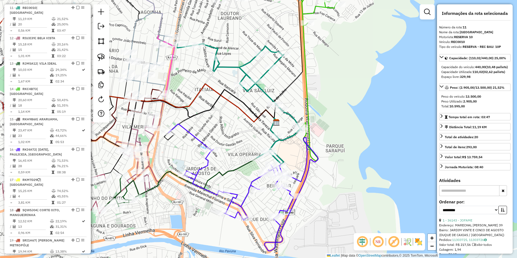
click at [196, 134] on icon at bounding box center [243, 187] width 150 height 127
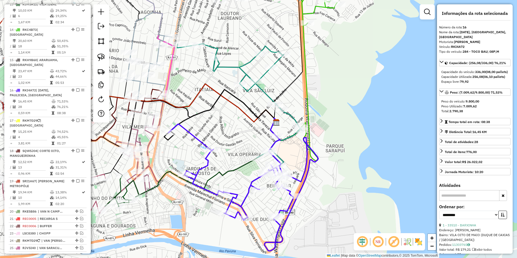
scroll to position [509, 0]
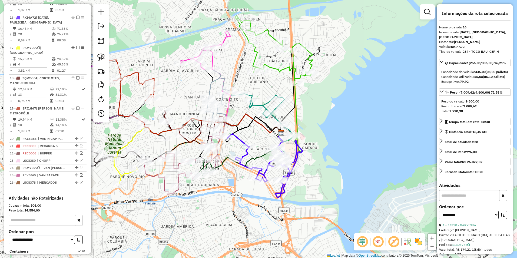
drag, startPoint x: 312, startPoint y: 94, endPoint x: 309, endPoint y: 118, distance: 23.6
click at [311, 119] on div "Janela de atendimento Grade de atendimento Capacidade Transportadoras Veículos …" at bounding box center [258, 129] width 517 height 258
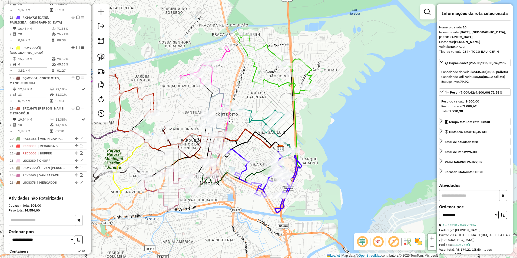
click at [311, 75] on icon at bounding box center [273, 65] width 78 height 68
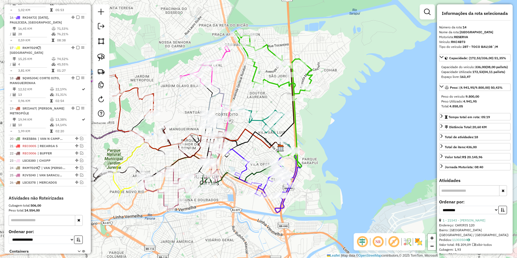
scroll to position [454, 0]
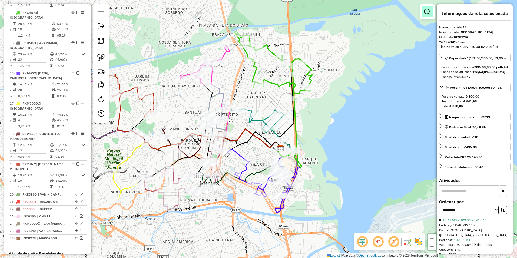
click at [425, 16] on link at bounding box center [426, 11] width 11 height 11
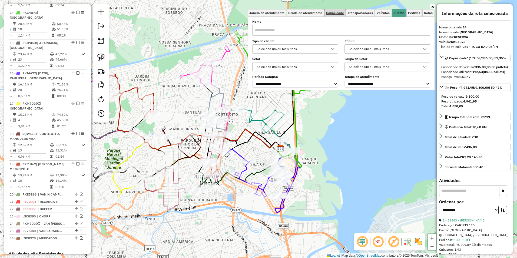
click at [336, 14] on span "Capacidade" at bounding box center [335, 12] width 18 height 3
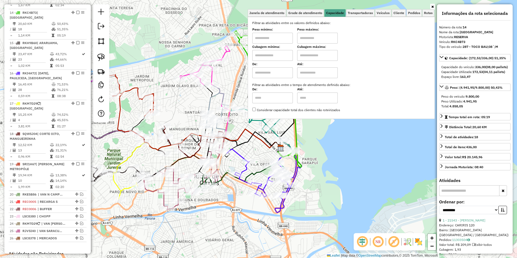
click at [279, 38] on input "text" at bounding box center [272, 38] width 41 height 11
type input "****"
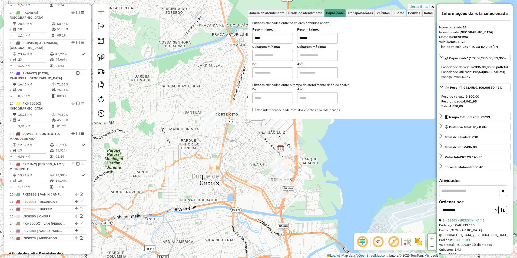
click at [337, 148] on div "Rota 11 - Placa REC0010 29338 - DELAINE DE OLIVEIRA Limpar filtros Janela de at…" at bounding box center [258, 129] width 517 height 258
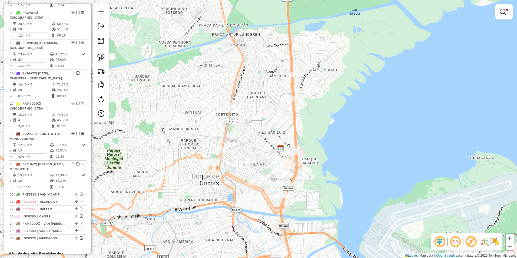
drag, startPoint x: 506, startPoint y: 11, endPoint x: 500, endPoint y: 11, distance: 5.7
click at [506, 10] on span at bounding box center [507, 10] width 2 height 2
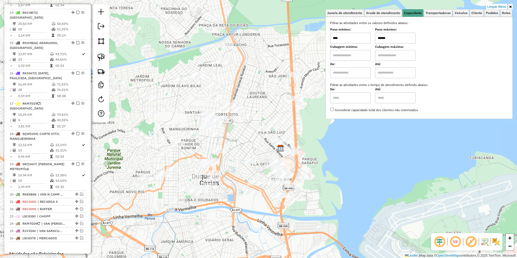
drag, startPoint x: 393, startPoint y: 38, endPoint x: 376, endPoint y: 40, distance: 17.7
click at [376, 40] on div "Peso mínimo: **** Peso máximo: ******" at bounding box center [419, 35] width 178 height 15
type input "*****"
click at [336, 133] on div "Limpar filtros Janela de atendimento Grade de atendimento Capacidade Transporta…" at bounding box center [258, 129] width 517 height 258
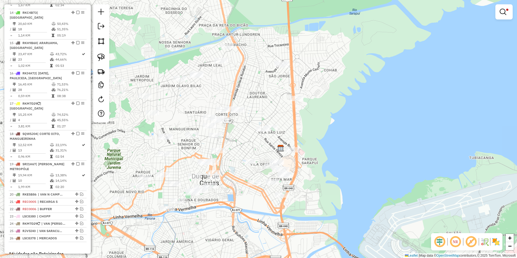
drag, startPoint x: 103, startPoint y: 56, endPoint x: 112, endPoint y: 59, distance: 9.7
click at [103, 56] on img at bounding box center [101, 57] width 8 height 8
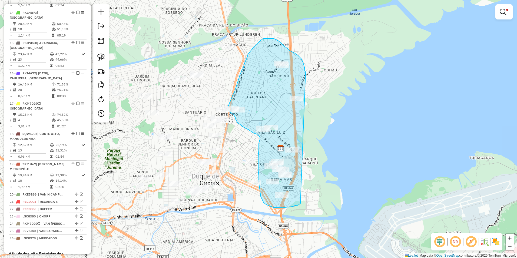
drag, startPoint x: 300, startPoint y: 202, endPoint x: 305, endPoint y: 73, distance: 129.2
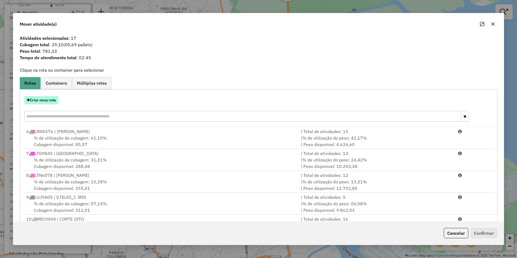
click at [49, 99] on button "Criar nova rota" at bounding box center [41, 100] width 34 height 8
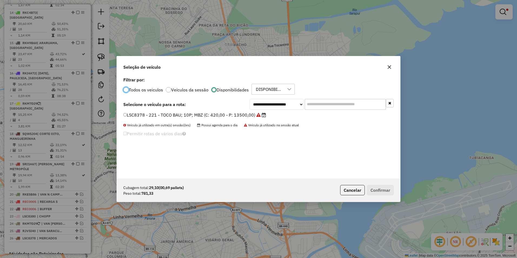
scroll to position [3, 2]
click at [279, 104] on select "**********" at bounding box center [276, 104] width 54 height 11
select select "********"
click at [249, 99] on select "**********" at bounding box center [276, 104] width 54 height 11
click at [212, 115] on label "RJM5A12 - 291 - VAN 02P RENAULT (C: 100,00 - P: 1790,00)" at bounding box center [190, 115] width 135 height 6
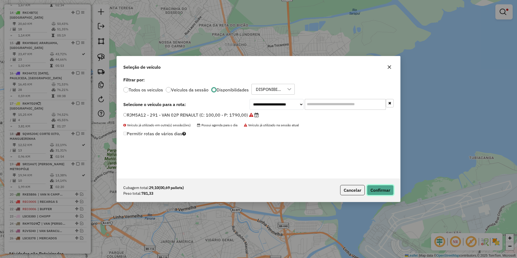
click at [381, 188] on button "Confirmar" at bounding box center [380, 190] width 27 height 10
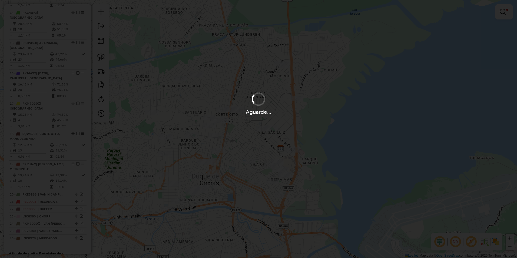
scroll to position [403, 0]
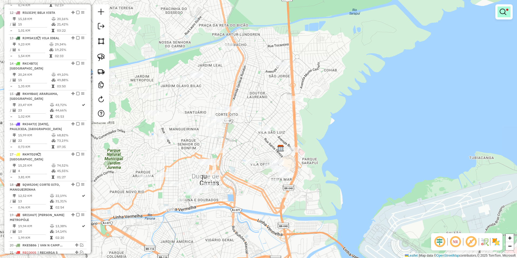
click at [504, 9] on em at bounding box center [502, 12] width 6 height 6
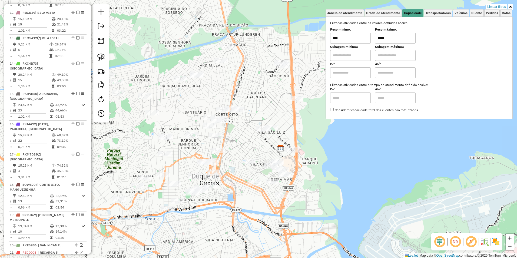
drag, startPoint x: 390, startPoint y: 39, endPoint x: 365, endPoint y: 39, distance: 25.7
click at [365, 39] on div "Peso mínimo: **** Peso máximo: *****" at bounding box center [419, 35] width 178 height 15
type input "*****"
click at [337, 125] on div "Limpar filtros Janela de atendimento Grade de atendimento Capacidade Transporta…" at bounding box center [258, 129] width 517 height 258
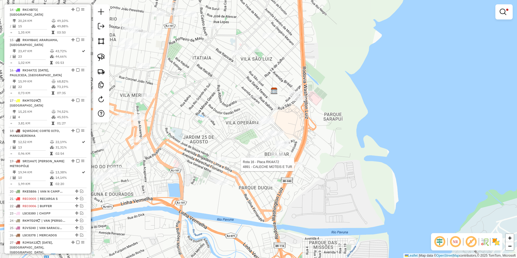
select select "**********"
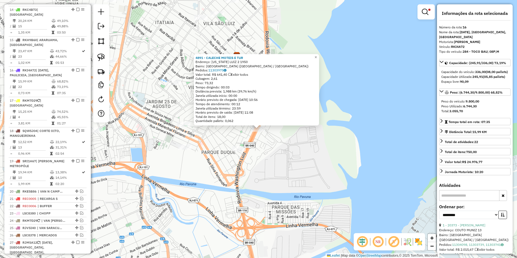
scroll to position [509, 0]
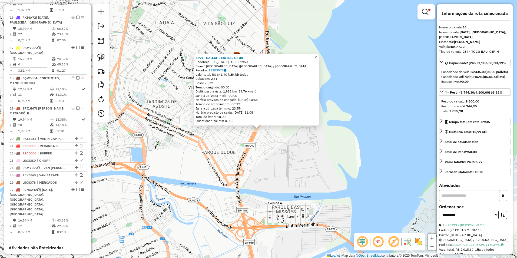
click at [270, 150] on div "4891 - CALECHE MOTEIS E TUR Endereço: WASHINGTON LUIZ 2 1950 Bairro: PARQUE DUQ…" at bounding box center [258, 129] width 517 height 258
click at [329, 145] on div "4891 - CALECHE MOTEIS E TUR Endereço: WASHINGTON LUIZ 2 1950 Bairro: PARQUE DUQ…" at bounding box center [258, 129] width 517 height 258
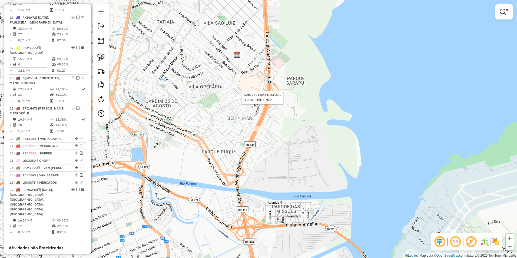
select select "**********"
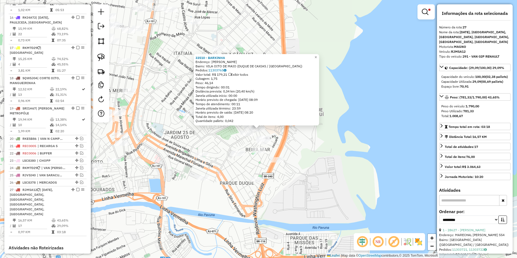
scroll to position [574, 0]
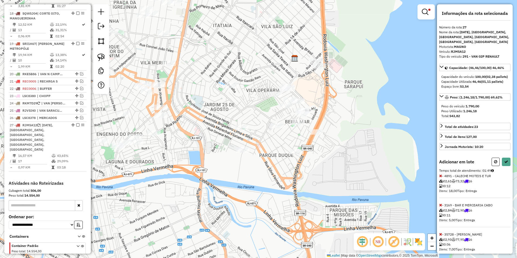
drag, startPoint x: 304, startPoint y: 29, endPoint x: 294, endPoint y: 145, distance: 116.4
click at [294, 145] on div "Limpar filtros Janela de atendimento Grade de atendimento Capacidade Transporta…" at bounding box center [258, 129] width 517 height 258
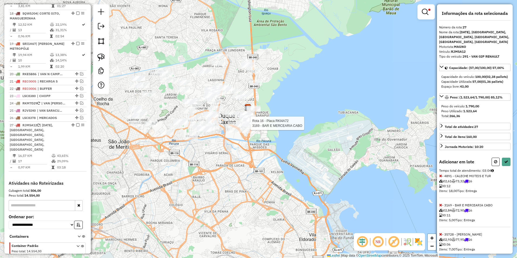
select select "**********"
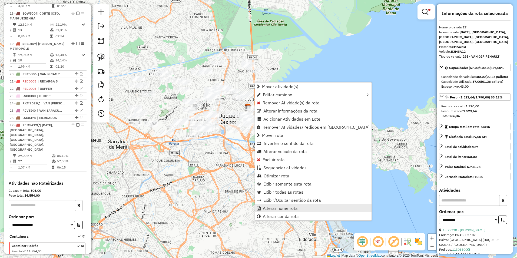
click at [293, 209] on span "Alterar nome rota" at bounding box center [280, 208] width 35 height 4
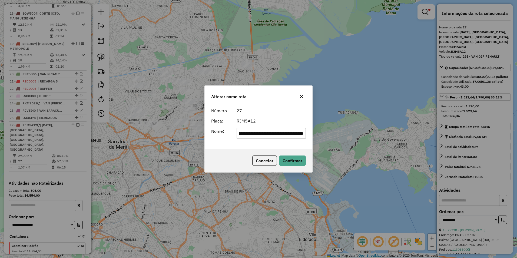
scroll to position [0, 0]
drag, startPoint x: 303, startPoint y: 134, endPoint x: 109, endPoint y: 151, distance: 195.3
click at [109, 151] on div "**********" at bounding box center [258, 129] width 517 height 258
type input "**********"
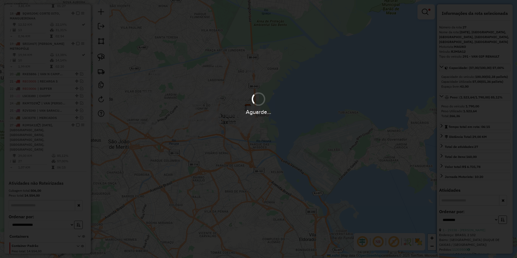
scroll to position [559, 0]
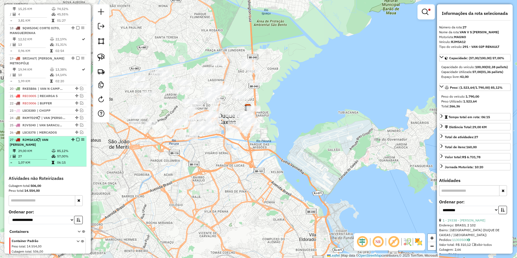
click at [78, 138] on em at bounding box center [77, 139] width 3 height 3
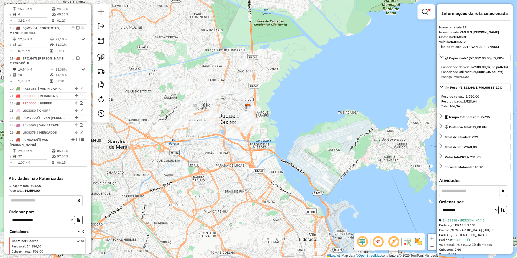
scroll to position [541, 0]
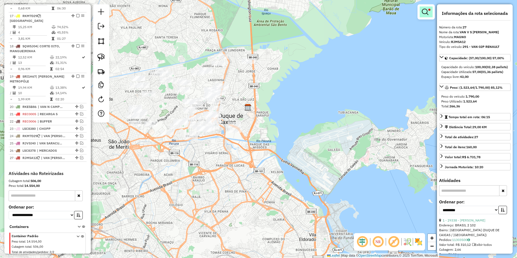
click at [429, 10] on span at bounding box center [429, 10] width 2 height 2
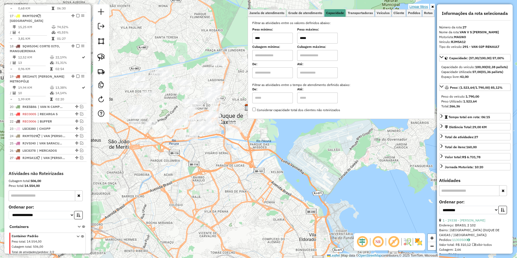
click at [416, 7] on link "Limpar filtros" at bounding box center [418, 7] width 21 height 6
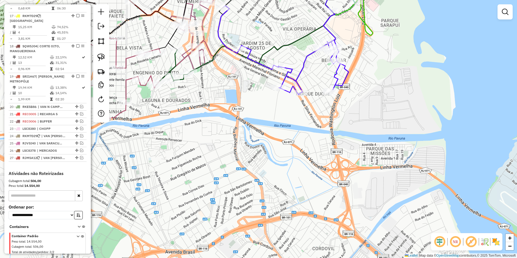
click at [306, 61] on icon at bounding box center [283, 50] width 130 height 89
select select "**********"
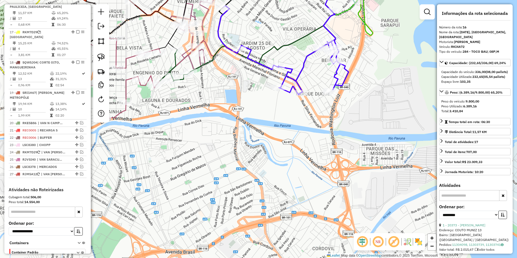
scroll to position [509, 0]
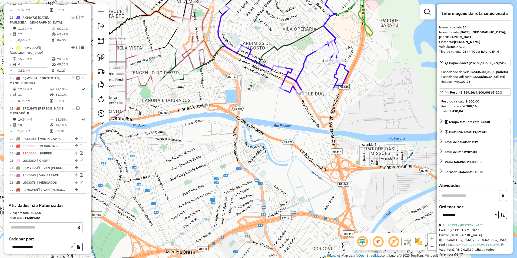
drag, startPoint x: 316, startPoint y: 70, endPoint x: 259, endPoint y: 192, distance: 135.0
click at [259, 192] on div "Janela de atendimento Grade de atendimento Capacidade Transportadoras Veículos …" at bounding box center [258, 129] width 517 height 258
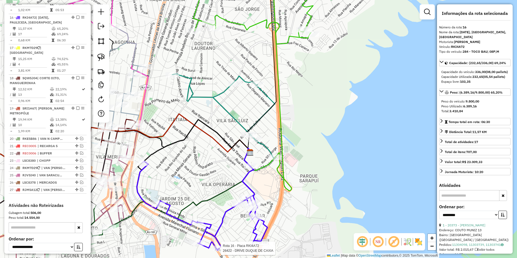
click at [268, 95] on icon at bounding box center [223, 121] width 103 height 97
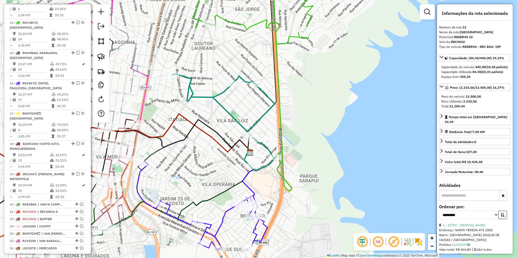
scroll to position [377, 0]
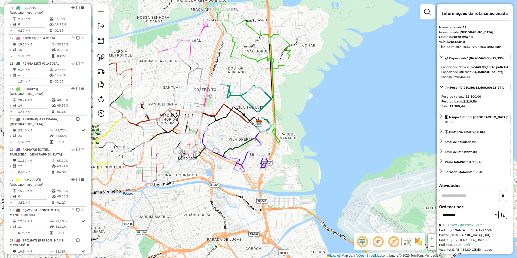
click at [259, 58] on icon at bounding box center [252, 37] width 78 height 63
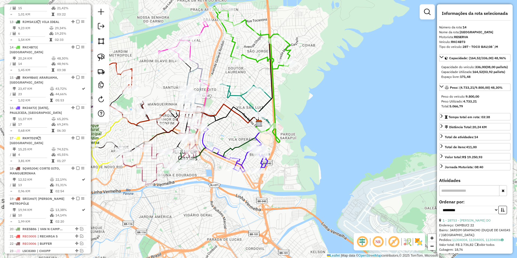
scroll to position [454, 0]
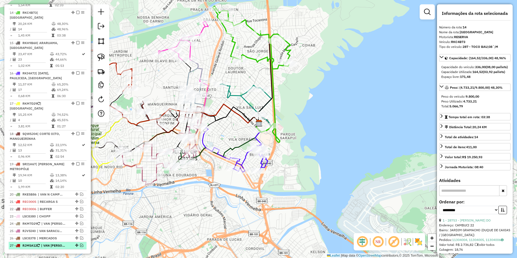
click at [81, 243] on em at bounding box center [81, 244] width 3 height 3
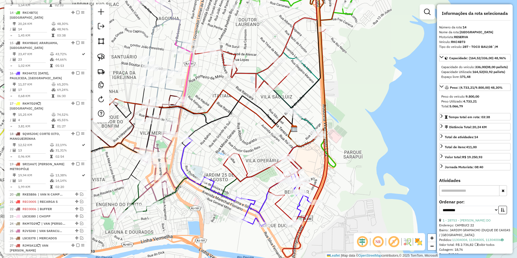
click at [314, 71] on div "Janela de atendimento Grade de atendimento Capacidade Transportadoras Veículos …" at bounding box center [258, 129] width 517 height 258
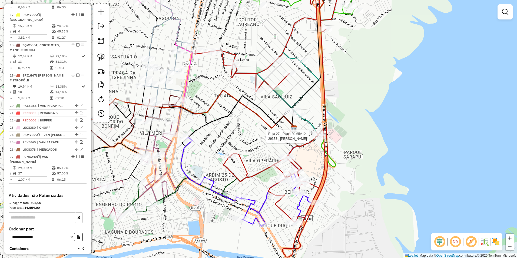
select select "**********"
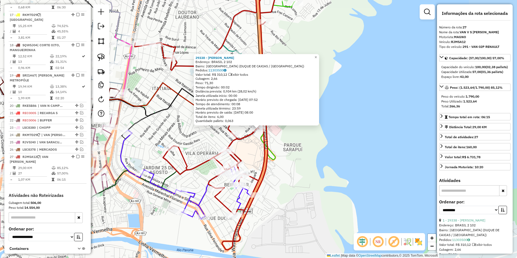
scroll to position [559, 0]
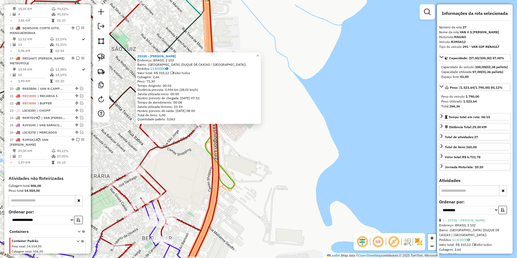
click at [236, 137] on div "29338 - DELAINE DE OLIVEIRA Endereço: BRASIL 2 102 Bairro: VILA SAO LUIS (DUQUE…" at bounding box center [258, 129] width 517 height 258
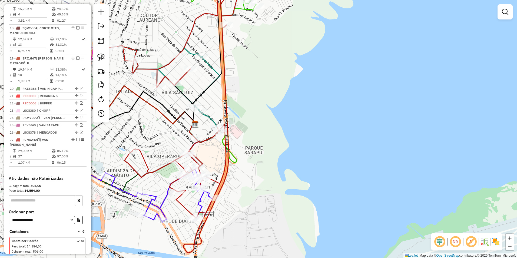
click at [209, 118] on icon at bounding box center [168, 93] width 103 height 97
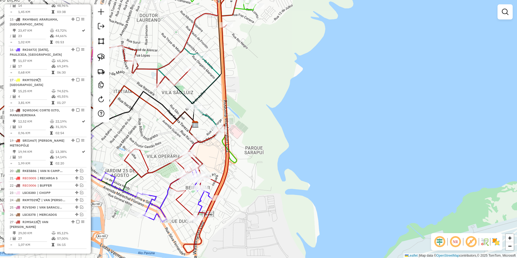
select select "**********"
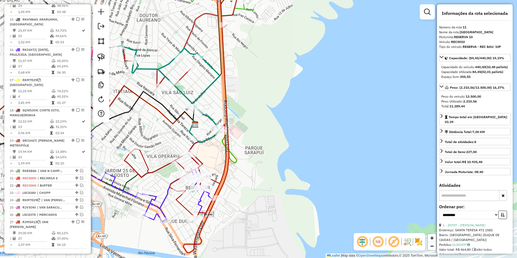
scroll to position [377, 0]
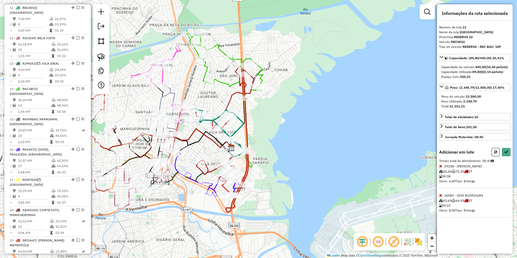
drag, startPoint x: 202, startPoint y: 101, endPoint x: 223, endPoint y: 134, distance: 39.9
click at [223, 133] on div "Janela de atendimento Grade de atendimento Capacidade Transportadoras Veículos …" at bounding box center [258, 129] width 517 height 258
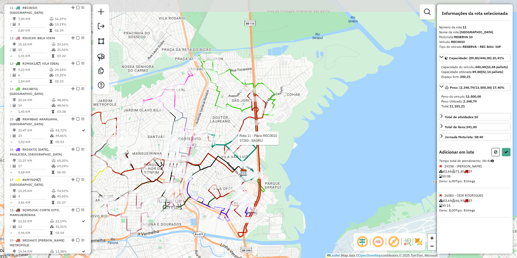
select select "**********"
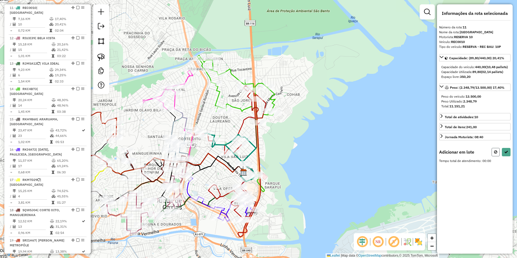
click at [494, 154] on icon at bounding box center [495, 152] width 3 height 4
select select "**********"
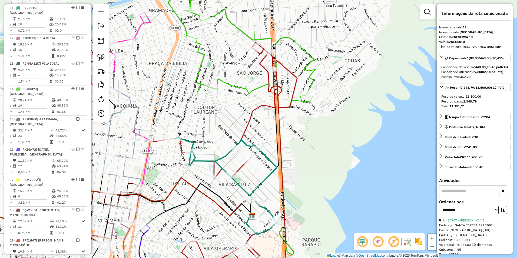
click at [272, 159] on icon at bounding box center [225, 185] width 103 height 97
click at [270, 159] on icon at bounding box center [225, 185] width 103 height 97
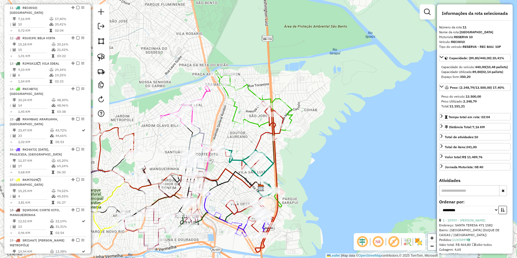
click at [263, 123] on icon at bounding box center [254, 102] width 78 height 63
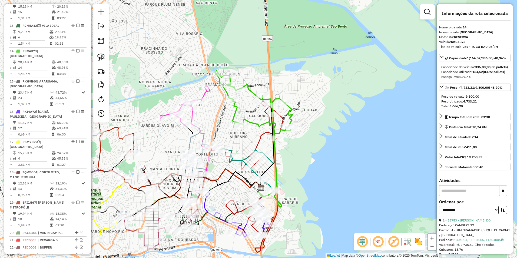
scroll to position [454, 0]
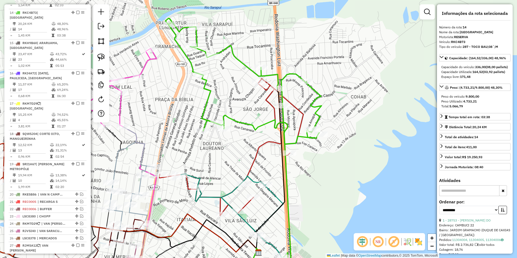
click at [274, 196] on icon at bounding box center [231, 221] width 103 height 97
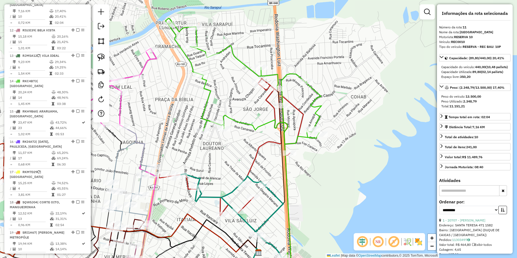
scroll to position [377, 0]
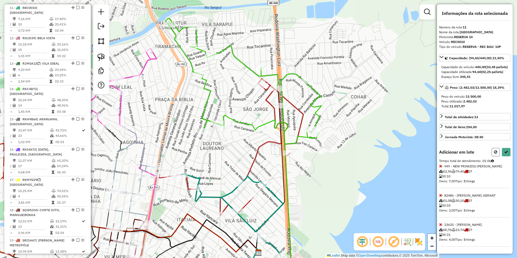
click at [494, 154] on icon at bounding box center [495, 152] width 3 height 4
select select "**********"
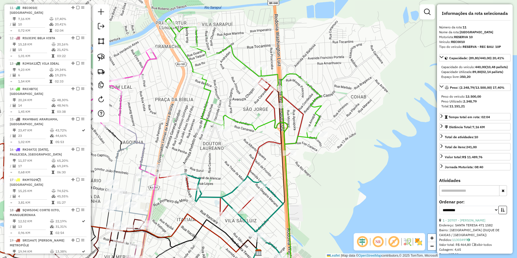
click at [256, 146] on icon at bounding box center [231, 181] width 144 height 205
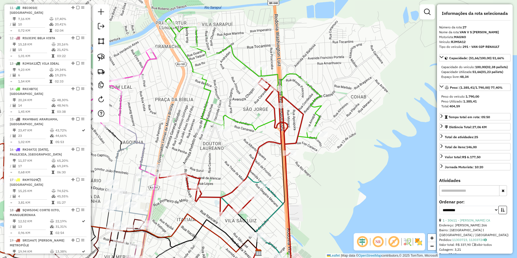
scroll to position [559, 0]
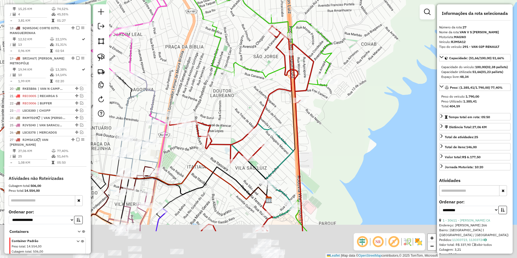
drag, startPoint x: 244, startPoint y: 162, endPoint x: 257, endPoint y: 81, distance: 81.8
click at [257, 81] on div "Janela de atendimento Grade de atendimento Capacidade Transportadoras Veículos …" at bounding box center [258, 129] width 517 height 258
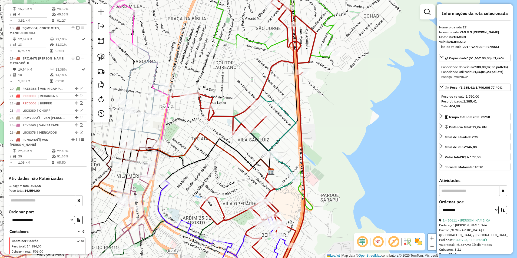
click at [268, 134] on div "Janela de atendimento Grade de atendimento Capacidade Transportadoras Veículos …" at bounding box center [258, 129] width 517 height 258
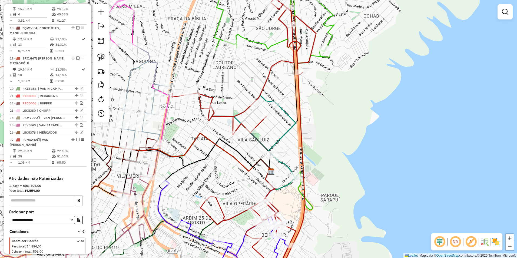
click at [278, 138] on icon at bounding box center [244, 141] width 103 height 97
select select "**********"
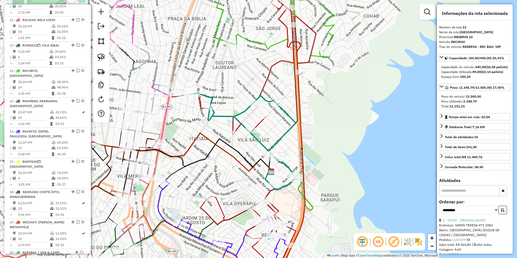
scroll to position [377, 0]
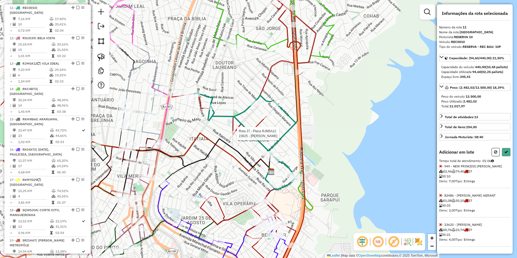
select select "**********"
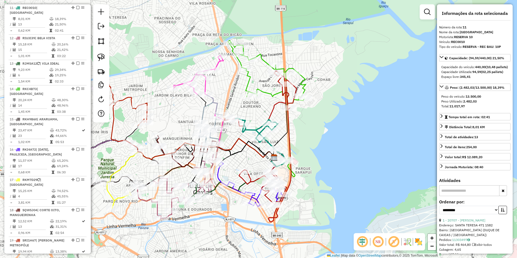
drag, startPoint x: 309, startPoint y: 124, endPoint x: 305, endPoint y: 158, distance: 34.9
click at [305, 158] on div "Janela de atendimento Grade de atendimento Capacidade Transportadoras Veículos …" at bounding box center [258, 129] width 517 height 258
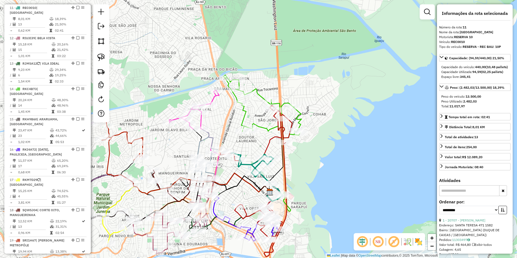
click at [272, 128] on icon at bounding box center [262, 106] width 78 height 63
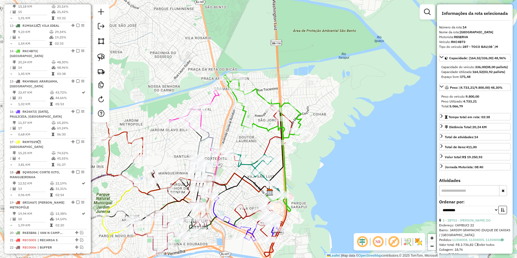
scroll to position [454, 0]
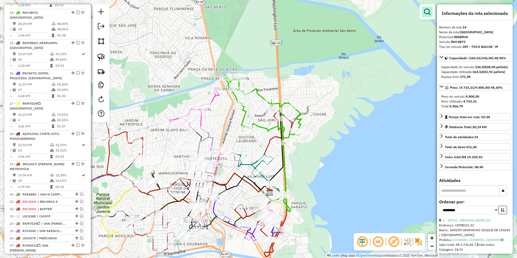
click at [424, 13] on em at bounding box center [427, 12] width 6 height 6
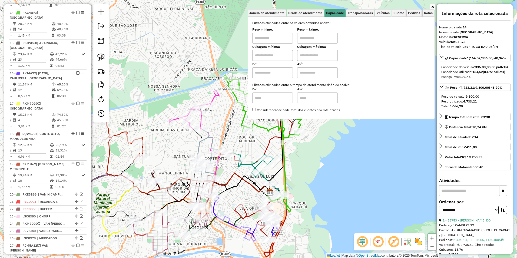
click at [269, 36] on input "text" at bounding box center [272, 38] width 41 height 11
type input "****"
type input "*****"
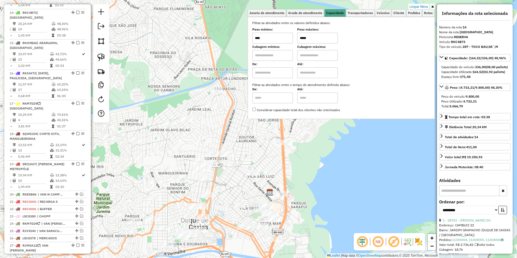
click at [302, 138] on div "Limpar filtros Janela de atendimento Grade de atendimento Capacidade Transporta…" at bounding box center [258, 129] width 517 height 258
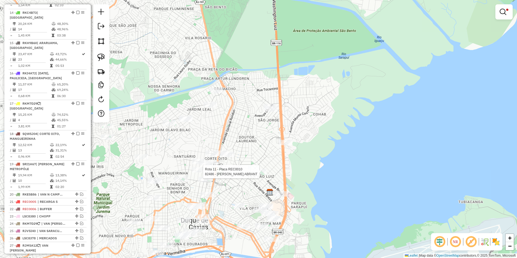
select select "**********"
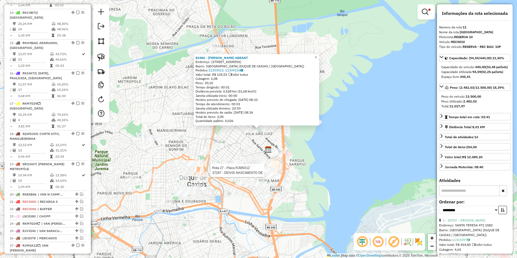
scroll to position [377, 0]
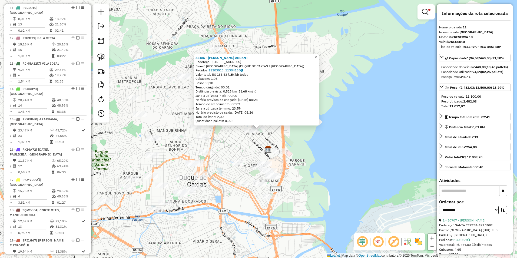
click at [312, 158] on div "Rota 27 - Placa RJM5A12 33510 - BARXINHA 82486 - ADRIANA PADUA ABRANT Endereço:…" at bounding box center [258, 129] width 517 height 258
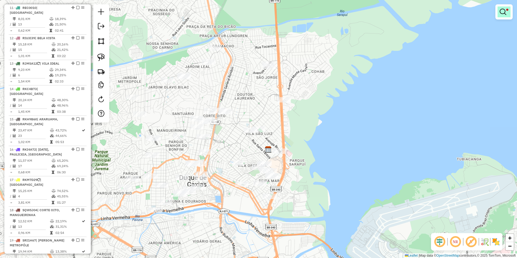
click at [507, 10] on span at bounding box center [507, 10] width 2 height 2
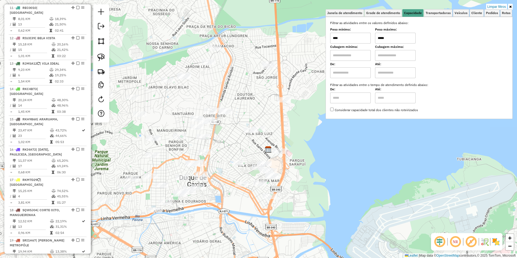
drag, startPoint x: 396, startPoint y: 40, endPoint x: 353, endPoint y: 39, distance: 43.0
click at [353, 39] on div "Peso mínimo: **** Peso máximo: *****" at bounding box center [419, 35] width 178 height 15
type input "******"
click at [307, 126] on div "Limpar filtros Janela de atendimento Grade de atendimento Capacidade Transporta…" at bounding box center [258, 129] width 517 height 258
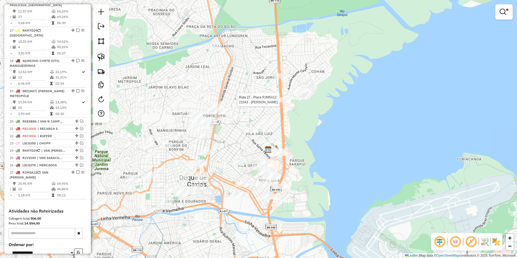
select select "**********"
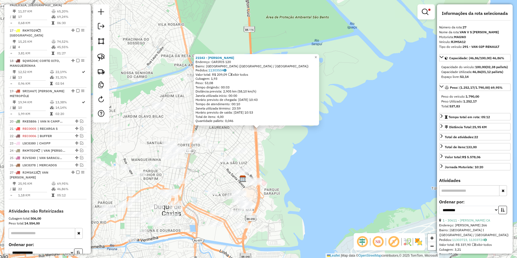
scroll to position [559, 0]
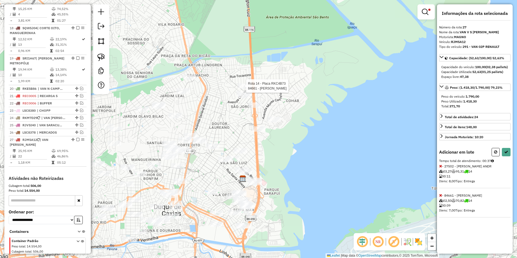
select select "**********"
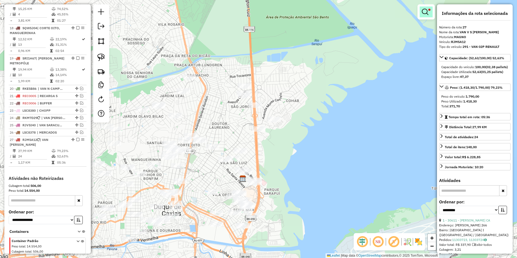
click at [424, 12] on em at bounding box center [424, 12] width 6 height 6
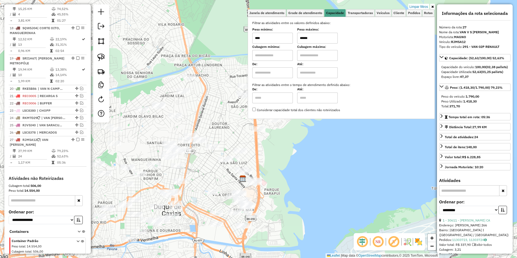
drag, startPoint x: 314, startPoint y: 36, endPoint x: 283, endPoint y: 39, distance: 30.9
click at [283, 39] on div "Peso mínimo: **** Peso máximo: ******" at bounding box center [341, 35] width 178 height 15
type input "******"
click at [272, 161] on div "Limpar filtros Janela de atendimento Grade de atendimento Capacidade Transporta…" at bounding box center [258, 129] width 517 height 258
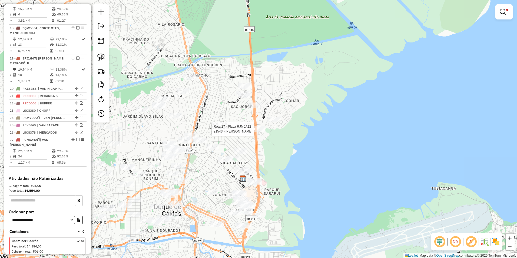
select select "**********"
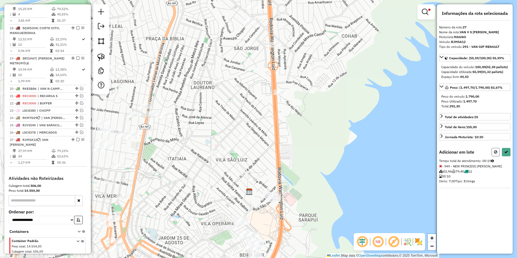
click at [494, 154] on icon at bounding box center [495, 152] width 3 height 4
select select "**********"
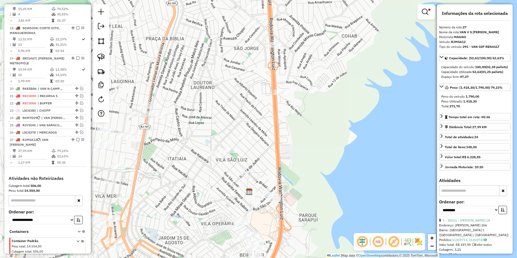
drag, startPoint x: 341, startPoint y: 105, endPoint x: 326, endPoint y: 162, distance: 58.7
click at [326, 162] on div "Limpar filtros Janela de atendimento Grade de atendimento Capacidade Transporta…" at bounding box center [258, 129] width 517 height 258
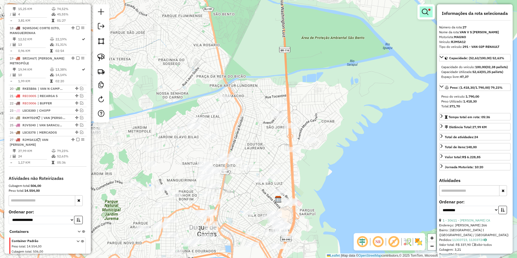
click at [424, 7] on link at bounding box center [425, 11] width 13 height 11
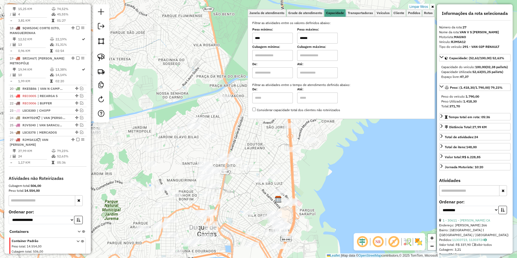
drag, startPoint x: 316, startPoint y: 40, endPoint x: 283, endPoint y: 38, distance: 33.3
click at [283, 38] on div "Peso mínimo: **** Peso máximo: ******" at bounding box center [341, 35] width 178 height 15
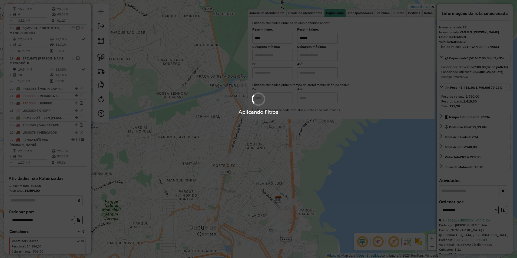
type input "******"
click at [345, 170] on div "Limpar filtros Janela de atendimento Grade de atendimento Capacidade Transporta…" at bounding box center [258, 129] width 517 height 258
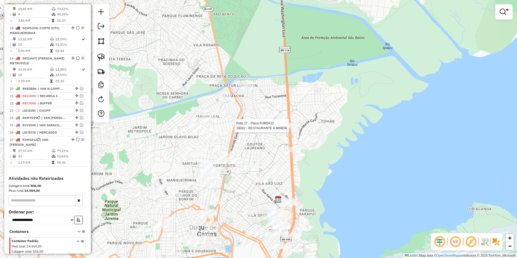
select select "**********"
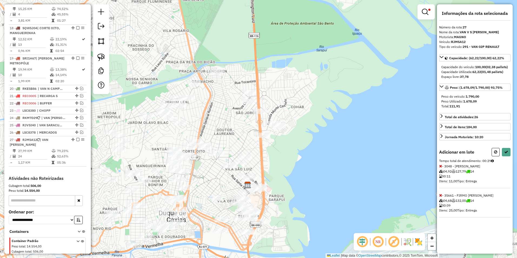
select select "**********"
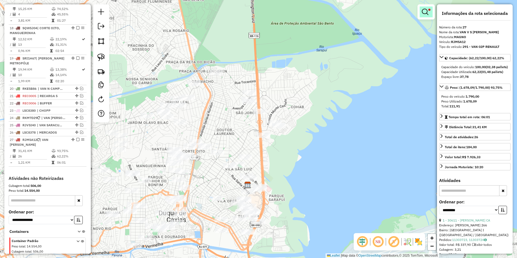
click at [427, 13] on em at bounding box center [424, 12] width 6 height 6
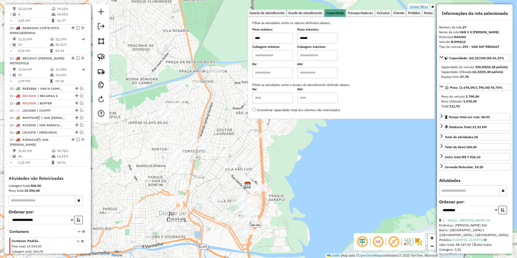
click at [418, 4] on link "Limpar filtros" at bounding box center [418, 7] width 21 height 6
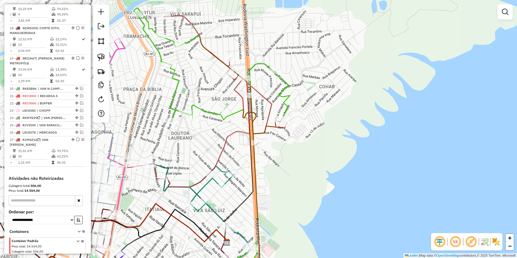
click at [264, 97] on icon at bounding box center [208, 150] width 160 height 268
select select "**********"
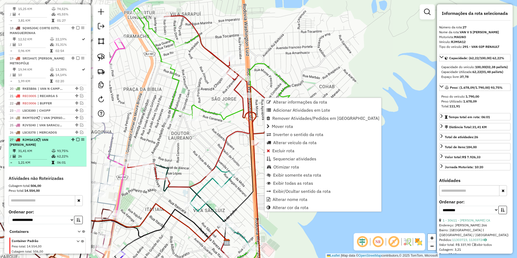
click at [77, 138] on em at bounding box center [77, 139] width 3 height 3
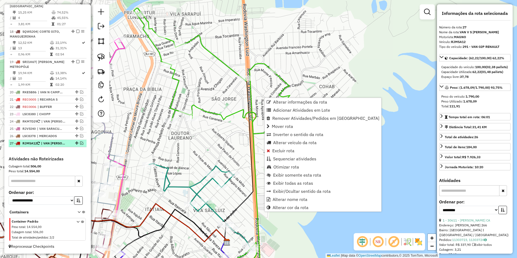
scroll to position [541, 0]
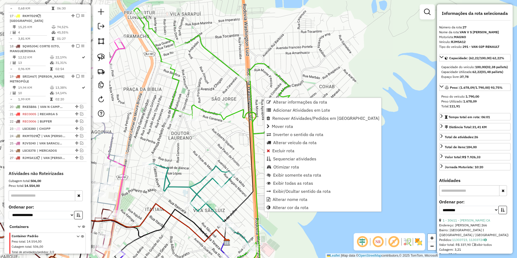
click at [216, 142] on div "Janela de atendimento Grade de atendimento Capacidade Transportadoras Veículos …" at bounding box center [258, 129] width 517 height 258
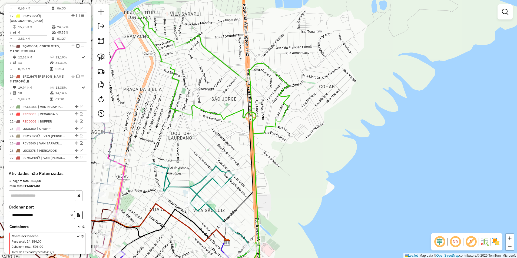
click at [233, 116] on icon at bounding box center [212, 71] width 156 height 126
select select "**********"
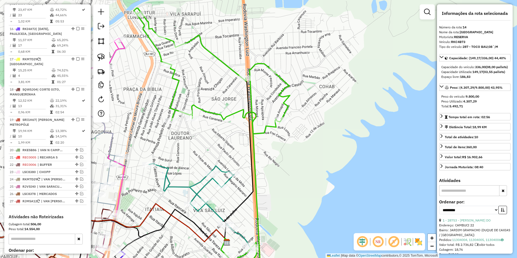
scroll to position [454, 0]
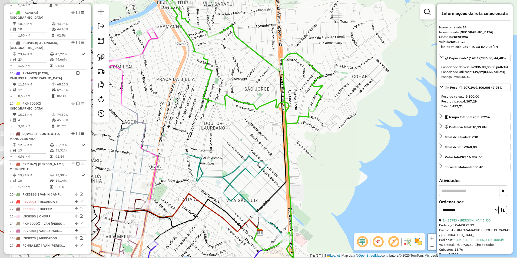
drag, startPoint x: 244, startPoint y: 141, endPoint x: 307, endPoint y: 113, distance: 69.1
click at [308, 115] on div "Janela de atendimento Grade de atendimento Capacidade Transportadoras Veículos …" at bounding box center [258, 129] width 517 height 258
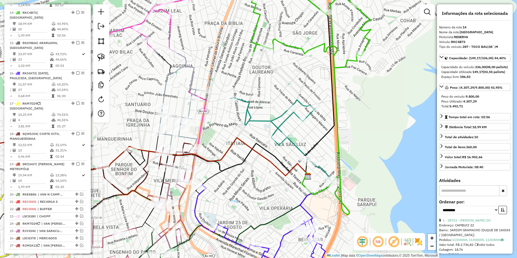
drag, startPoint x: 247, startPoint y: 140, endPoint x: 245, endPoint y: 135, distance: 5.4
click at [245, 135] on div "Janela de atendimento Grade de atendimento Capacidade Transportadoras Veículos …" at bounding box center [258, 129] width 517 height 258
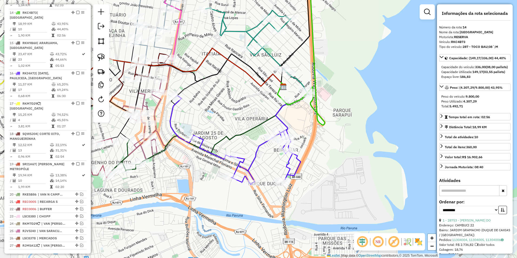
click at [258, 146] on icon at bounding box center [235, 139] width 130 height 89
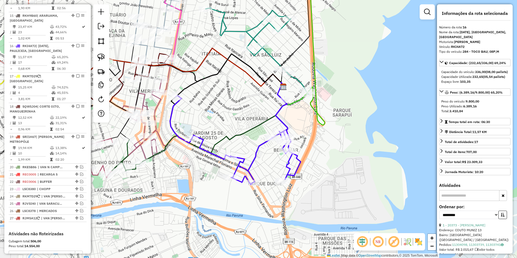
scroll to position [509, 0]
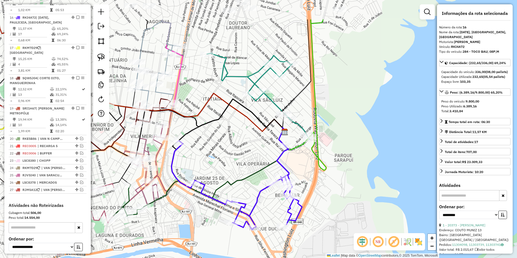
drag, startPoint x: 266, startPoint y: 162, endPoint x: 255, endPoint y: 210, distance: 49.2
click at [257, 210] on div "Janela de atendimento Grade de atendimento Capacidade Transportadoras Veículos …" at bounding box center [258, 129] width 517 height 258
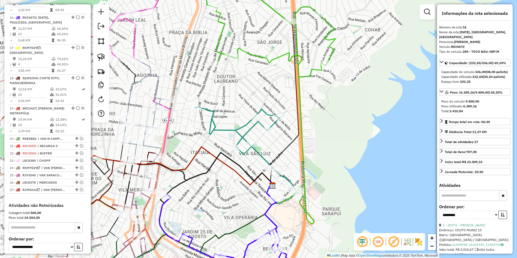
click at [276, 59] on icon at bounding box center [262, 25] width 145 height 103
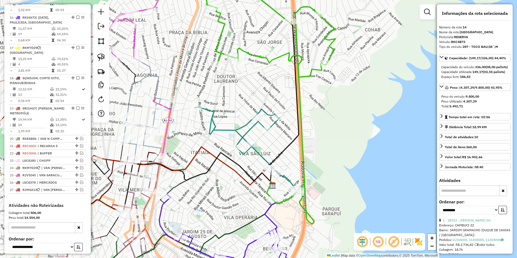
scroll to position [454, 0]
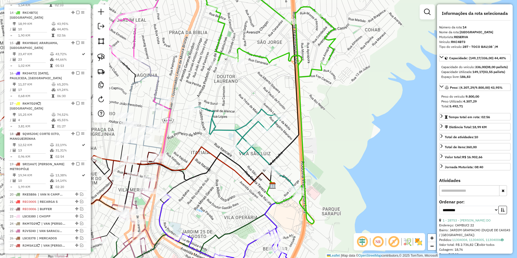
click at [250, 127] on icon at bounding box center [246, 154] width 103 height 97
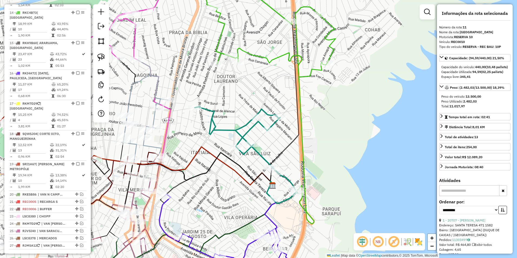
scroll to position [377, 0]
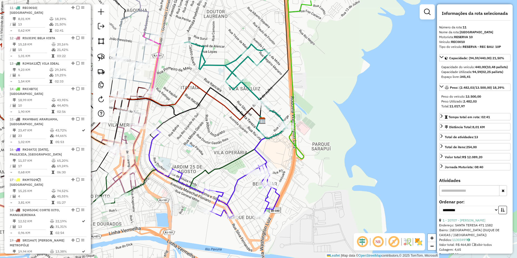
click at [241, 176] on icon at bounding box center [214, 173] width 130 height 89
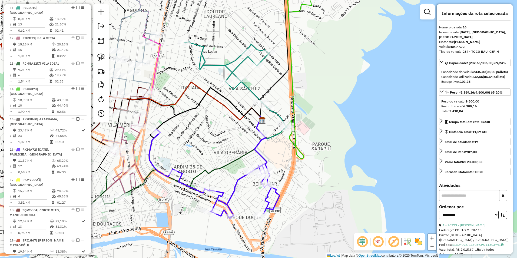
scroll to position [509, 0]
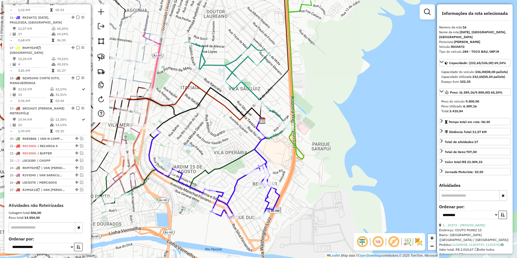
click at [240, 177] on icon at bounding box center [214, 173] width 130 height 89
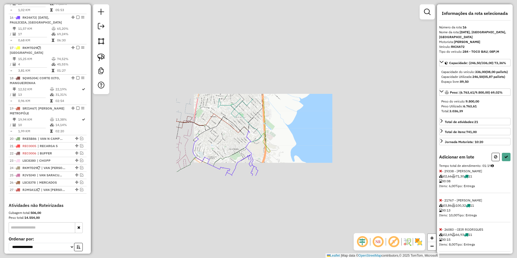
select select "**********"
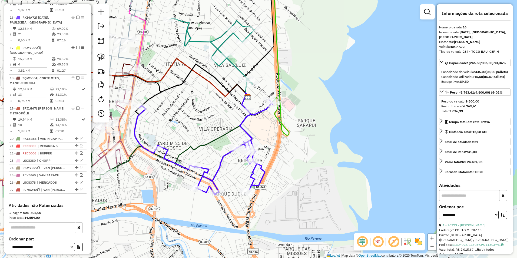
click at [227, 150] on icon at bounding box center [203, 147] width 138 height 95
click at [227, 151] on icon at bounding box center [203, 147] width 138 height 95
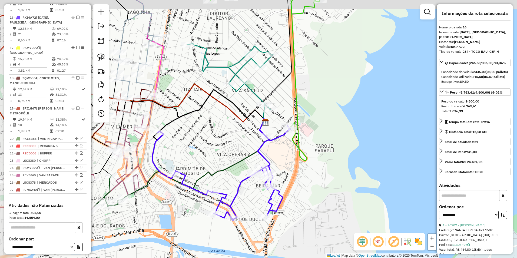
drag, startPoint x: 243, startPoint y: 167, endPoint x: 253, endPoint y: 190, distance: 24.9
click at [250, 190] on div "Janela de atendimento Grade de atendimento Capacidade Transportadoras Veículos …" at bounding box center [258, 129] width 517 height 258
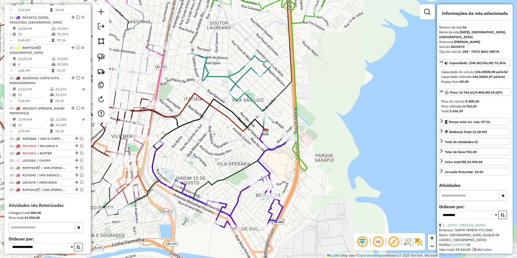
drag, startPoint x: 270, startPoint y: 155, endPoint x: 267, endPoint y: 160, distance: 6.4
click at [267, 160] on div "Janela de atendimento Grade de atendimento Capacidade Transportadoras Veículos …" at bounding box center [258, 129] width 517 height 258
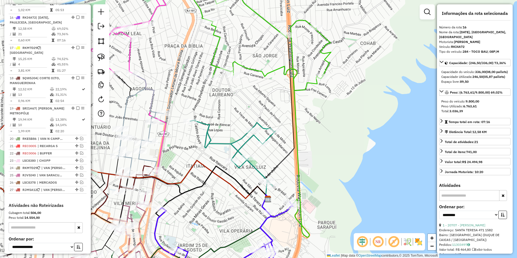
click at [248, 142] on icon at bounding box center [232, 153] width 85 height 66
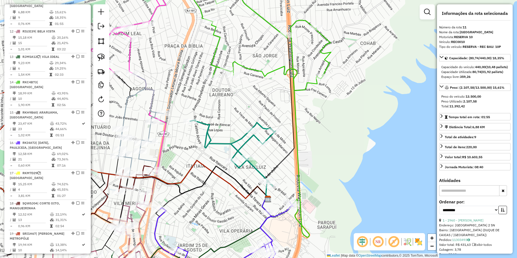
scroll to position [377, 0]
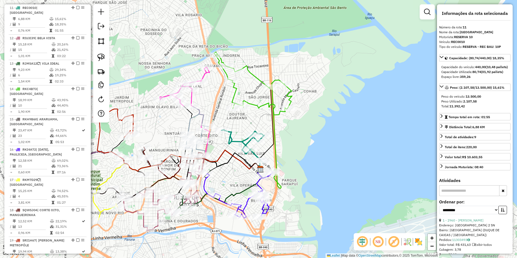
click at [253, 105] on icon at bounding box center [253, 83] width 78 height 63
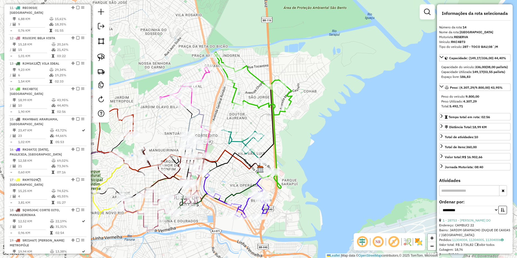
scroll to position [454, 0]
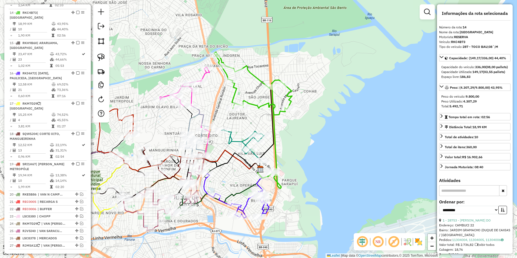
click at [240, 139] on icon at bounding box center [242, 146] width 43 height 33
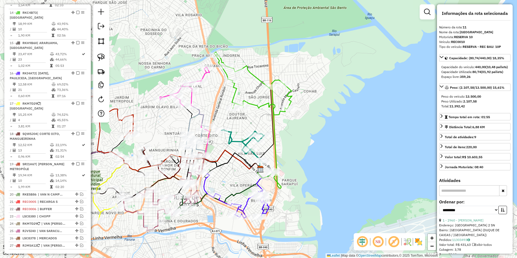
scroll to position [377, 0]
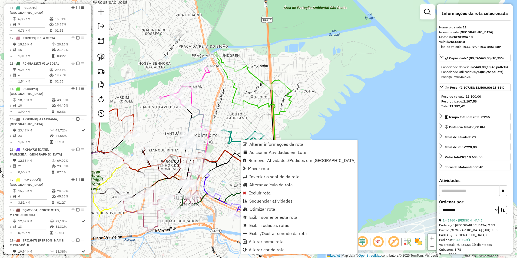
click at [254, 106] on icon at bounding box center [253, 83] width 78 height 63
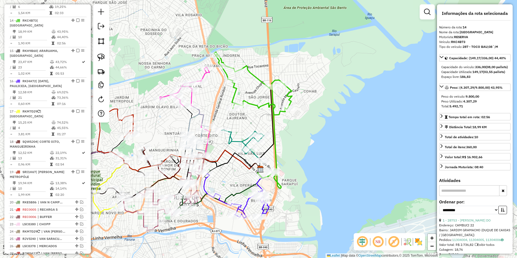
scroll to position [454, 0]
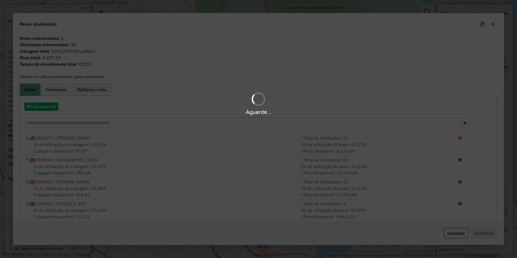
select select "**********"
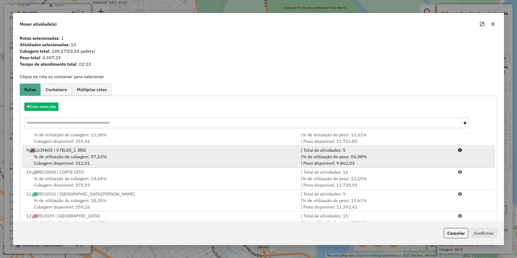
scroll to position [54, 0]
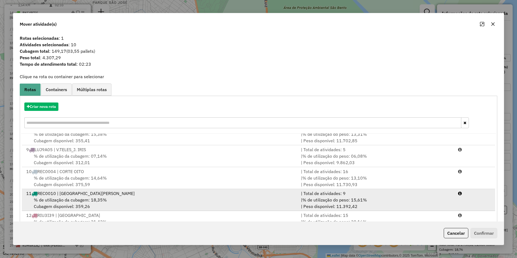
click at [59, 199] on span "% de utilização da cubagem: 18,35%" at bounding box center [70, 199] width 73 height 5
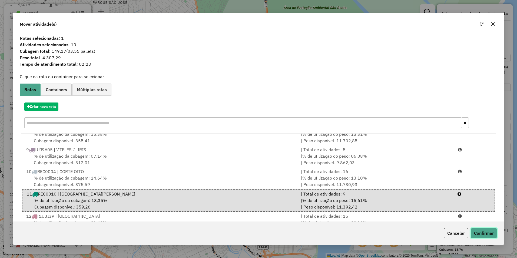
click at [485, 232] on button "Confirmar" at bounding box center [483, 233] width 27 height 10
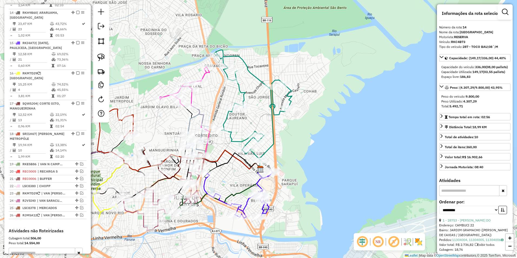
click at [241, 92] on icon at bounding box center [253, 106] width 78 height 113
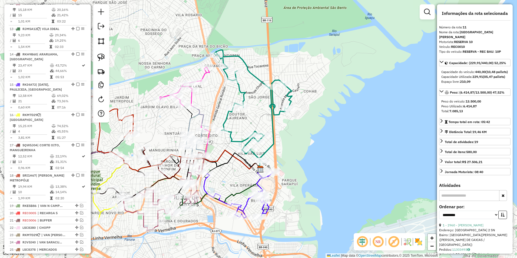
scroll to position [377, 0]
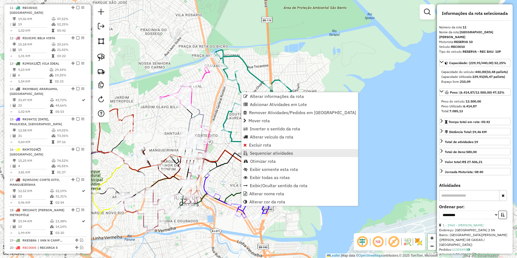
click at [281, 151] on span "Sequenciar atividades" at bounding box center [271, 153] width 43 height 4
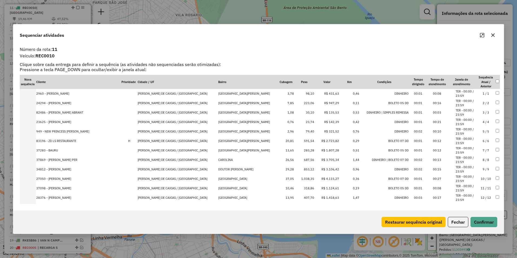
click at [314, 142] on td "R$ 2.723,82" at bounding box center [326, 140] width 25 height 9
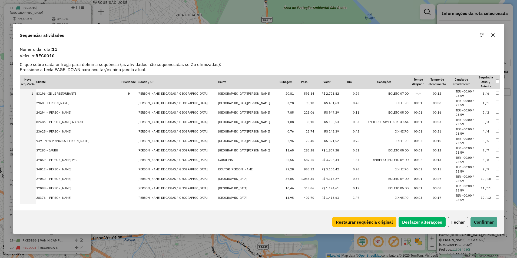
click at [314, 150] on td "R$ 1.807,28" at bounding box center [326, 150] width 25 height 9
drag, startPoint x: 313, startPoint y: 160, endPoint x: 310, endPoint y: 89, distance: 71.1
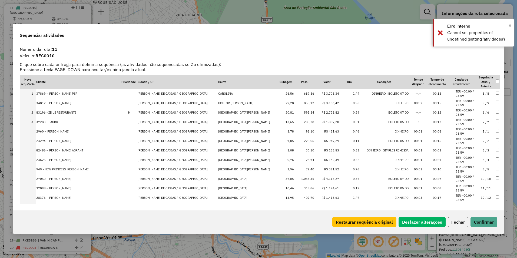
drag, startPoint x: 310, startPoint y: 169, endPoint x: 310, endPoint y: 101, distance: 67.5
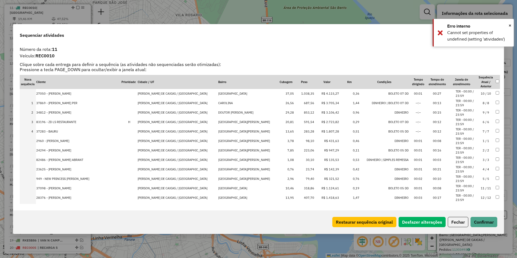
drag, startPoint x: 309, startPoint y: 180, endPoint x: 309, endPoint y: 90, distance: 89.7
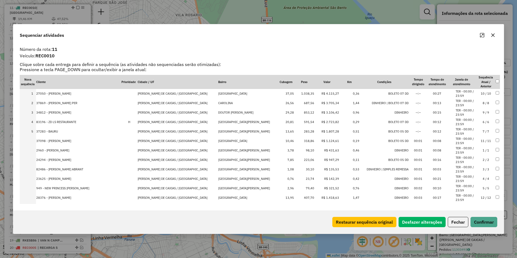
drag, startPoint x: 309, startPoint y: 189, endPoint x: 313, endPoint y: 136, distance: 52.6
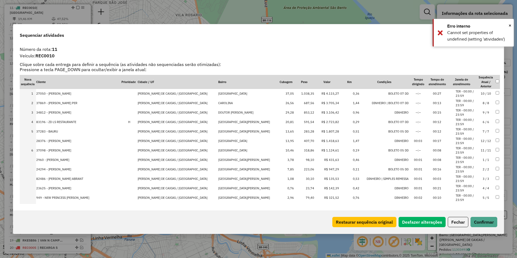
drag, startPoint x: 311, startPoint y: 197, endPoint x: 310, endPoint y: 138, distance: 59.5
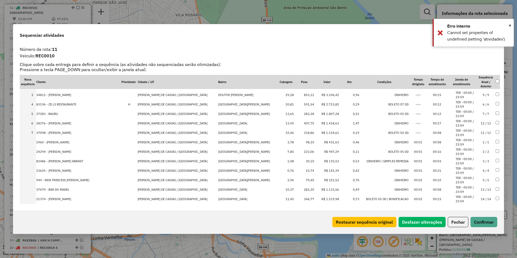
scroll to position [54, 0]
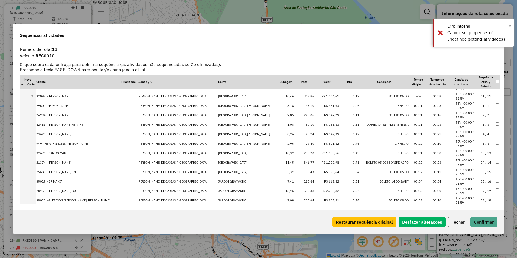
click at [314, 153] on td "R$ 1.133,56" at bounding box center [326, 152] width 25 height 9
click at [314, 161] on td "R$ 1.219,98" at bounding box center [326, 162] width 25 height 9
click at [314, 192] on td "R$ 2.736,82" at bounding box center [326, 190] width 25 height 9
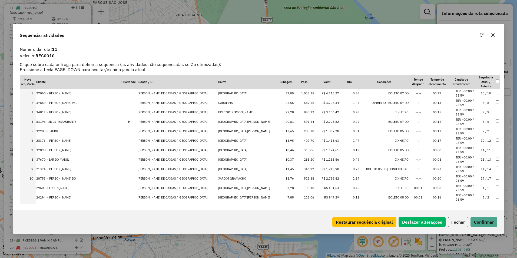
scroll to position [0, 0]
drag, startPoint x: 308, startPoint y: 179, endPoint x: 312, endPoint y: 134, distance: 45.0
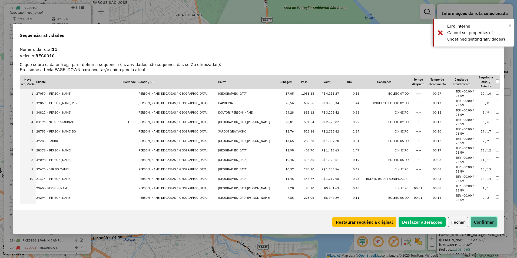
click at [481, 223] on button "Confirmar" at bounding box center [483, 222] width 27 height 10
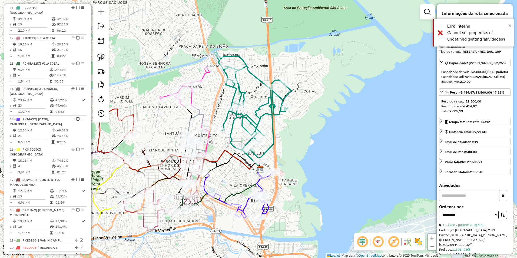
click at [267, 112] on icon at bounding box center [253, 107] width 78 height 111
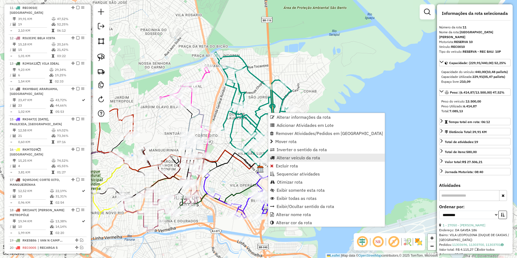
click at [314, 159] on span "Alterar veículo da rota" at bounding box center [297, 157] width 43 height 4
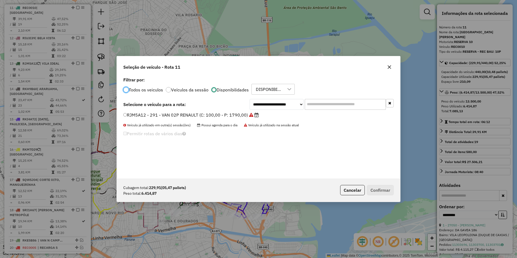
scroll to position [3, 2]
click at [258, 105] on select "**********" at bounding box center [276, 104] width 54 height 11
click at [249, 99] on select "**********" at bounding box center [276, 104] width 54 height 11
click at [280, 107] on select "**********" at bounding box center [276, 104] width 54 height 11
select select "********"
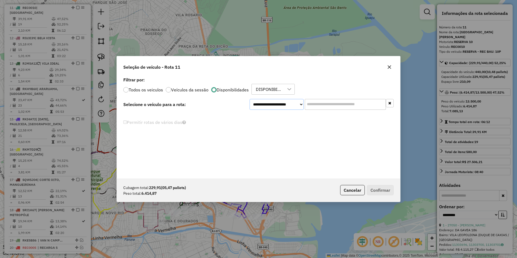
click at [249, 99] on select "**********" at bounding box center [276, 104] width 54 height 11
click at [235, 116] on label "RKC4B73 - 287 - TOCO BAU;08´;M (C: 336,00 - P: 9800,00)" at bounding box center [187, 115] width 128 height 6
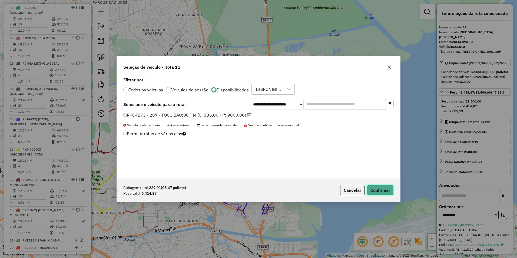
click at [376, 188] on button "Confirmar" at bounding box center [380, 190] width 27 height 10
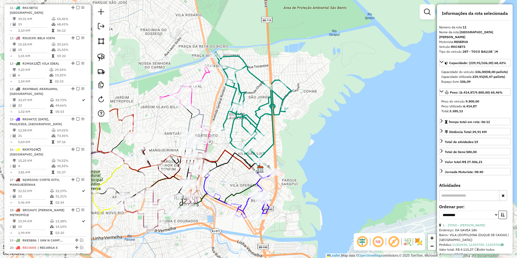
click at [260, 106] on icon at bounding box center [253, 107] width 78 height 111
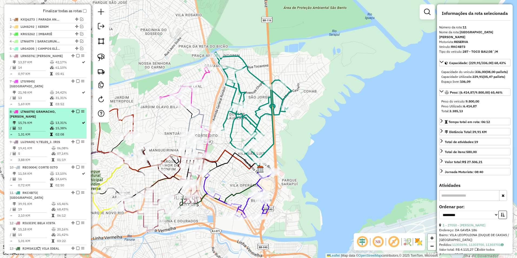
scroll to position [161, 0]
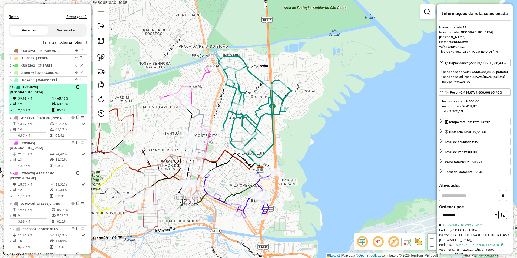
drag, startPoint x: 72, startPoint y: 223, endPoint x: 74, endPoint y: 97, distance: 126.7
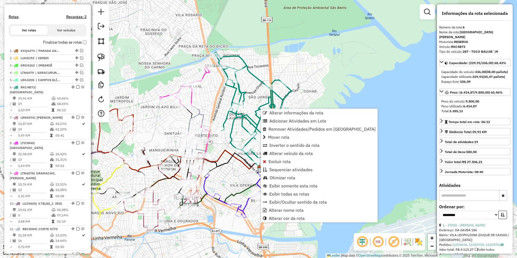
scroll to position [246, 0]
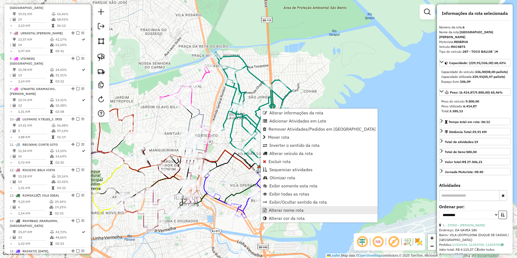
click at [294, 212] on span "Alterar nome rota" at bounding box center [286, 210] width 35 height 4
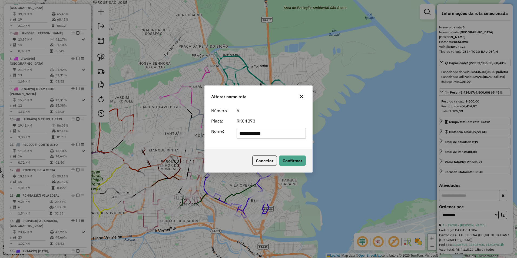
click at [279, 135] on input "**********" at bounding box center [270, 133] width 69 height 11
click at [247, 135] on input "**********" at bounding box center [270, 133] width 69 height 11
type input "**********"
click at [295, 164] on button "Confirmar" at bounding box center [292, 160] width 27 height 10
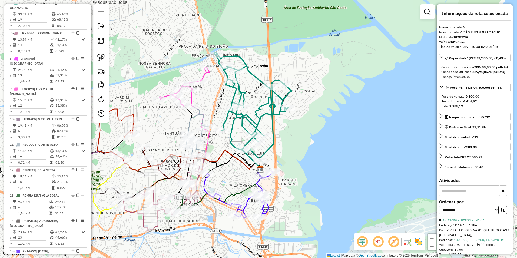
click at [261, 108] on icon at bounding box center [253, 107] width 78 height 111
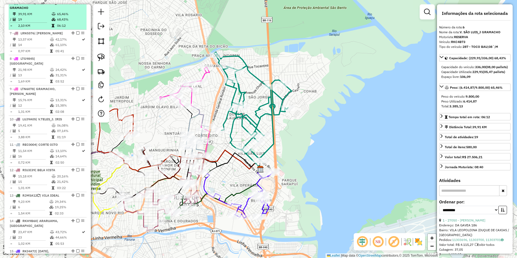
click at [76, 4] on em at bounding box center [77, 2] width 3 height 3
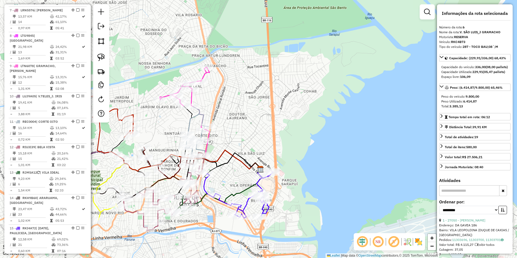
click at [245, 205] on icon at bounding box center [238, 194] width 69 height 47
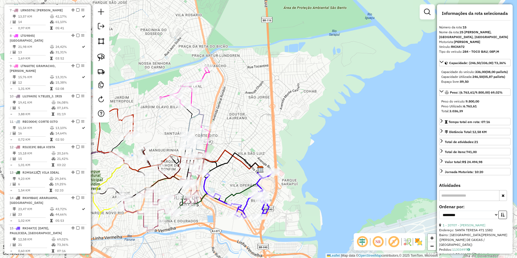
scroll to position [466, 0]
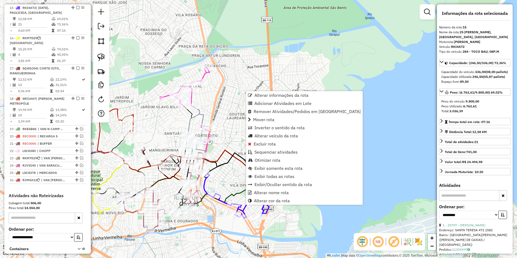
click at [373, 129] on div "Janela de atendimento Grade de atendimento Capacidade Transportadoras Veículos …" at bounding box center [258, 129] width 517 height 258
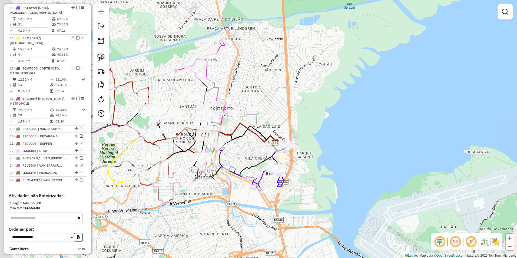
drag, startPoint x: 247, startPoint y: 203, endPoint x: 263, endPoint y: 175, distance: 31.2
click at [263, 175] on icon at bounding box center [253, 167] width 69 height 47
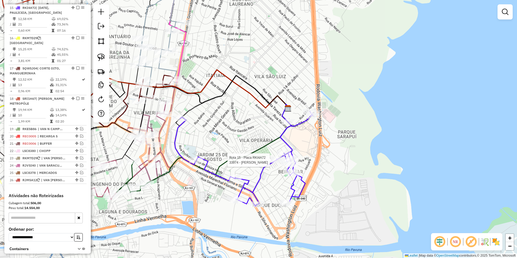
select select "**********"
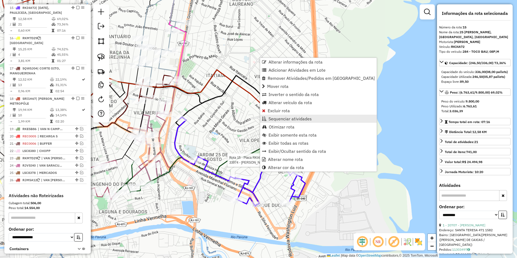
click at [294, 116] on span "Sequenciar atividades" at bounding box center [289, 118] width 43 height 4
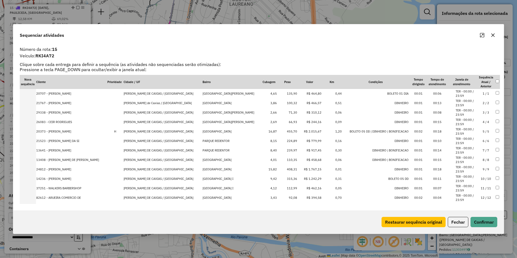
click at [298, 131] on td "R$ 2.015,67" at bounding box center [309, 131] width 24 height 9
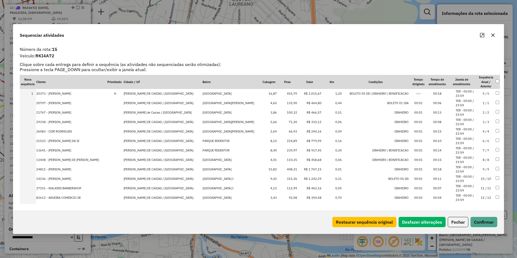
click at [302, 179] on td "R$ 1.242,29" at bounding box center [309, 178] width 24 height 9
click at [302, 179] on td "R$ 1.767,15" at bounding box center [309, 178] width 24 height 9
drag, startPoint x: 297, startPoint y: 113, endPoint x: 300, endPoint y: 100, distance: 12.9
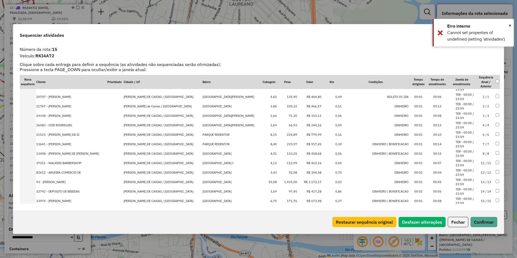
scroll to position [54, 0]
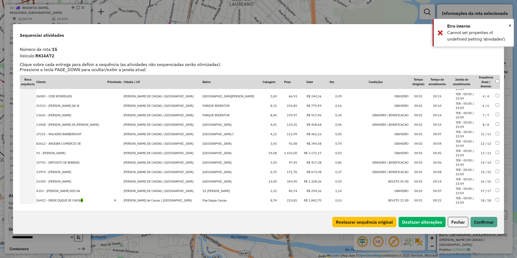
click at [297, 154] on td "R$ 3.172,17" at bounding box center [309, 152] width 24 height 9
click at [299, 173] on td "R$ 1.328,36" at bounding box center [309, 171] width 24 height 9
click at [297, 181] on td "R$ 1.842,70" at bounding box center [309, 181] width 24 height 9
click at [299, 199] on td "R$ 4.927,99" at bounding box center [309, 200] width 24 height 9
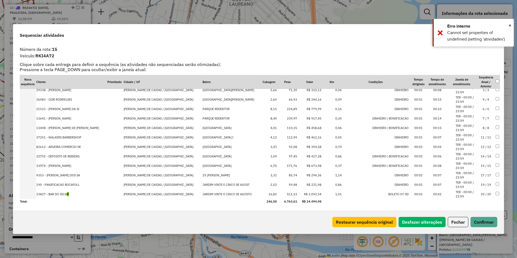
click at [299, 195] on td "R$ 2.092,54" at bounding box center [309, 193] width 24 height 9
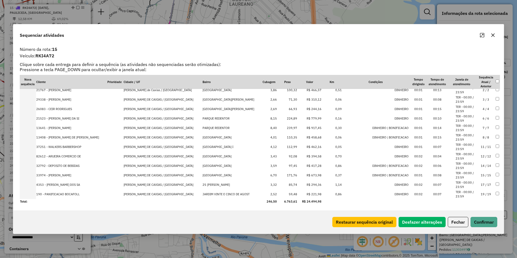
scroll to position [0, 0]
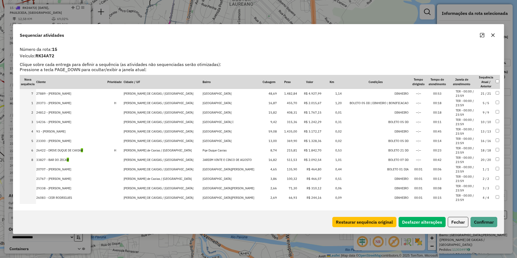
drag, startPoint x: 297, startPoint y: 150, endPoint x: 303, endPoint y: 86, distance: 64.3
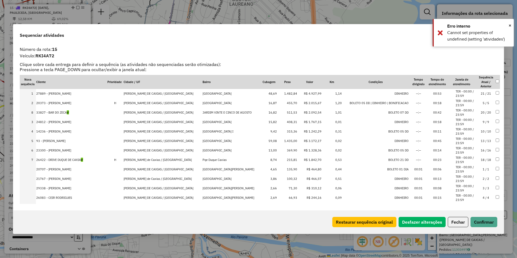
drag, startPoint x: 297, startPoint y: 160, endPoint x: 302, endPoint y: 111, distance: 49.7
drag, startPoint x: 299, startPoint y: 142, endPoint x: 300, endPoint y: 99, distance: 42.2
click at [486, 225] on button "Confirmar" at bounding box center [483, 222] width 27 height 10
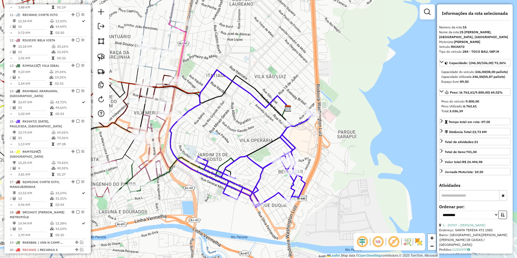
scroll to position [466, 0]
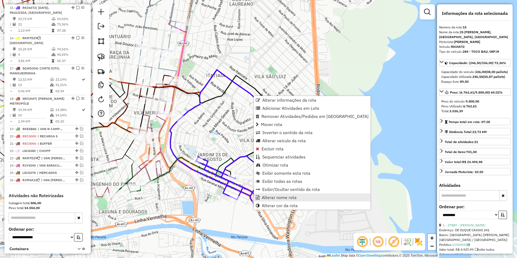
click at [290, 197] on span "Alterar nome rota" at bounding box center [279, 197] width 35 height 4
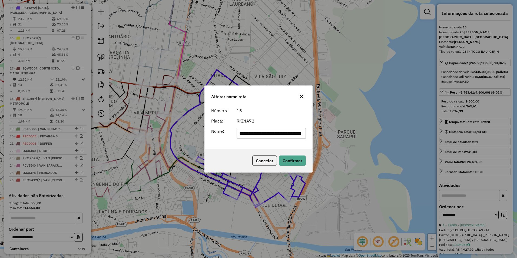
scroll to position [0, 23]
drag, startPoint x: 246, startPoint y: 134, endPoint x: 474, endPoint y: 132, distance: 228.9
click at [474, 132] on div "**********" at bounding box center [258, 129] width 517 height 258
type input "**********"
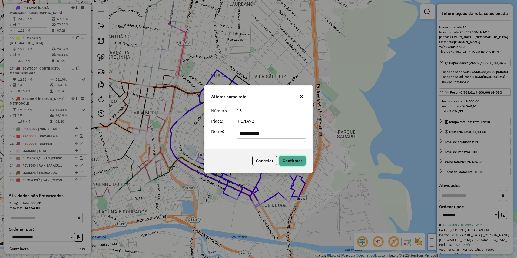
click at [296, 164] on button "Confirmar" at bounding box center [292, 160] width 27 height 10
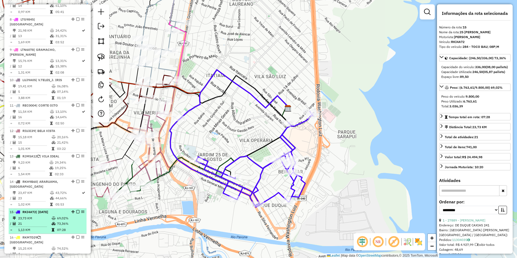
scroll to position [250, 0]
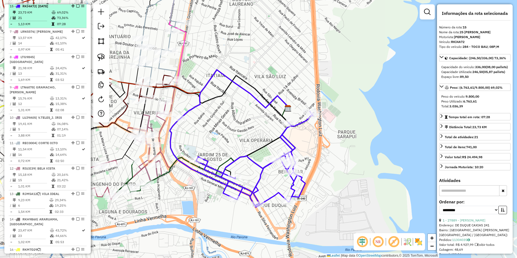
drag, startPoint x: 71, startPoint y: 224, endPoint x: 78, endPoint y: 12, distance: 211.9
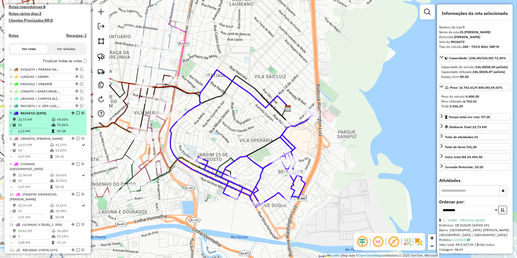
scroll to position [142, 0]
click at [76, 116] on em at bounding box center [77, 113] width 3 height 3
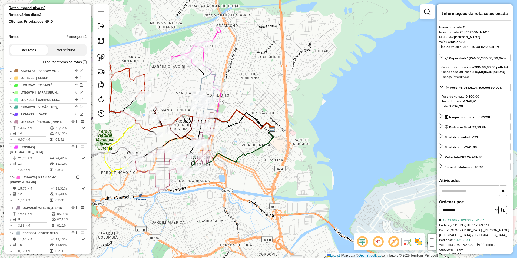
drag, startPoint x: 235, startPoint y: 75, endPoint x: 289, endPoint y: 94, distance: 57.2
click at [289, 94] on div "Janela de atendimento Grade de atendimento Capacidade Transportadoras Veículos …" at bounding box center [258, 129] width 517 height 258
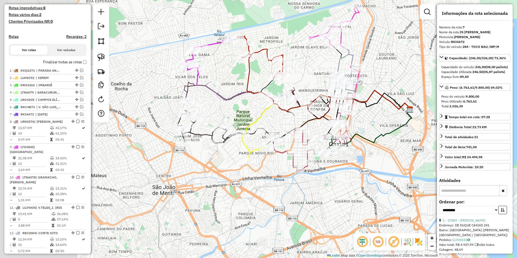
drag, startPoint x: 173, startPoint y: 225, endPoint x: 257, endPoint y: 183, distance: 93.4
click at [259, 184] on div "Janela de atendimento Grade de atendimento Capacidade Transportadoras Veículos …" at bounding box center [258, 129] width 517 height 258
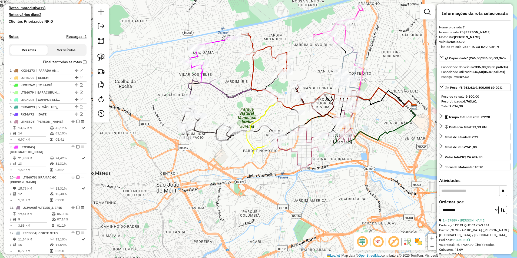
click at [208, 132] on icon at bounding box center [241, 120] width 118 height 39
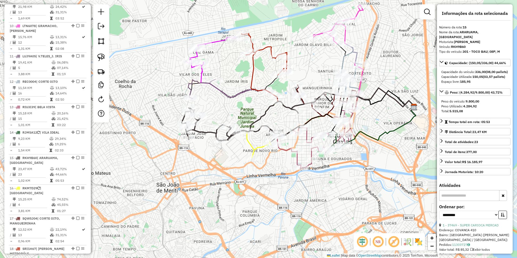
scroll to position [443, 0]
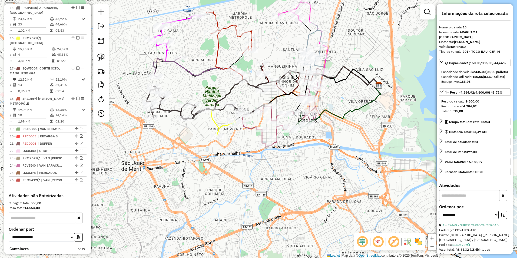
drag, startPoint x: 237, startPoint y: 195, endPoint x: 200, endPoint y: 174, distance: 42.4
click at [200, 174] on div "Janela de atendimento Grade de atendimento Capacidade Transportadoras Veículos …" at bounding box center [258, 129] width 517 height 258
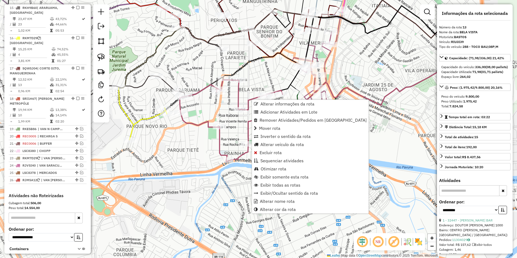
scroll to position [392, 0]
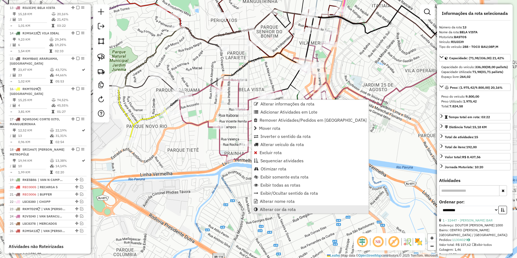
click at [289, 209] on span "Alterar cor da rota" at bounding box center [278, 209] width 36 height 4
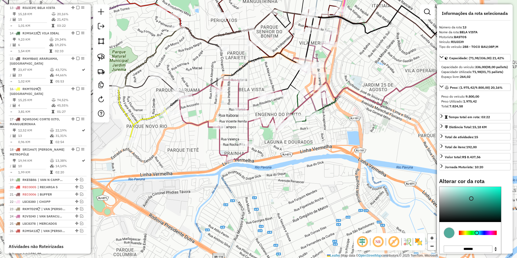
drag, startPoint x: 494, startPoint y: 238, endPoint x: 476, endPoint y: 238, distance: 17.8
click at [476, 235] on div at bounding box center [476, 232] width 4 height 4
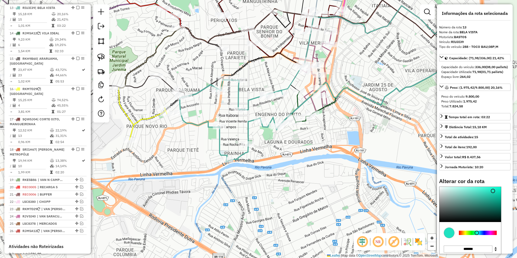
type input "*******"
drag, startPoint x: 472, startPoint y: 203, endPoint x: 493, endPoint y: 196, distance: 22.7
click at [493, 193] on div at bounding box center [493, 191] width 4 height 4
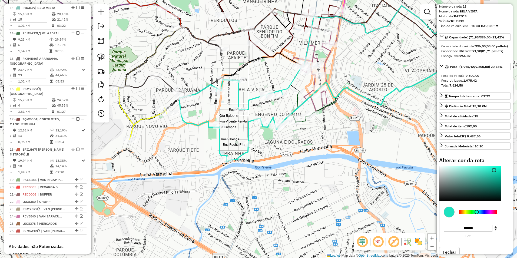
scroll to position [39, 0]
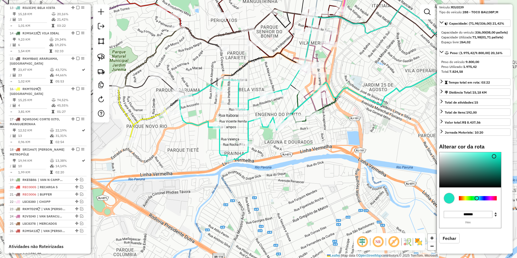
click at [451, 238] on button "Fechar" at bounding box center [449, 238] width 21 height 10
select select "**********"
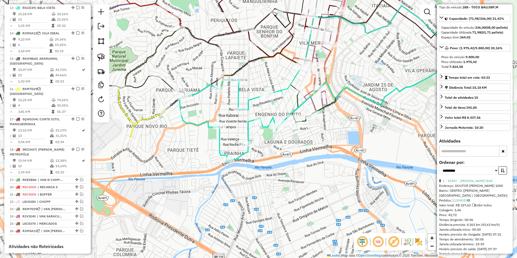
click at [309, 136] on div "Janela de atendimento Grade de atendimento Capacidade Transportadoras Veículos …" at bounding box center [258, 129] width 517 height 258
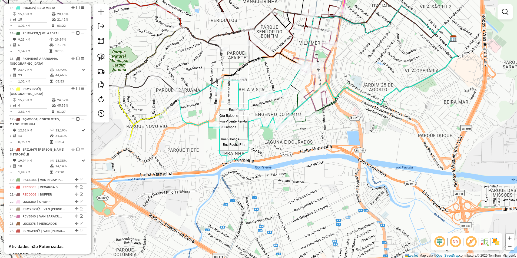
click at [255, 100] on icon at bounding box center [231, 121] width 103 height 82
select select "**********"
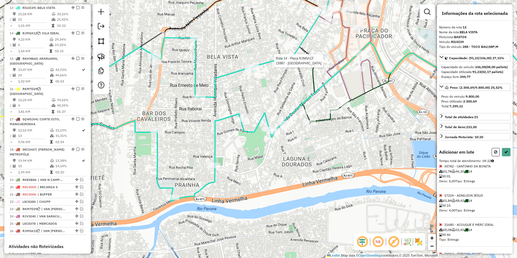
select select "**********"
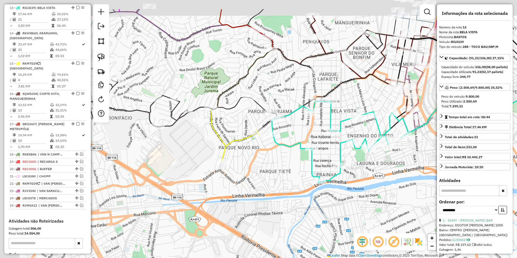
drag, startPoint x: 242, startPoint y: 149, endPoint x: 275, endPoint y: 163, distance: 35.8
click at [270, 163] on div "Janela de atendimento Grade de atendimento Capacidade Transportadoras Veículos …" at bounding box center [258, 129] width 517 height 258
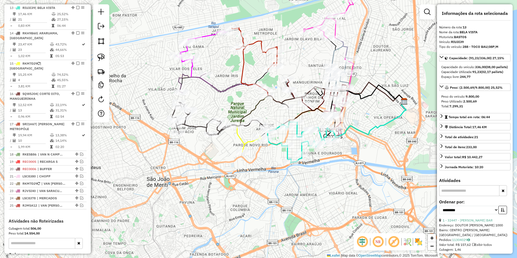
click at [197, 125] on icon at bounding box center [231, 115] width 118 height 39
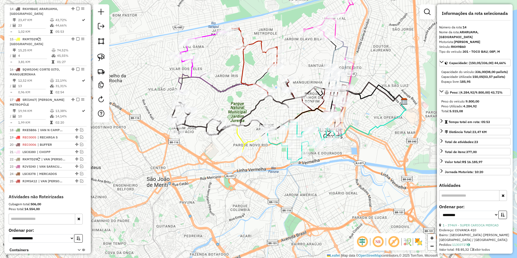
scroll to position [417, 0]
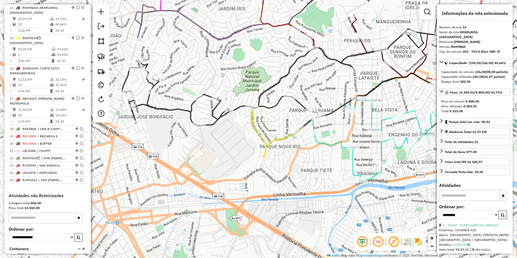
click at [220, 115] on icon at bounding box center [240, 87] width 236 height 78
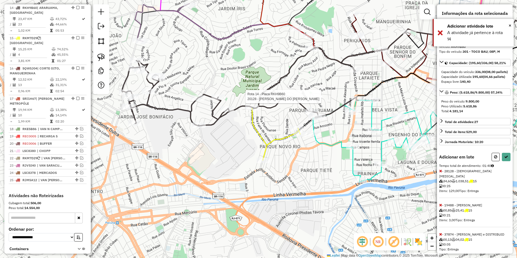
select select "**********"
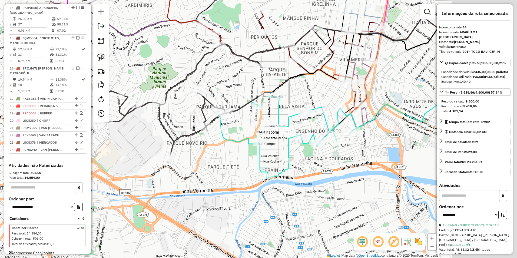
drag, startPoint x: 328, startPoint y: 159, endPoint x: 235, endPoint y: 155, distance: 93.0
click at [235, 155] on div "Janela de atendimento Grade de atendimento Capacidade Transportadoras Veículos …" at bounding box center [258, 129] width 517 height 258
click at [289, 114] on icon at bounding box center [288, 137] width 136 height 82
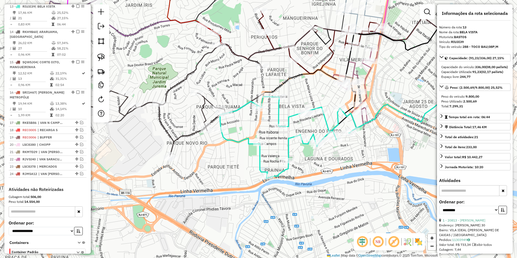
scroll to position [392, 0]
click at [290, 116] on icon at bounding box center [288, 137] width 136 height 82
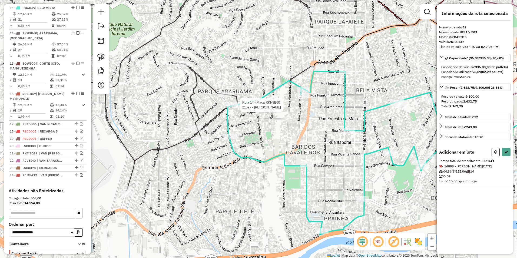
click at [206, 33] on div at bounding box center [206, 33] width 0 height 0
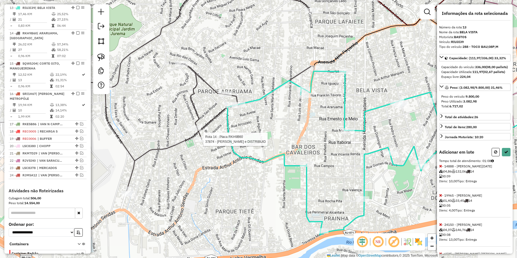
select select "**********"
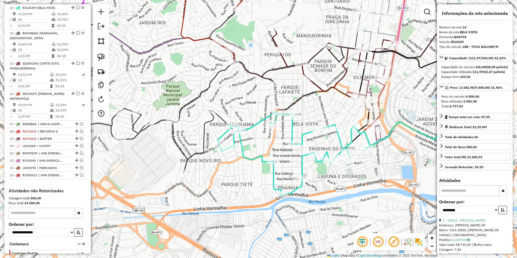
click at [242, 140] on icon at bounding box center [293, 154] width 153 height 84
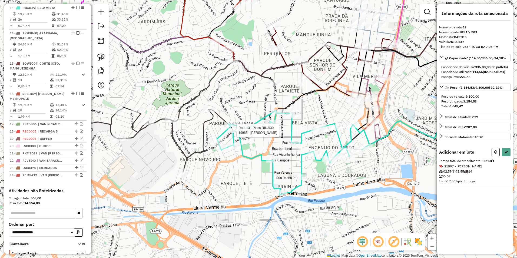
select select "**********"
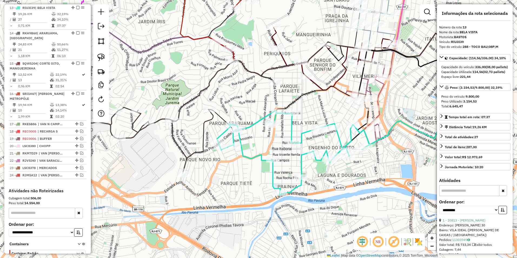
click at [210, 119] on icon at bounding box center [158, 117] width 233 height 112
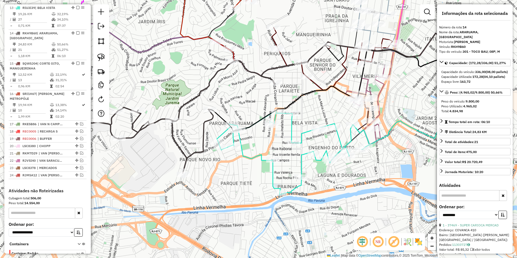
scroll to position [417, 0]
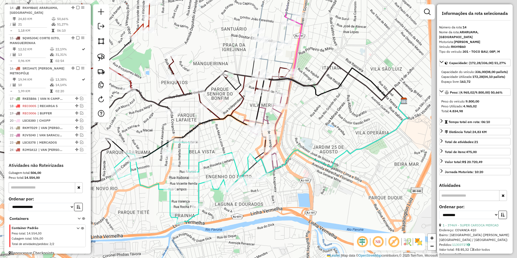
drag, startPoint x: 380, startPoint y: 167, endPoint x: 274, endPoint y: 185, distance: 107.1
click at [277, 196] on div "Janela de atendimento Grade de atendimento Capacidade Transportadoras Veículos …" at bounding box center [258, 129] width 517 height 258
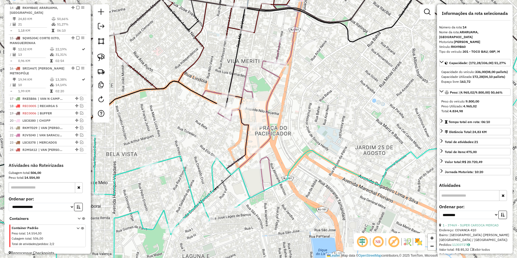
click at [276, 76] on icon at bounding box center [241, 118] width 78 height 158
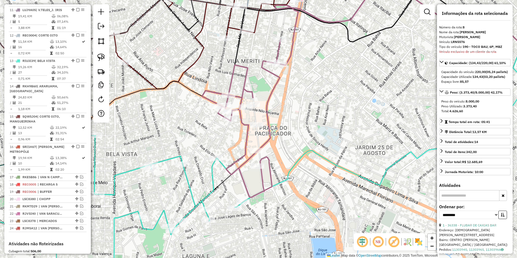
scroll to position [260, 0]
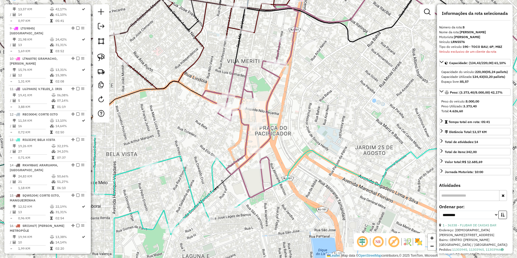
drag, startPoint x: 271, startPoint y: 83, endPoint x: 267, endPoint y: 133, distance: 50.1
click at [267, 132] on div "Janela de atendimento Grade de atendimento Capacidade Transportadoras Veículos …" at bounding box center [258, 129] width 517 height 258
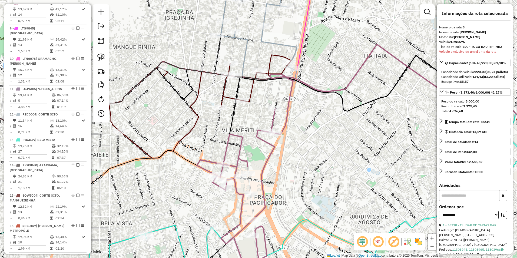
click at [274, 119] on icon at bounding box center [236, 187] width 78 height 158
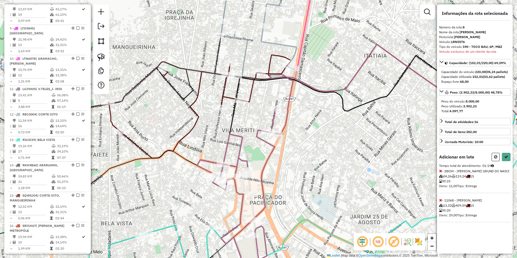
select select "**********"
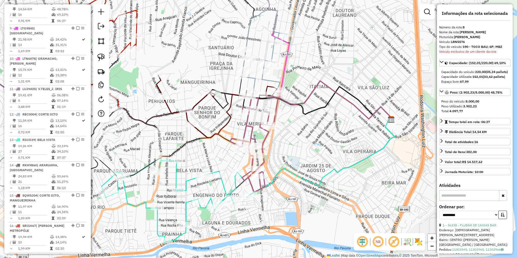
click at [201, 101] on icon at bounding box center [216, 106] width 120 height 62
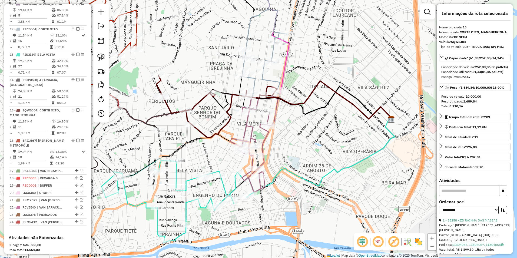
scroll to position [419, 0]
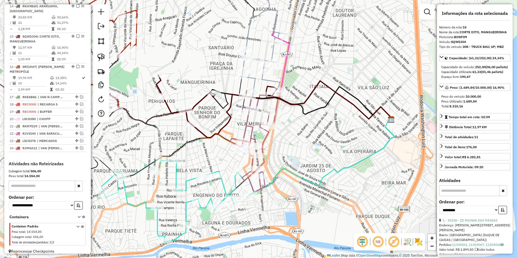
click at [247, 118] on icon at bounding box center [249, 144] width 39 height 95
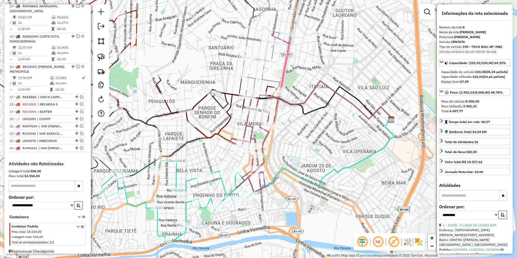
scroll to position [260, 0]
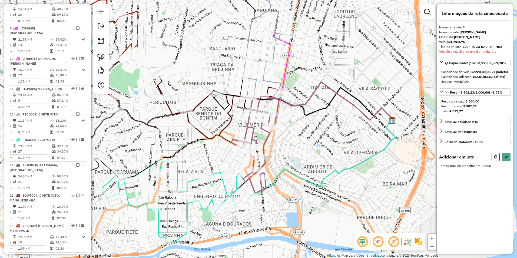
drag, startPoint x: 496, startPoint y: 160, endPoint x: 396, endPoint y: 176, distance: 101.0
click at [495, 159] on icon at bounding box center [495, 157] width 3 height 4
select select "**********"
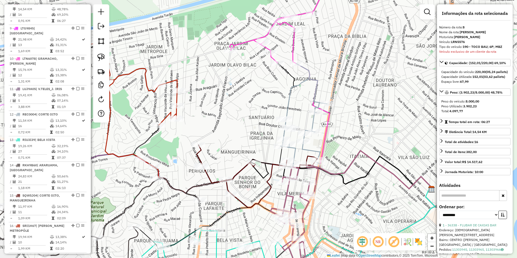
click at [293, 44] on icon at bounding box center [362, 109] width 139 height 160
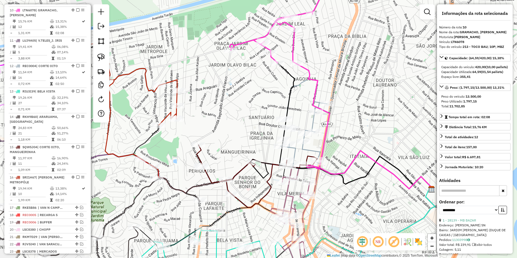
scroll to position [311, 0]
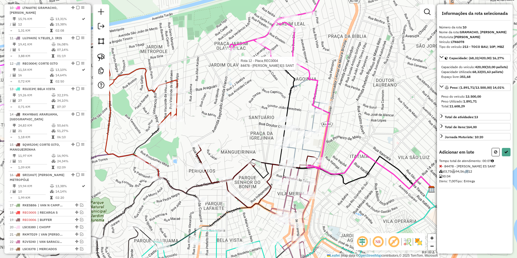
select select "**********"
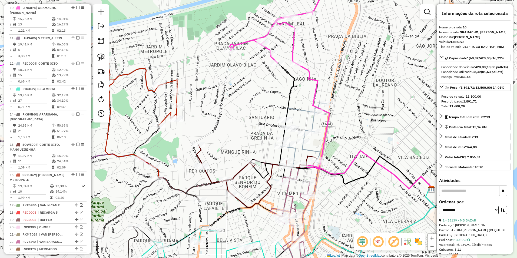
click at [210, 175] on icon at bounding box center [256, 176] width 120 height 62
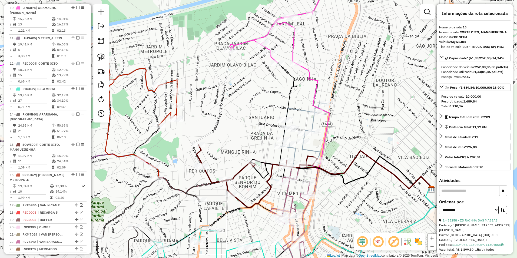
scroll to position [419, 0]
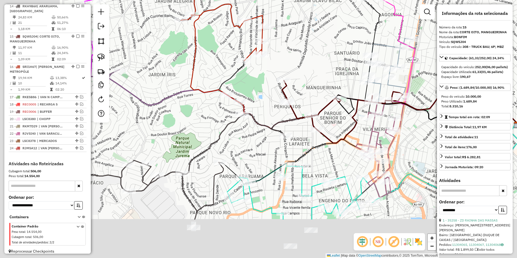
drag, startPoint x: 204, startPoint y: 208, endPoint x: 298, endPoint y: 136, distance: 118.1
click at [298, 136] on div "Janela de atendimento Grade de atendimento Capacidade Transportadoras Veículos …" at bounding box center [258, 129] width 517 height 258
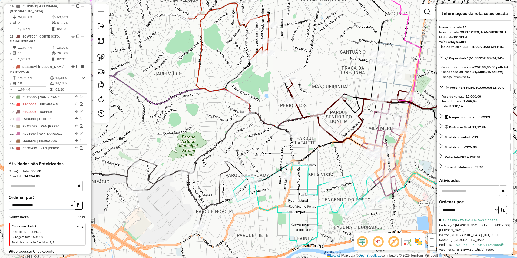
click at [301, 113] on icon at bounding box center [348, 110] width 120 height 62
click at [298, 110] on icon at bounding box center [348, 110] width 120 height 62
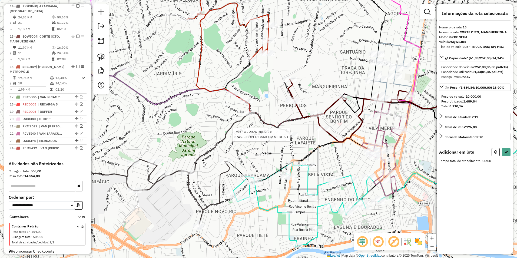
select select "**********"
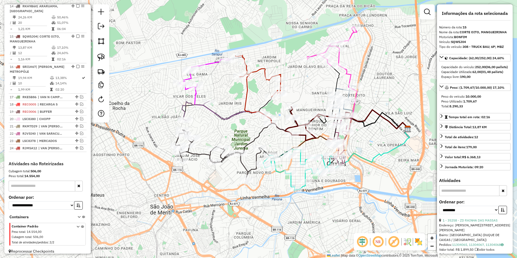
click at [197, 153] on icon at bounding box center [222, 151] width 95 height 55
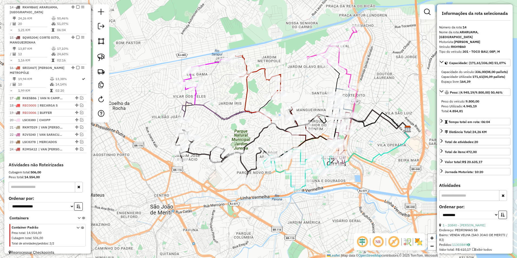
scroll to position [417, 0]
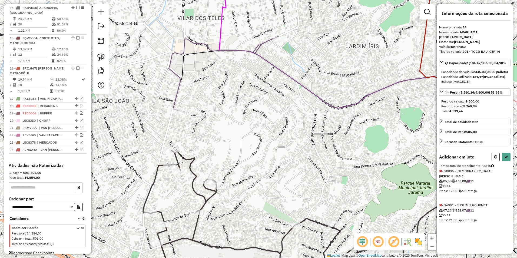
select select "**********"
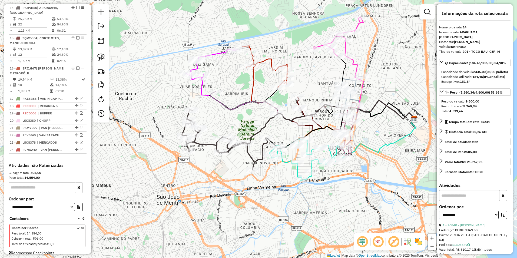
click at [201, 88] on icon at bounding box center [307, 98] width 213 height 46
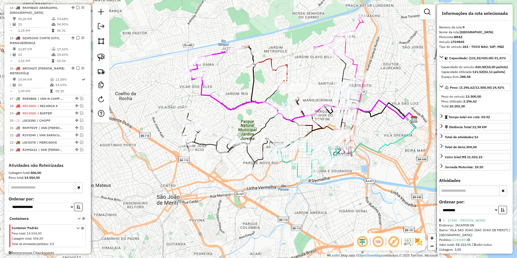
scroll to position [286, 0]
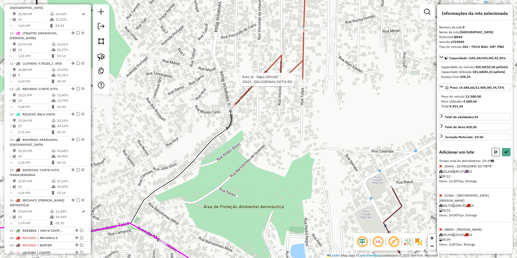
select select "**********"
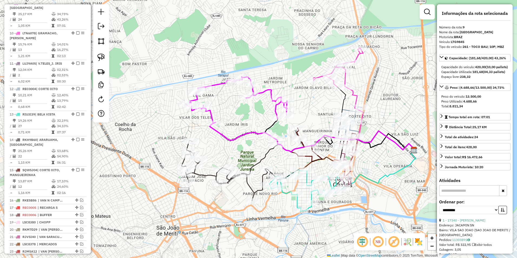
click at [275, 109] on icon at bounding box center [236, 100] width 101 height 46
click at [263, 159] on icon at bounding box center [229, 170] width 95 height 60
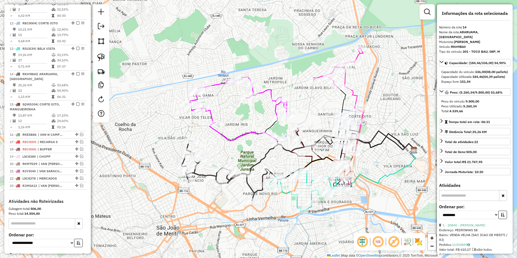
scroll to position [394, 0]
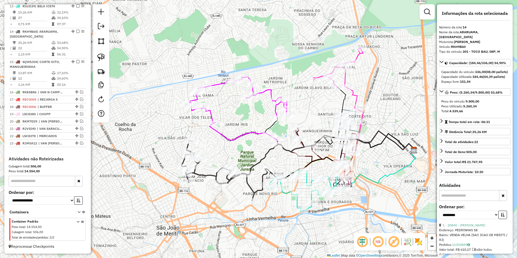
click at [263, 159] on icon at bounding box center [229, 170] width 95 height 60
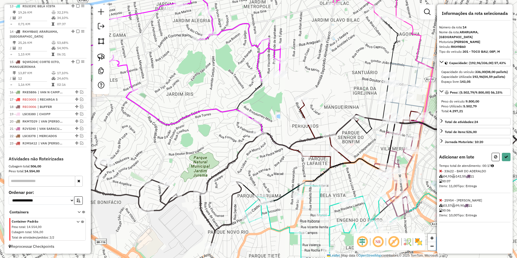
select select "**********"
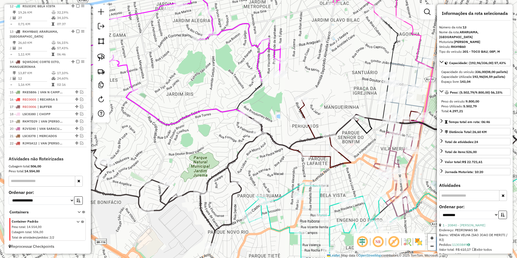
scroll to position [368, 0]
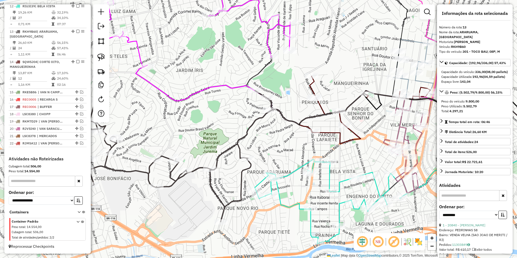
drag, startPoint x: 265, startPoint y: 221, endPoint x: 229, endPoint y: 197, distance: 43.1
click at [230, 197] on div "Janela de atendimento Grade de atendimento Capacidade Transportadoras Veículos …" at bounding box center [258, 129] width 517 height 258
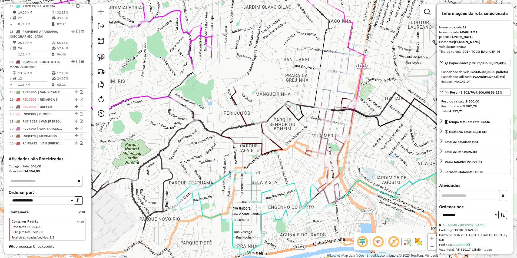
click at [277, 142] on icon at bounding box center [285, 121] width 130 height 68
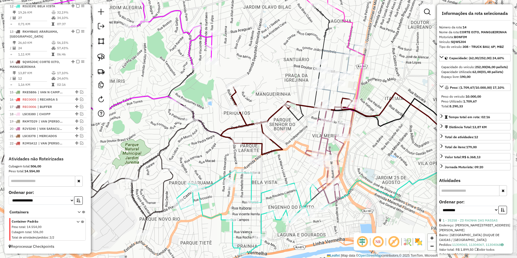
click at [340, 90] on icon at bounding box center [338, 77] width 46 height 64
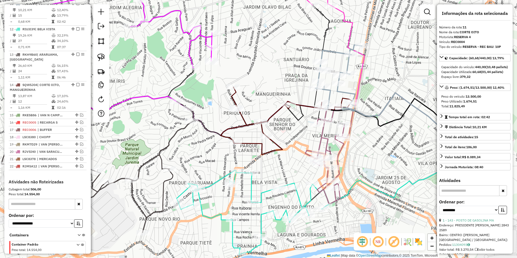
scroll to position [341, 0]
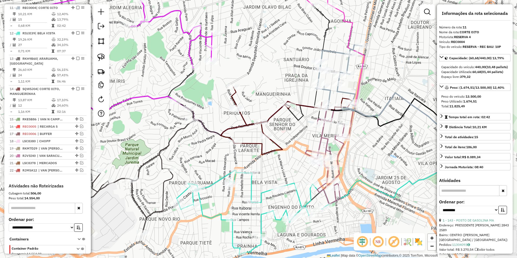
click at [300, 111] on icon at bounding box center [322, 116] width 290 height 37
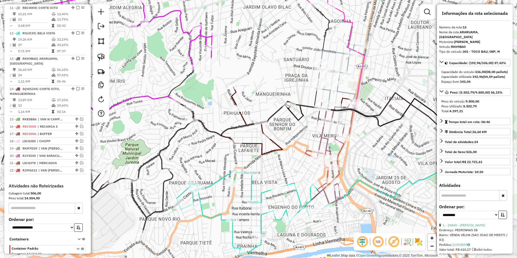
scroll to position [368, 0]
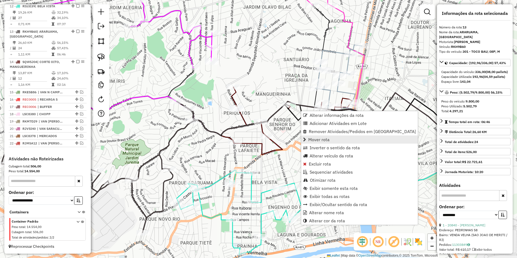
click at [321, 140] on span "Mover rota" at bounding box center [318, 139] width 21 height 4
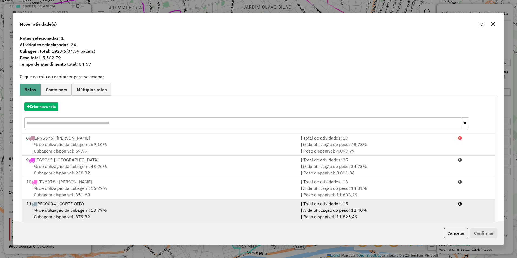
click at [48, 209] on span "% de utilização da cubagem: 13,79%" at bounding box center [70, 209] width 73 height 5
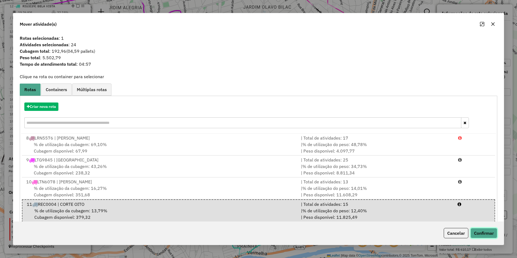
click at [478, 233] on button "Confirmar" at bounding box center [483, 233] width 27 height 10
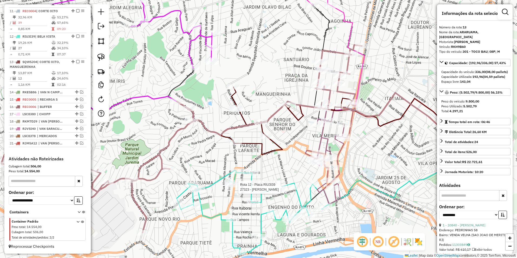
scroll to position [338, 0]
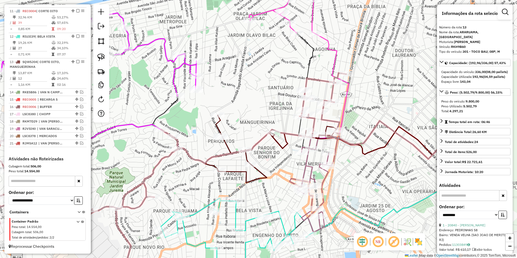
click at [287, 141] on icon at bounding box center [312, 144] width 278 height 37
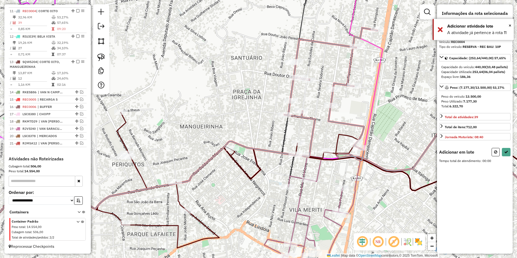
click at [335, 86] on icon at bounding box center [162, 156] width 429 height 256
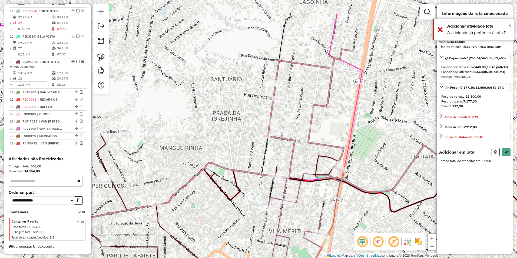
drag, startPoint x: 352, startPoint y: 47, endPoint x: 313, endPoint y: 100, distance: 66.3
click at [313, 100] on icon at bounding box center [140, 184] width 434 height 271
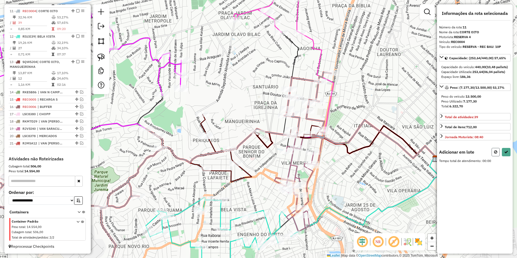
click at [496, 154] on icon at bounding box center [495, 152] width 3 height 4
select select "**********"
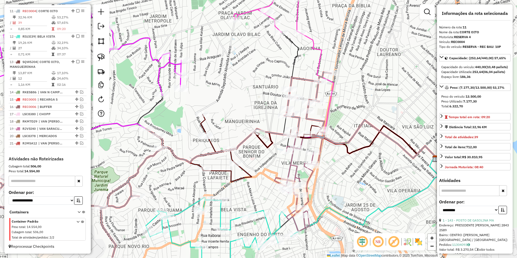
click at [267, 149] on icon at bounding box center [297, 144] width 278 height 37
click at [263, 140] on icon at bounding box center [297, 144] width 278 height 37
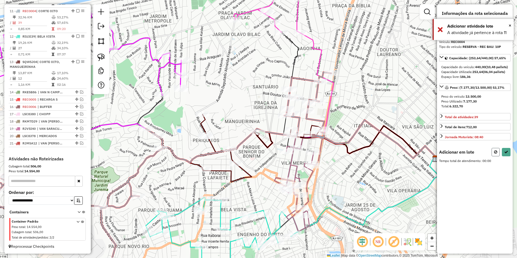
click at [496, 154] on icon at bounding box center [495, 152] width 3 height 4
select select "**********"
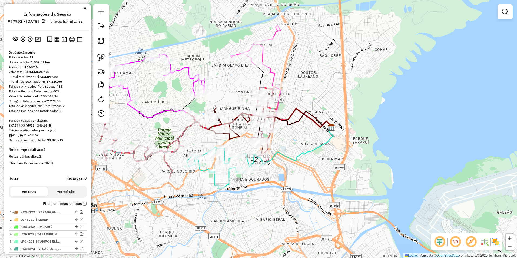
click at [247, 120] on icon at bounding box center [262, 120] width 139 height 19
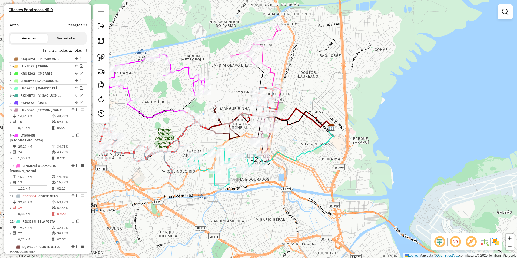
select select "**********"
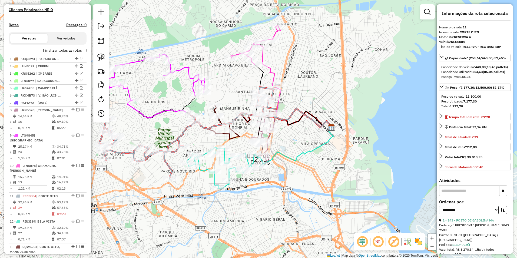
scroll to position [338, 0]
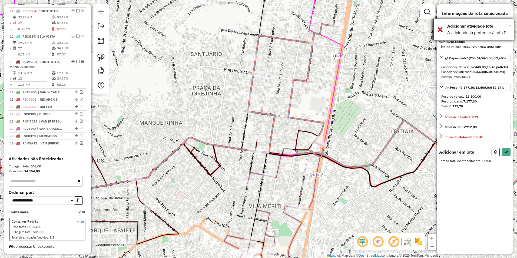
click at [510, 25] on span "×" at bounding box center [509, 25] width 3 height 6
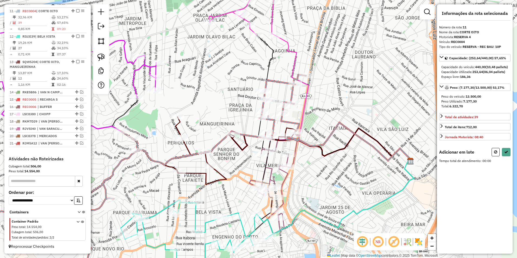
click at [238, 147] on icon at bounding box center [272, 146] width 278 height 37
click at [232, 155] on div "Janela de atendimento Grade de atendimento Capacidade Transportadoras Veículos …" at bounding box center [258, 129] width 517 height 258
click at [497, 155] on button at bounding box center [495, 152] width 8 height 8
select select "**********"
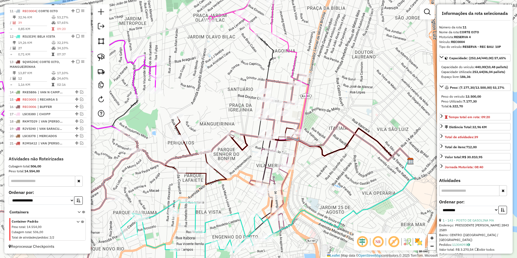
click at [206, 158] on icon at bounding box center [230, 151] width 130 height 68
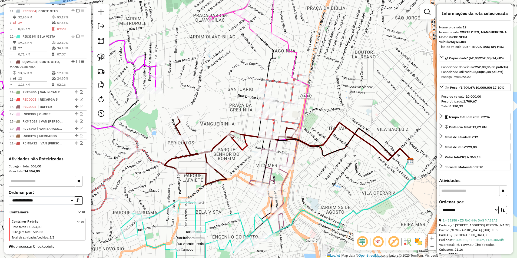
click at [206, 157] on icon at bounding box center [230, 151] width 130 height 68
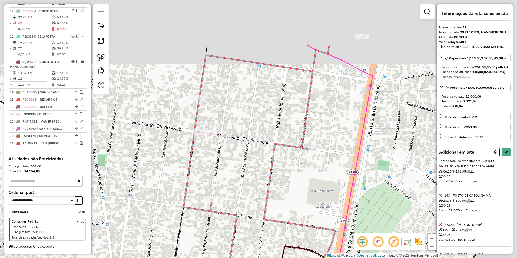
drag, startPoint x: 334, startPoint y: 121, endPoint x: 316, endPoint y: 125, distance: 18.9
click at [312, 138] on div "Janela de atendimento Grade de atendimento Capacidade Transportadoras Veículos …" at bounding box center [258, 129] width 517 height 258
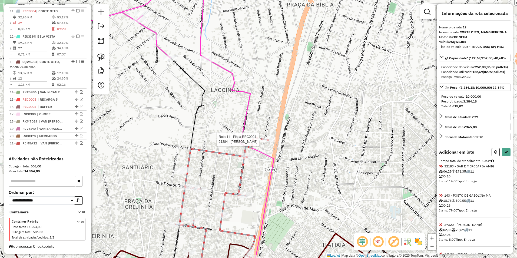
select select "**********"
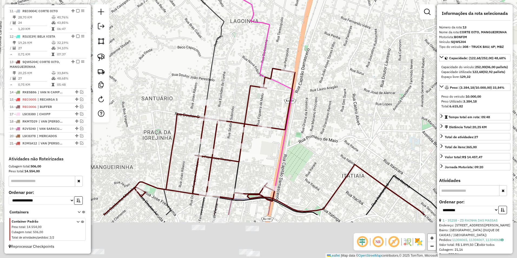
drag, startPoint x: 225, startPoint y: 167, endPoint x: 249, endPoint y: 89, distance: 81.3
click at [249, 89] on div "Janela de atendimento Grade de atendimento Capacidade Transportadoras Veículos …" at bounding box center [258, 129] width 517 height 258
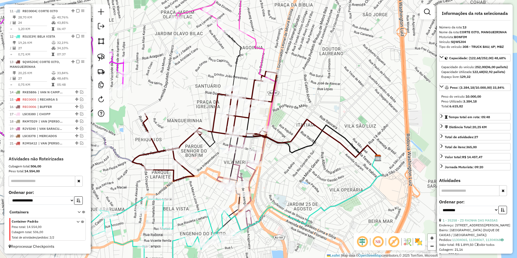
click at [215, 119] on icon at bounding box center [204, 126] width 145 height 110
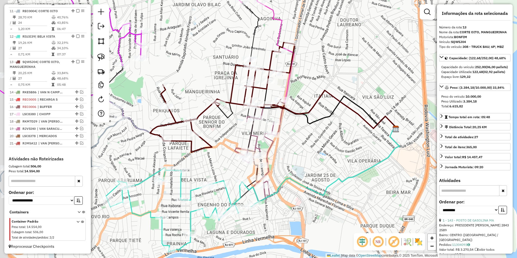
drag, startPoint x: 218, startPoint y: 141, endPoint x: 236, endPoint y: 112, distance: 34.0
click at [236, 112] on icon at bounding box center [258, 114] width 278 height 37
click at [257, 138] on icon at bounding box center [254, 154] width 39 height 95
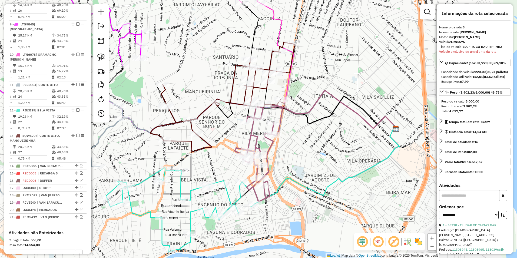
scroll to position [260, 0]
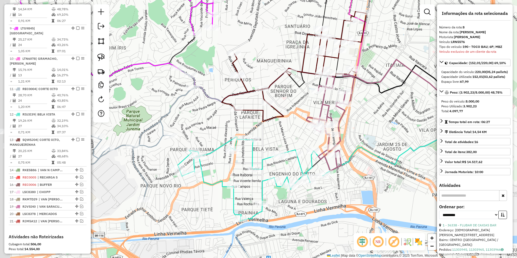
drag, startPoint x: 272, startPoint y: 119, endPoint x: 293, endPoint y: 112, distance: 22.0
click at [293, 112] on div "Janela de atendimento Grade de atendimento Capacidade Transportadoras Veículos …" at bounding box center [258, 129] width 517 height 258
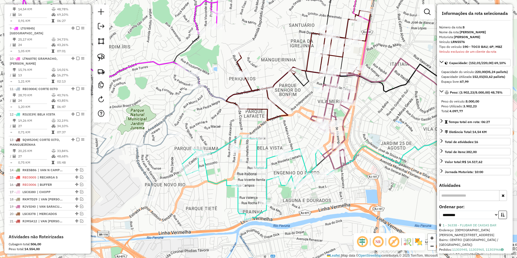
click at [224, 144] on icon at bounding box center [258, 178] width 153 height 84
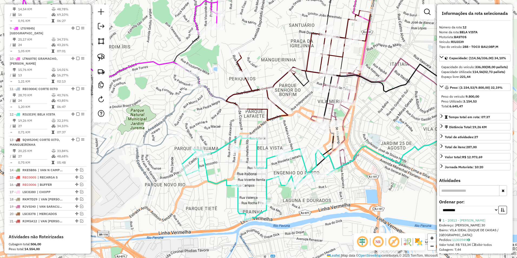
scroll to position [338, 0]
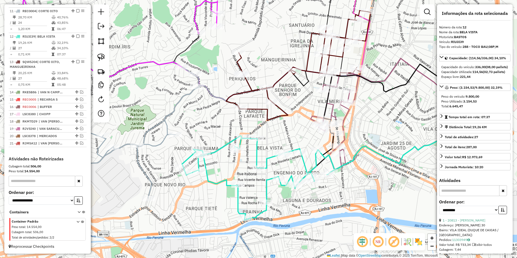
drag, startPoint x: 211, startPoint y: 170, endPoint x: 255, endPoint y: 134, distance: 56.8
click at [256, 137] on div "Janela de atendimento Grade de atendimento Capacidade Transportadoras Veículos …" at bounding box center [258, 129] width 517 height 258
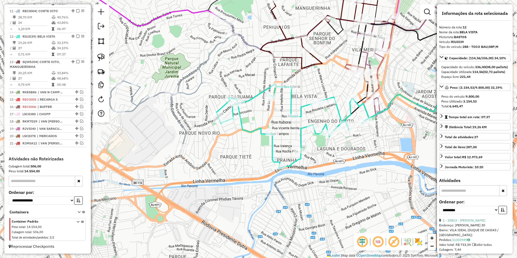
click at [180, 123] on icon at bounding box center [137, 80] width 193 height 131
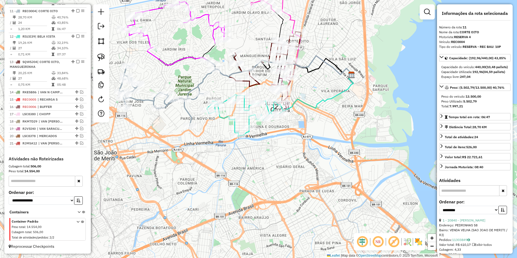
drag, startPoint x: 171, startPoint y: 121, endPoint x: 259, endPoint y: 153, distance: 93.0
click at [259, 153] on div "Janela de atendimento Grade de atendimento Capacidade Transportadoras Veículos …" at bounding box center [258, 129] width 517 height 258
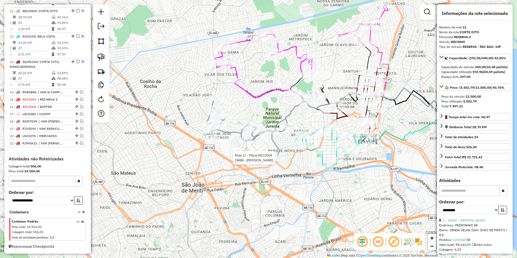
click at [232, 130] on icon at bounding box center [255, 125] width 97 height 66
click at [237, 70] on icon at bounding box center [261, 57] width 101 height 46
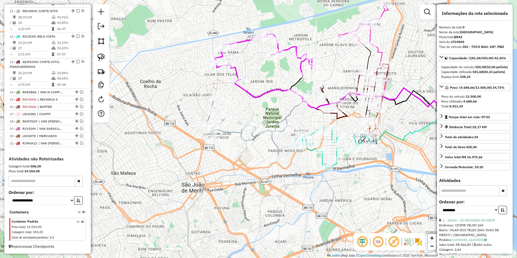
scroll to position [286, 0]
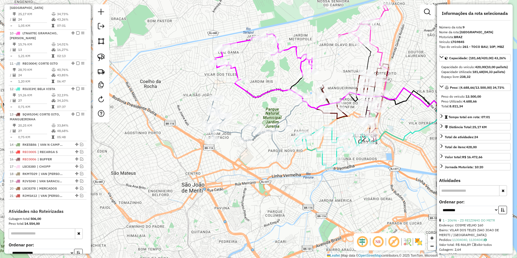
click at [369, 35] on icon at bounding box center [363, 24] width 50 height 39
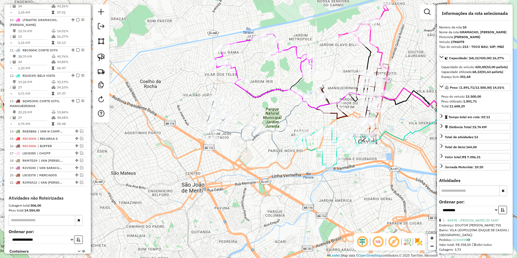
scroll to position [311, 0]
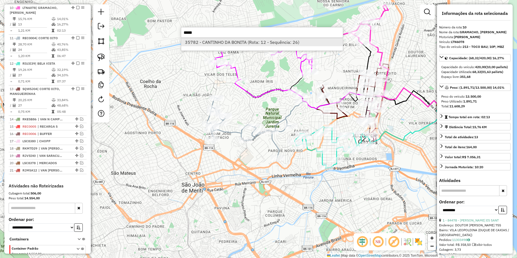
type input "*****"
click at [258, 45] on li "35782 - CANTINHO DA BONITA (Rota: 12 - Sequência: 26)" at bounding box center [262, 42] width 162 height 8
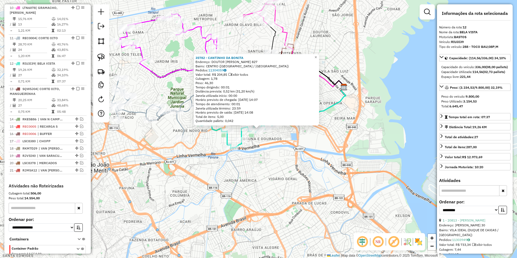
scroll to position [338, 0]
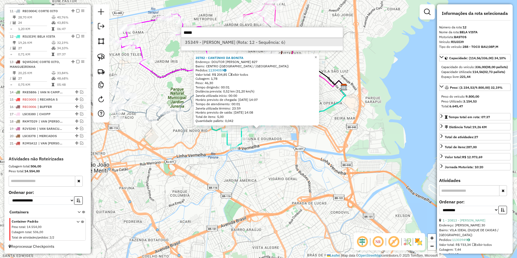
type input "*****"
click at [256, 44] on li "35349 - JOAO VICTOR SOUZA DE GOIS ALVES (Rota: 12 - Sequência: 6)" at bounding box center [262, 42] width 162 height 8
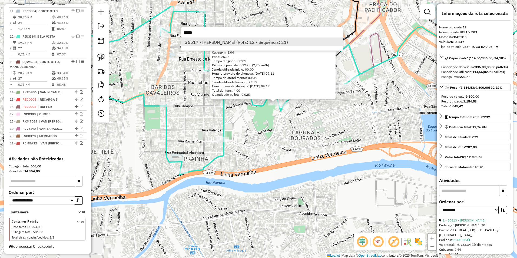
type input "*****"
click at [246, 41] on li "36517 - EDUARDO VINHAS AGUIA (Rota: 12 - Sequência: 21)" at bounding box center [262, 42] width 162 height 8
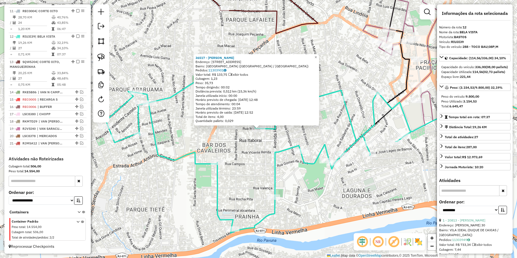
click at [326, 184] on div "36517 - EDUARDO VINHAS AGUIA Endereço: Rua Maricá, 80 Bairro: Parque Lafaiete (…" at bounding box center [258, 129] width 517 height 258
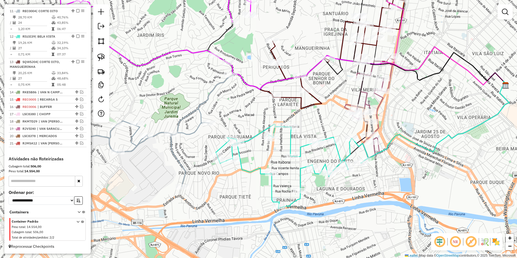
drag, startPoint x: 327, startPoint y: 94, endPoint x: 321, endPoint y: 134, distance: 40.4
click at [321, 134] on div "Janela de atendimento Grade de atendimento Capacidade Transportadoras Veículos …" at bounding box center [258, 129] width 517 height 258
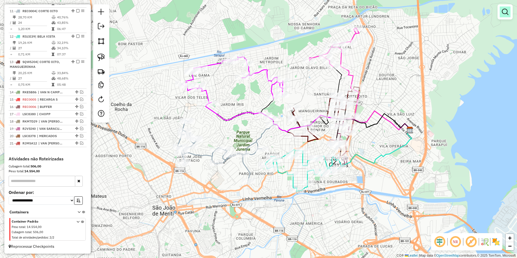
click at [506, 11] on em at bounding box center [504, 12] width 6 height 6
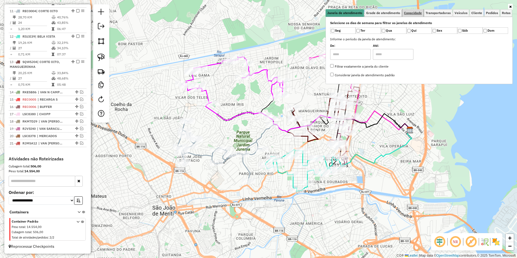
click at [423, 15] on link "Capacidade" at bounding box center [412, 13] width 21 height 8
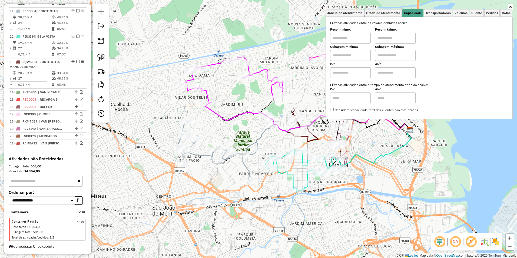
click at [345, 36] on input "text" at bounding box center [350, 38] width 41 height 11
type input "****"
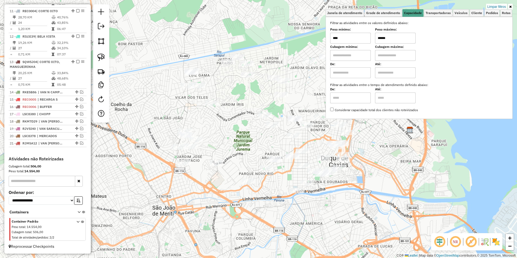
click at [392, 150] on div "Limpar filtros Janela de atendimento Grade de atendimento Capacidade Transporta…" at bounding box center [258, 129] width 517 height 258
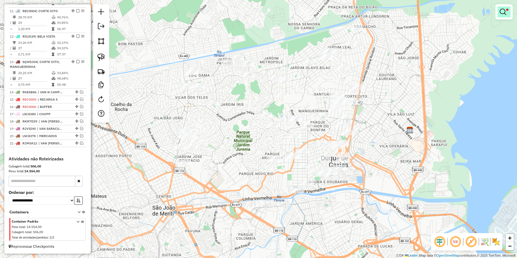
click at [505, 13] on em at bounding box center [502, 12] width 6 height 6
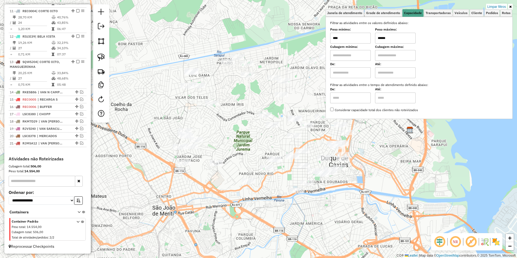
drag, startPoint x: 393, startPoint y: 40, endPoint x: 359, endPoint y: 41, distance: 33.8
click at [359, 41] on div "Peso mínimo: **** Peso máximo: ******" at bounding box center [419, 35] width 178 height 15
type input "*****"
click at [266, 185] on div "Limpar filtros Janela de atendimento Grade de atendimento Capacidade Transporta…" at bounding box center [258, 129] width 517 height 258
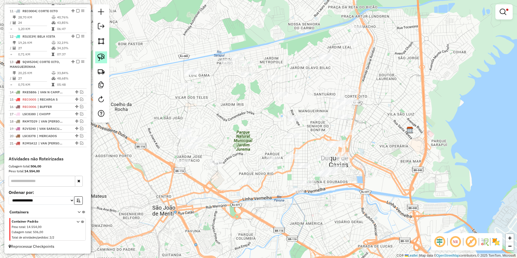
click at [101, 54] on img at bounding box center [101, 57] width 8 height 8
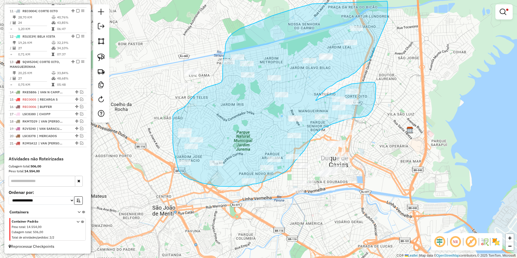
drag, startPoint x: 256, startPoint y: 184, endPoint x: 263, endPoint y: 182, distance: 7.3
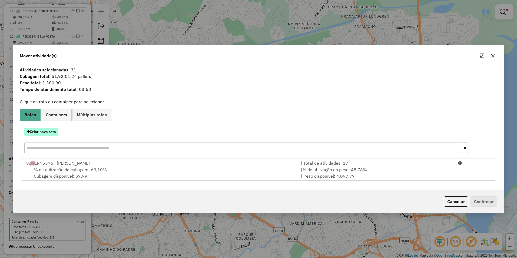
click at [49, 131] on button "Criar nova rota" at bounding box center [41, 132] width 34 height 8
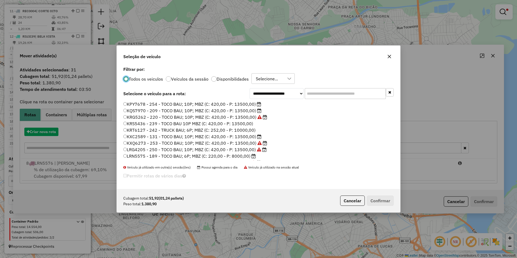
scroll to position [3, 2]
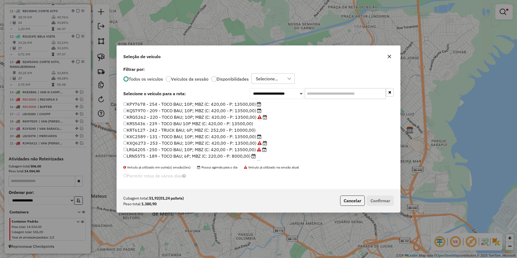
click at [263, 80] on div "Selecione..." at bounding box center [267, 78] width 26 height 10
click at [223, 79] on label "Disponibilidades" at bounding box center [232, 79] width 32 height 4
click at [269, 93] on select "**********" at bounding box center [276, 93] width 54 height 11
select select "********"
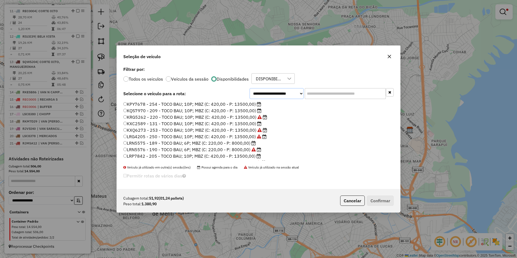
click at [249, 99] on select "**********" at bounding box center [276, 93] width 54 height 11
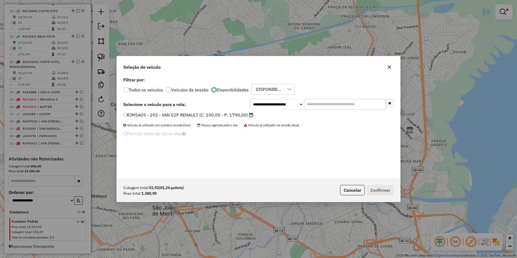
click at [233, 114] on label "RJM5A09 - 292 - VAN 02P RENAULT (C: 100,00 - P: 1790,00)" at bounding box center [188, 115] width 130 height 6
click at [389, 193] on button "Confirmar" at bounding box center [380, 190] width 27 height 10
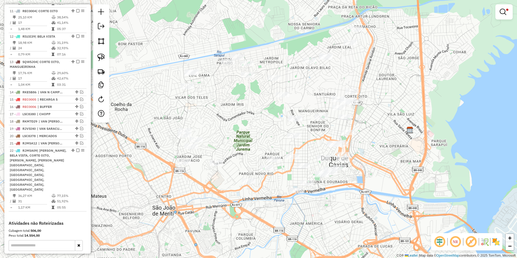
scroll to position [201, 0]
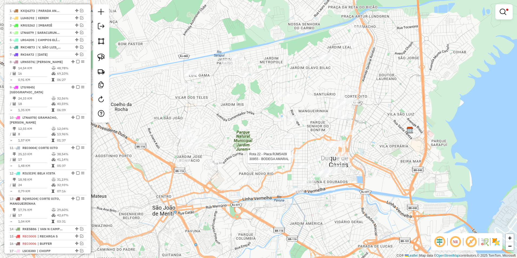
click at [290, 159] on div at bounding box center [293, 156] width 14 height 5
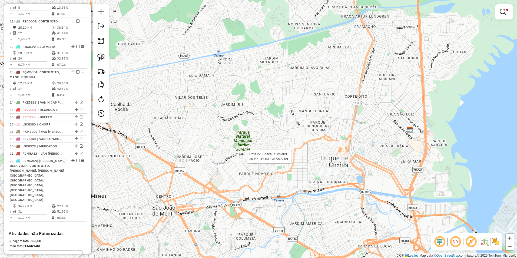
select select "**********"
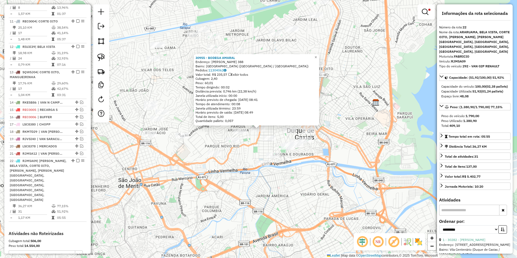
scroll to position [388, 0]
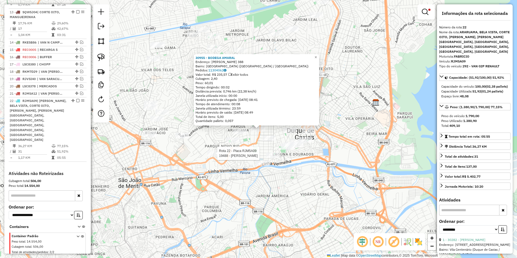
click at [220, 151] on div "Rota 22 - Placa RJM5A09 19488 - SERGIO VICENTE 30955 - BODEGA AMARAL Endereço: …" at bounding box center [258, 129] width 517 height 258
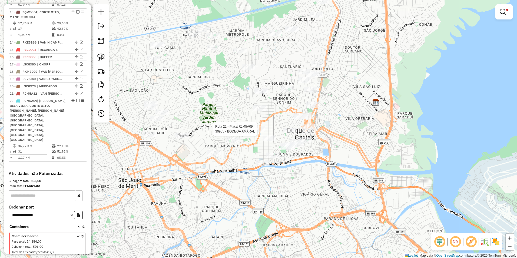
select select "**********"
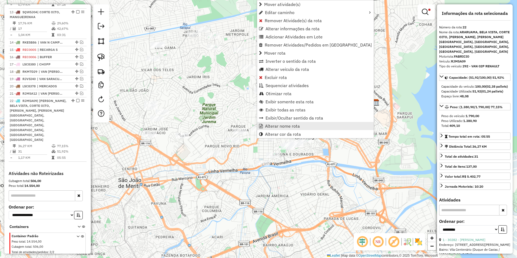
click at [289, 126] on span "Alterar nome rota" at bounding box center [282, 126] width 35 height 4
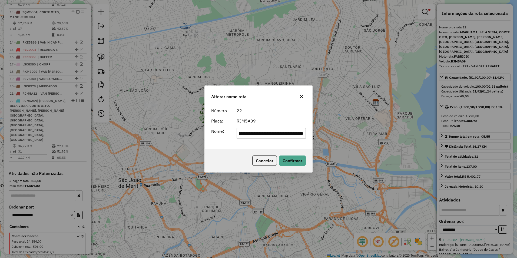
scroll to position [0, 0]
drag, startPoint x: 302, startPoint y: 134, endPoint x: 113, endPoint y: 133, distance: 188.9
click at [113, 133] on div "**********" at bounding box center [258, 129] width 517 height 258
click at [272, 136] on input "*****" at bounding box center [270, 133] width 69 height 11
type input "**********"
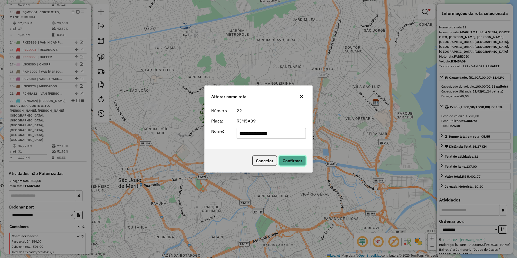
drag, startPoint x: 292, startPoint y: 158, endPoint x: 297, endPoint y: 165, distance: 9.1
click at [292, 159] on button "Confirmar" at bounding box center [292, 160] width 27 height 10
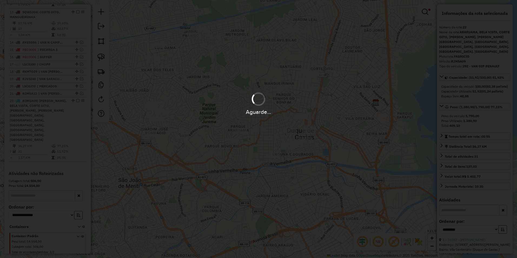
scroll to position [368, 0]
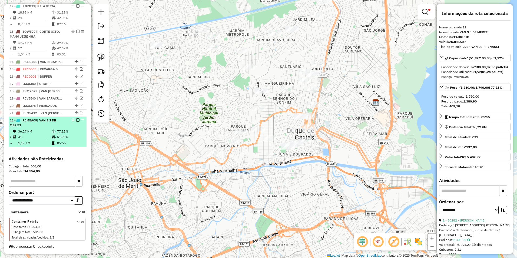
click at [77, 119] on em at bounding box center [77, 119] width 3 height 3
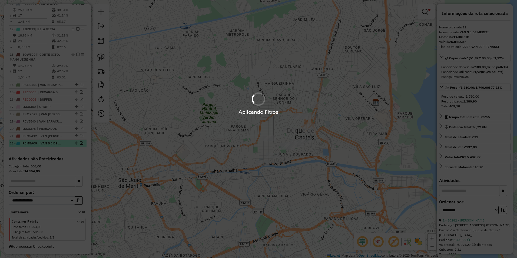
scroll to position [345, 0]
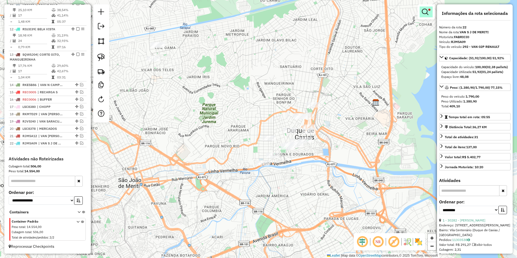
click at [426, 10] on em at bounding box center [424, 12] width 6 height 6
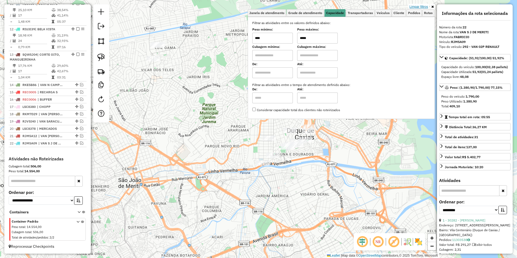
click at [420, 6] on link "Limpar filtros" at bounding box center [418, 7] width 21 height 6
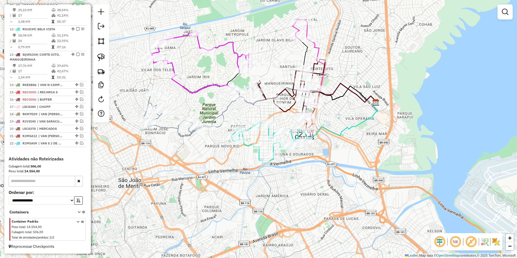
click at [314, 64] on icon at bounding box center [291, 85] width 67 height 52
select select "**********"
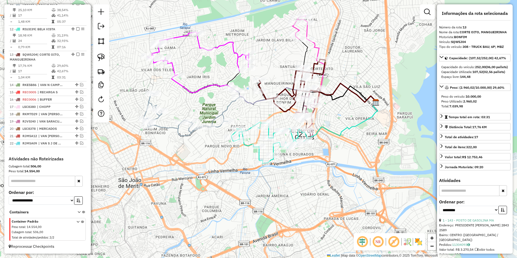
click at [305, 29] on icon at bounding box center [300, 28] width 16 height 24
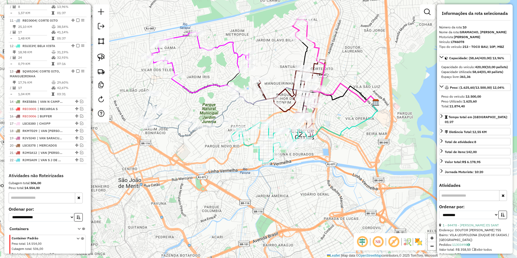
scroll to position [311, 0]
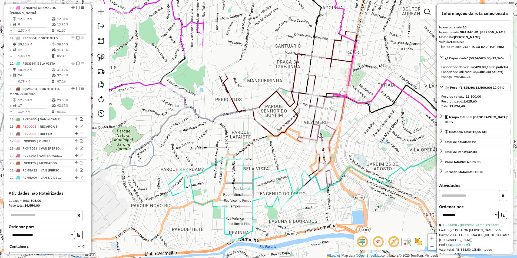
click at [242, 171] on icon at bounding box center [244, 198] width 153 height 84
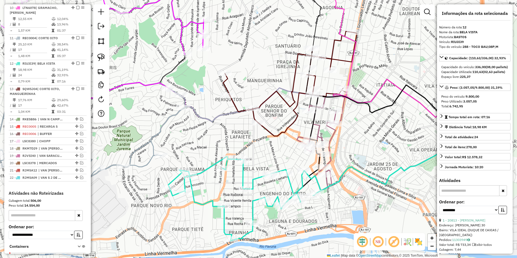
scroll to position [345, 0]
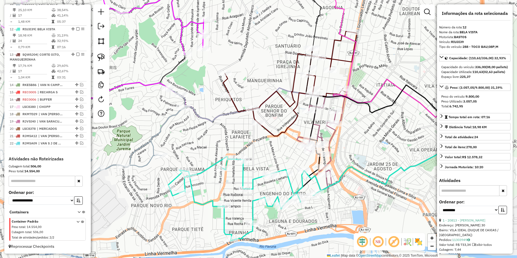
click at [318, 126] on icon at bounding box center [316, 143] width 39 height 95
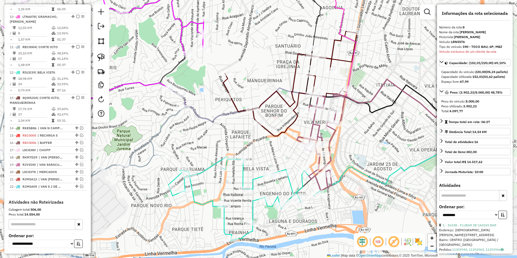
scroll to position [260, 0]
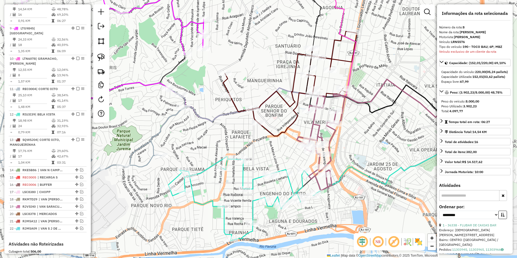
click at [317, 133] on icon at bounding box center [316, 143] width 39 height 95
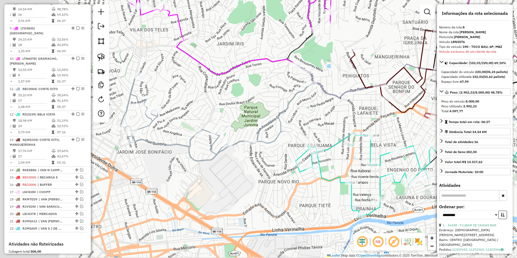
drag, startPoint x: 226, startPoint y: 136, endPoint x: 352, endPoint y: 111, distance: 127.7
click at [352, 111] on div "Janela de atendimento Grade de atendimento Capacidade Transportadoras Veículos …" at bounding box center [258, 129] width 517 height 258
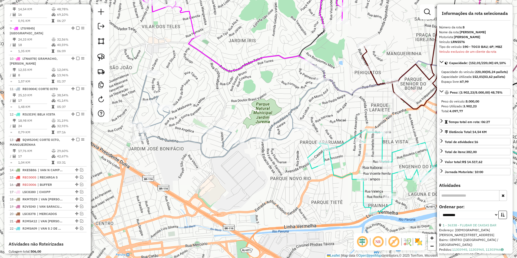
click at [302, 97] on icon at bounding box center [228, 109] width 193 height 97
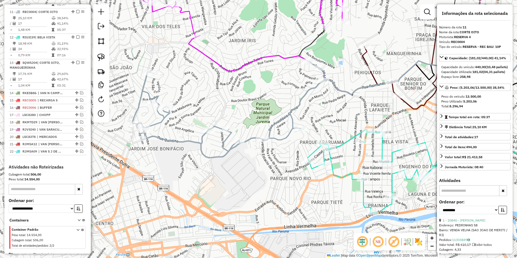
scroll to position [341, 0]
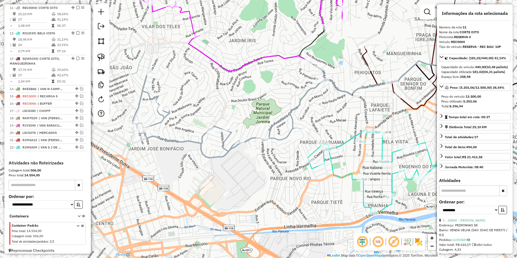
click at [302, 97] on icon at bounding box center [228, 109] width 193 height 97
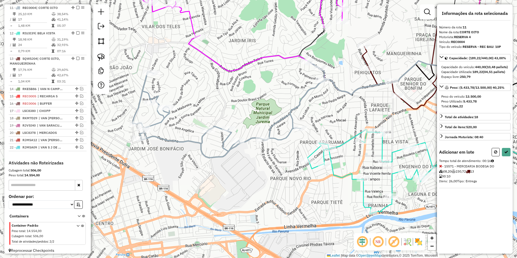
click at [393, 78] on div "Rota 13 - Placa SQW5J04 32578 - PADARIA E CONFEITARI Janela de atendimento Grad…" at bounding box center [258, 129] width 517 height 258
select select "**********"
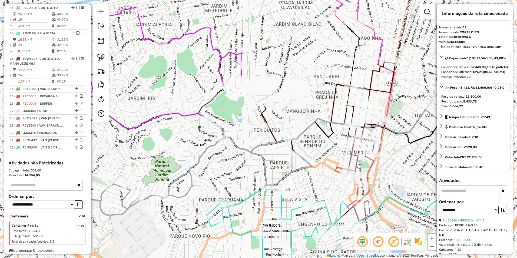
click at [355, 111] on icon at bounding box center [328, 102] width 134 height 80
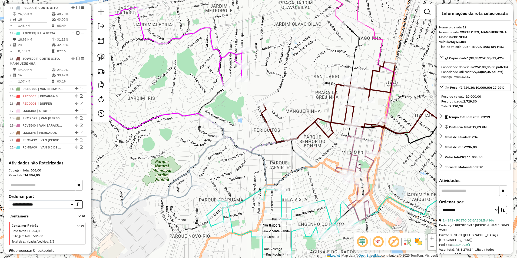
scroll to position [345, 0]
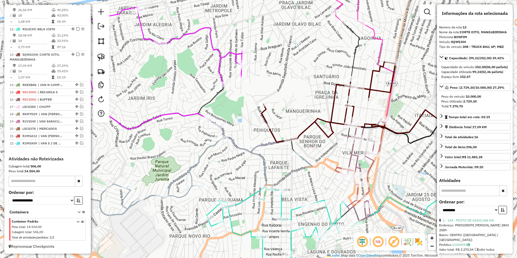
drag, startPoint x: 373, startPoint y: 74, endPoint x: 376, endPoint y: 111, distance: 36.8
click at [376, 111] on icon at bounding box center [328, 102] width 134 height 80
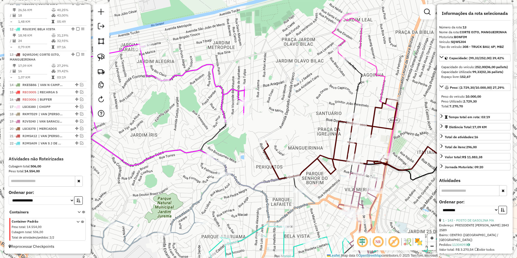
click at [361, 42] on icon at bounding box center [348, 36] width 32 height 48
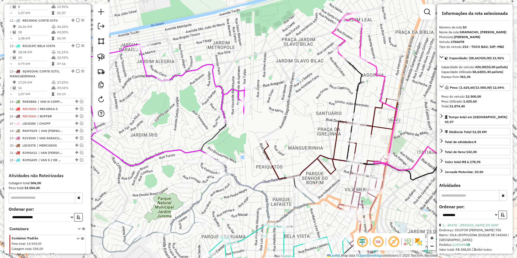
scroll to position [311, 0]
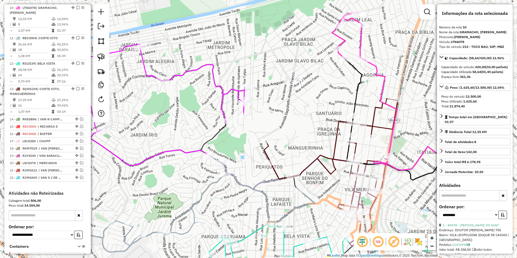
click at [374, 110] on icon at bounding box center [331, 139] width 134 height 80
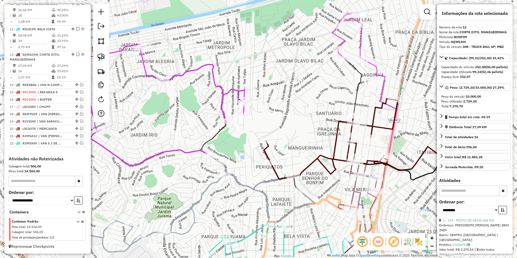
click at [360, 41] on icon at bounding box center [348, 36] width 32 height 48
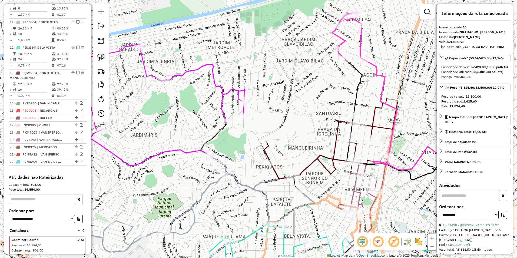
scroll to position [311, 0]
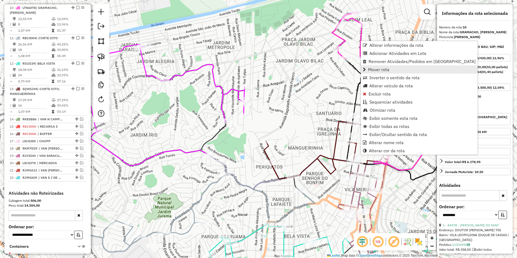
click at [386, 69] on span "Mover rota" at bounding box center [378, 69] width 21 height 4
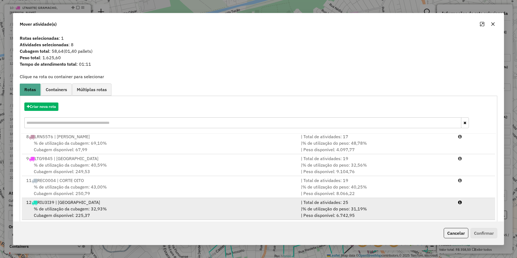
scroll to position [29, 0]
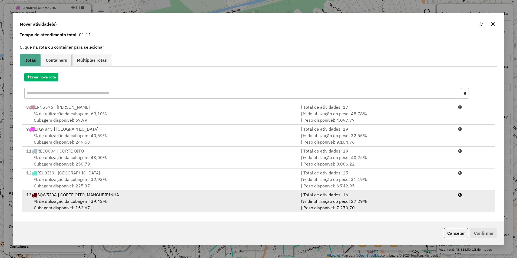
click at [51, 198] on div "% de utilização da cubagem: 39,42% Cubagem disponível: 152,67" at bounding box center [160, 204] width 275 height 13
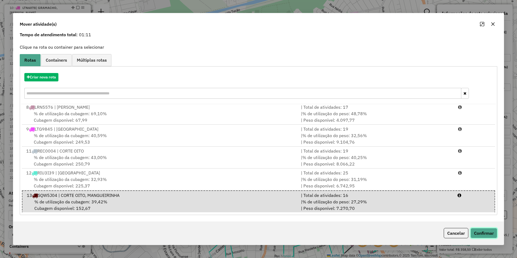
click at [481, 233] on button "Confirmar" at bounding box center [483, 233] width 27 height 10
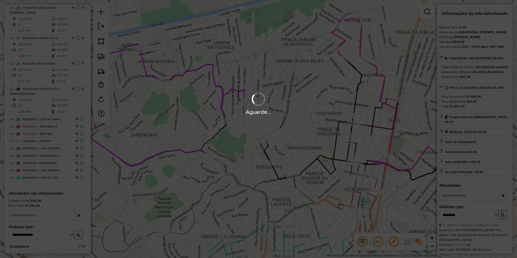
scroll to position [304, 0]
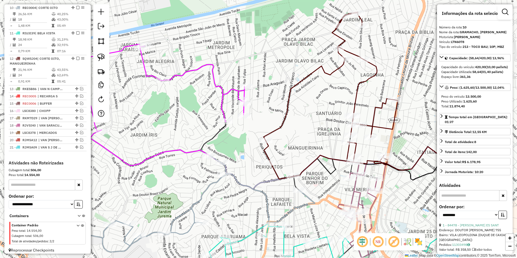
click at [364, 80] on icon at bounding box center [330, 95] width 134 height 167
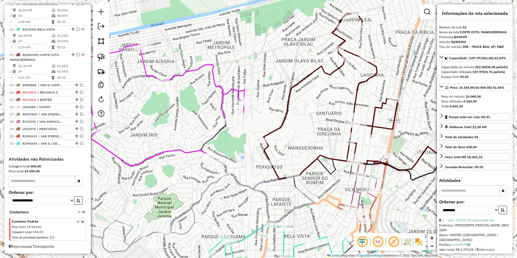
drag, startPoint x: 371, startPoint y: 104, endPoint x: 381, endPoint y: 43, distance: 61.9
click at [381, 43] on div "Janela de atendimento Grade de atendimento Capacidade Transportadoras Veículos …" at bounding box center [258, 129] width 517 height 258
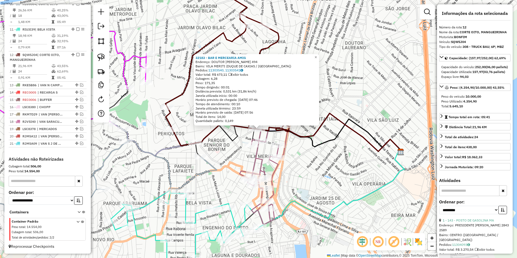
click at [219, 148] on div "32183 - BAR E MERCEARIA AMIG Endereço: DOUTOR MANOEL REIS 494 Bairro: VILA MERI…" at bounding box center [258, 129] width 517 height 258
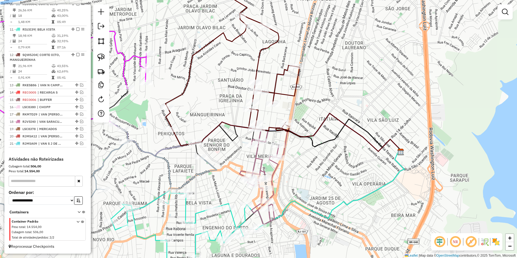
click at [261, 158] on icon at bounding box center [258, 177] width 39 height 95
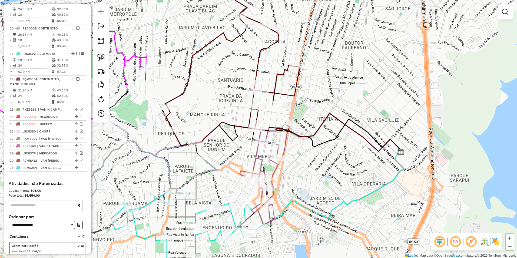
select select "**********"
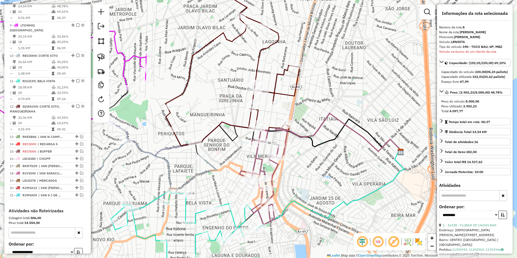
scroll to position [254, 0]
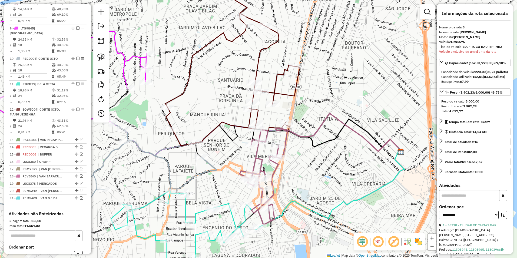
click at [259, 158] on icon at bounding box center [258, 177] width 39 height 95
click at [277, 96] on icon at bounding box center [232, 62] width 134 height 167
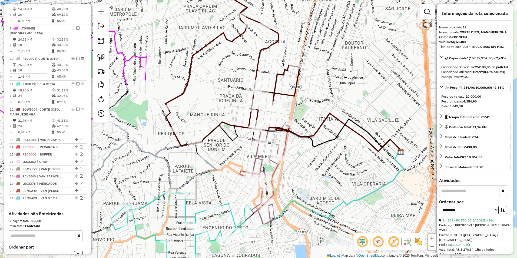
scroll to position [308, 0]
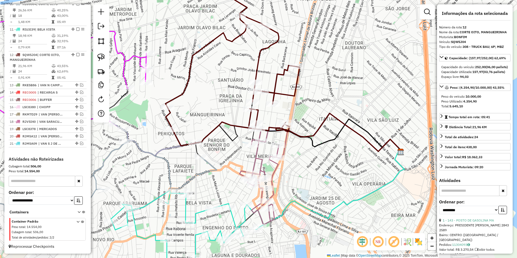
click at [256, 152] on icon at bounding box center [258, 177] width 39 height 95
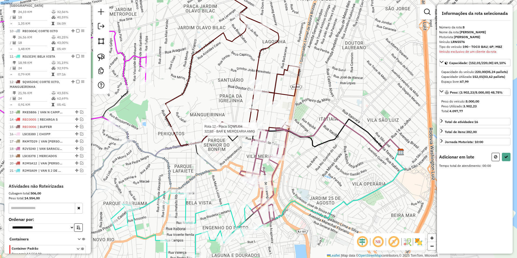
scroll to position [254, 0]
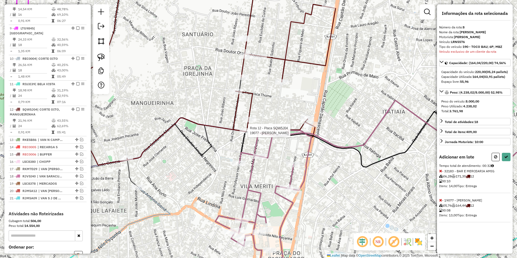
select select "**********"
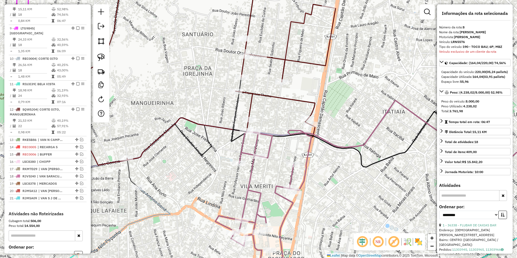
click at [252, 92] on icon at bounding box center [201, 69] width 268 height 191
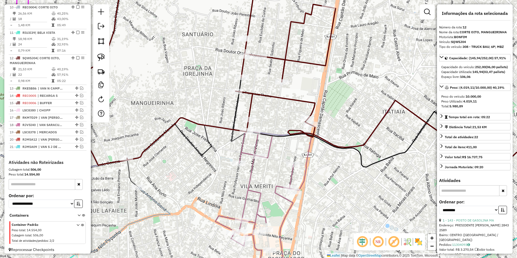
scroll to position [308, 0]
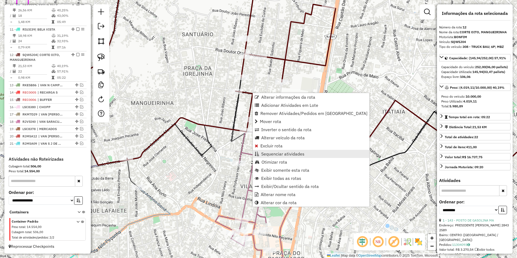
click at [281, 155] on span "Sequenciar atividades" at bounding box center [282, 154] width 43 height 4
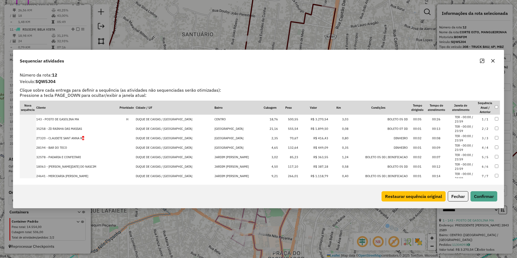
click at [482, 61] on icon "Maximize" at bounding box center [482, 61] width 4 height 4
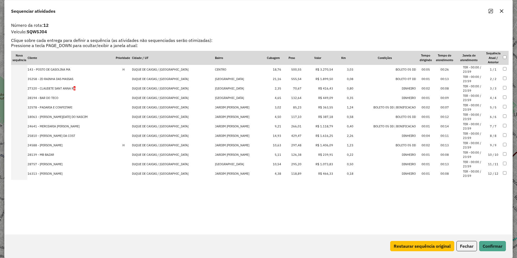
click at [310, 79] on td "R$ 1.899,50" at bounding box center [317, 78] width 31 height 9
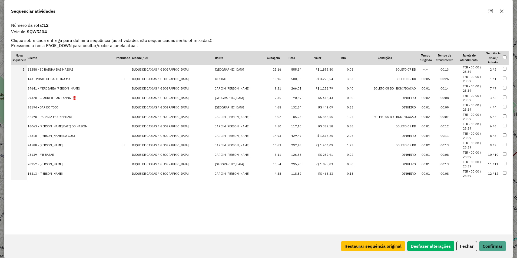
drag, startPoint x: 310, startPoint y: 126, endPoint x: 319, endPoint y: 82, distance: 45.4
drag, startPoint x: 315, startPoint y: 78, endPoint x: 316, endPoint y: 65, distance: 12.7
drag, startPoint x: 313, startPoint y: 136, endPoint x: 318, endPoint y: 83, distance: 53.1
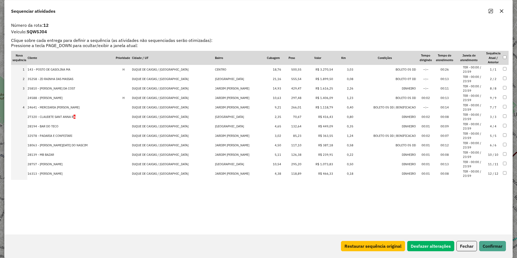
drag, startPoint x: 314, startPoint y: 144, endPoint x: 314, endPoint y: 97, distance: 47.3
drag, startPoint x: 314, startPoint y: 156, endPoint x: 316, endPoint y: 112, distance: 43.8
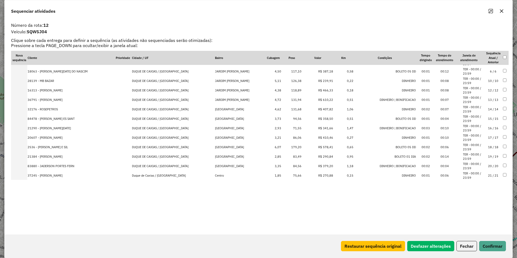
scroll to position [98, 0]
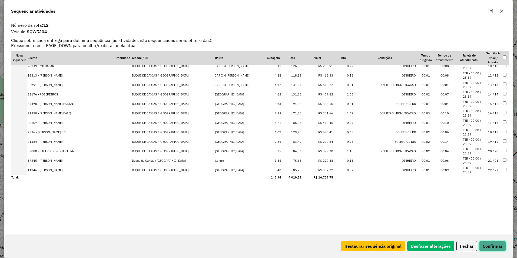
click at [488, 245] on button "Confirmar" at bounding box center [492, 246] width 27 height 10
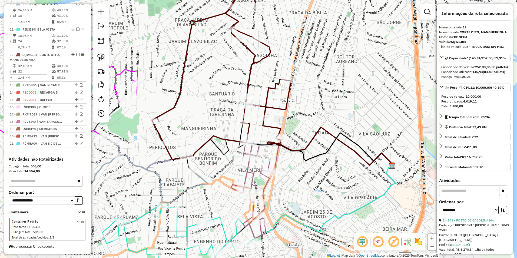
click at [274, 110] on icon at bounding box center [221, 75] width 139 height 167
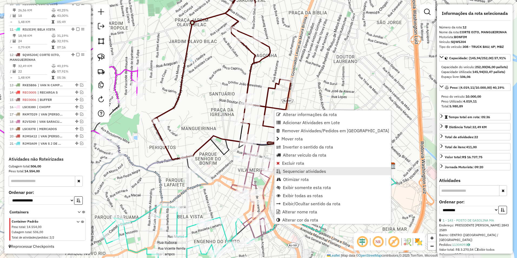
click at [308, 173] on span "Sequenciar atividades" at bounding box center [304, 171] width 43 height 4
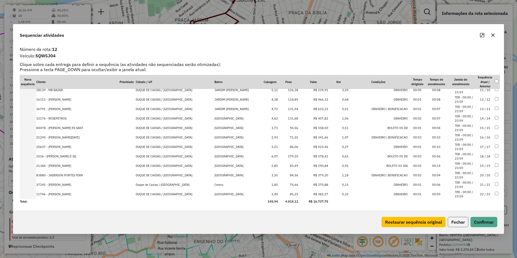
click at [462, 222] on button "Fechar" at bounding box center [457, 222] width 21 height 10
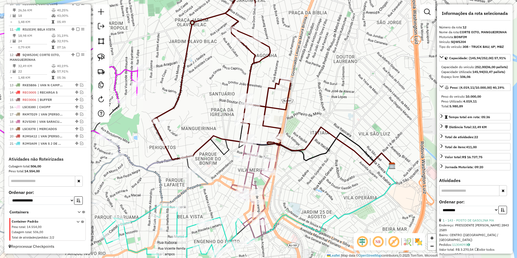
click at [263, 57] on icon at bounding box center [221, 75] width 139 height 167
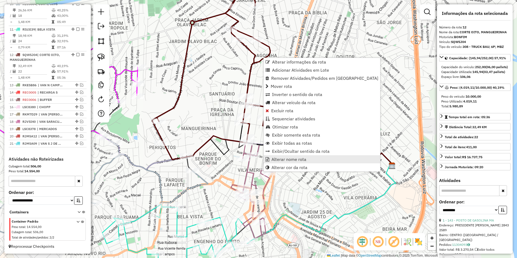
click at [293, 159] on span "Alterar nome rota" at bounding box center [288, 159] width 35 height 4
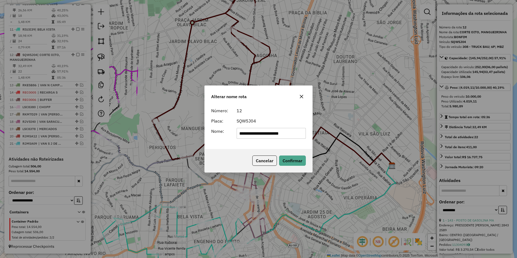
drag, startPoint x: 265, startPoint y: 132, endPoint x: 38, endPoint y: 159, distance: 228.8
click at [41, 162] on div "**********" at bounding box center [258, 129] width 517 height 258
type input "**********"
click at [291, 157] on button "Confirmar" at bounding box center [292, 160] width 27 height 10
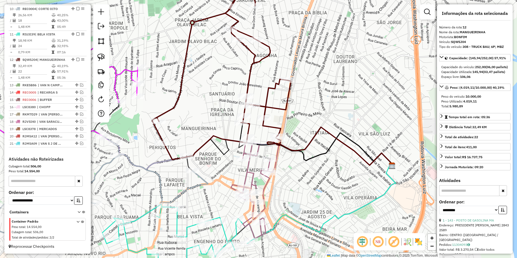
click at [260, 59] on icon at bounding box center [221, 75] width 139 height 167
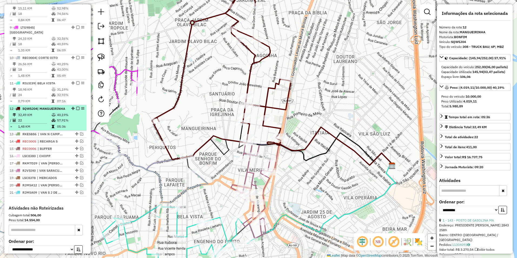
scroll to position [254, 0]
click at [76, 109] on em at bounding box center [77, 108] width 3 height 3
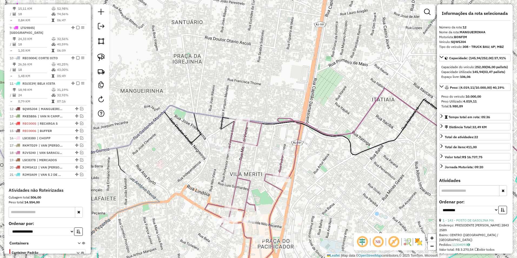
click at [258, 137] on icon at bounding box center [244, 200] width 78 height 165
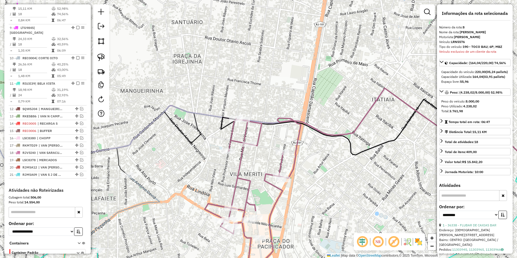
scroll to position [254, 0]
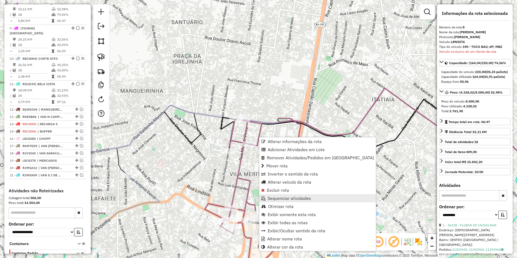
click at [289, 198] on span "Sequenciar atividades" at bounding box center [288, 198] width 43 height 4
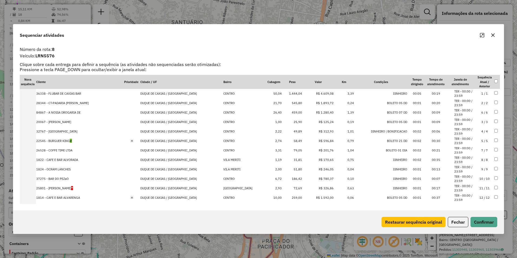
drag, startPoint x: 314, startPoint y: 139, endPoint x: 322, endPoint y: 105, distance: 34.8
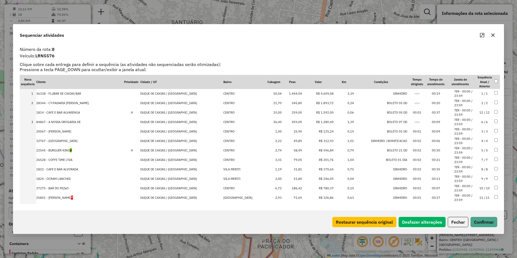
drag, startPoint x: 317, startPoint y: 196, endPoint x: 321, endPoint y: 108, distance: 87.9
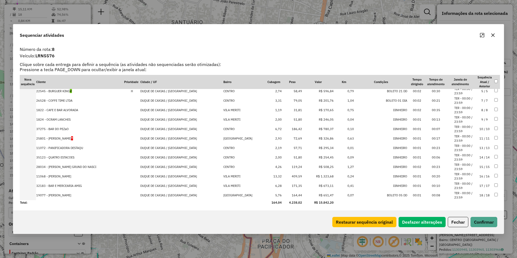
scroll to position [60, 0]
click at [317, 173] on td "R$ 1.323,68" at bounding box center [317, 174] width 31 height 9
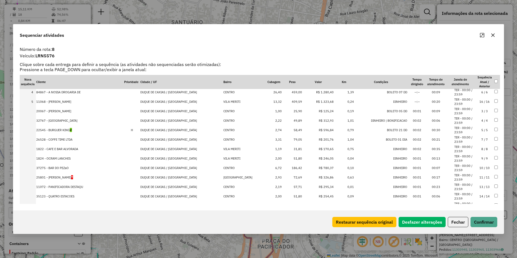
scroll to position [0, 0]
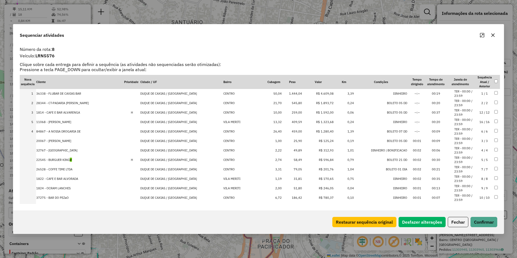
drag, startPoint x: 315, startPoint y: 132, endPoint x: 318, endPoint y: 118, distance: 14.1
click at [485, 224] on button "Confirmar" at bounding box center [483, 222] width 27 height 10
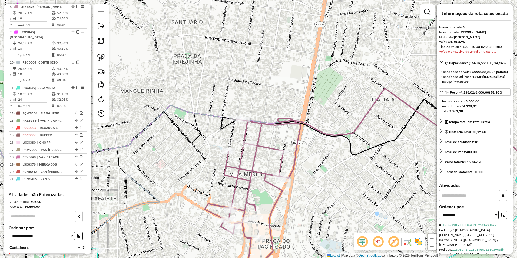
scroll to position [254, 0]
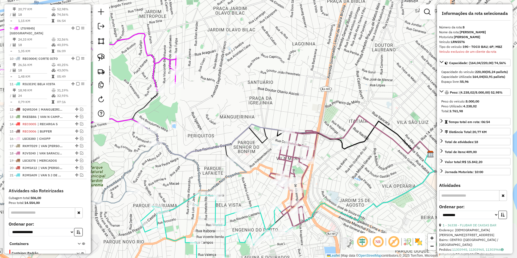
click at [288, 155] on icon at bounding box center [293, 178] width 48 height 96
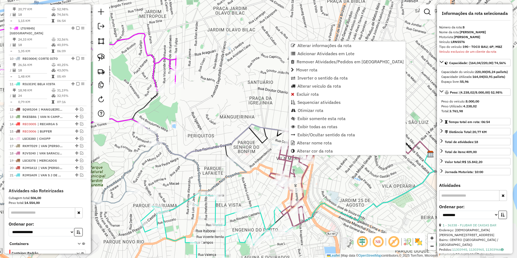
click at [326, 179] on div "Janela de atendimento Grade de atendimento Capacidade Transportadoras Veículos …" at bounding box center [258, 129] width 517 height 258
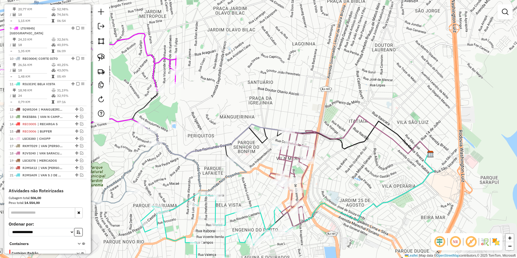
select select "**********"
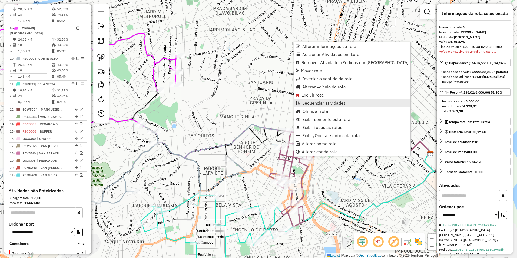
click at [332, 105] on span "Sequenciar atividades" at bounding box center [323, 103] width 43 height 4
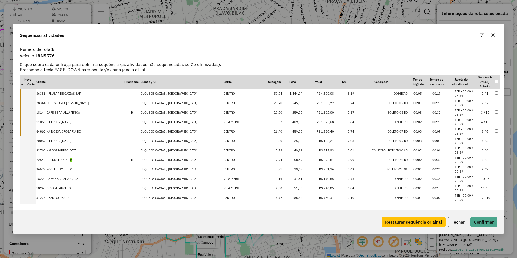
drag, startPoint x: 71, startPoint y: 159, endPoint x: 89, endPoint y: 156, distance: 17.9
click at [89, 156] on td "22545 - BURGUER KING V" at bounding box center [80, 159] width 88 height 9
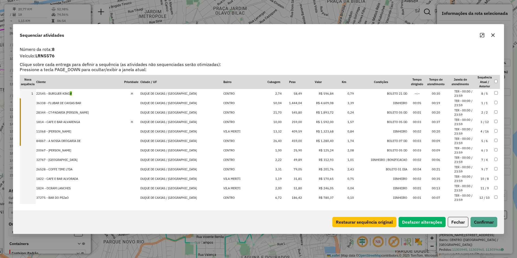
drag, startPoint x: 493, startPoint y: 35, endPoint x: 489, endPoint y: 35, distance: 4.1
click at [493, 35] on icon "button" at bounding box center [493, 36] width 4 height 4
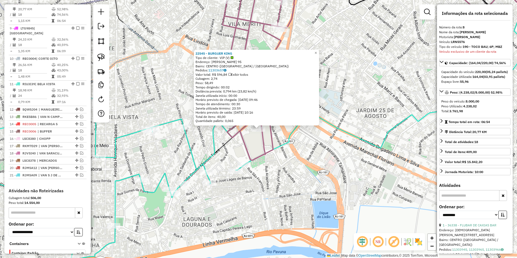
click at [297, 145] on div "22545 - BURGUER KING Tipo de cliente: VIP (V) Endereço: JOSE DE ALVARENGA 95 Ba…" at bounding box center [258, 129] width 517 height 258
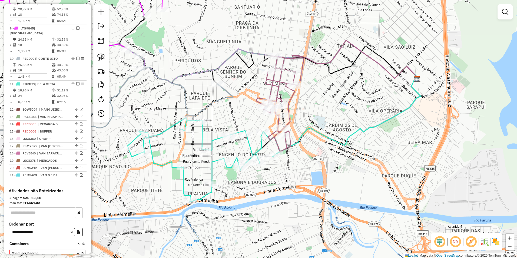
click at [262, 140] on icon at bounding box center [203, 160] width 153 height 84
select select "**********"
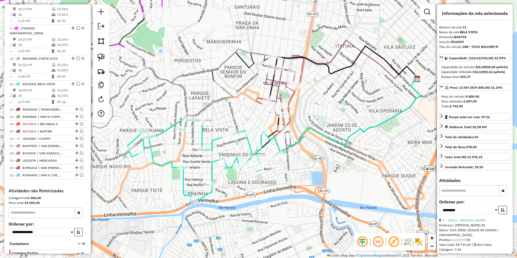
scroll to position [285, 0]
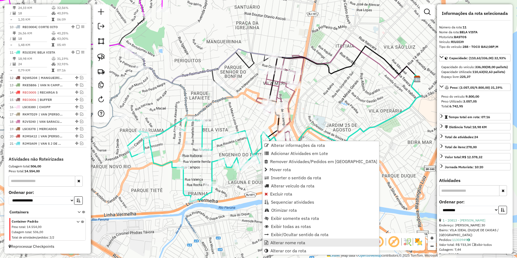
click at [301, 243] on span "Alterar nome rota" at bounding box center [287, 242] width 35 height 4
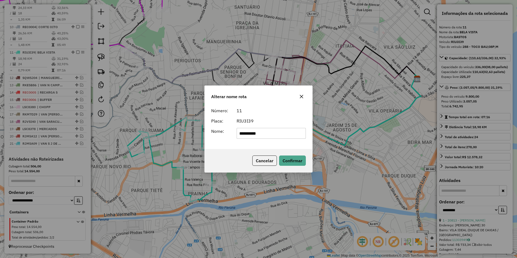
click at [301, 97] on icon "button" at bounding box center [301, 96] width 4 height 4
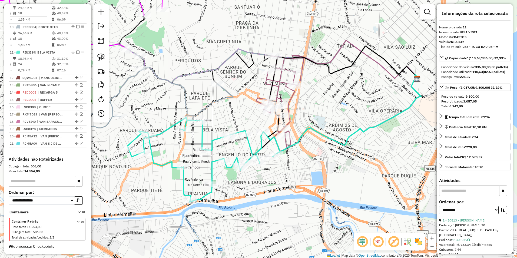
click at [202, 131] on icon at bounding box center [203, 160] width 153 height 84
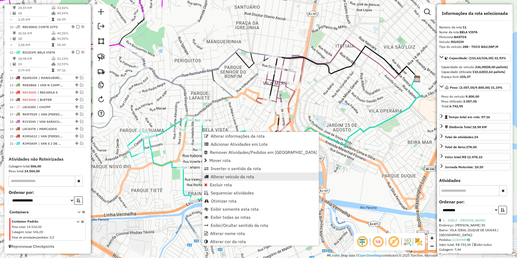
click at [231, 175] on span "Alterar veículo da rota" at bounding box center [231, 176] width 43 height 4
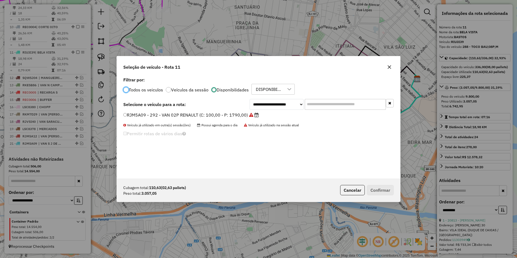
scroll to position [3, 2]
click at [269, 102] on select "**********" at bounding box center [276, 104] width 54 height 11
select select "********"
click at [249, 99] on select "**********" at bounding box center [276, 104] width 54 height 11
click at [217, 116] on label "LRN5576 - 190 - TOCO BAU; 6P; MBZ (C: 220,00 - P: 8000,00)" at bounding box center [192, 115] width 138 height 6
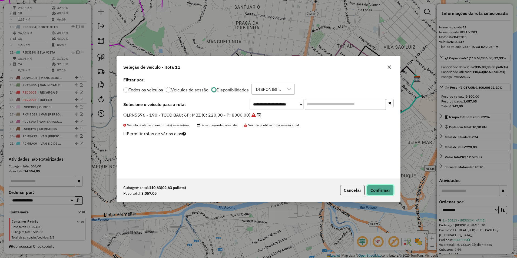
click at [384, 188] on button "Confirmar" at bounding box center [380, 190] width 27 height 10
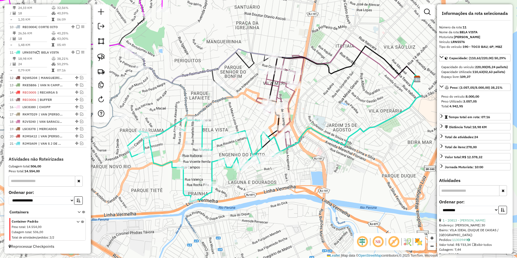
click at [252, 142] on div "Janela de atendimento Grade de atendimento Capacidade Transportadoras Veículos …" at bounding box center [258, 129] width 517 height 258
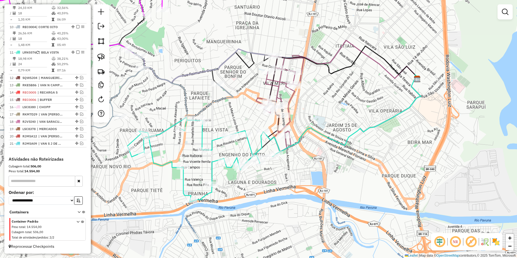
select select "**********"
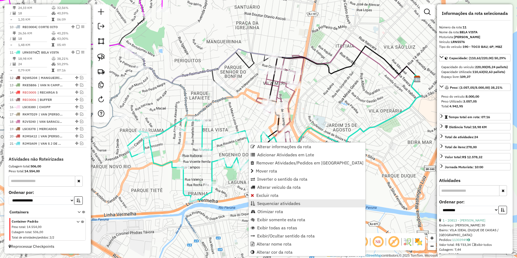
click at [282, 202] on span "Sequenciar atividades" at bounding box center [278, 203] width 43 height 4
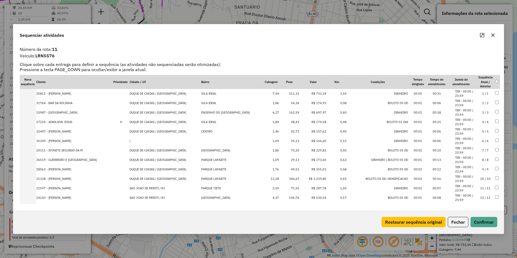
click at [314, 177] on td "R$ 1.239,80" at bounding box center [312, 178] width 27 height 9
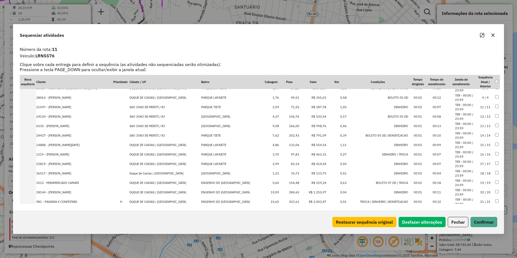
click at [311, 192] on td "R$ 1.255,97" at bounding box center [312, 192] width 27 height 9
click at [313, 190] on td "R$ 2.003,47" at bounding box center [312, 192] width 27 height 9
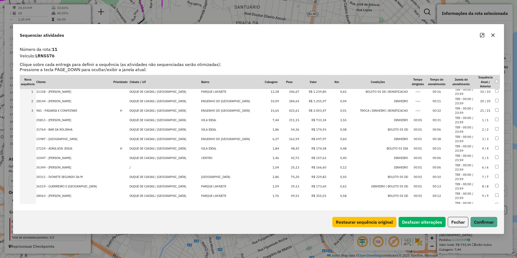
scroll to position [0, 0]
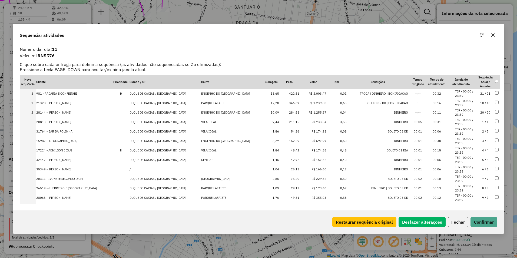
drag, startPoint x: 313, startPoint y: 113, endPoint x: 316, endPoint y: 87, distance: 26.6
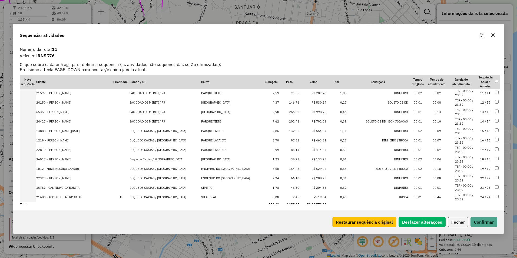
scroll to position [117, 0]
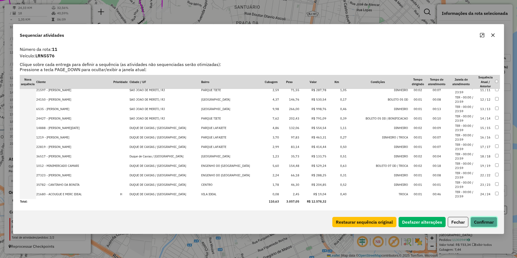
click at [485, 224] on button "Confirmar" at bounding box center [483, 222] width 27 height 10
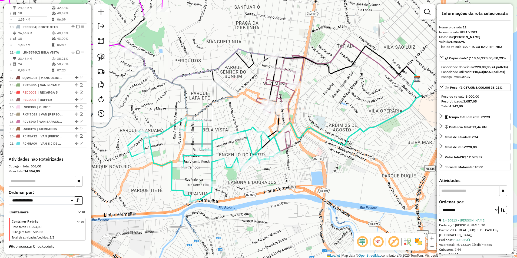
click at [248, 143] on icon at bounding box center [203, 160] width 153 height 84
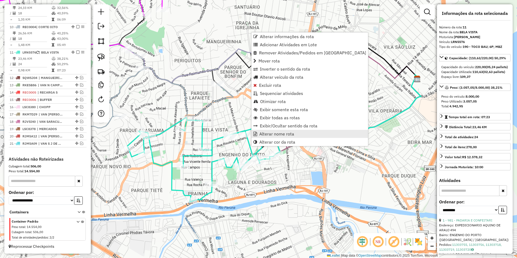
click at [283, 135] on span "Alterar nome rota" at bounding box center [276, 134] width 35 height 4
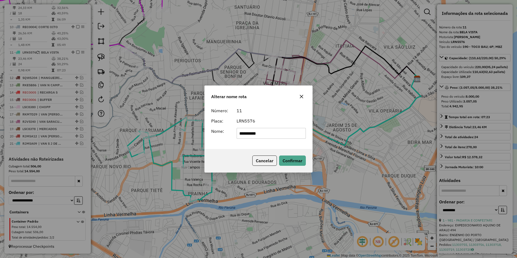
drag, startPoint x: 271, startPoint y: 135, endPoint x: 171, endPoint y: 139, distance: 100.3
click at [124, 135] on div "**********" at bounding box center [258, 129] width 517 height 258
type input "**********"
click at [299, 159] on button "Confirmar" at bounding box center [292, 160] width 27 height 10
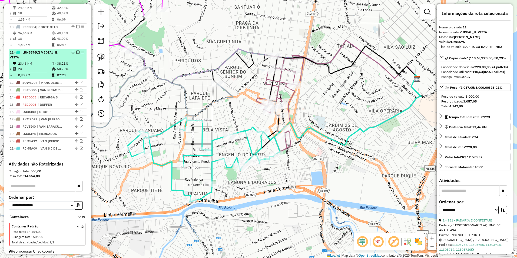
click at [76, 53] on em at bounding box center [77, 52] width 3 height 3
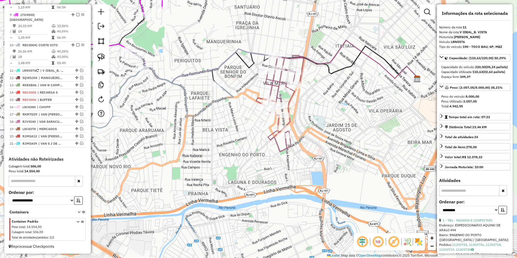
click at [273, 86] on icon at bounding box center [280, 103] width 48 height 96
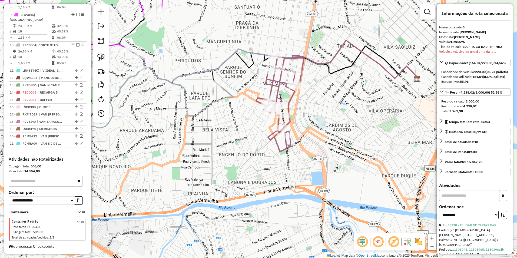
scroll to position [254, 0]
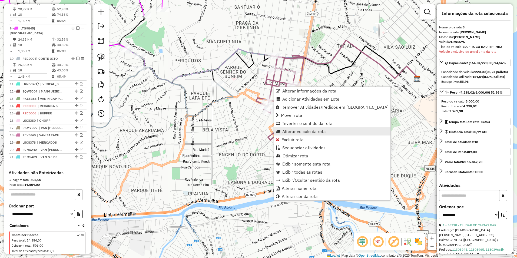
click at [302, 130] on span "Alterar veículo da rota" at bounding box center [303, 131] width 43 height 4
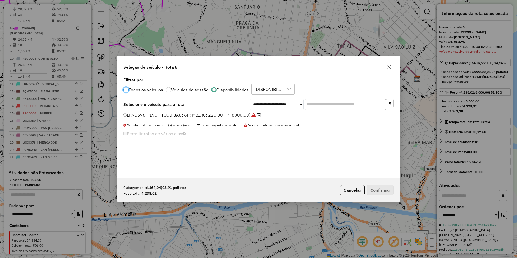
scroll to position [3, 2]
click at [273, 103] on select "**********" at bounding box center [276, 104] width 54 height 11
select select "********"
click at [249, 99] on select "**********" at bounding box center [276, 104] width 54 height 11
click at [228, 115] on label "LRN5575 - 189 - TOCO BAU; 6P; MBZ (C: 220,00 - P: 8000,00)" at bounding box center [189, 115] width 132 height 6
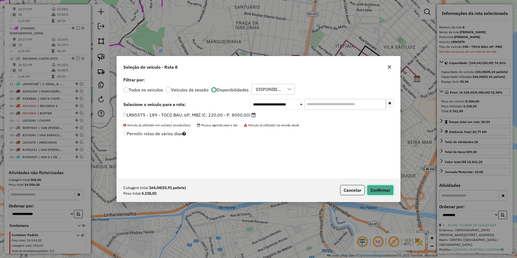
click at [376, 189] on button "Confirmar" at bounding box center [380, 190] width 27 height 10
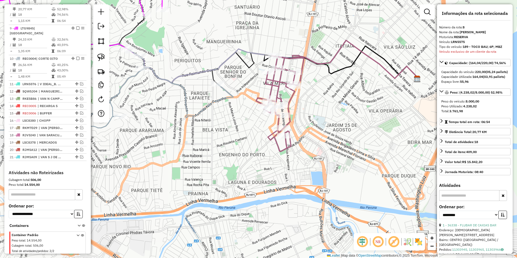
click at [274, 79] on icon at bounding box center [280, 103] width 48 height 96
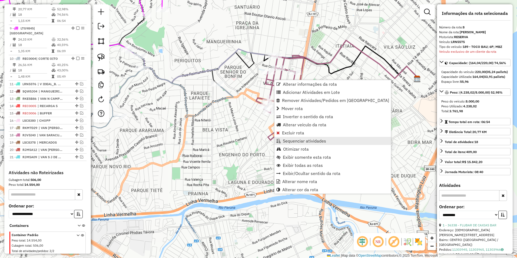
click at [306, 140] on span "Sequenciar atividades" at bounding box center [304, 141] width 43 height 4
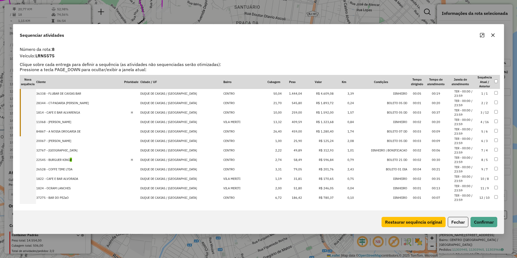
scroll to position [60, 0]
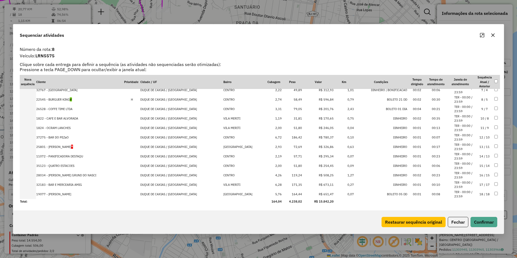
click at [457, 226] on button "Fechar" at bounding box center [457, 222] width 21 height 10
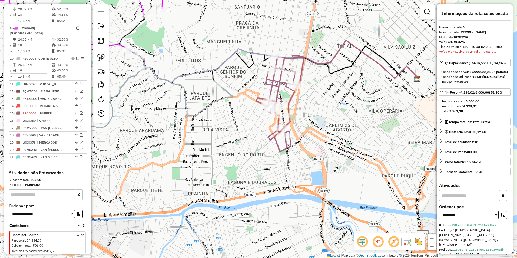
scroll to position [27, 0]
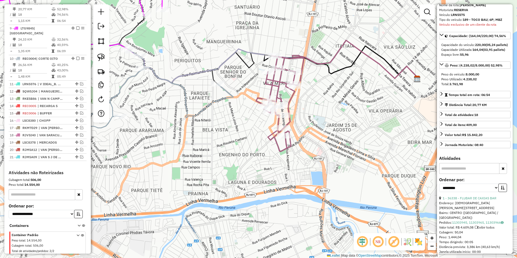
drag, startPoint x: 242, startPoint y: 160, endPoint x: 323, endPoint y: 205, distance: 92.0
click at [329, 209] on div "Janela de atendimento Grade de atendimento Capacidade Transportadoras Veículos …" at bounding box center [258, 129] width 517 height 258
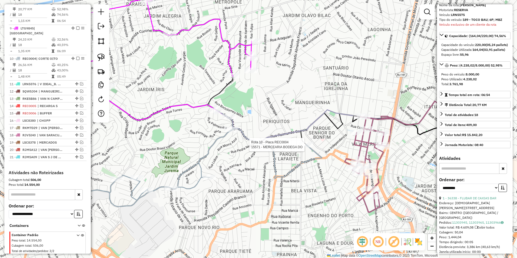
scroll to position [267, 0]
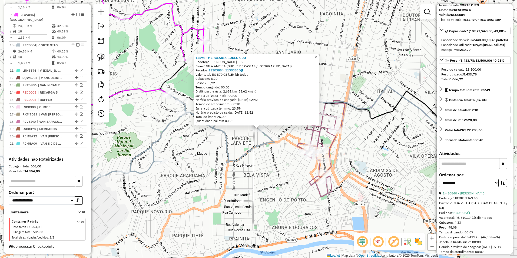
click at [252, 154] on div "15571 - MERCEARIA BODEGA DO Endereço: ANTONIO DAVI 339 Bairro: VILA AMELIA (DUQ…" at bounding box center [258, 129] width 517 height 258
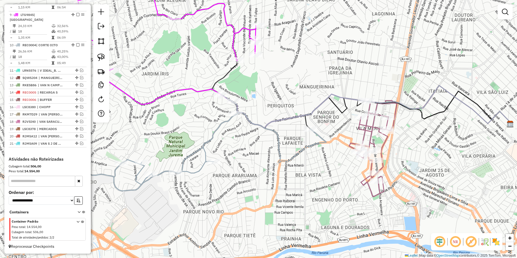
drag, startPoint x: 254, startPoint y: 167, endPoint x: 302, endPoint y: 151, distance: 50.4
click at [333, 161] on div "Janela de atendimento Grade de atendimento Capacidade Transportadoras Veículos …" at bounding box center [258, 129] width 517 height 258
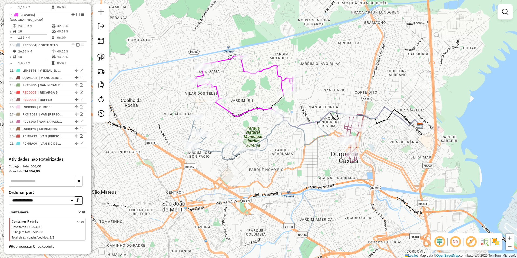
click at [270, 132] on icon at bounding box center [258, 135] width 140 height 49
select select "**********"
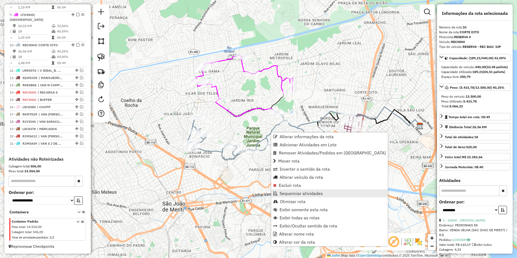
click at [297, 192] on span "Sequenciar atividades" at bounding box center [300, 193] width 43 height 4
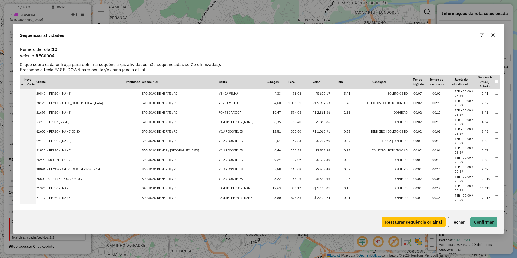
click at [313, 104] on td "R$ 5.917,53" at bounding box center [315, 102] width 29 height 9
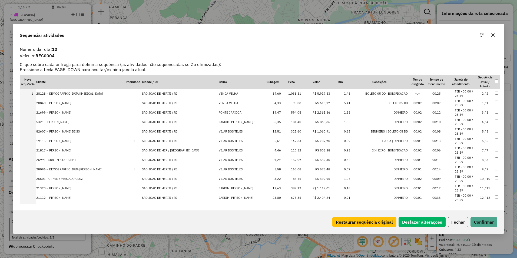
click at [312, 112] on td "R$ 2.361,36" at bounding box center [315, 112] width 29 height 9
click at [314, 131] on td "R$ 1.060,91" at bounding box center [315, 131] width 29 height 9
click at [313, 188] on td "R$ 1.119,01" at bounding box center [315, 187] width 29 height 9
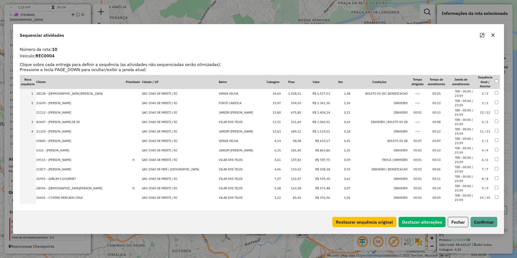
drag, startPoint x: 313, startPoint y: 195, endPoint x: 317, endPoint y: 105, distance: 90.3
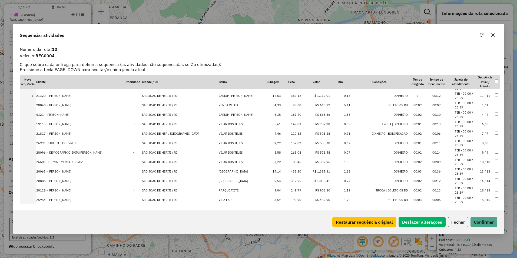
scroll to position [60, 0]
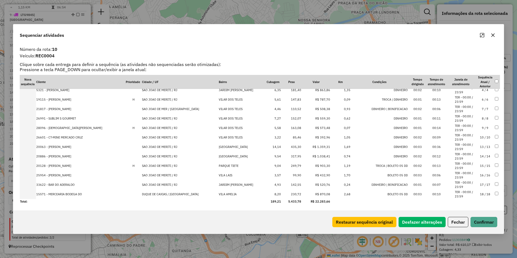
click at [314, 144] on td "R$ 1.359,31" at bounding box center [315, 146] width 29 height 9
click at [313, 155] on td "R$ 1.038,41" at bounding box center [315, 156] width 29 height 9
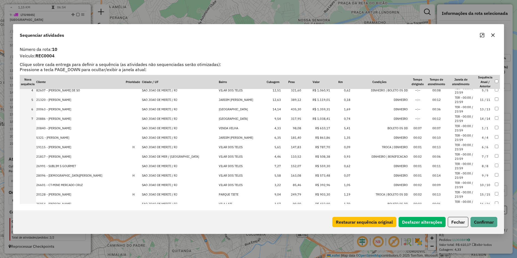
scroll to position [0, 0]
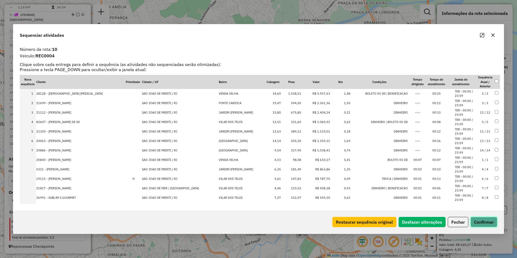
click at [490, 221] on button "Confirmar" at bounding box center [483, 222] width 27 height 10
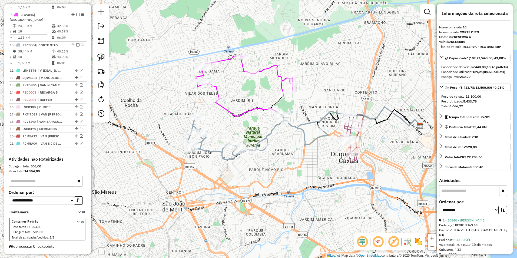
click at [268, 134] on icon at bounding box center [258, 135] width 140 height 49
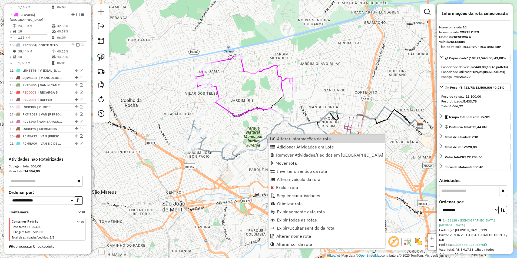
click at [251, 103] on div "Janela de atendimento Grade de atendimento Capacidade Transportadoras Veículos …" at bounding box center [258, 129] width 517 height 258
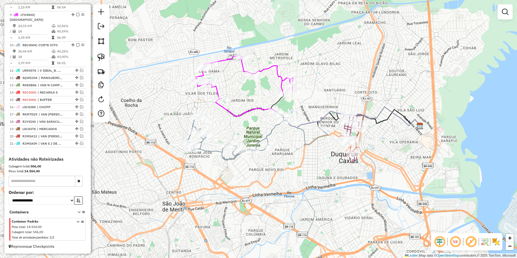
click at [281, 84] on icon at bounding box center [242, 77] width 101 height 44
select select "**********"
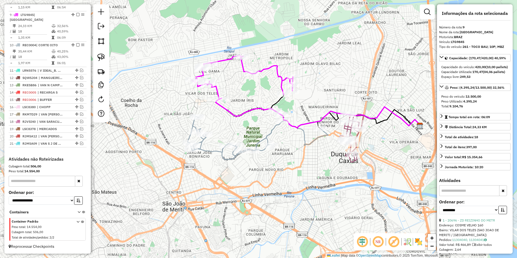
click at [281, 84] on icon at bounding box center [242, 77] width 101 height 44
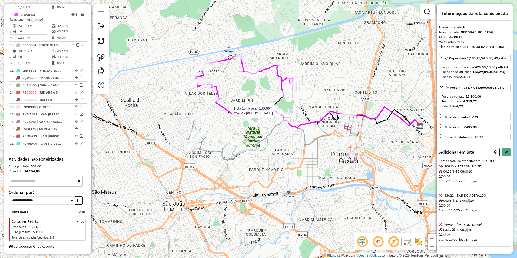
select select "**********"
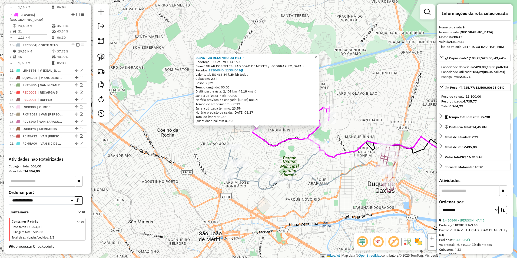
click at [293, 136] on icon at bounding box center [278, 118] width 101 height 66
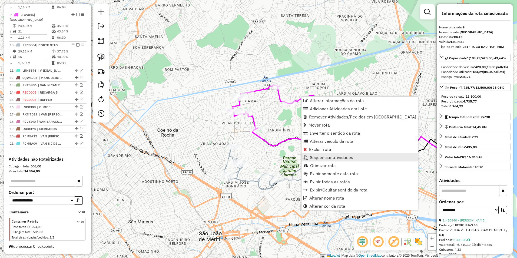
click at [330, 155] on span "Sequenciar atividades" at bounding box center [331, 157] width 43 height 4
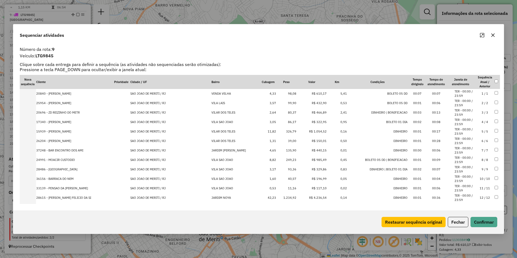
click at [314, 132] on td "R$ 1.054,52" at bounding box center [311, 131] width 30 height 9
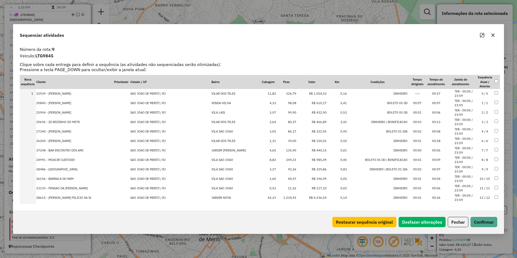
click at [312, 198] on td "R$ 4.236,54" at bounding box center [311, 197] width 30 height 9
drag, startPoint x: 316, startPoint y: 103, endPoint x: 316, endPoint y: 89, distance: 14.3
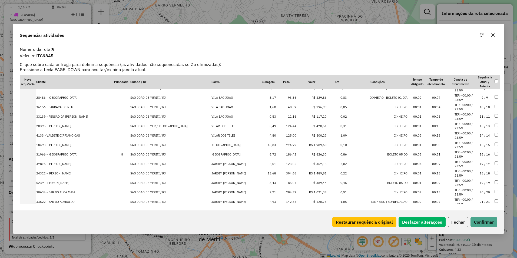
click at [314, 144] on td "R$ 1.989,60" at bounding box center [311, 144] width 30 height 9
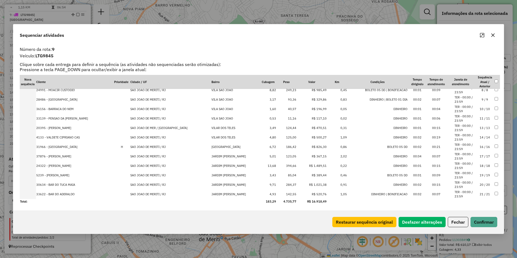
click at [313, 166] on td "R$ 1.489,51" at bounding box center [311, 165] width 30 height 9
click at [310, 183] on td "R$ 1.021,38" at bounding box center [311, 184] width 30 height 9
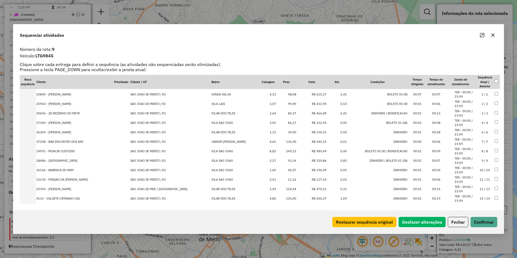
scroll to position [0, 0]
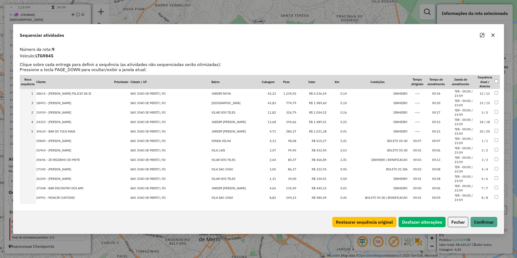
drag, startPoint x: 316, startPoint y: 110, endPoint x: 317, endPoint y: 100, distance: 10.3
drag, startPoint x: 310, startPoint y: 122, endPoint x: 313, endPoint y: 108, distance: 14.7
drag, startPoint x: 485, startPoint y: 219, endPoint x: 483, endPoint y: 222, distance: 3.5
click at [485, 220] on button "Confirmar" at bounding box center [483, 222] width 27 height 10
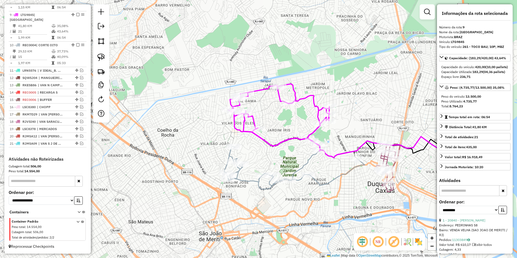
click at [299, 98] on icon at bounding box center [278, 117] width 101 height 67
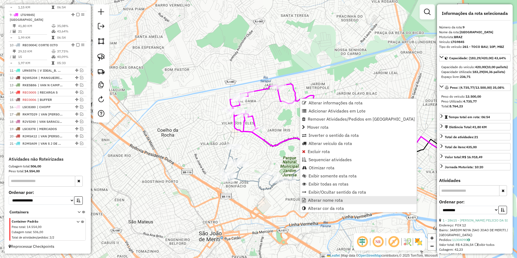
click at [340, 200] on span "Alterar nome rota" at bounding box center [325, 200] width 35 height 4
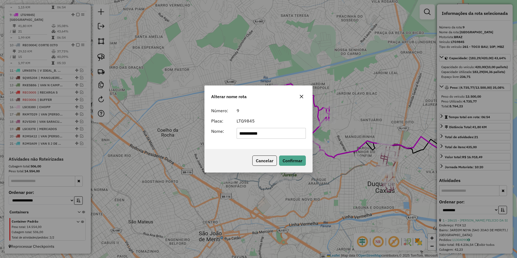
drag, startPoint x: 256, startPoint y: 133, endPoint x: 1, endPoint y: 154, distance: 256.4
click at [0, 148] on html "Aguarde... Pop-up bloqueado! Seu navegador bloqueou automáticamente a abertura …" at bounding box center [258, 129] width 517 height 258
click at [265, 135] on input "****" at bounding box center [270, 133] width 69 height 11
type input "**********"
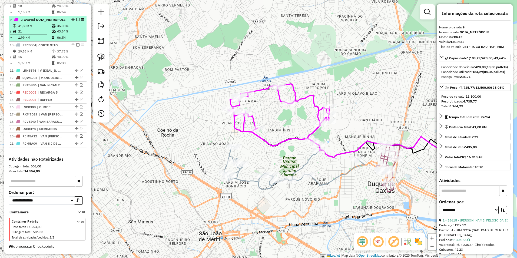
click at [76, 18] on em at bounding box center [77, 19] width 3 height 3
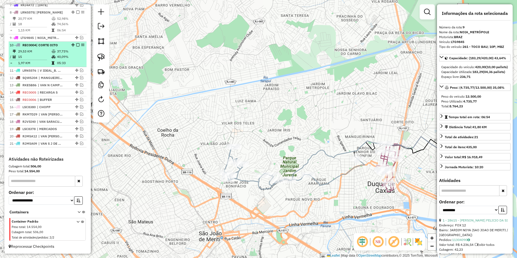
click at [59, 54] on td "40,09%" at bounding box center [70, 56] width 27 height 5
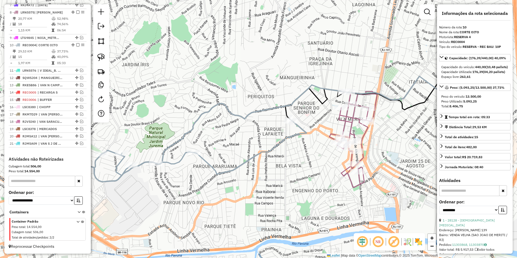
click at [345, 117] on icon at bounding box center [353, 139] width 48 height 96
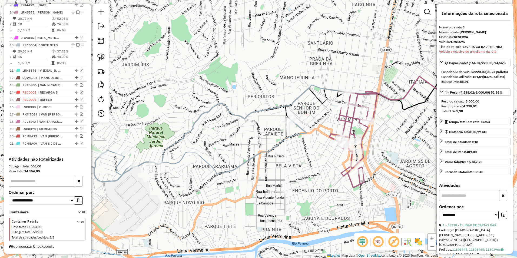
click at [279, 106] on icon at bounding box center [323, 120] width 335 height 88
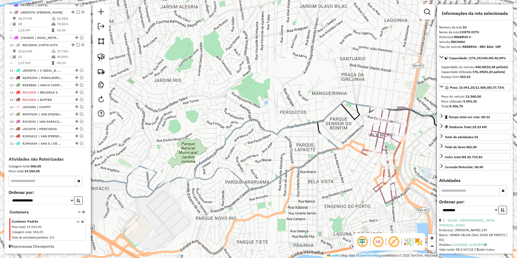
drag, startPoint x: 276, startPoint y: 149, endPoint x: 292, endPoint y: 157, distance: 18.7
click at [292, 157] on div "Janela de atendimento Grade de atendimento Capacidade Transportadoras Veículos …" at bounding box center [258, 129] width 517 height 258
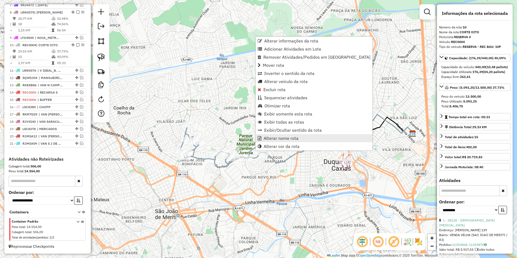
click at [282, 138] on span "Alterar nome rota" at bounding box center [280, 138] width 35 height 4
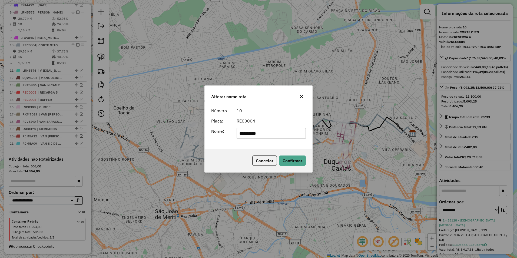
drag, startPoint x: 277, startPoint y: 137, endPoint x: 161, endPoint y: 133, distance: 116.8
click at [161, 133] on div "**********" at bounding box center [258, 129] width 517 height 258
type input "*********"
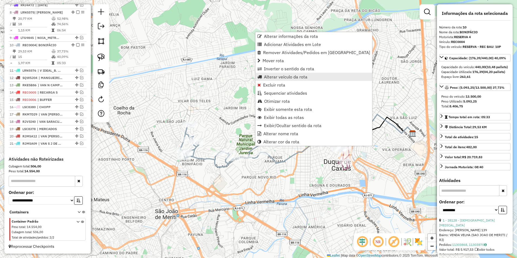
click at [286, 77] on span "Alterar veículo da rota" at bounding box center [285, 77] width 43 height 4
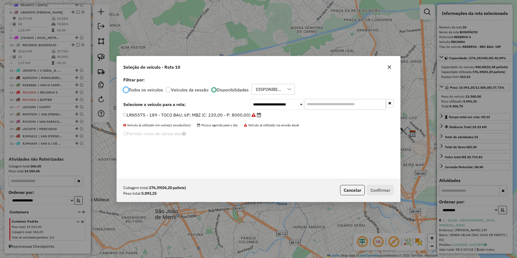
scroll to position [3, 2]
click at [263, 107] on select "**********" at bounding box center [276, 104] width 54 height 11
select select "********"
click at [249, 99] on select "**********" at bounding box center [276, 104] width 54 height 11
click at [239, 117] on label "RKH9B60 - 301 - TOCO BAU; 08P; M (C: 336,00 - P: 9800,00)" at bounding box center [188, 115] width 130 height 6
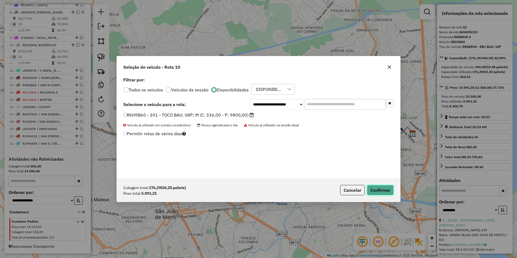
click at [391, 186] on button "Confirmar" at bounding box center [380, 190] width 27 height 10
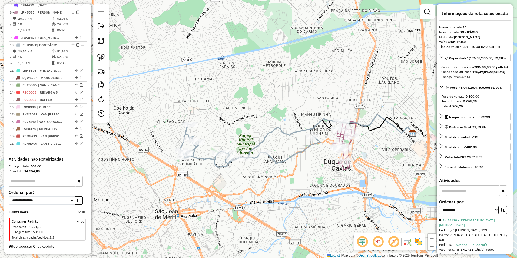
click at [209, 159] on icon at bounding box center [250, 145] width 140 height 43
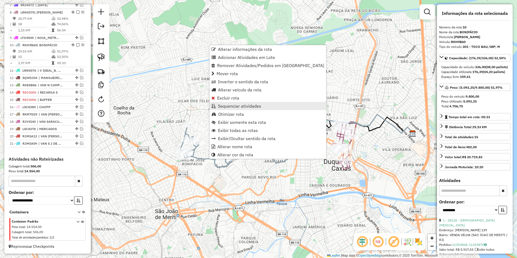
click at [244, 106] on span "Sequenciar atividades" at bounding box center [239, 106] width 43 height 4
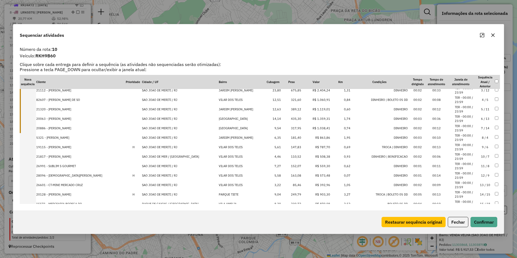
scroll to position [32, 0]
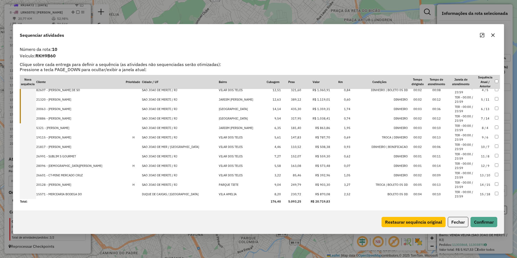
click at [461, 223] on button "Fechar" at bounding box center [457, 222] width 21 height 10
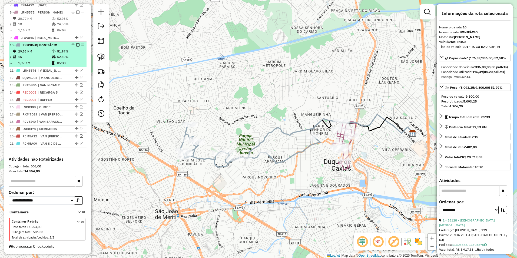
click at [76, 44] on em at bounding box center [77, 44] width 3 height 3
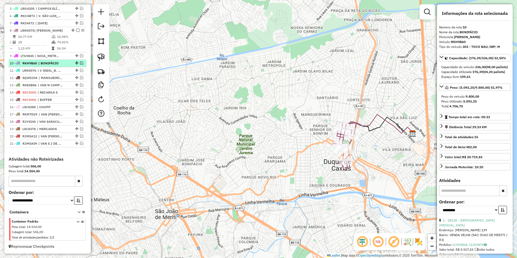
scroll to position [231, 0]
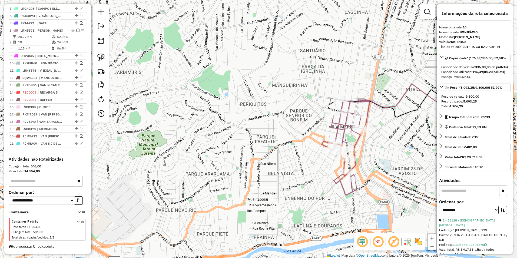
click at [337, 128] on icon at bounding box center [346, 147] width 48 height 96
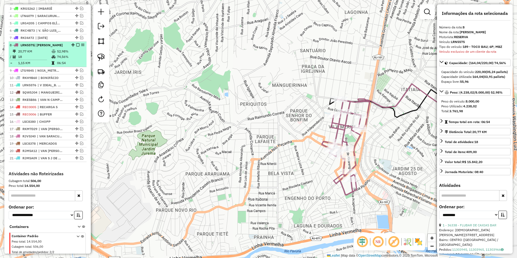
scroll to position [204, 0]
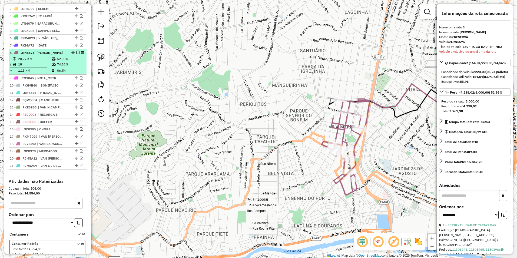
click at [76, 54] on em at bounding box center [77, 52] width 3 height 3
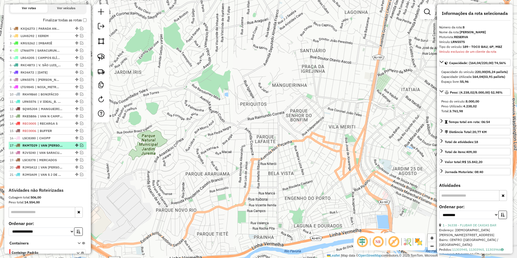
scroll to position [150, 0]
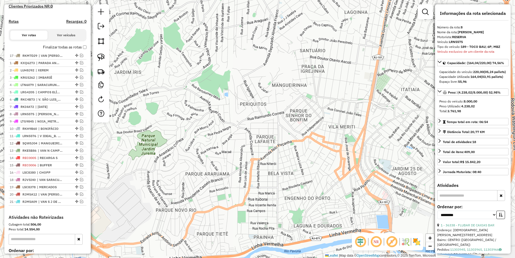
drag, startPoint x: 75, startPoint y: 176, endPoint x: 68, endPoint y: 55, distance: 120.7
drag, startPoint x: 75, startPoint y: 185, endPoint x: 68, endPoint y: 55, distance: 130.1
drag, startPoint x: 75, startPoint y: 163, endPoint x: 63, endPoint y: 55, distance: 107.9
drag, startPoint x: 74, startPoint y: 206, endPoint x: 70, endPoint y: 55, distance: 151.1
drag, startPoint x: 74, startPoint y: 206, endPoint x: 70, endPoint y: 54, distance: 152.4
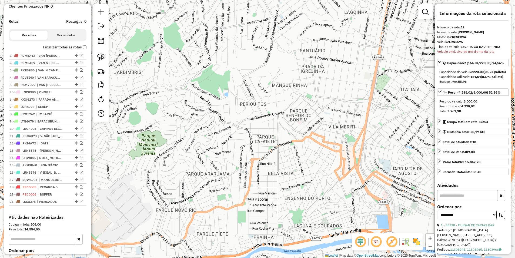
drag, startPoint x: 74, startPoint y: 199, endPoint x: 65, endPoint y: 95, distance: 104.7
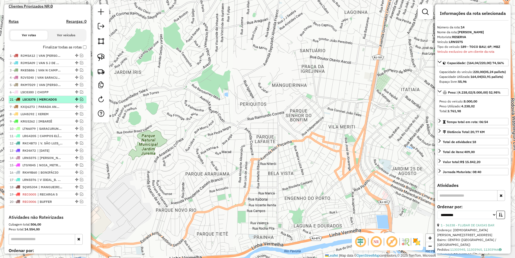
drag, startPoint x: 76, startPoint y: 208, endPoint x: 67, endPoint y: 101, distance: 107.1
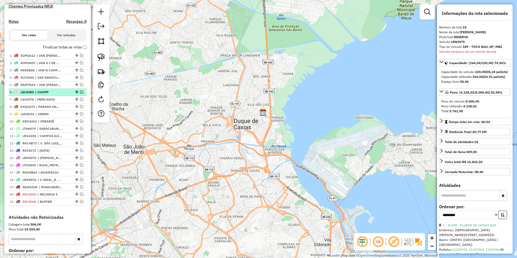
click at [80, 93] on em at bounding box center [81, 91] width 3 height 3
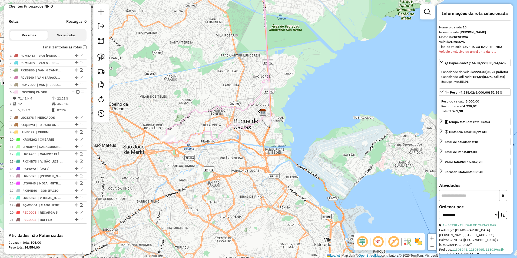
drag, startPoint x: 286, startPoint y: 62, endPoint x: 259, endPoint y: 200, distance: 140.6
click at [259, 200] on div "Janela de atendimento Grade de atendimento Capacidade Transportadoras Veículos …" at bounding box center [258, 129] width 517 height 258
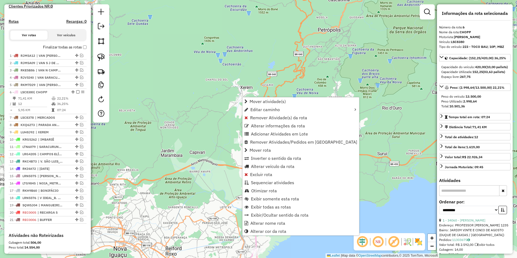
scroll to position [231, 0]
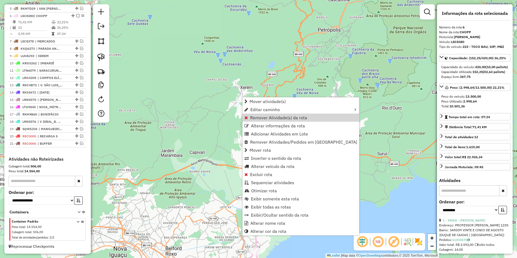
click at [266, 119] on span "Remover Atividade(s) da rota" at bounding box center [278, 117] width 57 height 4
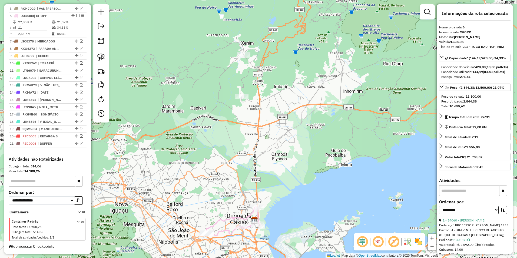
drag, startPoint x: 274, startPoint y: 149, endPoint x: 276, endPoint y: 122, distance: 27.1
click at [274, 117] on div "Janela de atendimento Grade de atendimento Capacidade Transportadoras Veículos …" at bounding box center [258, 129] width 517 height 258
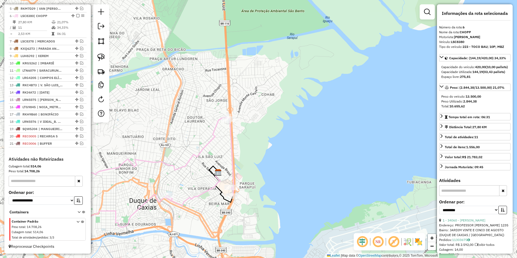
click at [210, 142] on icon at bounding box center [125, 175] width 215 height 117
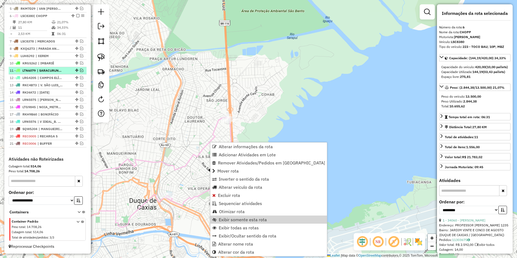
scroll to position [204, 0]
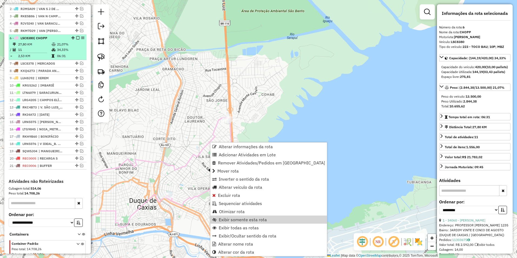
click at [76, 39] on em at bounding box center [77, 37] width 3 height 3
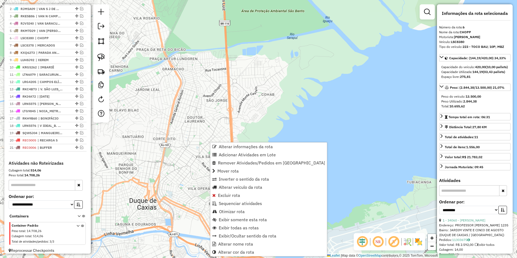
click at [215, 86] on div "Janela de atendimento Grade de atendimento Capacidade Transportadoras Veículos …" at bounding box center [258, 129] width 517 height 258
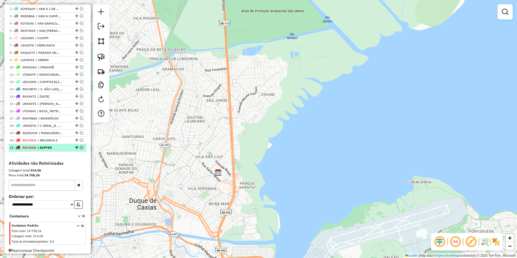
scroll to position [177, 0]
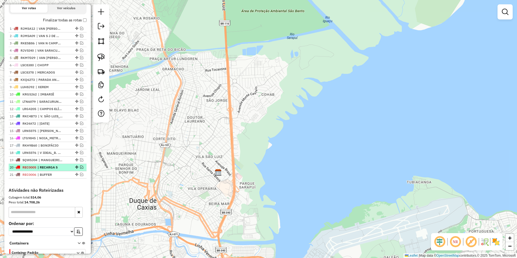
click at [80, 169] on em at bounding box center [81, 166] width 3 height 3
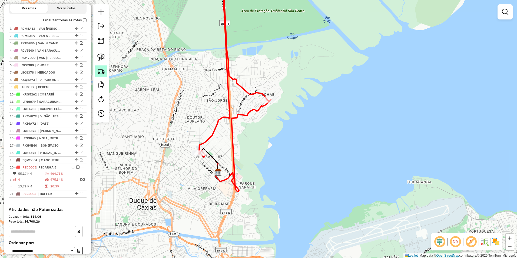
click at [102, 69] on img at bounding box center [101, 72] width 8 height 8
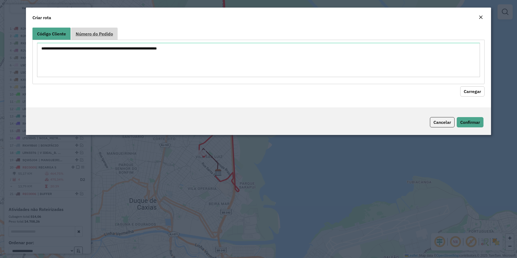
click at [93, 35] on span "Número do Pedido" at bounding box center [94, 34] width 37 height 4
click at [83, 49] on textarea at bounding box center [258, 60] width 443 height 34
paste textarea "******"
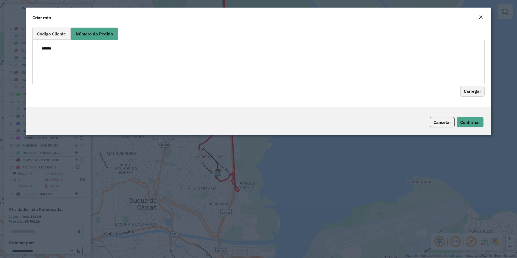
type textarea "******"
click at [468, 88] on button "Carregar" at bounding box center [472, 91] width 24 height 10
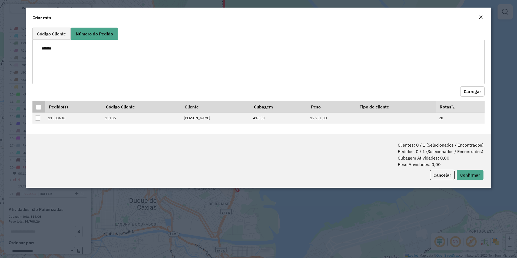
click at [38, 107] on div at bounding box center [38, 107] width 5 height 5
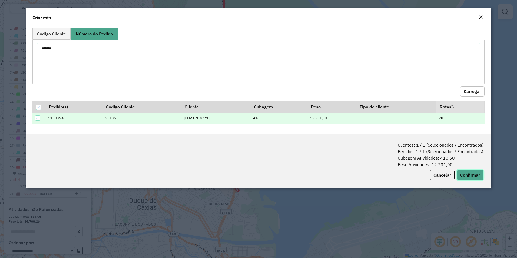
click at [460, 170] on button "Confirmar" at bounding box center [469, 175] width 27 height 10
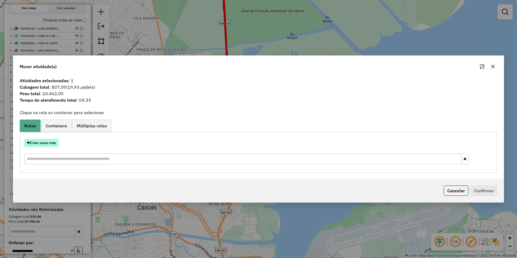
click at [45, 142] on button "Criar nova rota" at bounding box center [41, 143] width 34 height 8
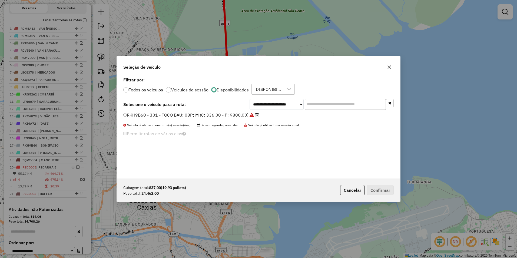
scroll to position [3, 2]
click at [263, 106] on select "**********" at bounding box center [276, 104] width 54 height 11
click at [288, 104] on select "**********" at bounding box center [276, 104] width 54 height 11
select select "********"
click at [249, 99] on select "**********" at bounding box center [276, 104] width 54 height 11
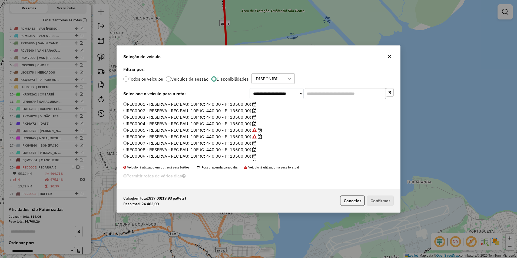
click at [236, 104] on label "REC0001 - RESERVA - REC BAU: 10P (C: 440,00 - P: 13500,00)" at bounding box center [189, 104] width 133 height 6
click at [383, 199] on button "Confirmar" at bounding box center [380, 200] width 27 height 10
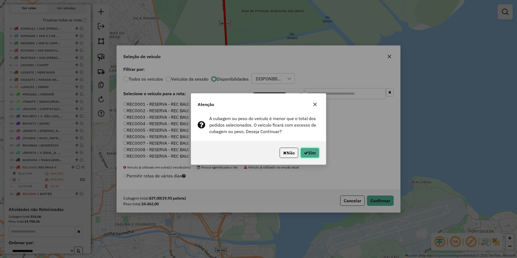
click at [314, 153] on button "Sim" at bounding box center [309, 153] width 19 height 10
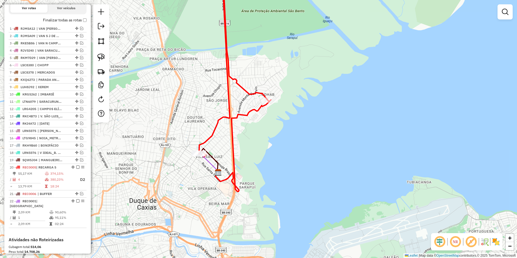
scroll to position [258, 0]
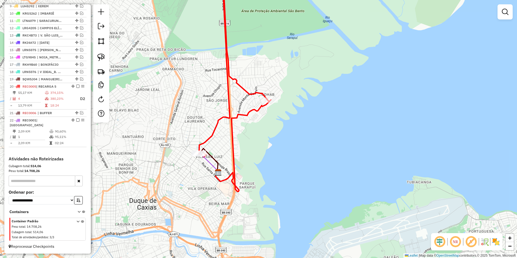
select select "**********"
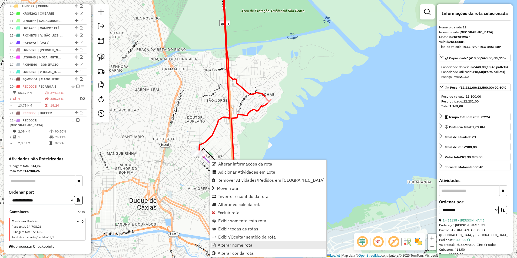
click at [243, 245] on span "Alterar nome rota" at bounding box center [234, 245] width 35 height 4
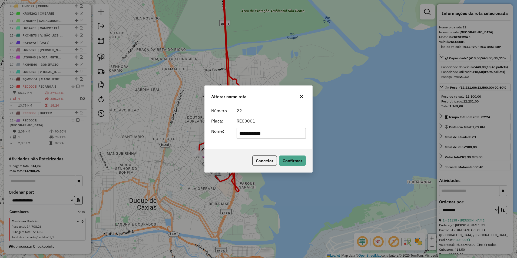
drag, startPoint x: 279, startPoint y: 130, endPoint x: 181, endPoint y: 135, distance: 98.2
click at [181, 135] on div "**********" at bounding box center [258, 129] width 517 height 258
type input "*********"
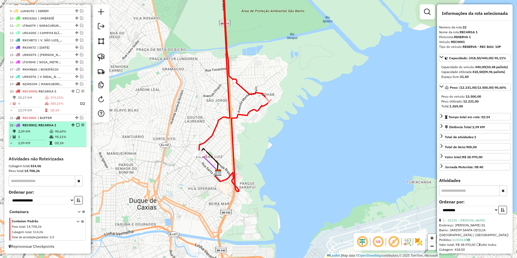
click at [76, 125] on em at bounding box center [77, 124] width 3 height 3
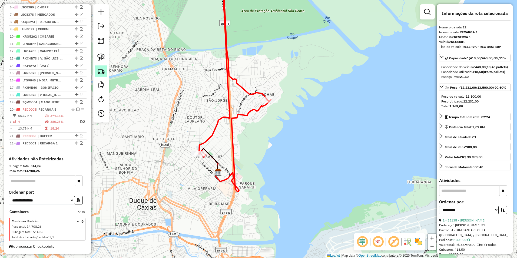
click at [101, 72] on img at bounding box center [101, 72] width 8 height 8
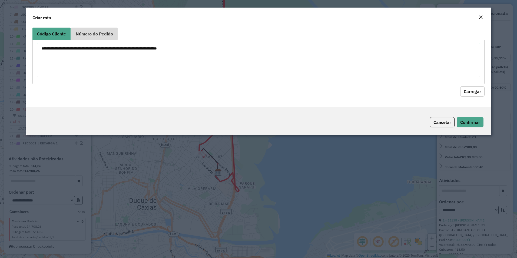
click at [86, 38] on link "Número do Pedido" at bounding box center [94, 34] width 46 height 12
click at [73, 55] on textarea at bounding box center [258, 60] width 443 height 34
paste textarea "******"
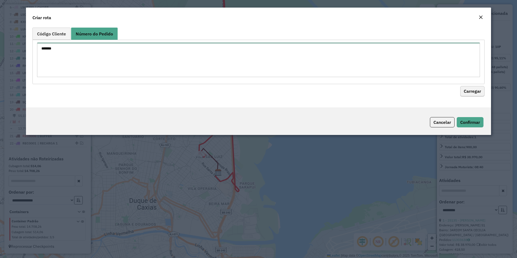
type textarea "******"
click at [470, 92] on button "Carregar" at bounding box center [472, 91] width 24 height 10
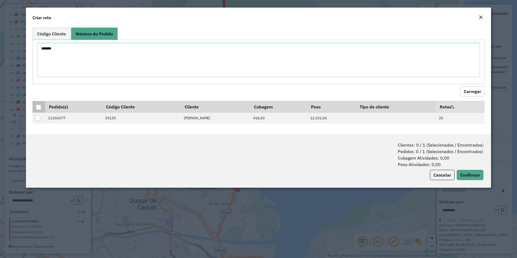
click at [40, 106] on div at bounding box center [38, 107] width 5 height 5
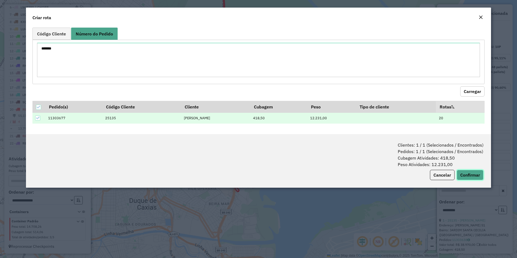
click at [469, 175] on button "Confirmar" at bounding box center [469, 175] width 27 height 10
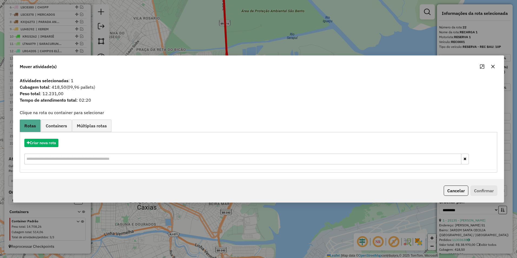
click at [43, 147] on div "Criar nova rota" at bounding box center [258, 152] width 474 height 35
click at [44, 142] on button "Criar nova rota" at bounding box center [41, 143] width 34 height 8
select select "********"
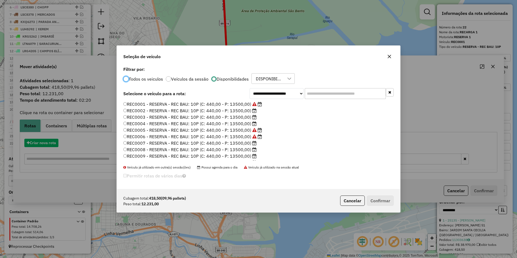
scroll to position [3, 2]
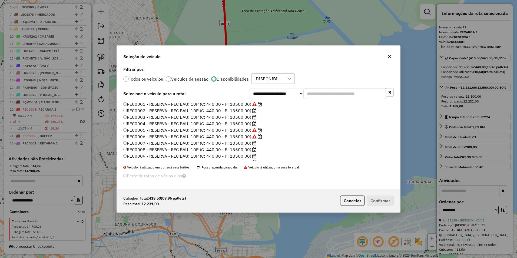
click at [246, 111] on label "REC0002 - RESERVA - REC BAU: 10P (C: 440,00 - P: 13500,00)" at bounding box center [189, 110] width 133 height 6
click at [370, 200] on button "Confirmar" at bounding box center [380, 200] width 27 height 10
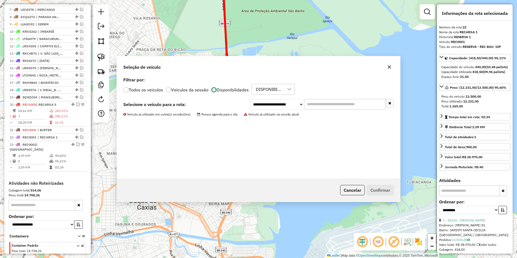
scroll to position [264, 0]
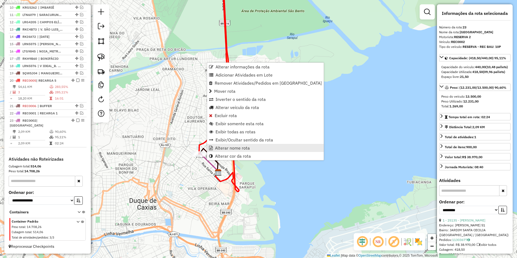
click at [237, 147] on span "Alterar nome rota" at bounding box center [232, 148] width 35 height 4
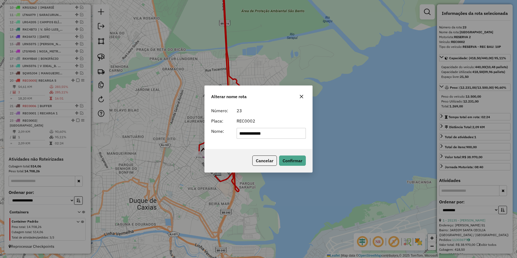
drag, startPoint x: 272, startPoint y: 133, endPoint x: 147, endPoint y: 145, distance: 125.9
click at [147, 145] on div "**********" at bounding box center [258, 129] width 517 height 258
type input "*********"
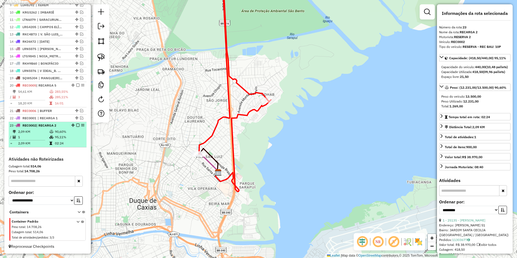
click at [76, 126] on em at bounding box center [77, 124] width 3 height 3
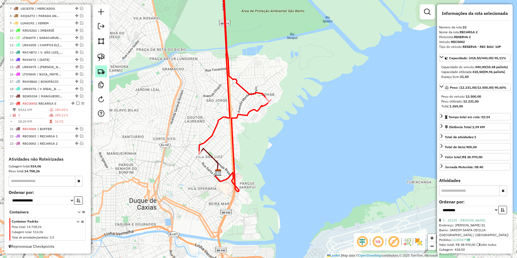
click at [104, 73] on img at bounding box center [101, 72] width 8 height 8
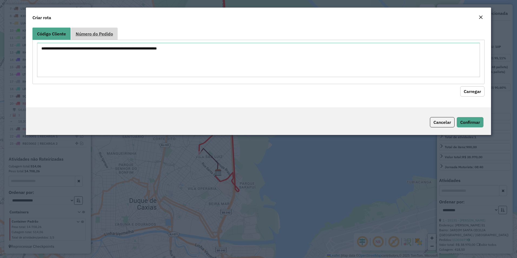
click at [98, 30] on link "Número do Pedido" at bounding box center [94, 34] width 46 height 12
click at [77, 49] on textarea at bounding box center [258, 60] width 443 height 34
paste textarea "******"
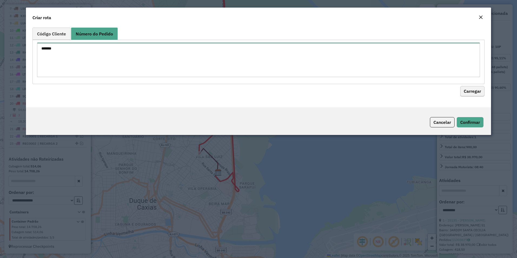
type textarea "******"
click at [477, 95] on button "Carregar" at bounding box center [472, 91] width 24 height 10
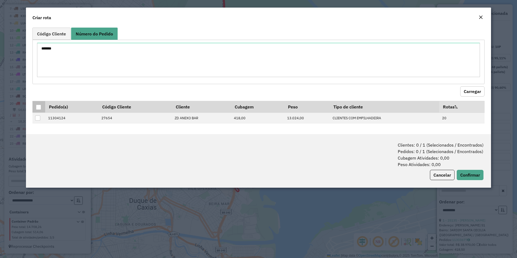
click at [39, 106] on div at bounding box center [38, 107] width 5 height 5
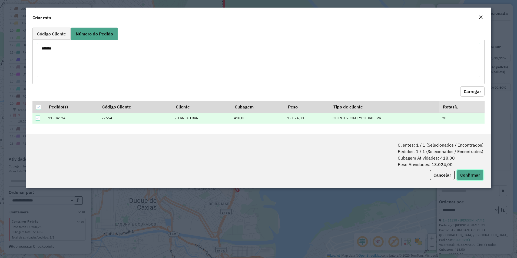
click at [464, 173] on button "Confirmar" at bounding box center [469, 175] width 27 height 10
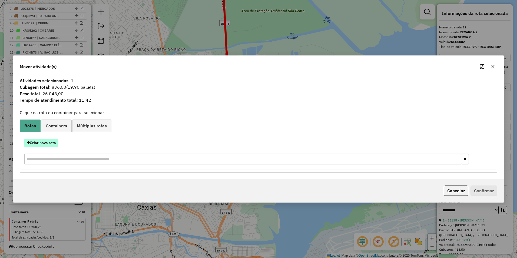
click at [39, 146] on button "Criar nova rota" at bounding box center [41, 143] width 34 height 8
select select "********"
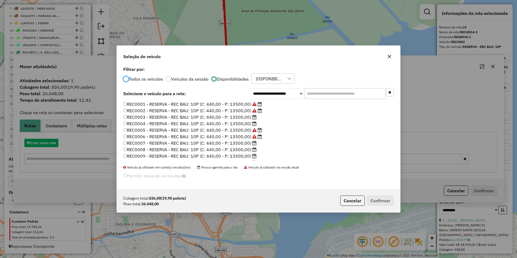
scroll to position [3, 2]
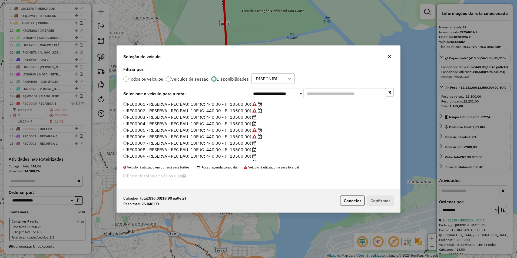
click at [239, 118] on label "REC0003 - RESERVA - REC BAU: 10P (C: 440,00 - P: 13500,00)" at bounding box center [189, 117] width 133 height 6
click at [376, 198] on button "Confirmar" at bounding box center [380, 200] width 27 height 10
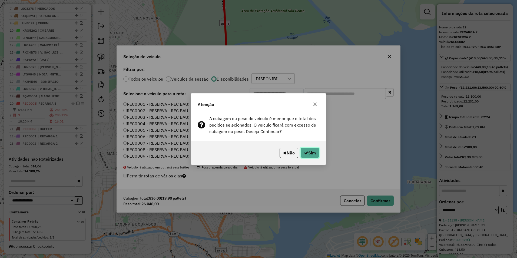
click at [310, 155] on button "Sim" at bounding box center [309, 153] width 19 height 10
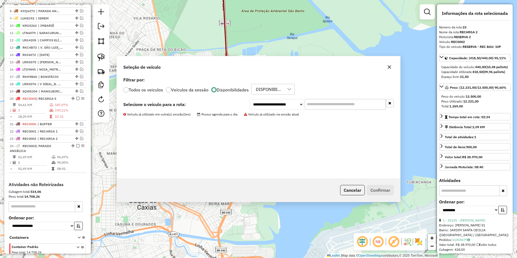
scroll to position [276, 0]
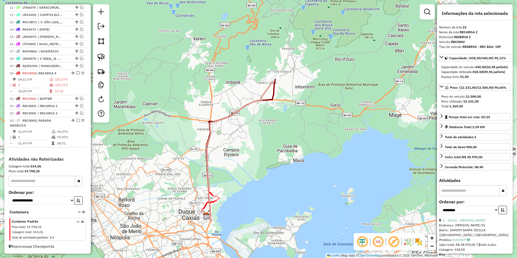
click at [267, 88] on icon at bounding box center [241, 147] width 70 height 145
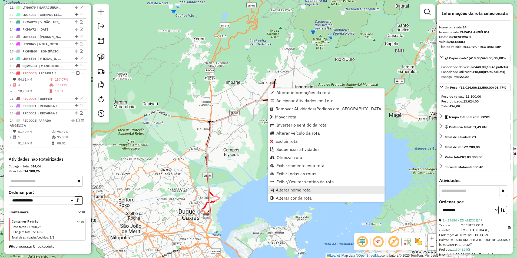
click at [298, 189] on span "Alterar nome rota" at bounding box center [293, 190] width 35 height 4
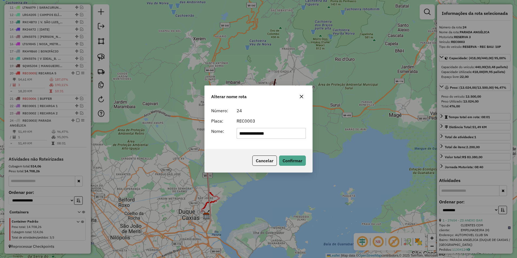
drag, startPoint x: 281, startPoint y: 136, endPoint x: 150, endPoint y: 143, distance: 131.5
click at [150, 143] on div "**********" at bounding box center [258, 129] width 517 height 258
type input "*********"
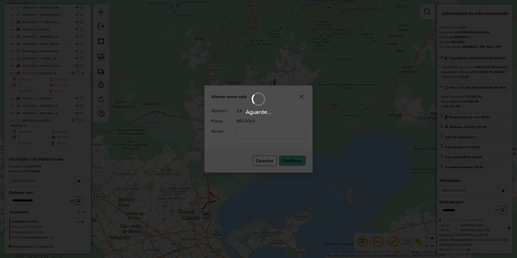
scroll to position [271, 0]
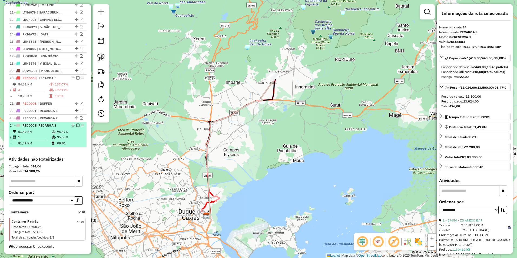
click at [76, 126] on em at bounding box center [77, 124] width 3 height 3
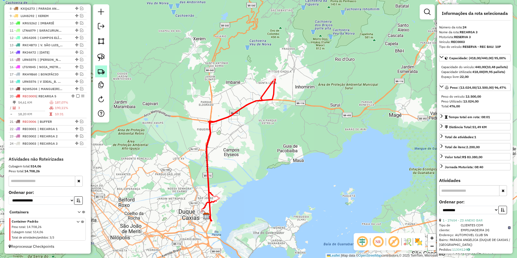
click at [102, 71] on img at bounding box center [101, 72] width 8 height 8
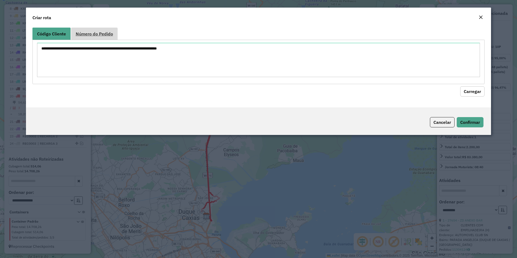
click at [96, 32] on span "Número do Pedido" at bounding box center [94, 34] width 37 height 4
click at [84, 49] on textarea at bounding box center [258, 60] width 443 height 34
paste textarea "******"
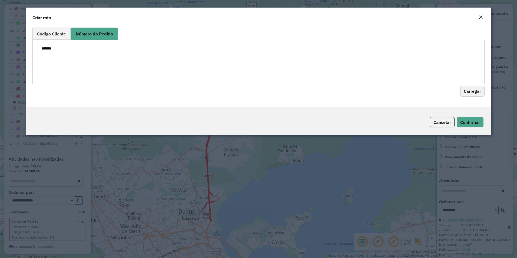
type textarea "******"
click at [474, 89] on button "Carregar" at bounding box center [472, 91] width 24 height 10
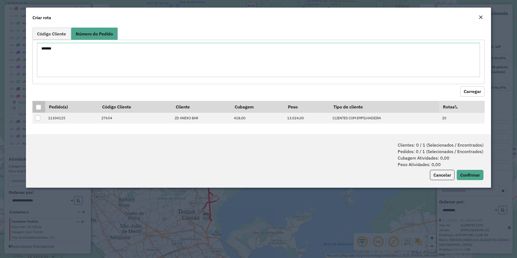
click at [40, 108] on div at bounding box center [38, 107] width 5 height 5
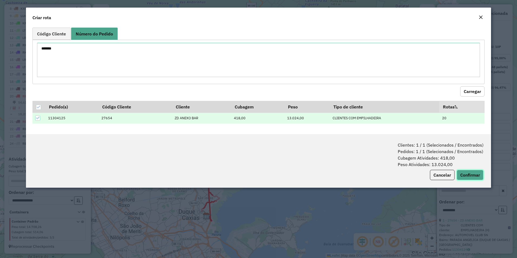
click at [475, 175] on button "Confirmar" at bounding box center [469, 175] width 27 height 10
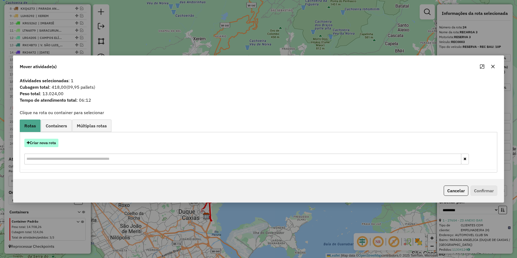
click at [45, 141] on button "Criar nova rota" at bounding box center [41, 143] width 34 height 8
select select "********"
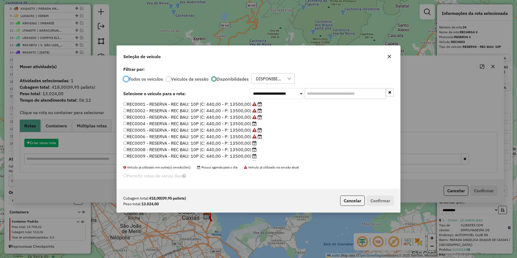
scroll to position [3, 2]
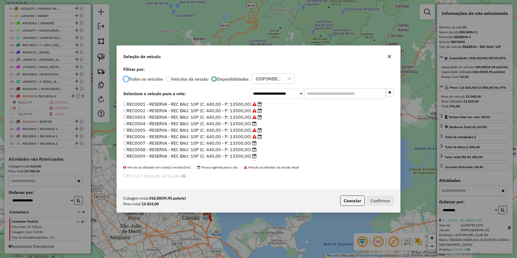
click at [241, 122] on label "REC0004 - RESERVA - REC BAU: 10P (C: 440,00 - P: 13500,00)" at bounding box center [189, 123] width 133 height 6
click at [380, 202] on button "Confirmar" at bounding box center [380, 200] width 27 height 10
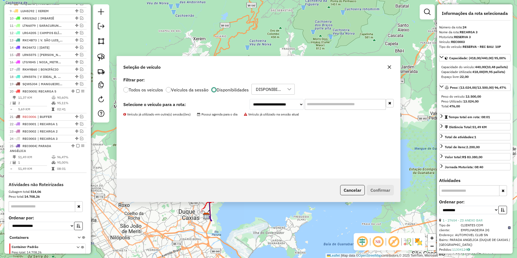
scroll to position [283, 0]
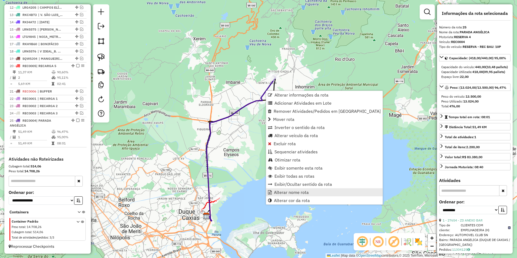
click at [292, 190] on span "Alterar nome rota" at bounding box center [291, 192] width 35 height 4
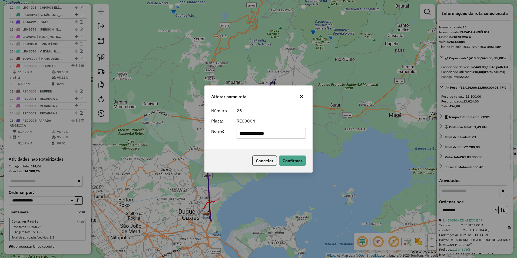
drag, startPoint x: 291, startPoint y: 132, endPoint x: 125, endPoint y: 135, distance: 165.4
click at [125, 135] on div "**********" at bounding box center [258, 129] width 517 height 258
type input "*********"
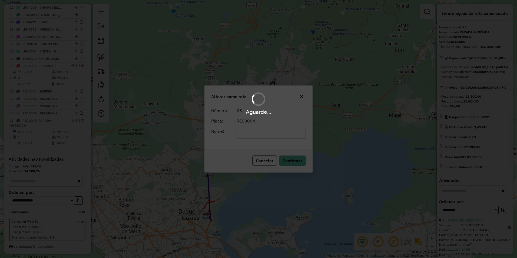
scroll to position [278, 0]
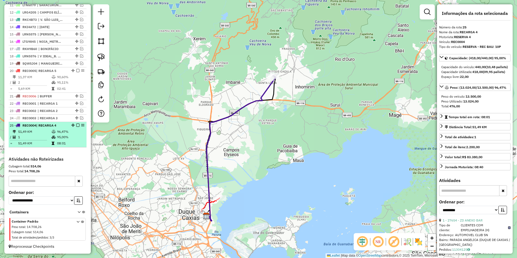
click at [76, 125] on em at bounding box center [77, 124] width 3 height 3
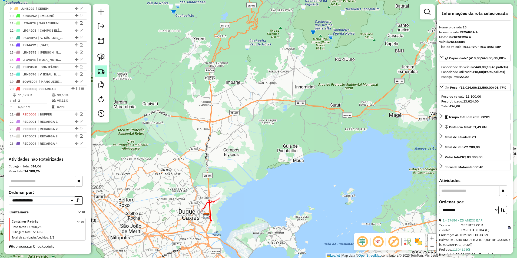
click at [97, 69] on img at bounding box center [101, 72] width 8 height 8
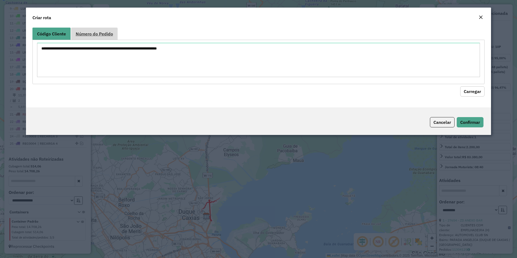
click at [99, 36] on span "Número do Pedido" at bounding box center [94, 34] width 37 height 4
click at [79, 47] on textarea at bounding box center [258, 60] width 443 height 34
paste textarea "****** ******"
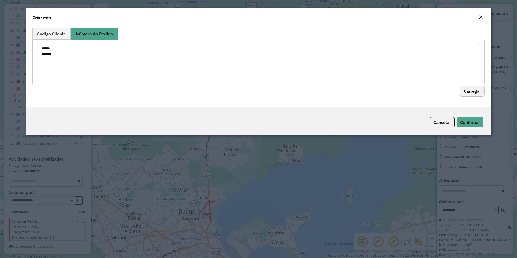
type textarea "****** ******"
click at [463, 93] on button "Carregar" at bounding box center [472, 91] width 24 height 10
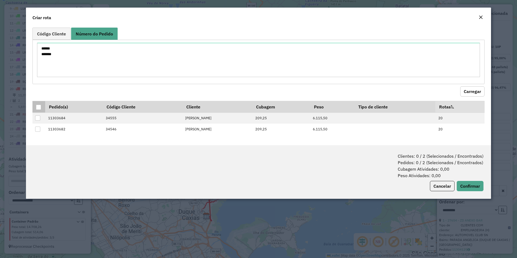
click at [38, 108] on div at bounding box center [38, 107] width 5 height 5
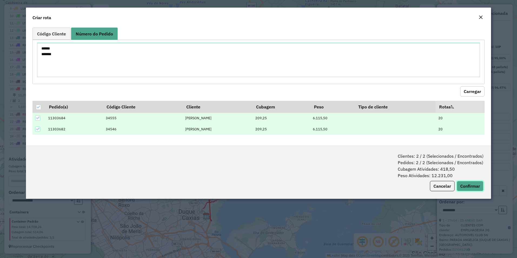
click at [471, 184] on button "Confirmar" at bounding box center [469, 186] width 27 height 10
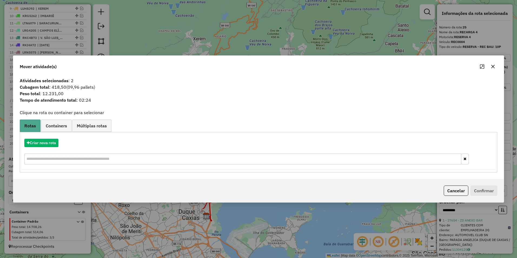
click at [39, 138] on div "Criar nova rota" at bounding box center [258, 152] width 474 height 35
click at [44, 140] on button "Criar nova rota" at bounding box center [41, 143] width 34 height 8
select select "********"
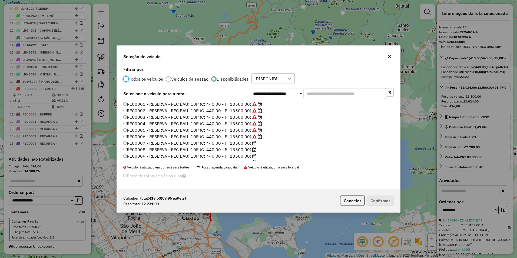
scroll to position [3, 2]
click at [181, 131] on label "REC0005 - RESERVA - REC BAU: 10P (C: 440,00 - P: 13500,00)" at bounding box center [192, 130] width 139 height 6
drag, startPoint x: 374, startPoint y: 202, endPoint x: 369, endPoint y: 206, distance: 6.7
click at [373, 203] on button "Confirmar" at bounding box center [380, 200] width 27 height 10
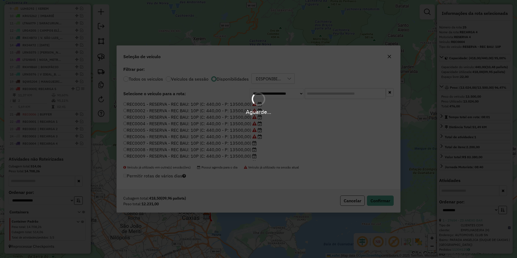
scroll to position [265, 0]
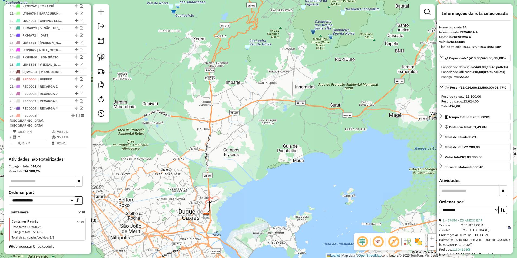
click at [205, 202] on icon at bounding box center [211, 203] width 18 height 15
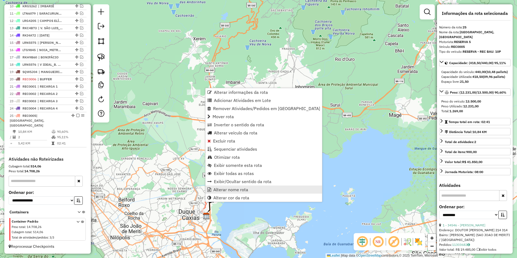
click at [230, 189] on span "Alterar nome rota" at bounding box center [230, 189] width 35 height 4
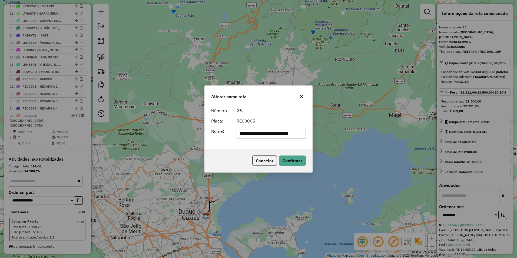
scroll to position [0, 0]
drag, startPoint x: 302, startPoint y: 136, endPoint x: 75, endPoint y: 135, distance: 227.0
click at [75, 135] on div "**********" at bounding box center [258, 129] width 517 height 258
type input "*********"
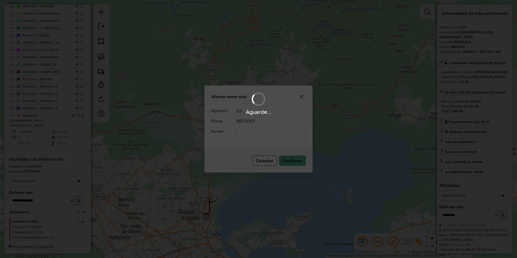
scroll to position [260, 0]
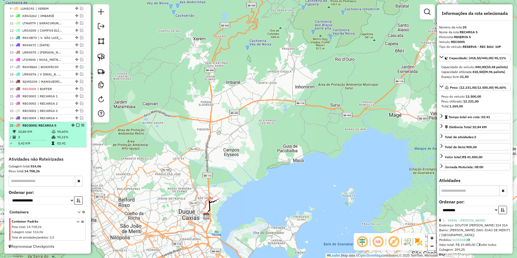
click at [76, 125] on em at bounding box center [77, 124] width 3 height 3
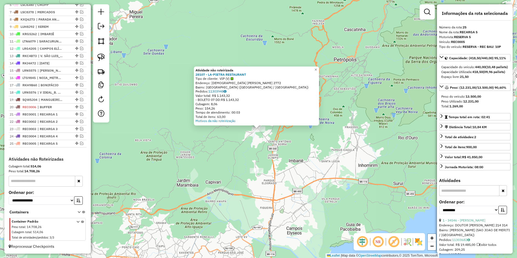
click at [263, 156] on div "Atividade não roteirizada 28107 - LA-PIETRA RESTAURANT Tipo de cliente: VIP (V)…" at bounding box center [258, 129] width 517 height 258
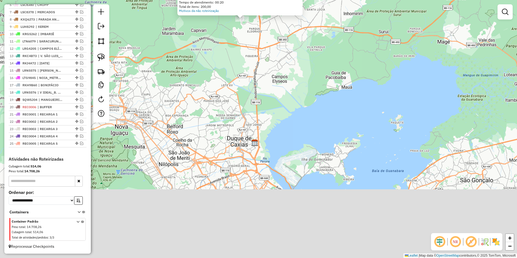
drag, startPoint x: 277, startPoint y: 195, endPoint x: 260, endPoint y: 97, distance: 99.2
click at [260, 97] on div "Atividade não roteirizada 83953 - MERCEARIA RAQUEL Tipo de cliente: PDV TRAVA (…" at bounding box center [258, 129] width 517 height 258
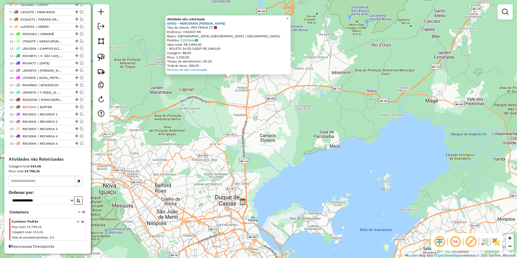
drag, startPoint x: 262, startPoint y: 118, endPoint x: 245, endPoint y: 168, distance: 52.5
click at [244, 166] on div "Atividade não roteirizada 83953 - MERCEARIA RAQUEL Tipo de cliente: PDV TRAVA (…" at bounding box center [258, 129] width 517 height 258
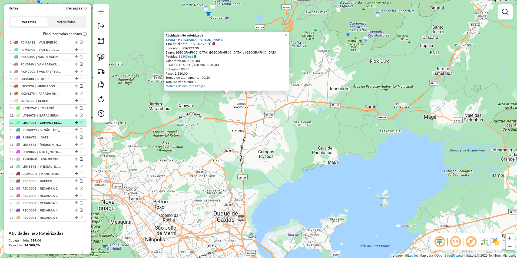
scroll to position [161, 0]
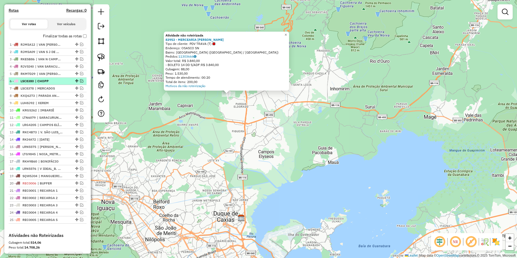
click at [80, 82] on em at bounding box center [81, 80] width 3 height 3
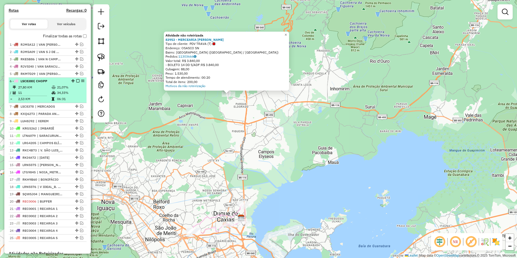
click at [76, 82] on em at bounding box center [77, 80] width 3 height 3
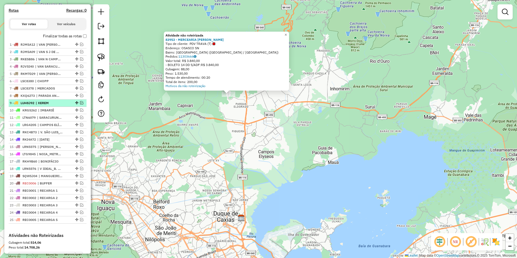
click at [80, 104] on em at bounding box center [81, 102] width 3 height 3
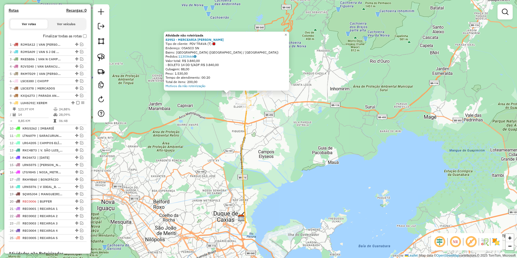
click at [181, 107] on div "Atividade não roteirizada 83953 - MERCEARIA RAQUEL Tipo de cliente: PDV TRAVA (…" at bounding box center [258, 129] width 517 height 258
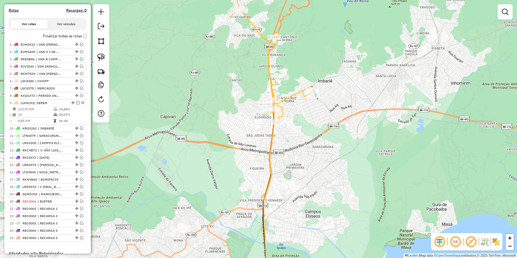
drag, startPoint x: 249, startPoint y: 43, endPoint x: 237, endPoint y: 87, distance: 44.9
click at [237, 87] on div "Janela de atendimento Grade de atendimento Capacidade Transportadoras Veículos …" at bounding box center [258, 129] width 517 height 258
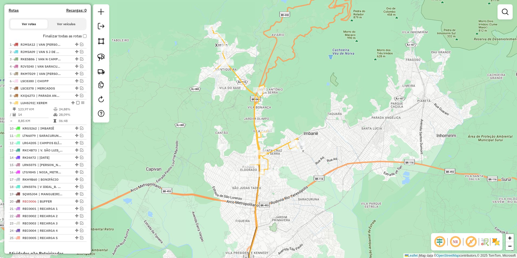
click at [234, 76] on icon at bounding box center [255, 101] width 88 height 148
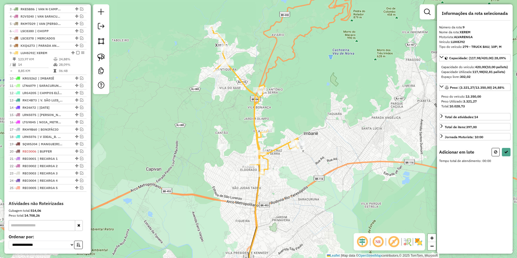
scroll to position [260, 0]
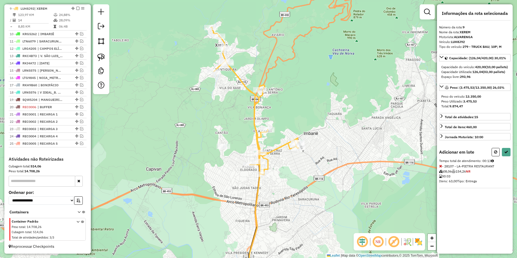
select select "**********"
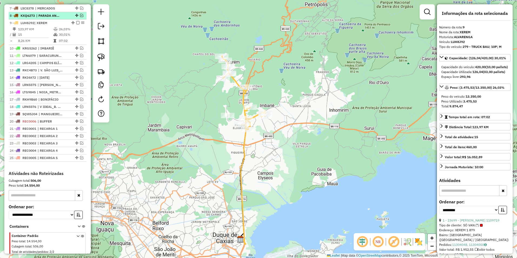
scroll to position [233, 0]
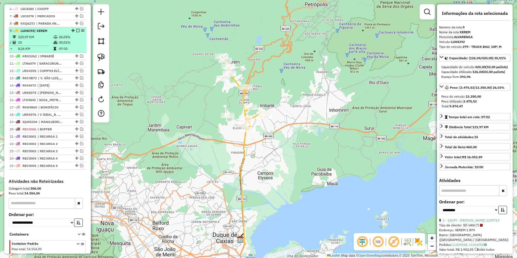
click at [76, 32] on em at bounding box center [77, 30] width 3 height 3
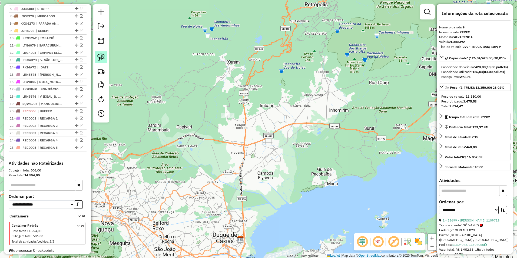
drag, startPoint x: 102, startPoint y: 54, endPoint x: 106, endPoint y: 54, distance: 4.3
click at [102, 54] on img at bounding box center [101, 57] width 8 height 8
drag, startPoint x: 300, startPoint y: 113, endPoint x: 329, endPoint y: 97, distance: 33.5
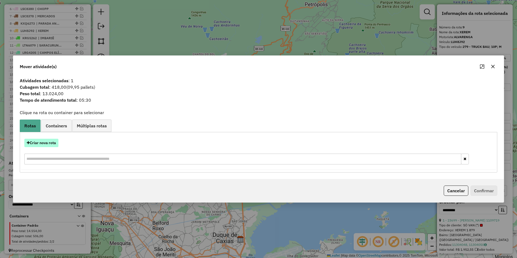
click at [47, 144] on button "Criar nova rota" at bounding box center [41, 143] width 34 height 8
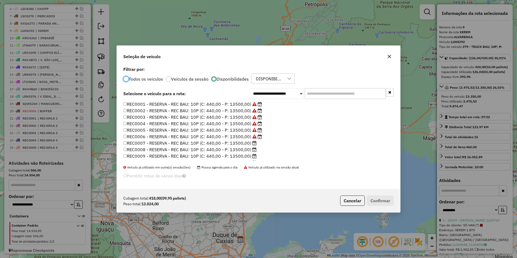
scroll to position [3, 2]
click at [273, 91] on select "**********" at bounding box center [276, 93] width 54 height 11
select select "********"
click at [249, 99] on select "**********" at bounding box center [276, 93] width 54 height 11
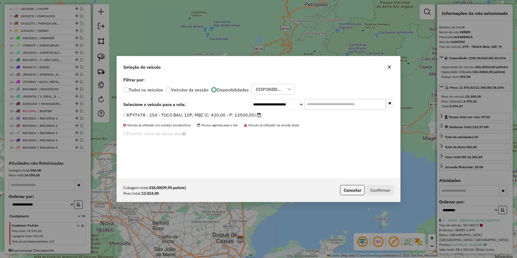
click at [213, 115] on label "KPY7678 - 254 - TOCO BAU; 10P; MBZ (C: 420,00 - P: 13500,00)" at bounding box center [192, 115] width 138 height 6
click at [382, 187] on button "Confirmar" at bounding box center [380, 190] width 27 height 10
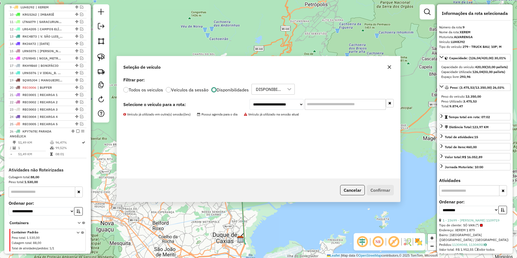
scroll to position [261, 0]
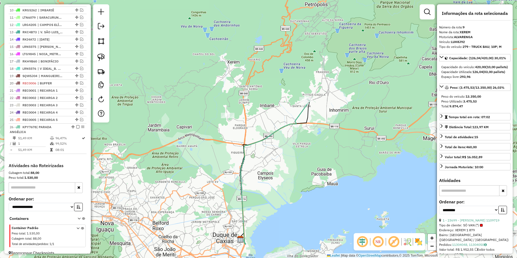
click at [304, 109] on icon at bounding box center [275, 171] width 70 height 145
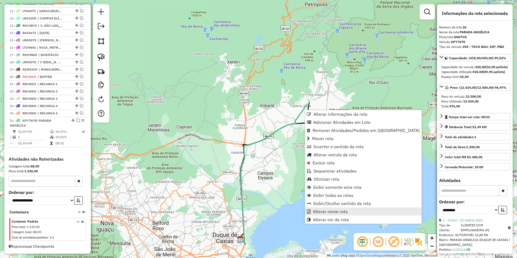
click at [338, 213] on span "Alterar nome rota" at bounding box center [330, 211] width 35 height 4
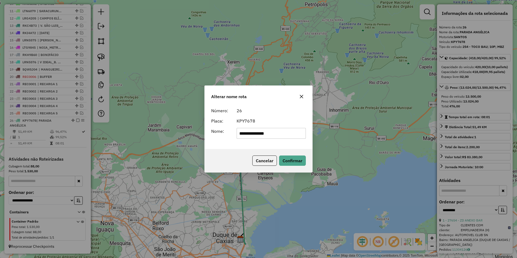
drag, startPoint x: 285, startPoint y: 136, endPoint x: 158, endPoint y: 136, distance: 127.3
click at [158, 136] on div "**********" at bounding box center [258, 129] width 517 height 258
type input "*********"
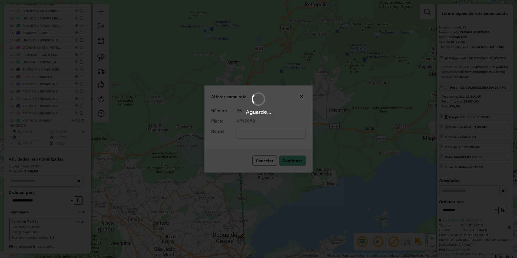
scroll to position [267, 0]
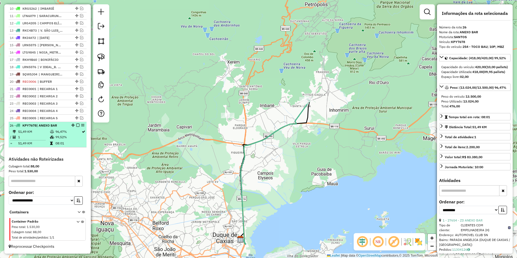
click at [76, 126] on em at bounding box center [77, 124] width 3 height 3
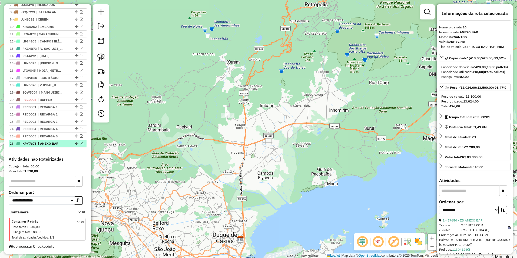
scroll to position [249, 0]
drag, startPoint x: 75, startPoint y: 143, endPoint x: 68, endPoint y: 98, distance: 46.0
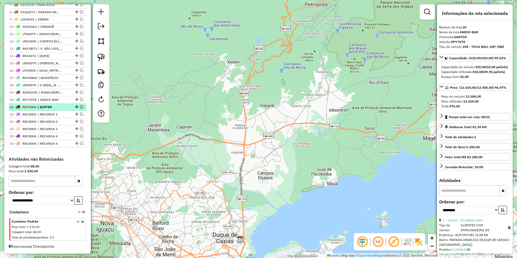
click at [80, 107] on em at bounding box center [81, 106] width 3 height 3
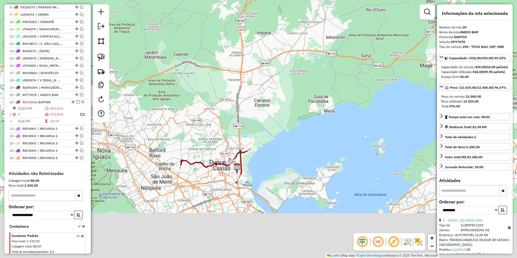
drag, startPoint x: 248, startPoint y: 182, endPoint x: 246, endPoint y: 86, distance: 95.7
click at [246, 86] on div "Janela de atendimento Grade de atendimento Capacidade Transportadoras Veículos …" at bounding box center [258, 129] width 517 height 258
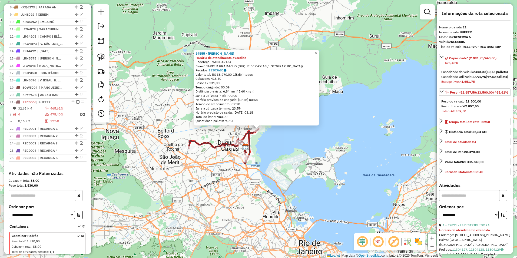
scroll to position [269, 0]
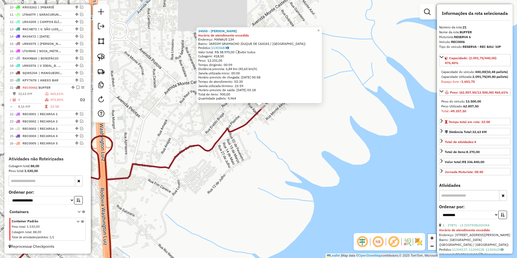
click at [220, 147] on div "34555 - LEANDRO MENDES CAMPO Horário de atendimento excedido Endereço: MANAUS 1…" at bounding box center [258, 129] width 517 height 258
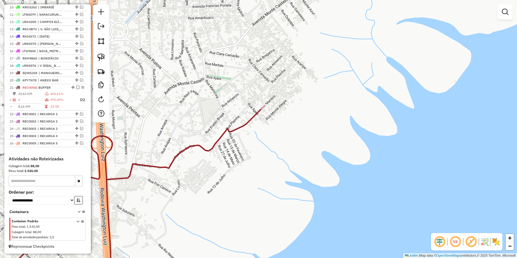
drag, startPoint x: 75, startPoint y: 159, endPoint x: 252, endPoint y: 84, distance: 192.0
click at [252, 84] on hb-router-mapa "Informações da Sessão 977952 - 12/08/2025 Criação: 11/08/2025 17:51 Depósito: I…" at bounding box center [258, 129] width 517 height 258
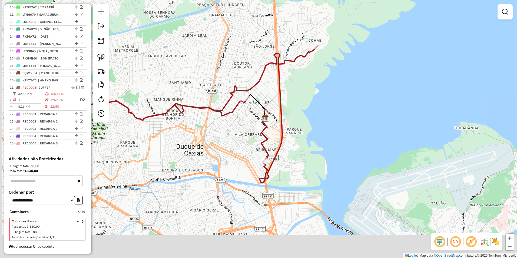
drag, startPoint x: 202, startPoint y: 169, endPoint x: 263, endPoint y: 93, distance: 97.7
click at [266, 94] on icon at bounding box center [256, 106] width 19 height 24
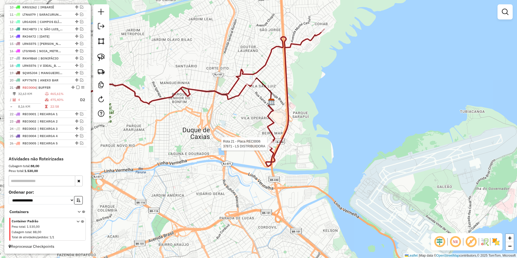
select select "**********"
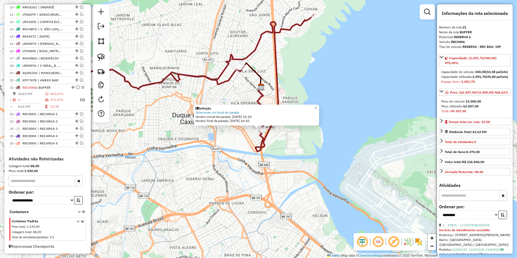
drag, startPoint x: 271, startPoint y: 150, endPoint x: 264, endPoint y: 139, distance: 12.9
click at [271, 150] on div "Refeição Selecionar um local de parada Horário inicial da parada: 12/08/2025 13…" at bounding box center [258, 129] width 517 height 258
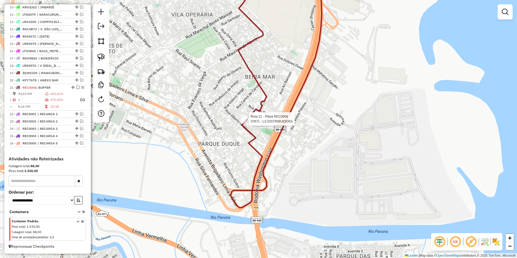
select select "**********"
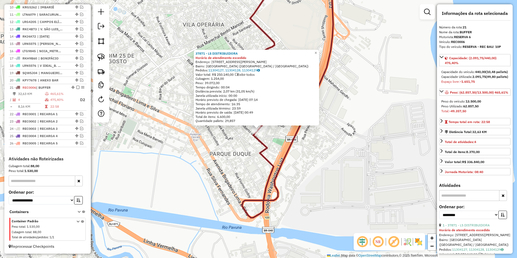
click at [244, 131] on div "37871 - LS DISTRIBUIDORA Horário de atendimento excedido Endereço: Rua Basílio …" at bounding box center [258, 129] width 517 height 258
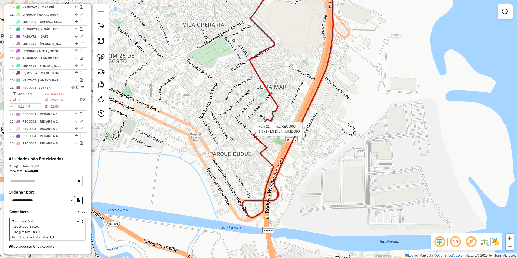
select select "**********"
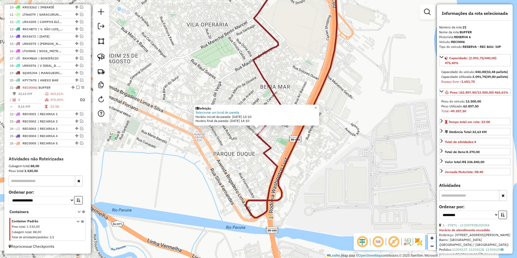
click at [271, 139] on div "Refeição Selecionar um local de parada Horário inicial da parada: 12/08/2025 13…" at bounding box center [258, 129] width 517 height 258
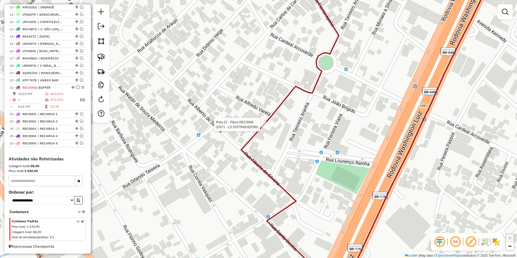
select select "**********"
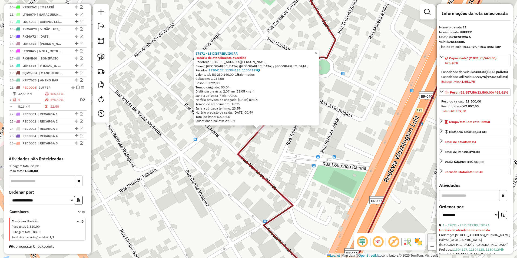
drag, startPoint x: 285, startPoint y: 125, endPoint x: 266, endPoint y: 129, distance: 18.9
click at [285, 126] on div "37871 - LS DISTRIBUIDORA Horário de atendimento excedido Endereço: Rua Basílio …" at bounding box center [258, 129] width 517 height 258
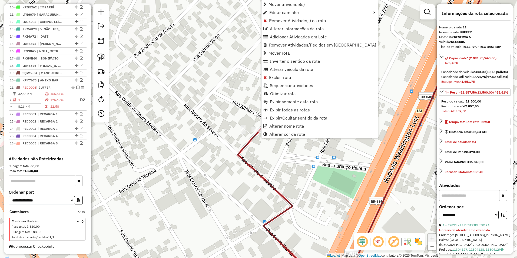
click at [262, 149] on div "Janela de atendimento Grade de atendimento Capacidade Transportadoras Veículos …" at bounding box center [258, 129] width 517 height 258
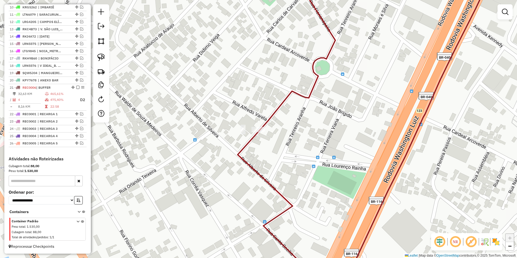
click at [286, 99] on icon at bounding box center [297, 52] width 76 height 156
select select "**********"
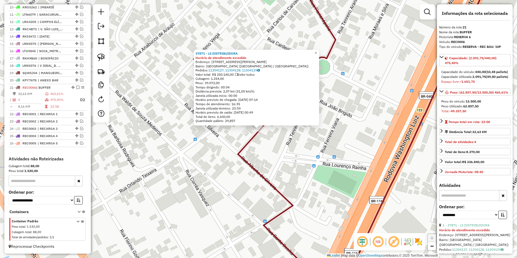
click at [197, 156] on div "37871 - LS DISTRIBUIDORA Horário de atendimento excedido Endereço: Rua Basílio …" at bounding box center [258, 129] width 517 height 258
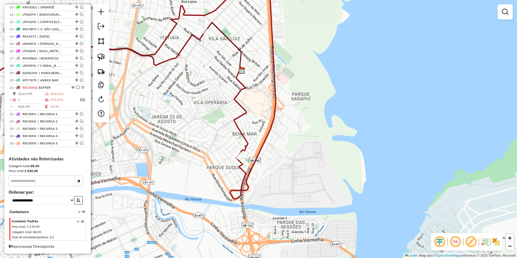
drag, startPoint x: 216, startPoint y: 75, endPoint x: 257, endPoint y: 129, distance: 68.0
click at [260, 135] on div "Janela de atendimento Grade de atendimento Capacidade Transportadoras Veículos …" at bounding box center [258, 129] width 517 height 258
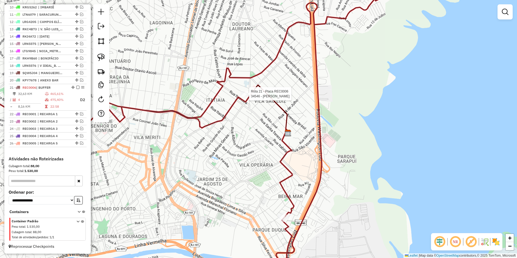
select select "**********"
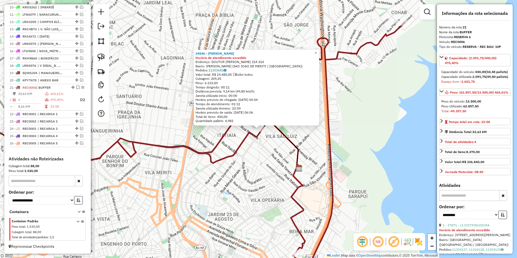
drag, startPoint x: 298, startPoint y: 168, endPoint x: 333, endPoint y: 158, distance: 36.4
click at [336, 158] on div "34546 - CARLOS ALEXANDRE Horário de atendimento excedido Endereço: DOUTOR BERNA…" at bounding box center [258, 129] width 517 height 258
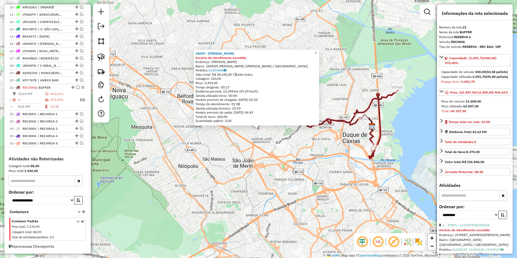
click at [274, 153] on div "Rota 21 - Placa REC0006 35095 - ROGERIO LAGE 35095 - ROGERIO LAGE Horário de at…" at bounding box center [258, 129] width 517 height 258
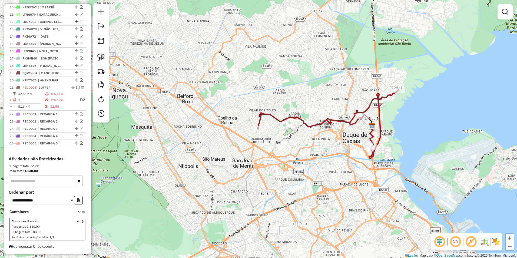
select select "**********"
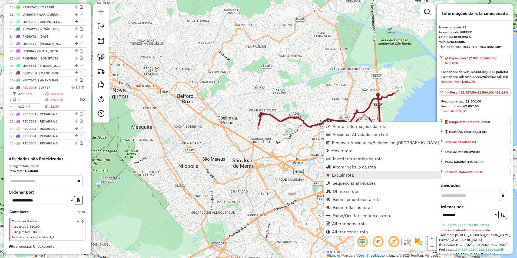
click at [351, 175] on span "Excluir rota" at bounding box center [343, 175] width 22 height 4
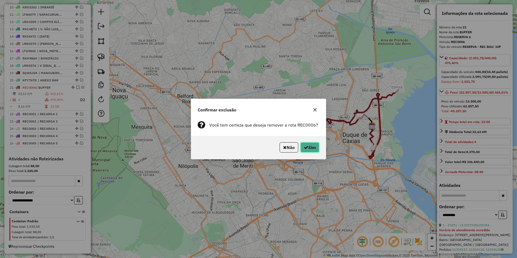
click at [309, 144] on button "Sim" at bounding box center [309, 147] width 19 height 10
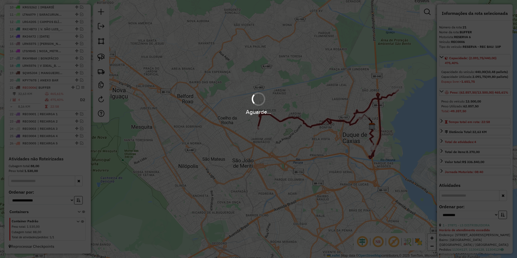
scroll to position [242, 0]
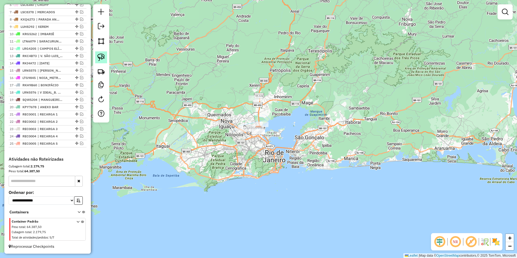
click at [99, 58] on img at bounding box center [101, 57] width 8 height 8
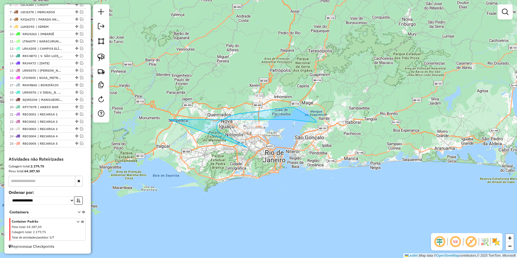
drag, startPoint x: 247, startPoint y: 147, endPoint x: 169, endPoint y: 119, distance: 82.4
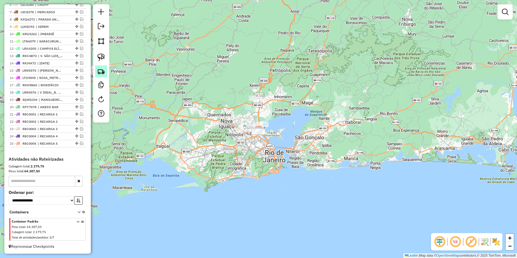
click at [100, 73] on img at bounding box center [101, 72] width 8 height 8
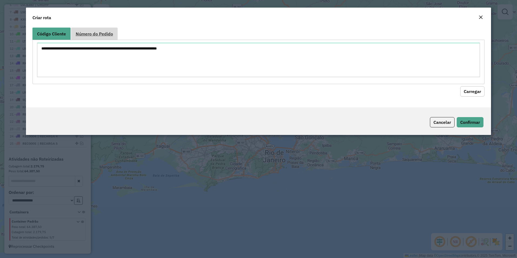
click at [90, 36] on span "Número do Pedido" at bounding box center [94, 34] width 37 height 4
click at [70, 51] on textarea at bounding box center [258, 60] width 443 height 34
paste textarea "****** ****** ****** ****** ****** ******"
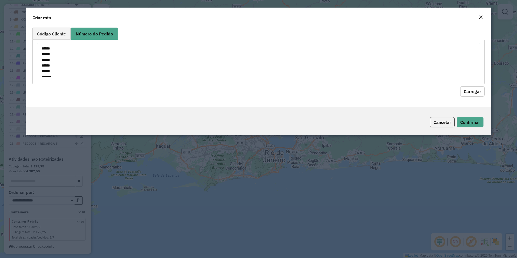
scroll to position [8, 0]
type textarea "****** ****** ****** ****** ****** ******"
click at [472, 90] on button "Carregar" at bounding box center [472, 91] width 24 height 10
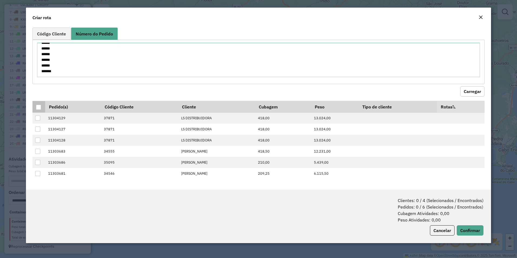
click at [36, 106] on div at bounding box center [38, 107] width 5 height 5
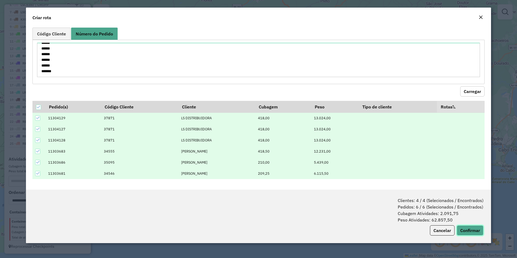
click at [471, 228] on button "Confirmar" at bounding box center [469, 230] width 27 height 10
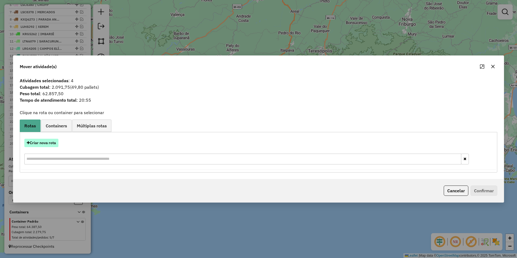
click at [41, 142] on button "Criar nova rota" at bounding box center [41, 143] width 34 height 8
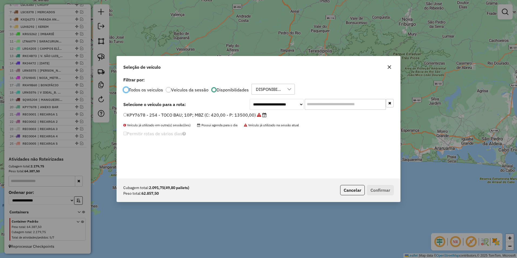
scroll to position [3, 2]
drag, startPoint x: 277, startPoint y: 106, endPoint x: 278, endPoint y: 110, distance: 4.9
click at [277, 106] on select "**********" at bounding box center [276, 104] width 54 height 11
select select "********"
click at [249, 99] on select "**********" at bounding box center [276, 104] width 54 height 11
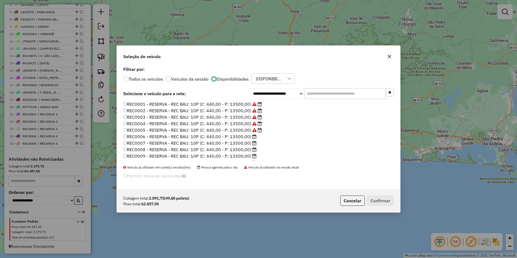
click at [249, 136] on label "REC0006 - RESERVA - REC BAU: 10P (C: 440,00 - P: 13500,00)" at bounding box center [189, 136] width 133 height 6
click at [380, 200] on button "Confirmar" at bounding box center [380, 200] width 27 height 10
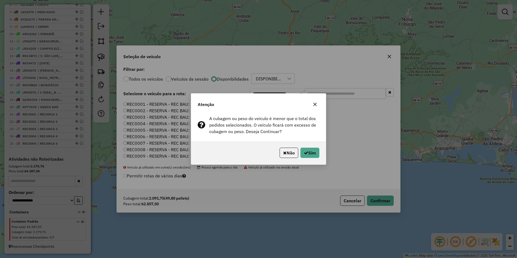
click at [312, 147] on div "Não Sim" at bounding box center [258, 152] width 135 height 23
click at [309, 155] on button "Sim" at bounding box center [309, 153] width 19 height 10
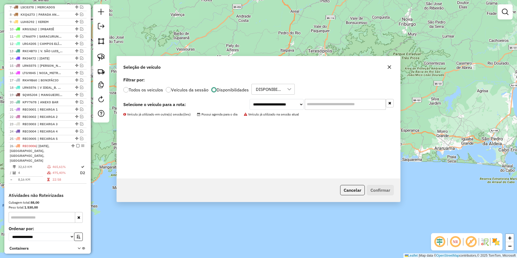
scroll to position [269, 0]
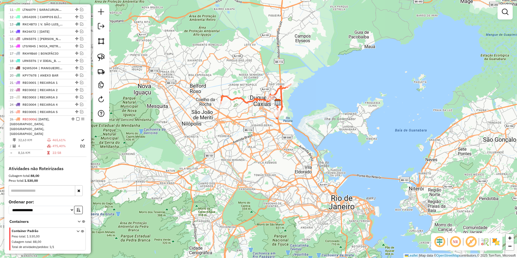
click at [253, 101] on icon at bounding box center [255, 101] width 70 height 34
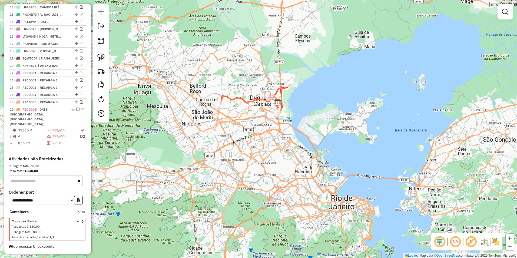
select select "**********"
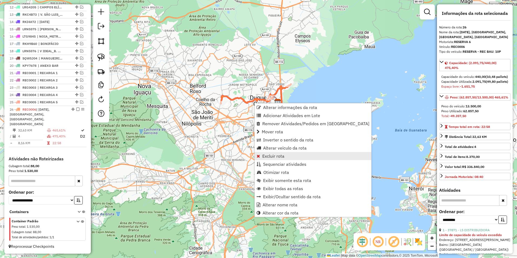
click at [279, 156] on span "Excluir rota" at bounding box center [273, 156] width 22 height 4
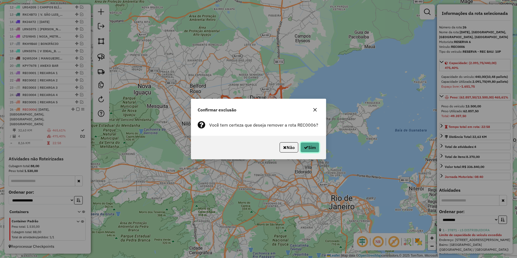
click at [304, 145] on icon "button" at bounding box center [306, 147] width 4 height 4
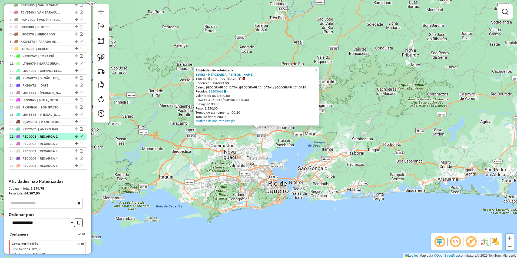
scroll to position [188, 0]
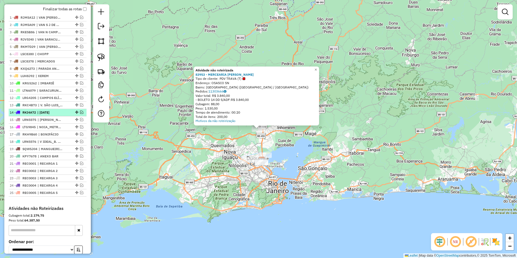
click at [80, 114] on em at bounding box center [81, 112] width 3 height 3
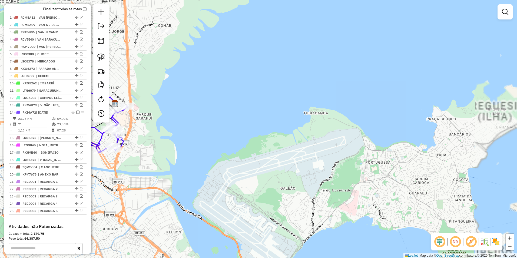
drag, startPoint x: 188, startPoint y: 167, endPoint x: 297, endPoint y: 171, distance: 109.5
click at [299, 171] on div "Atividade não roteirizada 83953 - MERCEARIA RAQUEL Tipo de cliente: PDV TRAVA (…" at bounding box center [258, 129] width 517 height 258
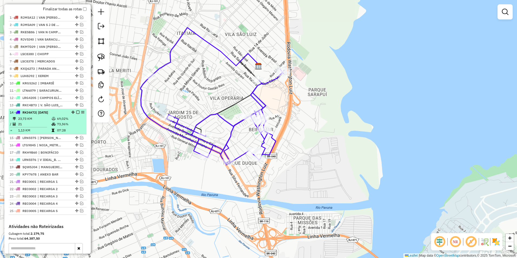
click at [76, 114] on em at bounding box center [77, 112] width 3 height 3
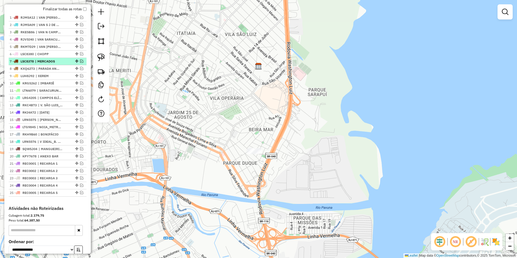
click at [80, 63] on em at bounding box center [81, 60] width 3 height 3
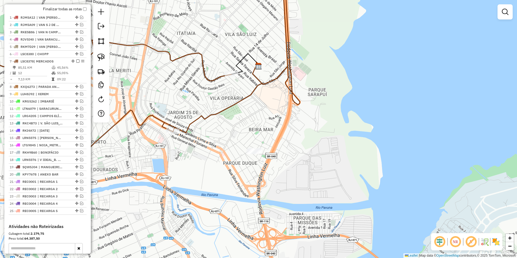
drag, startPoint x: 282, startPoint y: 99, endPoint x: 299, endPoint y: 176, distance: 78.7
click at [299, 176] on div "Atividade não roteirizada 83953 - MERCEARIA RAQUEL Tipo de cliente: PDV TRAVA (…" at bounding box center [258, 129] width 517 height 258
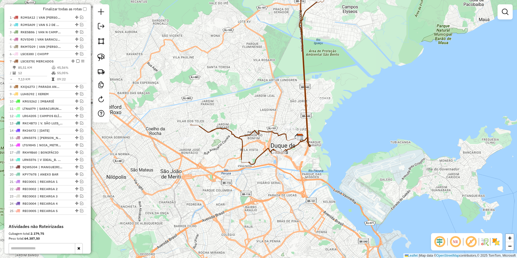
drag, startPoint x: 366, startPoint y: 70, endPoint x: 306, endPoint y: 169, distance: 115.9
click at [306, 169] on div "Atividade não roteirizada 83953 - MERCEARIA RAQUEL Tipo de cliente: PDV TRAVA (…" at bounding box center [258, 129] width 517 height 258
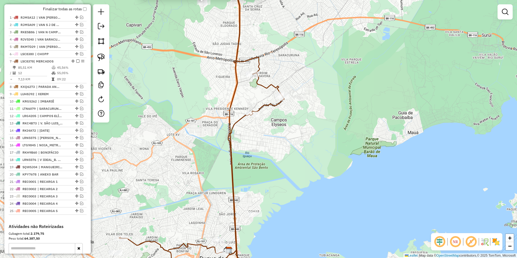
click at [268, 105] on icon at bounding box center [201, 125] width 165 height 303
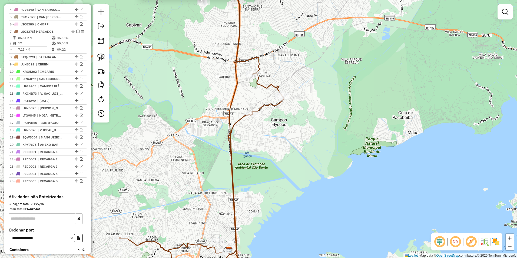
select select "**********"
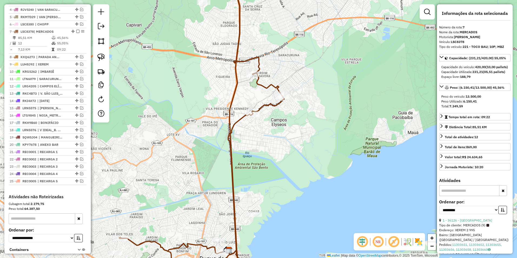
scroll to position [246, 0]
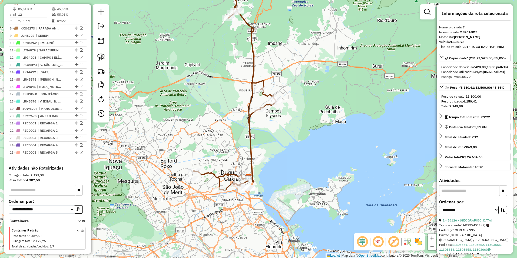
drag, startPoint x: 295, startPoint y: 61, endPoint x: 289, endPoint y: 124, distance: 62.7
click at [289, 124] on div "Rota 7 - Placa LSC8378 23739 - MERCEARIA ESTRELA Rota 7 - Placa LSC8378 23739 -…" at bounding box center [258, 129] width 517 height 258
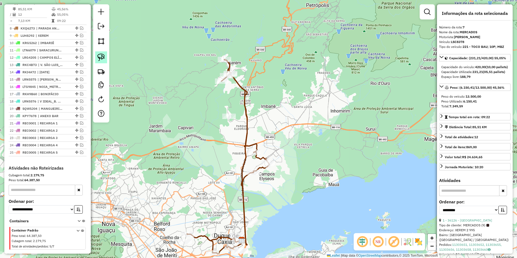
click at [103, 58] on img at bounding box center [101, 57] width 8 height 8
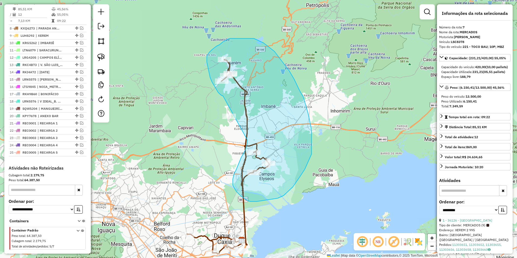
drag, startPoint x: 223, startPoint y: 96, endPoint x: 247, endPoint y: 140, distance: 50.3
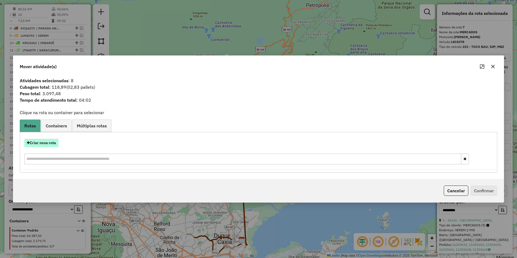
click at [42, 141] on button "Criar nova rota" at bounding box center [41, 143] width 34 height 8
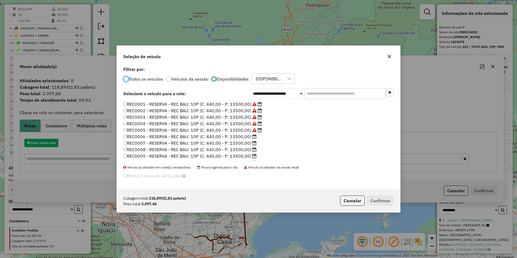
scroll to position [3, 2]
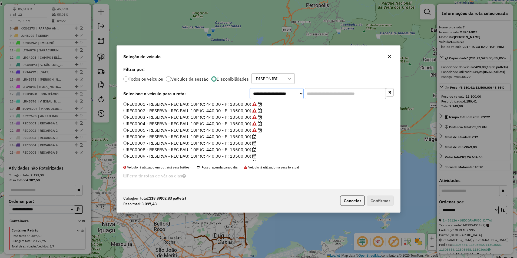
click at [271, 92] on select "**********" at bounding box center [276, 93] width 54 height 11
select select "*******"
click at [249, 88] on select "**********" at bounding box center [276, 93] width 54 height 11
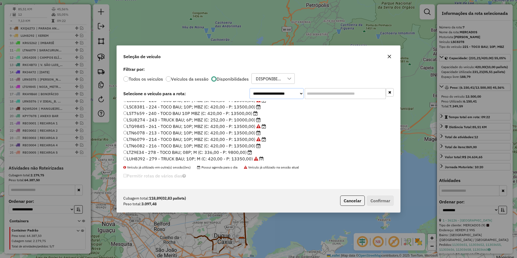
scroll to position [81, 0]
click at [213, 139] on label "LTZ9E34 - 278 - TOCO BAU; 08P; M (C: 336,00 - P: 9800,00)" at bounding box center [187, 139] width 129 height 6
click at [384, 199] on button "Confirmar" at bounding box center [380, 200] width 27 height 10
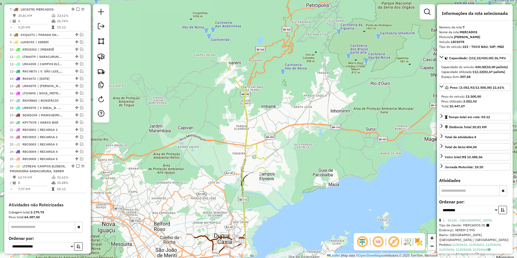
click at [243, 88] on icon at bounding box center [245, 115] width 48 height 113
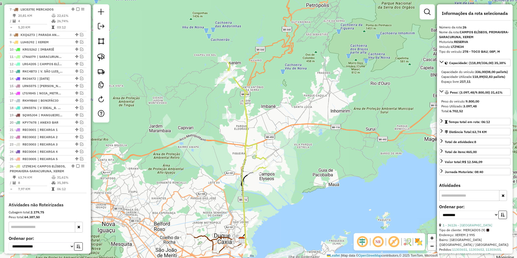
scroll to position [302, 0]
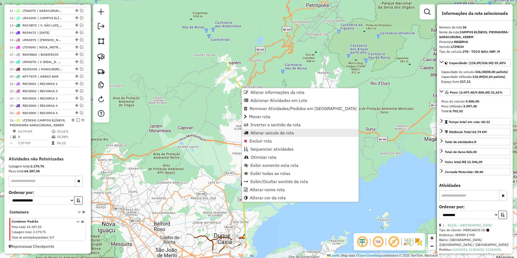
click at [271, 131] on span "Alterar veículo da rota" at bounding box center [271, 132] width 43 height 4
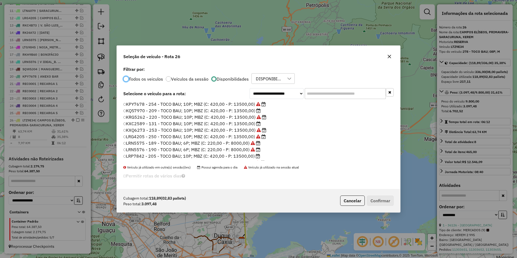
scroll to position [3, 2]
click at [265, 96] on select "**********" at bounding box center [276, 93] width 54 height 11
select select "********"
click at [249, 99] on select "**********" at bounding box center [276, 93] width 54 height 11
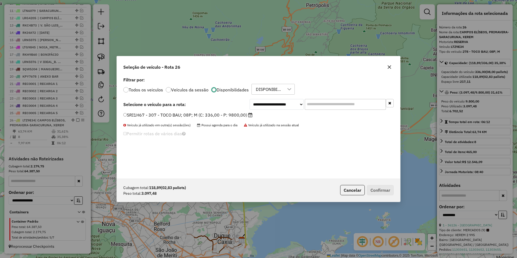
click at [234, 115] on label "SRI1H67 - 307 - TOCO BAU; 08P; M (C: 336,00 - P: 9800,00)" at bounding box center [187, 115] width 129 height 6
click at [383, 192] on button "Confirmar" at bounding box center [380, 190] width 27 height 10
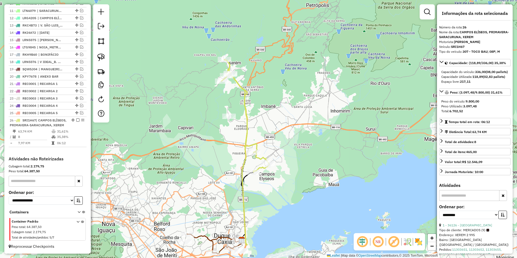
click at [244, 98] on icon at bounding box center [245, 115] width 48 height 113
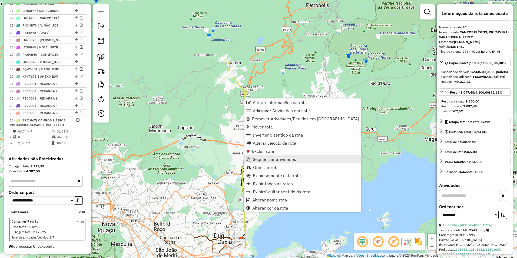
click at [279, 160] on span "Sequenciar atividades" at bounding box center [274, 159] width 43 height 4
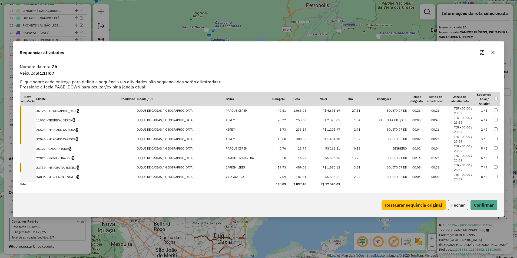
drag, startPoint x: 327, startPoint y: 139, endPoint x: 328, endPoint y: 118, distance: 21.4
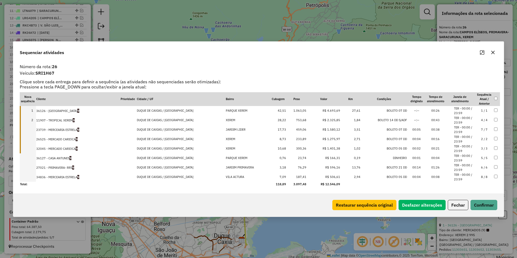
drag, startPoint x: 327, startPoint y: 167, endPoint x: 328, endPoint y: 129, distance: 38.6
click at [479, 204] on button "Confirmar" at bounding box center [483, 205] width 27 height 10
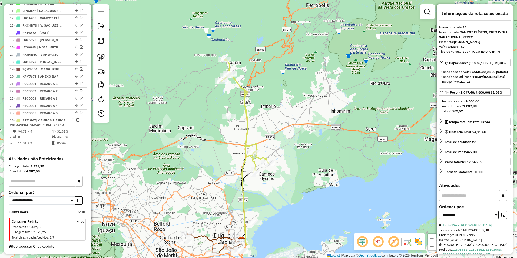
click at [242, 85] on icon at bounding box center [244, 115] width 47 height 113
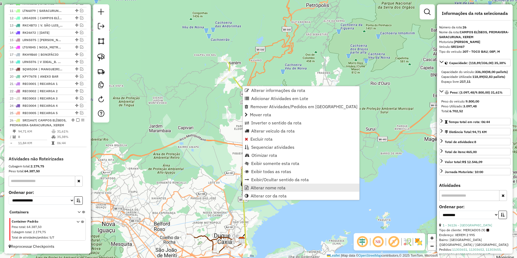
click at [270, 188] on span "Alterar nome rota" at bounding box center [267, 187] width 35 height 4
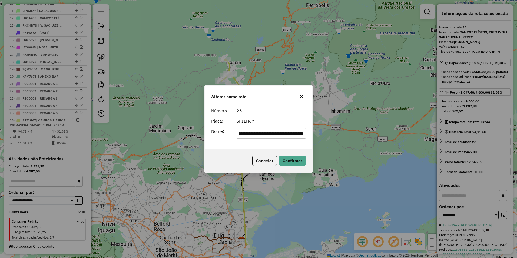
scroll to position [0, 0]
drag, startPoint x: 303, startPoint y: 134, endPoint x: 161, endPoint y: 140, distance: 142.3
click at [161, 140] on div "**********" at bounding box center [258, 129] width 517 height 258
type input "********"
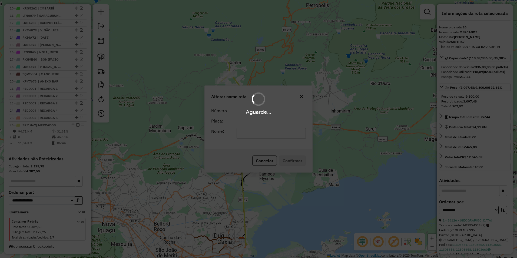
scroll to position [292, 0]
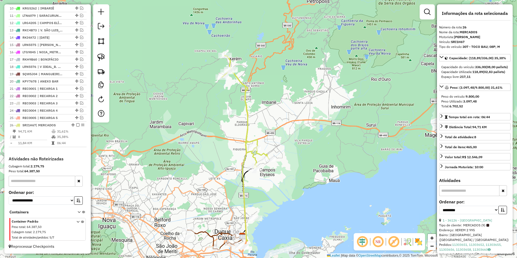
drag, startPoint x: 273, startPoint y: 184, endPoint x: 280, endPoint y: 85, distance: 99.7
click at [280, 85] on div "Janela de atendimento Grade de atendimento Capacidade Transportadoras Veículos …" at bounding box center [258, 129] width 517 height 258
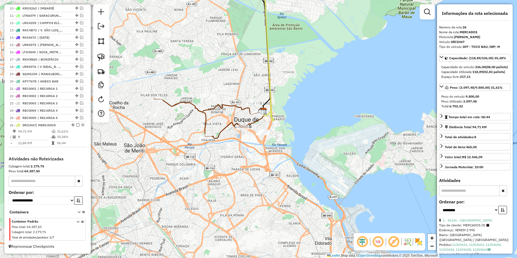
click at [227, 123] on icon at bounding box center [205, 118] width 103 height 40
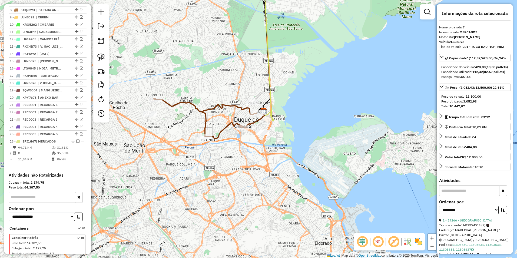
scroll to position [253, 0]
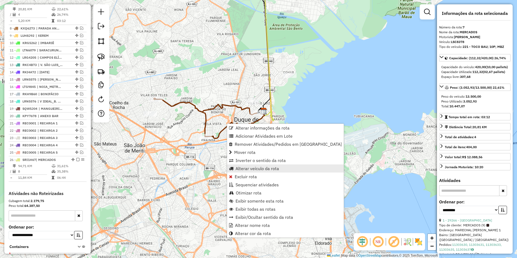
click at [258, 168] on span "Alterar veículo da rota" at bounding box center [256, 168] width 43 height 4
select select "********"
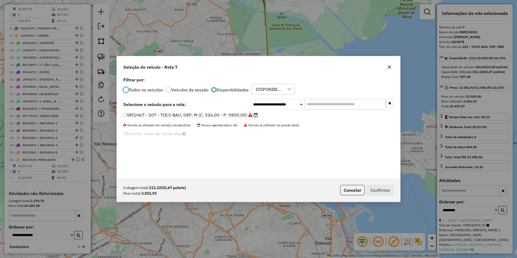
scroll to position [3, 2]
click at [266, 103] on select "**********" at bounding box center [276, 104] width 54 height 11
click at [249, 99] on select "**********" at bounding box center [276, 104] width 54 height 11
click at [229, 116] on label "SRI1H67 - 307 - TOCO BAU; 08P; M (C: 336,00 - P: 9800,00)" at bounding box center [190, 115] width 135 height 6
click at [352, 191] on button "Cancelar" at bounding box center [352, 190] width 25 height 10
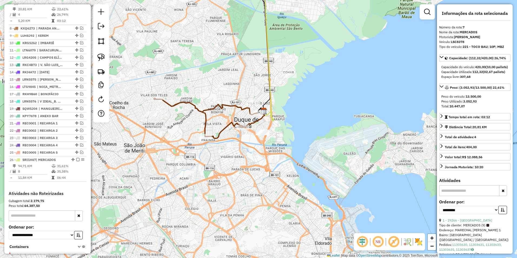
drag, startPoint x: 364, startPoint y: 29, endPoint x: 323, endPoint y: 222, distance: 196.9
click at [324, 222] on div "Janela de atendimento Grade de atendimento Capacidade Transportadoras Veículos …" at bounding box center [258, 129] width 517 height 258
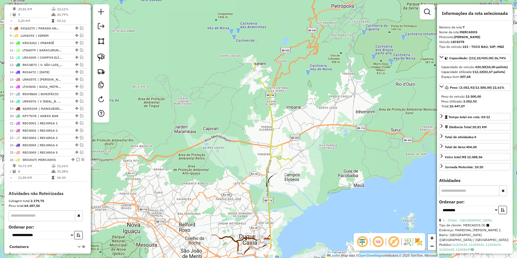
scroll to position [292, 0]
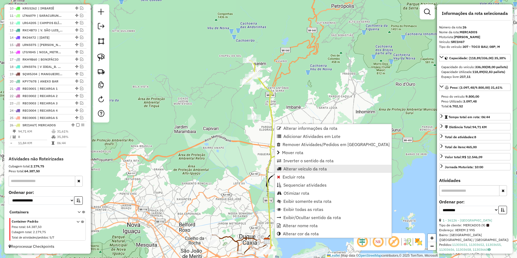
click at [309, 170] on span "Alterar veículo da rota" at bounding box center [304, 168] width 43 height 4
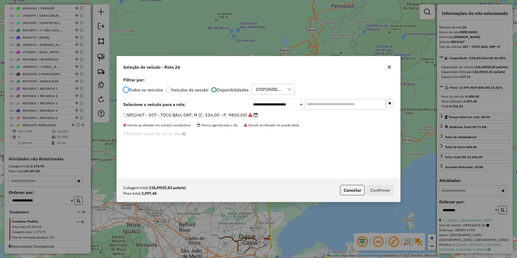
scroll to position [3, 2]
click at [265, 106] on select "**********" at bounding box center [276, 104] width 54 height 11
select select "********"
click at [249, 99] on select "**********" at bounding box center [276, 104] width 54 height 11
click at [222, 116] on label "RKC9H60 - 300 - TOCO BAU; 08P; M (C: 336,00 - P: 9800,00)" at bounding box center [188, 115] width 130 height 6
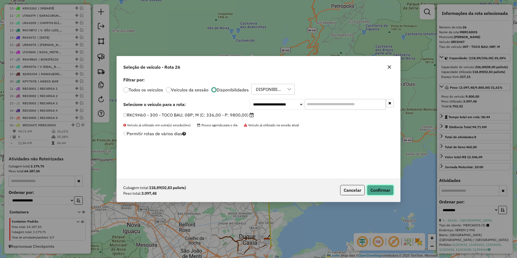
click at [378, 190] on button "Confirmar" at bounding box center [380, 190] width 27 height 10
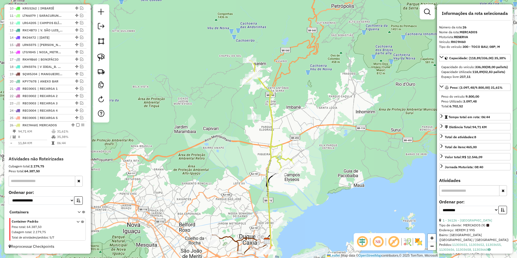
click at [270, 88] on icon at bounding box center [269, 116] width 47 height 113
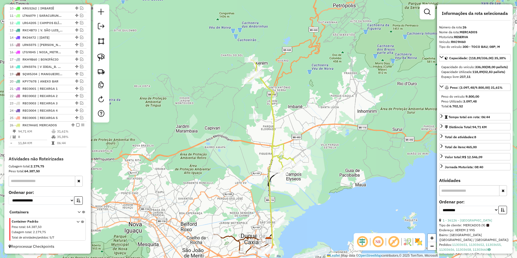
drag, startPoint x: 293, startPoint y: 138, endPoint x: 304, endPoint y: 37, distance: 102.0
click at [304, 35] on div "Janela de atendimento Grade de atendimento Capacidade Transportadoras Veículos …" at bounding box center [258, 129] width 517 height 258
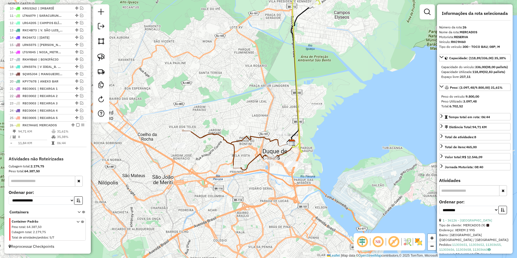
click at [255, 135] on icon at bounding box center [233, 150] width 103 height 40
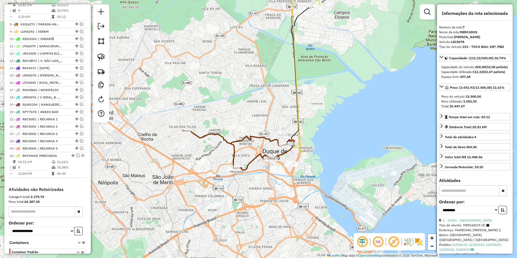
scroll to position [253, 0]
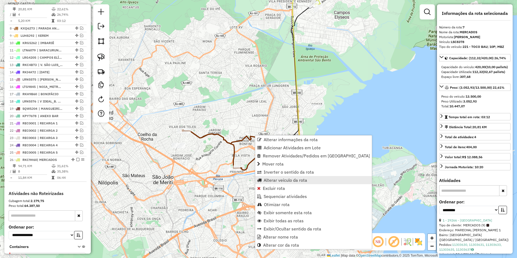
click at [282, 180] on span "Alterar veículo da rota" at bounding box center [284, 180] width 43 height 4
select select "********"
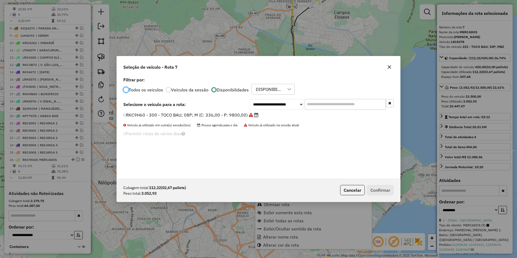
scroll to position [3, 2]
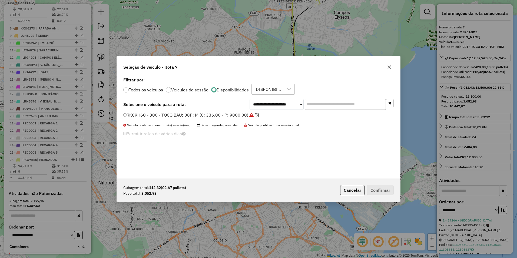
click at [225, 114] on label "RKC9H60 - 300 - TOCO BAU; 08P; M (C: 336,00 - P: 9800,00)" at bounding box center [191, 115] width 136 height 6
click at [380, 192] on button "Confirmar" at bounding box center [380, 190] width 27 height 10
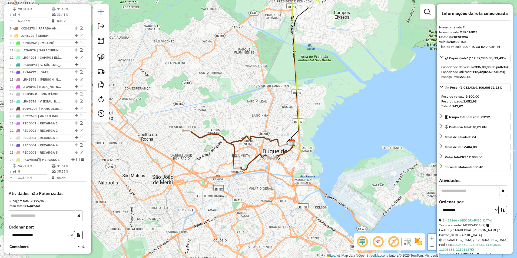
click at [253, 158] on icon at bounding box center [233, 150] width 103 height 40
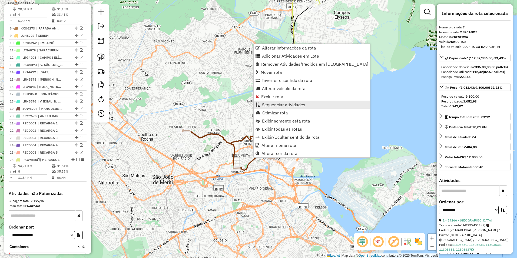
click at [281, 106] on span "Sequenciar atividades" at bounding box center [283, 104] width 43 height 4
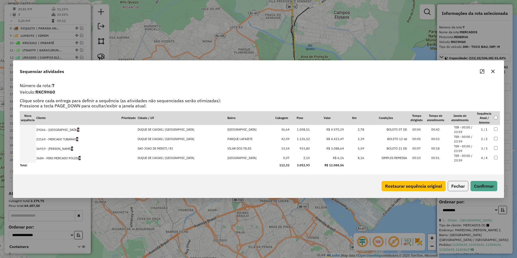
click at [464, 185] on button "Fechar" at bounding box center [457, 186] width 21 height 10
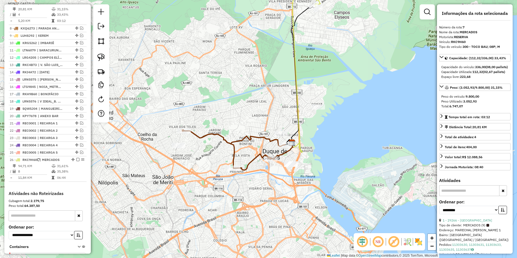
click at [255, 157] on icon at bounding box center [233, 150] width 103 height 40
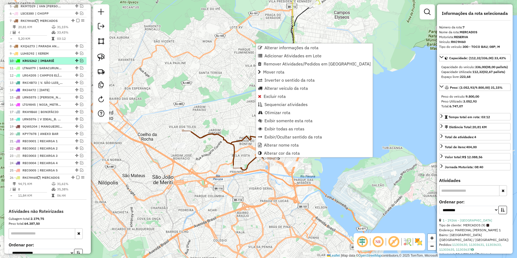
scroll to position [226, 0]
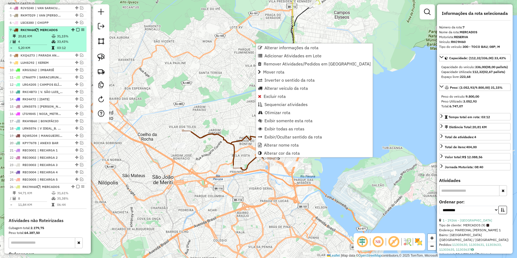
click at [76, 31] on em at bounding box center [77, 29] width 3 height 3
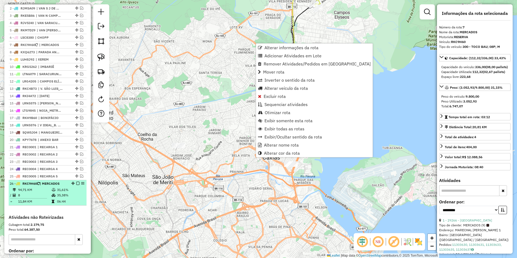
scroll to position [199, 0]
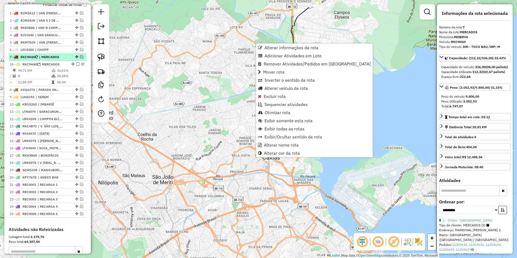
drag, startPoint x: 71, startPoint y: 200, endPoint x: 67, endPoint y: 64, distance: 136.0
click at [80, 58] on em at bounding box center [81, 56] width 3 height 3
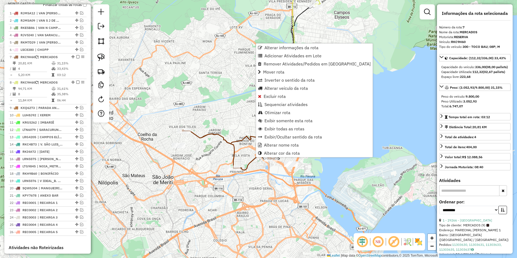
click at [235, 157] on icon at bounding box center [233, 150] width 103 height 40
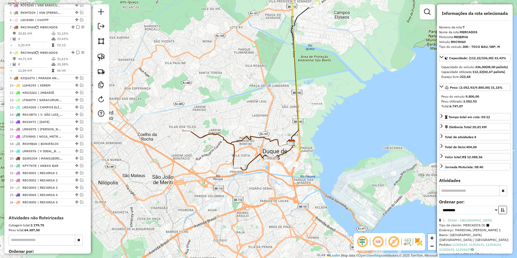
scroll to position [253, 0]
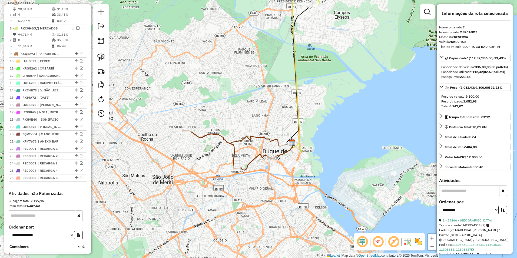
drag, startPoint x: 338, startPoint y: 82, endPoint x: 285, endPoint y: 157, distance: 92.1
click at [285, 157] on div "Janela de atendimento Grade de atendimento Capacidade Transportadoras Veículos …" at bounding box center [258, 129] width 517 height 258
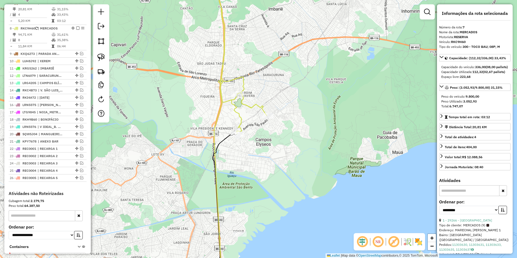
click at [255, 105] on icon at bounding box center [242, 53] width 48 height 159
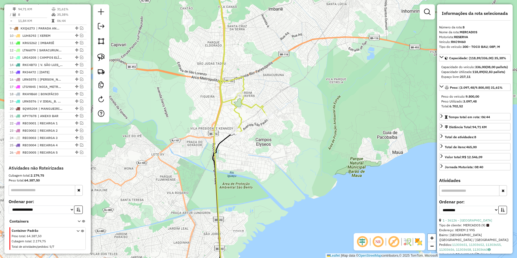
drag, startPoint x: 208, startPoint y: 177, endPoint x: 224, endPoint y: 53, distance: 125.4
click at [224, 53] on div "Janela de atendimento Grade de atendimento Capacidade Transportadoras Veículos …" at bounding box center [258, 129] width 517 height 258
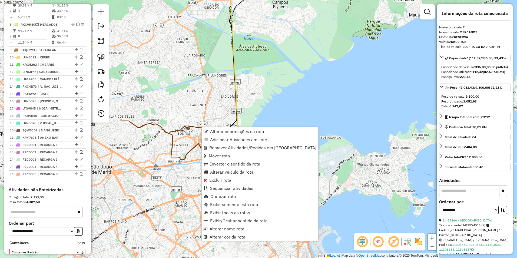
scroll to position [253, 0]
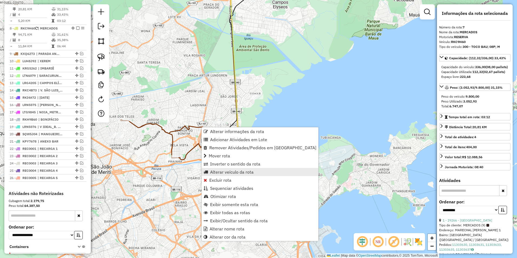
click at [234, 172] on span "Alterar veículo da rota" at bounding box center [231, 172] width 43 height 4
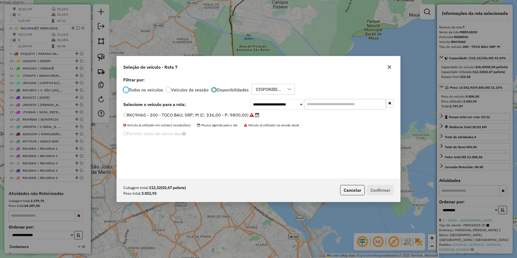
scroll to position [3, 2]
drag, startPoint x: 267, startPoint y: 104, endPoint x: 267, endPoint y: 110, distance: 6.0
click at [267, 104] on select "**********" at bounding box center [276, 104] width 54 height 11
select select "********"
click at [249, 99] on select "**********" at bounding box center [276, 104] width 54 height 11
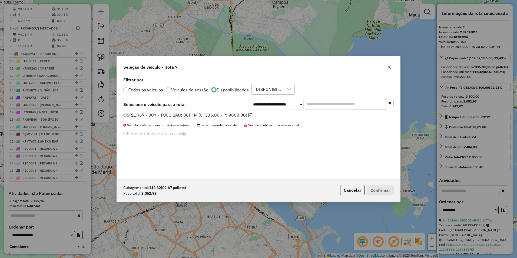
click at [199, 117] on label "SRI1H67 - 307 - TOCO BAU; 08P; M (C: 336,00 - P: 9800,00)" at bounding box center [187, 115] width 129 height 6
click at [382, 191] on button "Confirmar" at bounding box center [380, 190] width 27 height 10
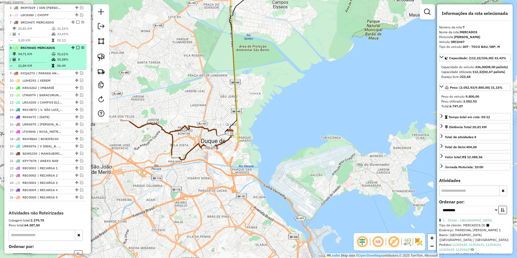
scroll to position [226, 0]
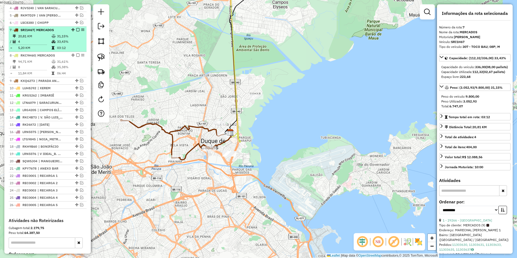
click at [76, 32] on div "7 - SRI1H67 | MERCADOS" at bounding box center [48, 30] width 76 height 5
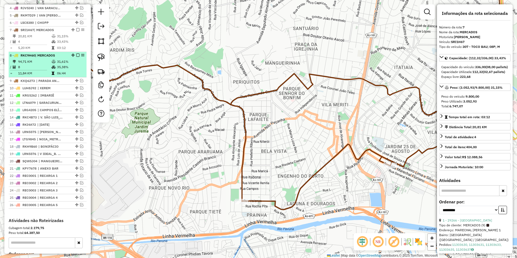
click at [76, 57] on em at bounding box center [77, 54] width 3 height 3
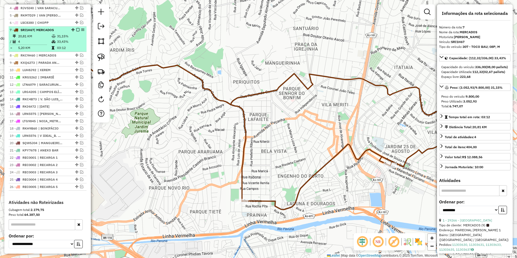
click at [76, 31] on em at bounding box center [77, 29] width 3 height 3
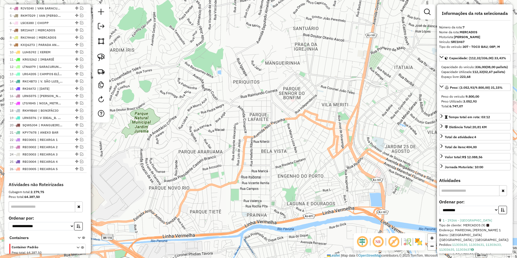
scroll to position [253, 0]
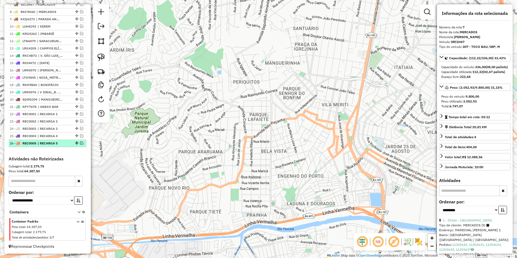
click at [80, 145] on em at bounding box center [81, 142] width 3 height 3
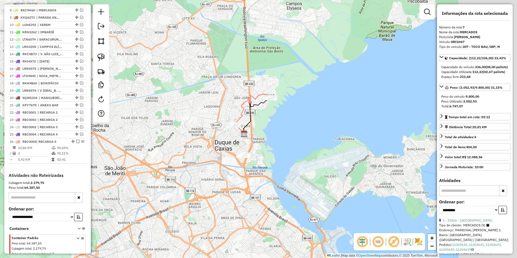
drag, startPoint x: 365, startPoint y: 126, endPoint x: 255, endPoint y: 122, distance: 110.0
click at [270, 126] on div "Janela de atendimento Grade de atendimento Capacidade Transportadoras Veículos …" at bounding box center [258, 129] width 517 height 258
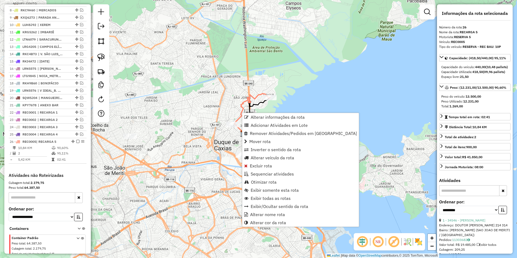
scroll to position [274, 0]
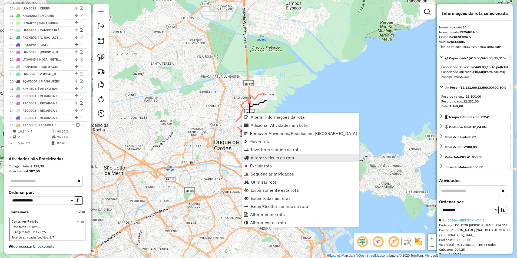
click at [276, 156] on span "Alterar veículo da rota" at bounding box center [271, 157] width 43 height 4
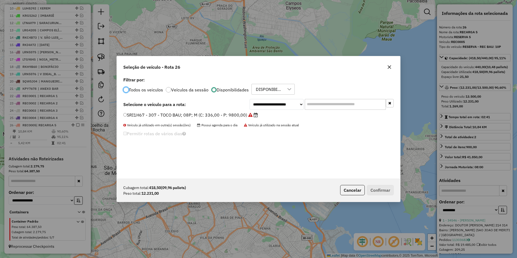
scroll to position [3, 2]
click at [269, 103] on select "**********" at bounding box center [276, 104] width 54 height 11
click at [249, 99] on select "**********" at bounding box center [276, 104] width 54 height 11
click at [156, 90] on label "Todos os veiculos" at bounding box center [146, 90] width 34 height 4
click at [277, 105] on select "**********" at bounding box center [276, 104] width 54 height 11
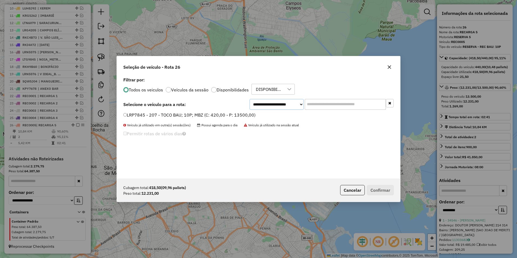
click at [249, 99] on select "**********" at bounding box center [276, 104] width 54 height 11
click at [272, 108] on select "**********" at bounding box center [276, 104] width 54 height 11
click at [249, 99] on select "**********" at bounding box center [276, 104] width 54 height 11
click at [264, 103] on select "**********" at bounding box center [276, 104] width 54 height 11
click at [249, 99] on select "**********" at bounding box center [276, 104] width 54 height 11
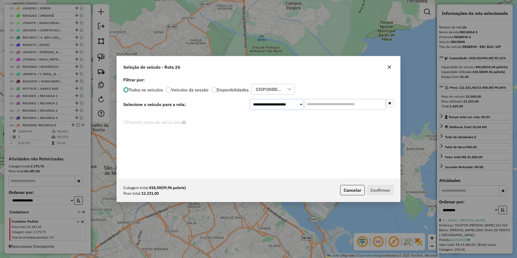
drag, startPoint x: 262, startPoint y: 105, endPoint x: 262, endPoint y: 110, distance: 5.4
click at [262, 105] on select "**********" at bounding box center [276, 104] width 54 height 11
click at [249, 99] on select "**********" at bounding box center [276, 104] width 54 height 11
click at [270, 105] on select "**********" at bounding box center [276, 104] width 54 height 11
click at [249, 99] on select "**********" at bounding box center [276, 104] width 54 height 11
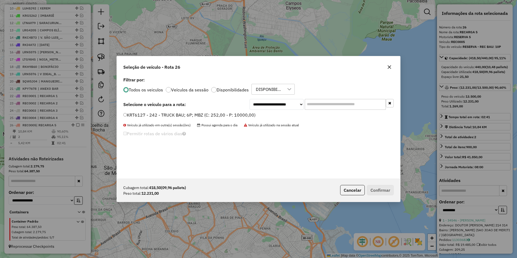
click at [266, 110] on div "**********" at bounding box center [258, 127] width 283 height 103
drag, startPoint x: 266, startPoint y: 99, endPoint x: 266, endPoint y: 103, distance: 3.5
click at [266, 99] on select "**********" at bounding box center [276, 104] width 54 height 11
click at [249, 99] on select "**********" at bounding box center [276, 104] width 54 height 11
click at [260, 107] on select "**********" at bounding box center [276, 104] width 54 height 11
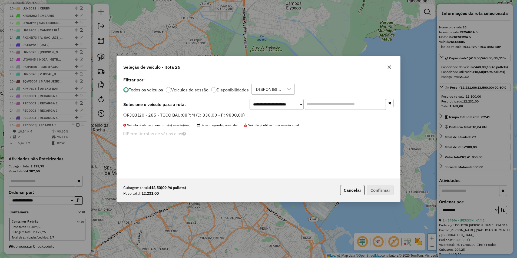
select select "********"
click at [249, 99] on select "**********" at bounding box center [276, 104] width 54 height 11
click at [352, 191] on button "Cancelar" at bounding box center [352, 190] width 25 height 10
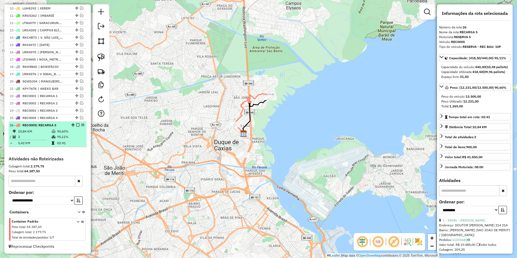
click at [77, 125] on em at bounding box center [77, 124] width 3 height 3
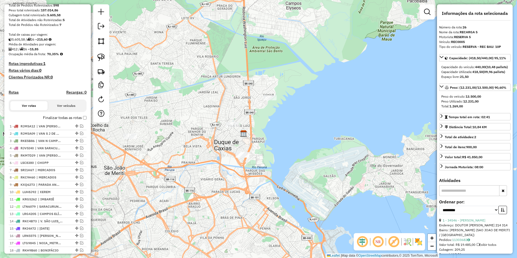
scroll to position [40, 0]
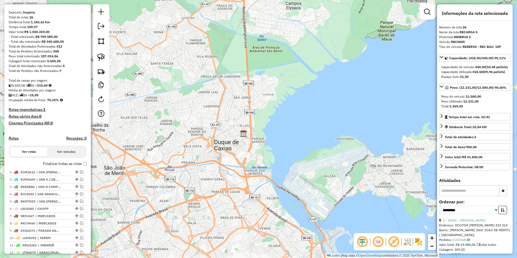
click at [42, 112] on h4 "Rotas improdutivas: 1" at bounding box center [48, 109] width 78 height 5
click at [146, 98] on div "Janela de atendimento Grade de atendimento Capacidade Transportadoras Veículos …" at bounding box center [258, 129] width 517 height 258
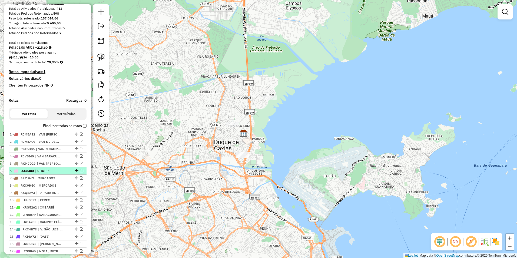
scroll to position [121, 0]
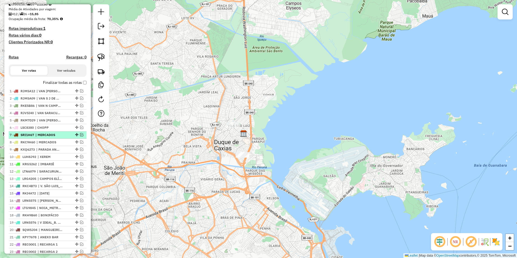
click at [80, 136] on em at bounding box center [81, 134] width 3 height 3
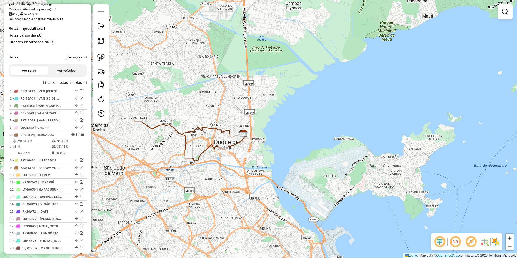
click at [159, 125] on icon at bounding box center [185, 141] width 103 height 40
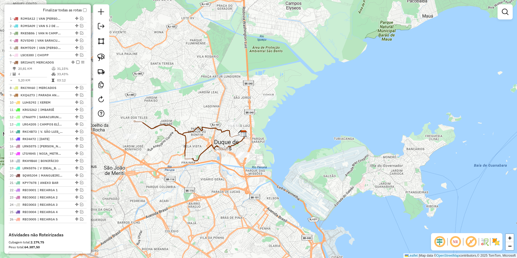
select select "**********"
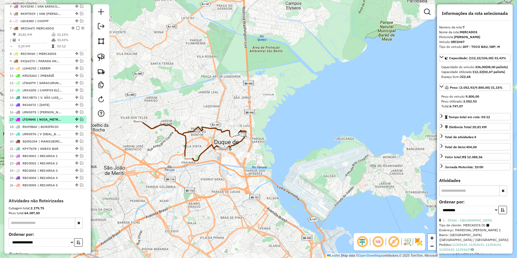
scroll to position [199, 0]
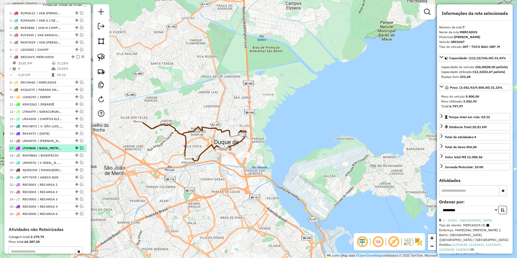
click at [81, 149] on em at bounding box center [81, 147] width 3 height 3
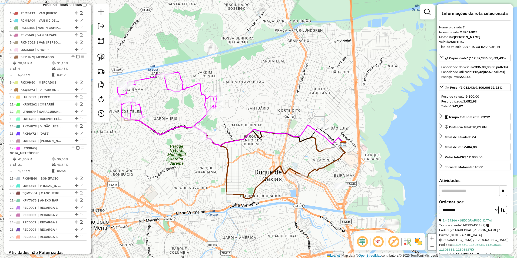
click at [187, 163] on div "Janela de atendimento Grade de atendimento Capacidade Transportadoras Veículos …" at bounding box center [258, 129] width 517 height 258
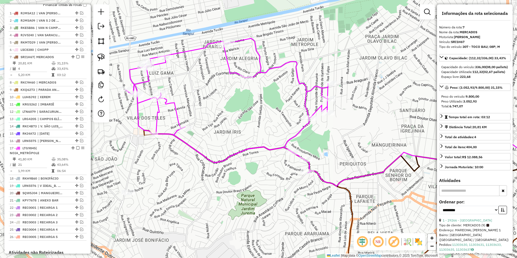
click at [297, 140] on div "Janela de atendimento Grade de atendimento Capacidade Transportadoras Veículos …" at bounding box center [258, 129] width 517 height 258
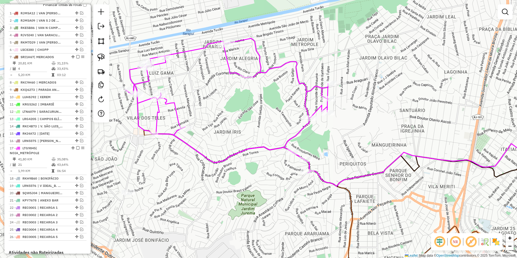
click at [302, 128] on icon at bounding box center [227, 105] width 202 height 134
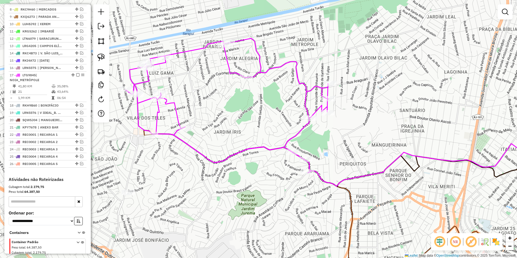
select select "**********"
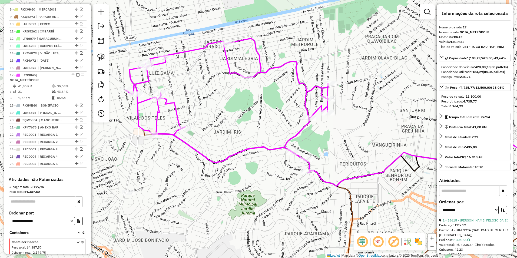
scroll to position [297, 0]
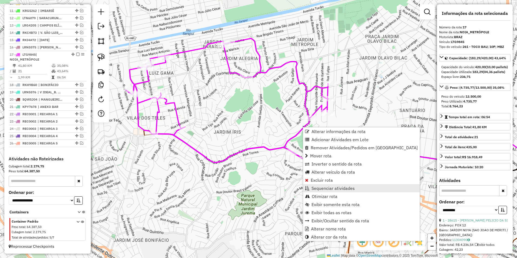
click at [343, 188] on span "Sequenciar atividades" at bounding box center [332, 188] width 43 height 4
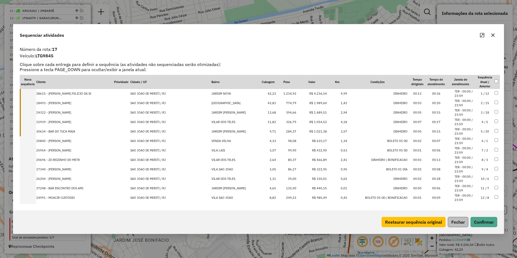
click at [467, 223] on div "Restaurar sequência original Fechar Confirmar" at bounding box center [438, 222] width 118 height 10
click at [461, 224] on button "Fechar" at bounding box center [457, 222] width 21 height 10
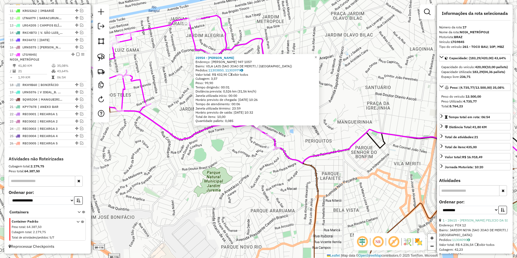
click at [203, 160] on div "25954 - NALDO RACOES Endereço: MIGUEL COUTO 947 1057 Bairro: VILA LAIS (SAO JOA…" at bounding box center [258, 129] width 517 height 258
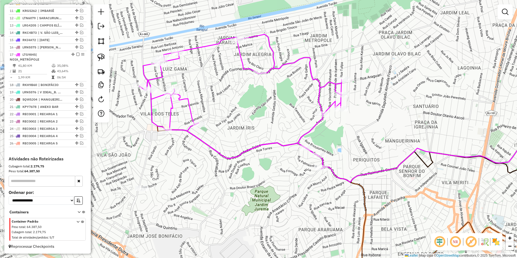
drag, startPoint x: 150, startPoint y: 135, endPoint x: 198, endPoint y: 154, distance: 51.4
click at [198, 154] on div "Janela de atendimento Grade de atendimento Capacidade Transportadoras Veículos …" at bounding box center [258, 129] width 517 height 258
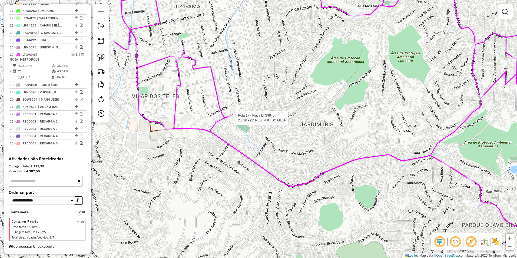
select select "**********"
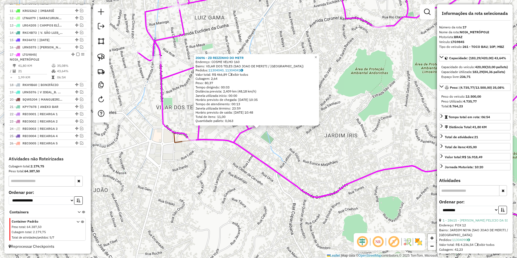
click at [235, 169] on div "20696 - ZD REIZINHO DO METR Endereço: COSME VELHO 160 Bairro: VILAR DOS TELES (…" at bounding box center [258, 129] width 517 height 258
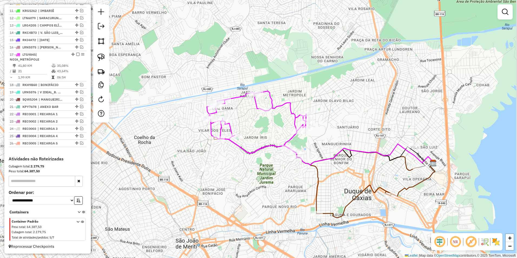
drag, startPoint x: 256, startPoint y: 186, endPoint x: 212, endPoint y: 121, distance: 78.0
click at [212, 121] on div "Janela de atendimento Grade de atendimento Capacidade Transportadoras Veículos …" at bounding box center [258, 129] width 517 height 258
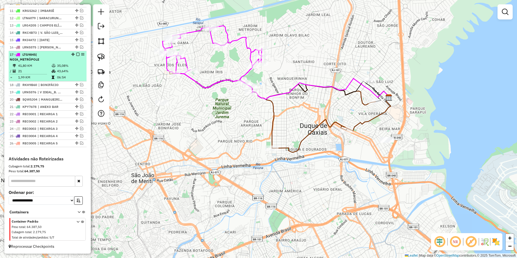
click at [76, 55] on em at bounding box center [77, 54] width 3 height 3
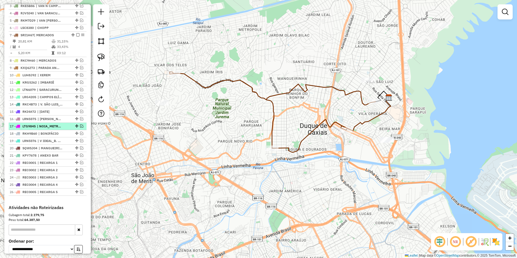
scroll to position [220, 0]
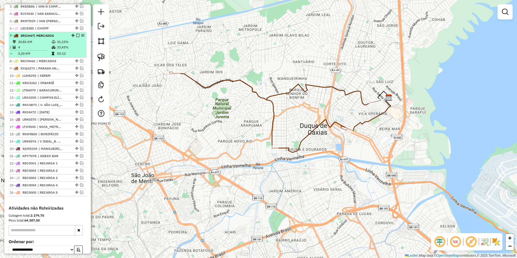
click at [76, 37] on em at bounding box center [77, 35] width 3 height 3
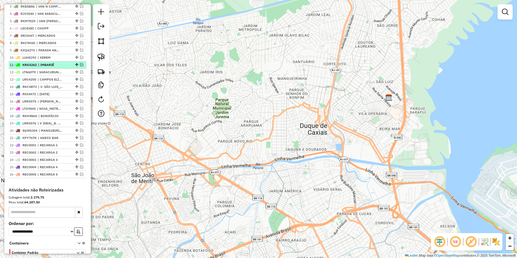
scroll to position [166, 0]
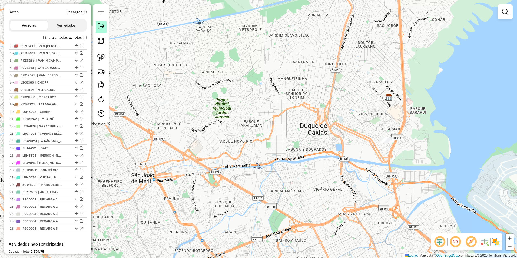
click at [100, 27] on em at bounding box center [101, 26] width 6 height 6
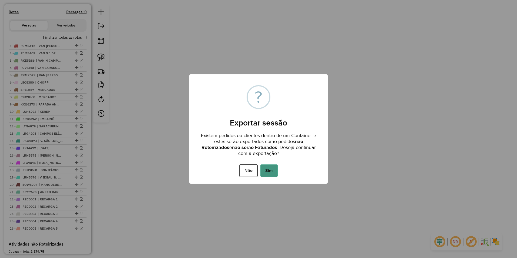
click at [270, 171] on button "Sim" at bounding box center [268, 170] width 17 height 12
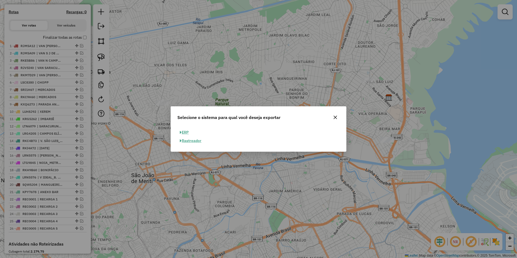
click at [183, 130] on button "ERP" at bounding box center [184, 132] width 14 height 8
select select "**"
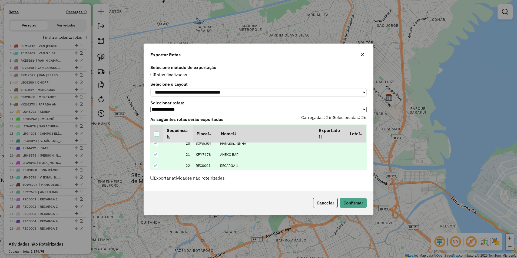
scroll to position [206, 0]
click at [353, 204] on button "Confirmar" at bounding box center [353, 203] width 27 height 10
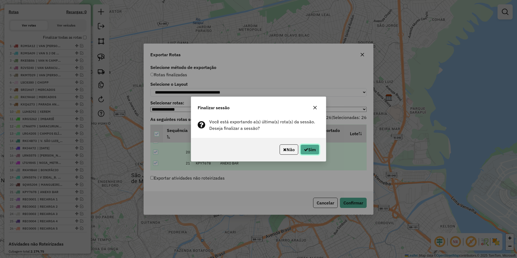
click at [312, 149] on button "Sim" at bounding box center [309, 149] width 19 height 10
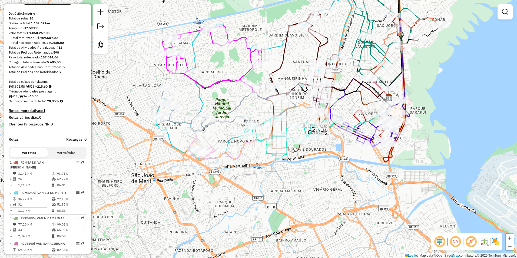
scroll to position [19, 0]
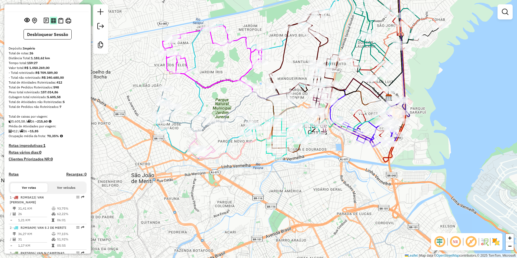
click at [54, 23] on img at bounding box center [53, 20] width 5 height 5
click at [60, 24] on img at bounding box center [60, 21] width 5 height 6
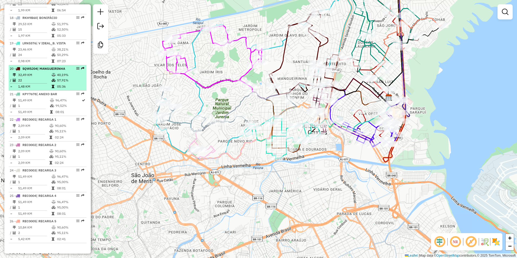
scroll to position [735, 0]
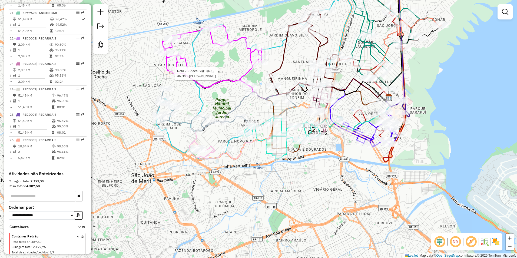
select select "**********"
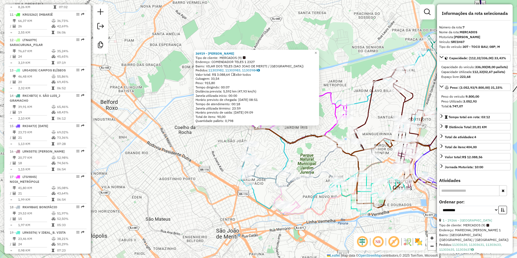
scroll to position [375, 0]
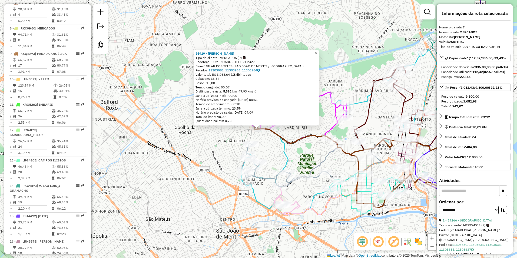
click at [270, 154] on div "36919 - MERCADO VILLAR COMER Tipo de cliente: MERCADOS (9) Endereço: COMENDADOR…" at bounding box center [258, 129] width 517 height 258
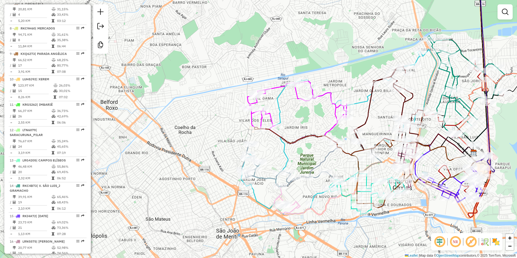
select select "**********"
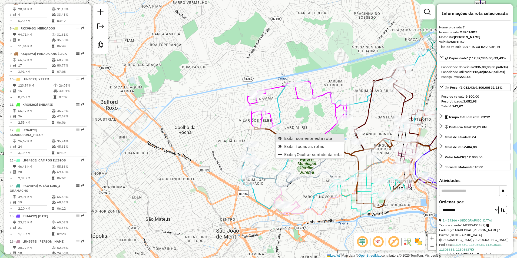
click at [314, 138] on span "Exibir somente esta rota" at bounding box center [308, 138] width 48 height 4
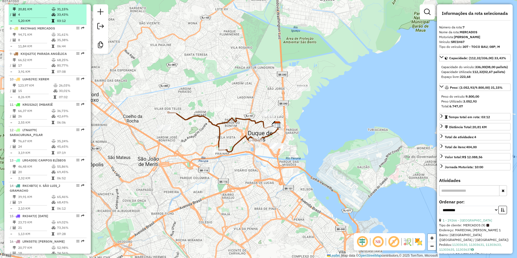
click at [65, 17] on td "33,43%" at bounding box center [70, 14] width 27 height 5
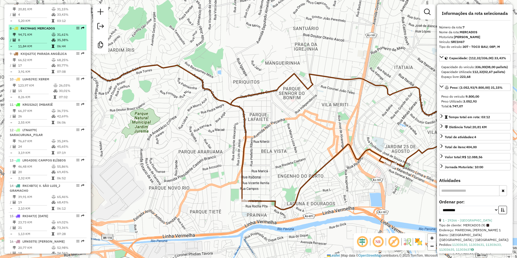
click at [51, 43] on td at bounding box center [53, 39] width 5 height 5
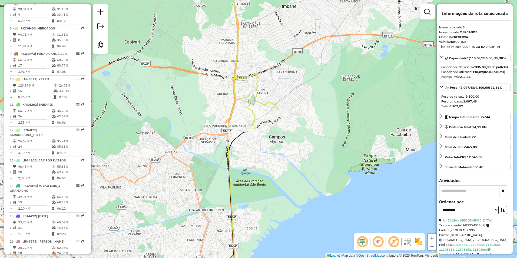
click at [253, 119] on icon at bounding box center [256, 52] width 48 height 157
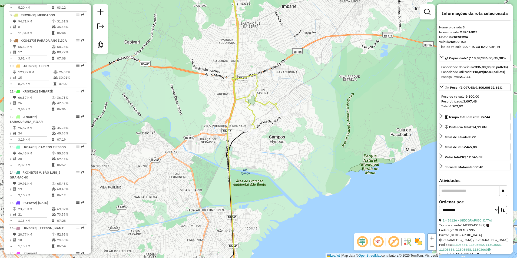
scroll to position [400, 0]
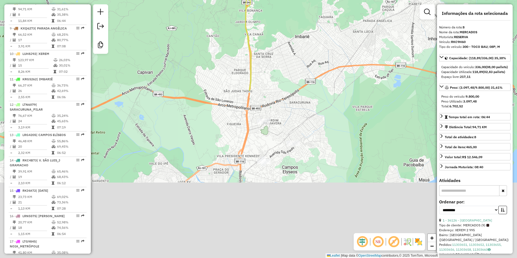
drag, startPoint x: 256, startPoint y: 192, endPoint x: 201, endPoint y: -20, distance: 219.4
click at [201, 0] on html "Aguarde... Pop-up bloqueado! Seu navegador bloqueou automáticamente a abertura …" at bounding box center [258, 129] width 517 height 258
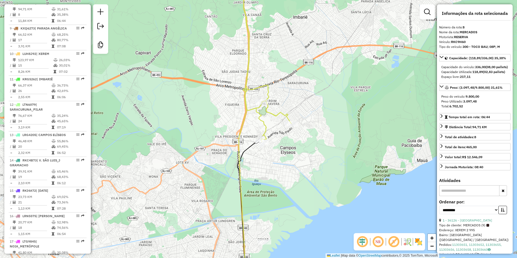
drag, startPoint x: 197, startPoint y: 120, endPoint x: 203, endPoint y: -5, distance: 124.7
click at [203, 0] on html "Aguarde... Pop-up bloqueado! Seu navegador bloqueou automáticamente a abertura …" at bounding box center [258, 129] width 517 height 258
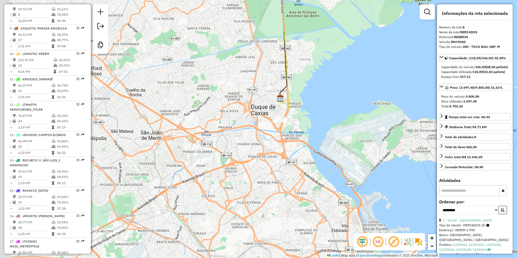
drag, startPoint x: 197, startPoint y: 129, endPoint x: 213, endPoint y: 164, distance: 37.9
click at [213, 177] on div "Rota 8 - Placa RKC9H60 32045 - MERCADO CARIOCA 36126 - CASA ANTUNES Tipo de cli…" at bounding box center [258, 129] width 517 height 258
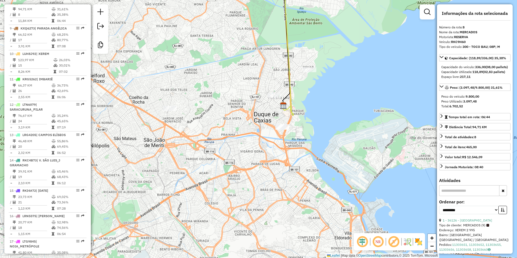
click at [429, 12] on em at bounding box center [427, 12] width 6 height 6
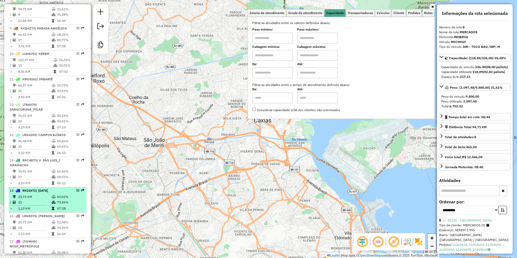
drag, startPoint x: 172, startPoint y: 158, endPoint x: 57, endPoint y: 205, distance: 124.4
click at [163, 161] on div "Rota 8 - Placa RKC9H60 32045 - MERCADO CARIOCA 36126 - CASA ANTUNES Tipo de cli…" at bounding box center [258, 129] width 517 height 258
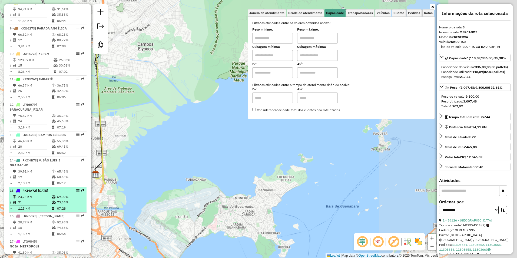
click at [58, 199] on td "69,02%" at bounding box center [70, 196] width 27 height 5
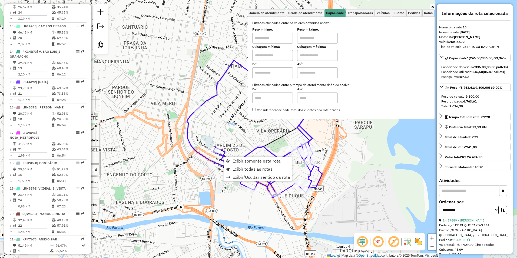
scroll to position [598, 0]
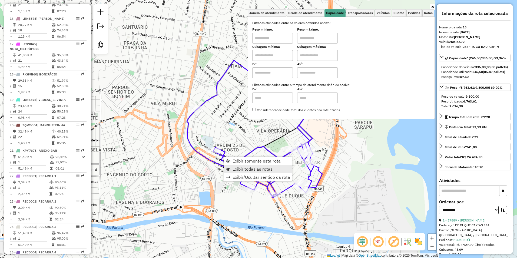
click at [249, 168] on span "Exibir todas as rotas" at bounding box center [252, 169] width 40 height 4
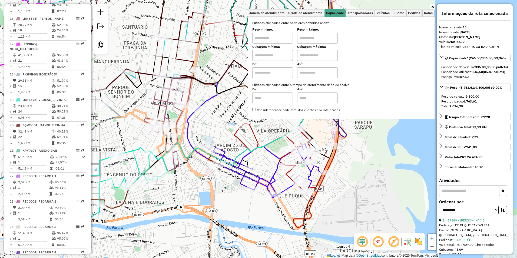
drag, startPoint x: 166, startPoint y: 217, endPoint x: 368, endPoint y: 177, distance: 206.3
click at [368, 177] on div "Janela de atendimento Grade de atendimento Capacidade Transportadoras Veículos …" at bounding box center [258, 129] width 517 height 258
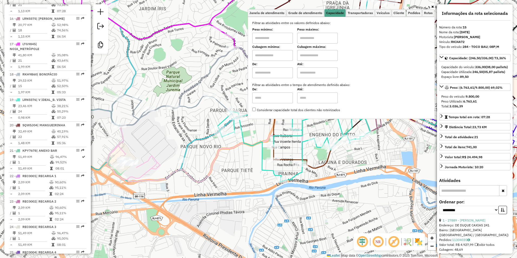
click at [144, 162] on icon at bounding box center [322, 78] width 431 height 208
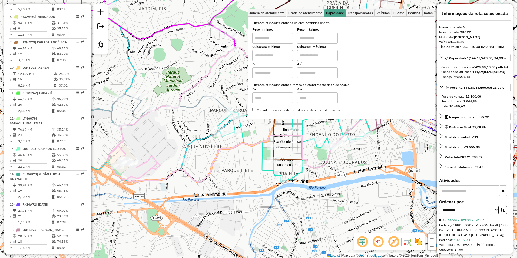
scroll to position [350, 0]
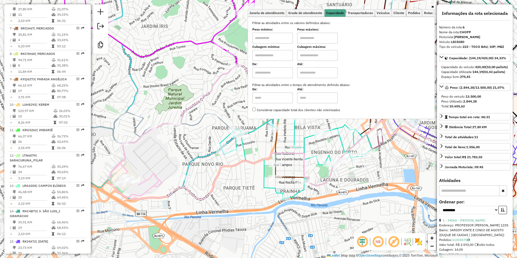
drag, startPoint x: 195, startPoint y: 75, endPoint x: 165, endPoint y: 214, distance: 141.8
click at [165, 214] on div "Janela de atendimento Grade de atendimento Capacidade Transportadoras Veículos …" at bounding box center [258, 129] width 517 height 258
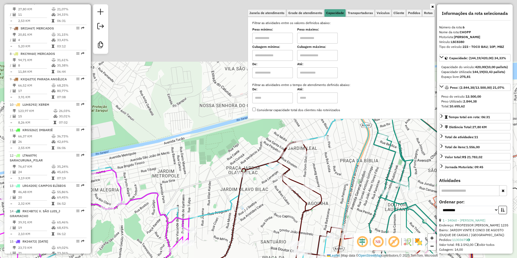
drag, startPoint x: 210, startPoint y: 127, endPoint x: 105, endPoint y: 272, distance: 178.7
click at [105, 257] on html "Aguarde... Pop-up bloqueado! Seu navegador bloqueou automáticamente a abertura …" at bounding box center [258, 129] width 517 height 258
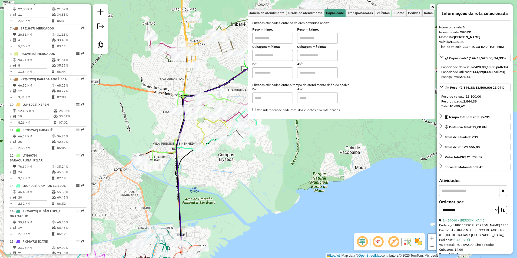
click at [431, 5] on icon at bounding box center [432, 6] width 2 height 3
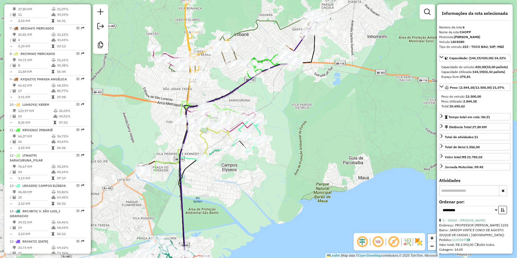
drag, startPoint x: 186, startPoint y: 4, endPoint x: 212, endPoint y: 124, distance: 123.2
click at [213, 127] on div "Janela de atendimento Grade de atendimento Capacidade Transportadoras Veículos …" at bounding box center [258, 129] width 517 height 258
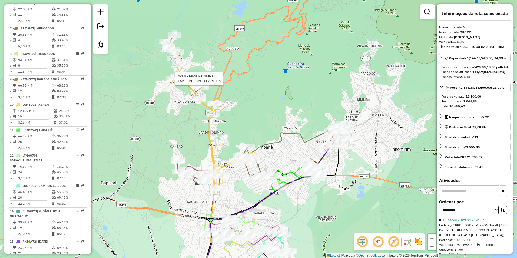
click at [175, 81] on div at bounding box center [173, 78] width 14 height 5
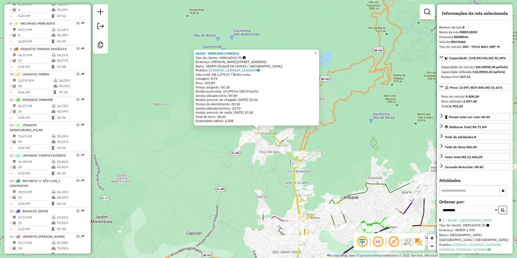
scroll to position [400, 0]
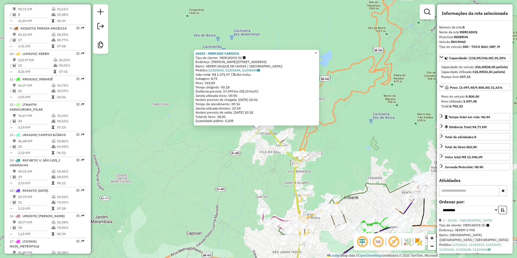
click at [261, 162] on div "26525 - MERCADO CARIOCA Tipo de cliente: MERCADOS (9) Endereço: R PAULO PEREIRA…" at bounding box center [258, 129] width 517 height 258
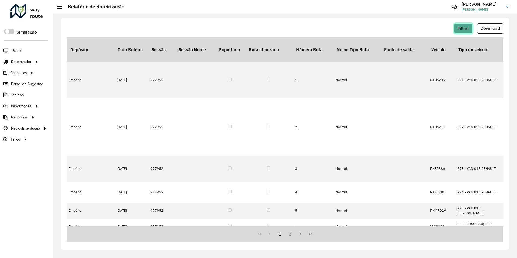
click at [463, 28] on span "Filtrar" at bounding box center [463, 28] width 12 height 5
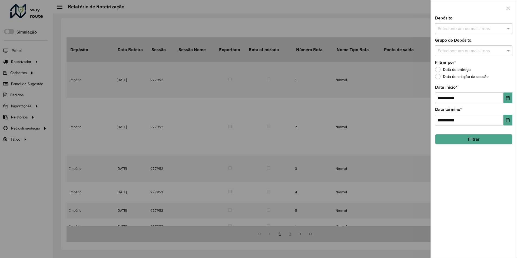
click at [399, 108] on div at bounding box center [258, 129] width 517 height 258
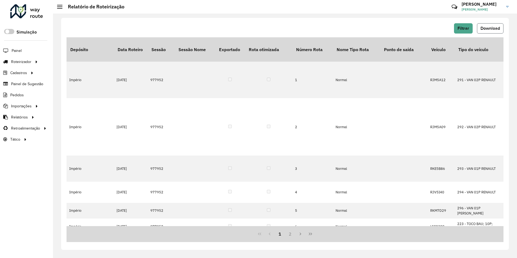
click at [485, 28] on span "Download" at bounding box center [489, 28] width 19 height 5
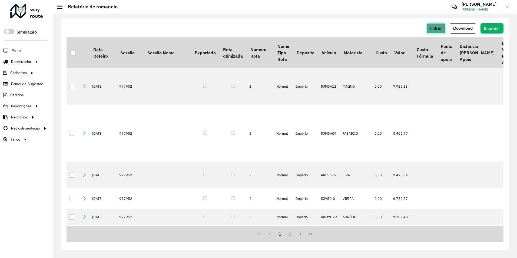
click at [434, 26] on span "Filtrar" at bounding box center [436, 28] width 12 height 5
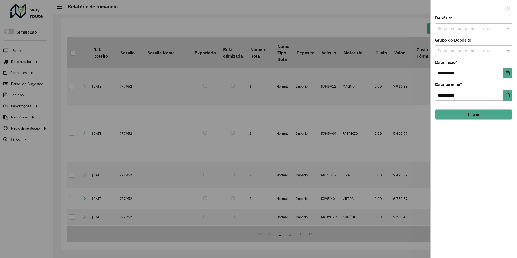
click at [480, 26] on input "text" at bounding box center [470, 29] width 69 height 6
click at [464, 8] on div at bounding box center [473, 8] width 86 height 16
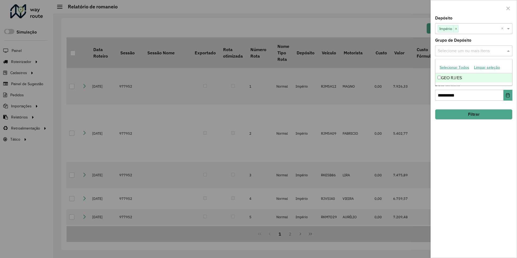
click at [456, 48] on input "text" at bounding box center [470, 51] width 69 height 6
click at [442, 79] on div "GEO RJ/ES" at bounding box center [473, 77] width 77 height 9
click at [452, 139] on div "**********" at bounding box center [473, 136] width 86 height 241
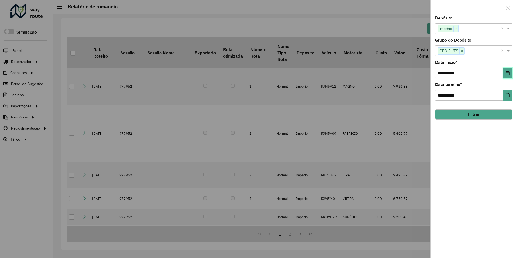
drag, startPoint x: 509, startPoint y: 71, endPoint x: 504, endPoint y: 74, distance: 5.6
click at [509, 72] on icon "Choose Date" at bounding box center [507, 73] width 4 height 4
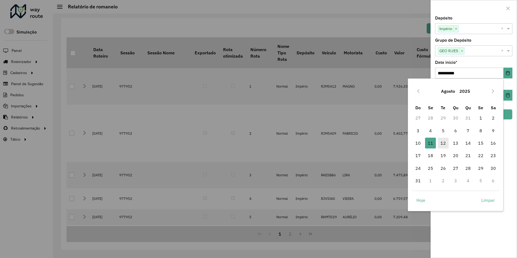
click at [445, 144] on span "12" at bounding box center [442, 143] width 11 height 11
type input "**********"
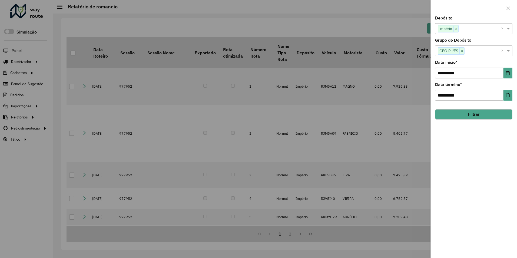
drag, startPoint x: 477, startPoint y: 117, endPoint x: 479, endPoint y: 115, distance: 3.3
click at [479, 115] on button "Filtrar" at bounding box center [473, 114] width 77 height 10
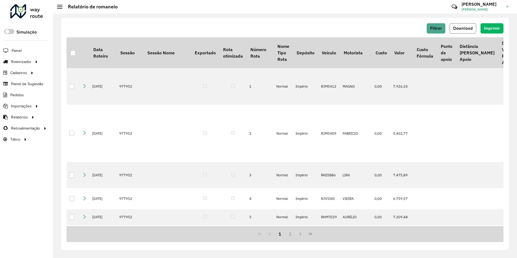
click at [468, 27] on span "Download" at bounding box center [462, 28] width 19 height 5
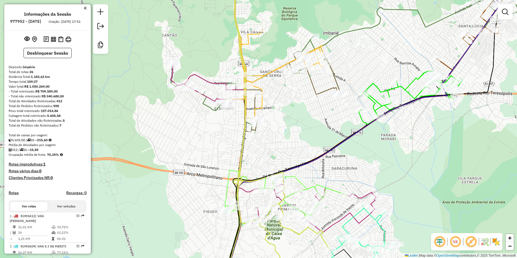
scroll to position [400, 0]
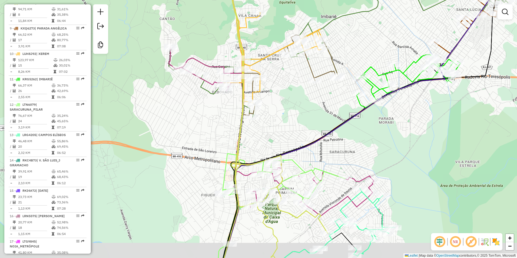
drag, startPoint x: 328, startPoint y: 217, endPoint x: 290, endPoint y: -20, distance: 239.7
click at [290, 0] on html "Aguarde... Pop-up bloqueado! Seu navegador bloqueou automáticamente a abertura …" at bounding box center [258, 129] width 517 height 258
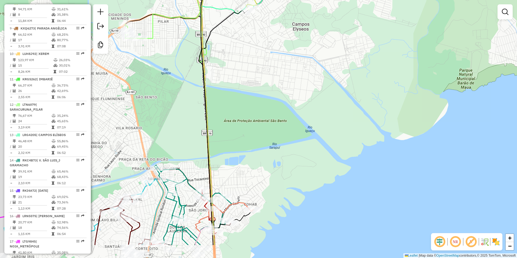
drag, startPoint x: 273, startPoint y: 202, endPoint x: 318, endPoint y: 72, distance: 137.6
click at [326, 51] on div "Rota 4 - Placa RJV5I40 35631 - [PERSON_NAME] de atendimento Grade de atendiment…" at bounding box center [258, 129] width 517 height 258
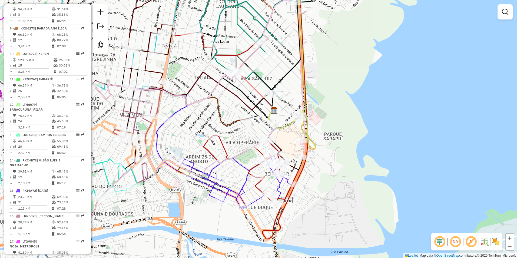
click at [216, 197] on icon at bounding box center [227, 161] width 143 height 96
select select "**********"
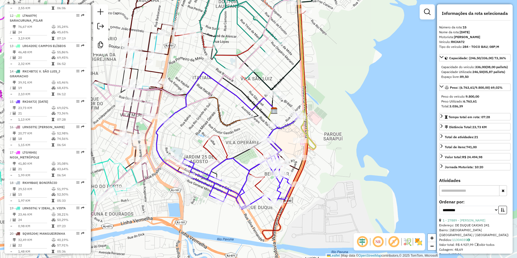
scroll to position [598, 0]
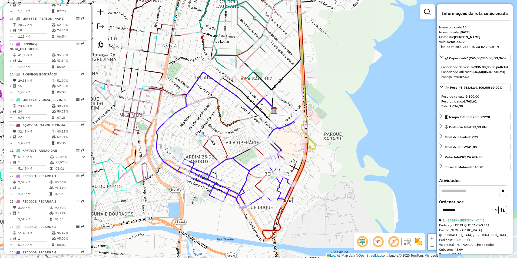
click at [205, 191] on div "Janela de atendimento Grade de atendimento Capacidade Transportadoras Veículos …" at bounding box center [258, 129] width 517 height 258
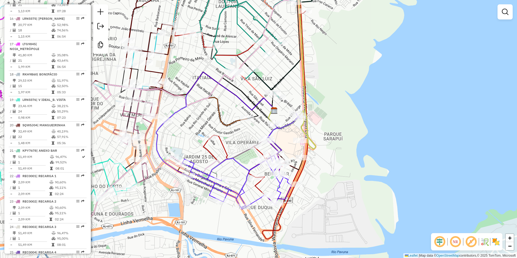
click at [211, 190] on icon at bounding box center [227, 161] width 143 height 96
select select "**********"
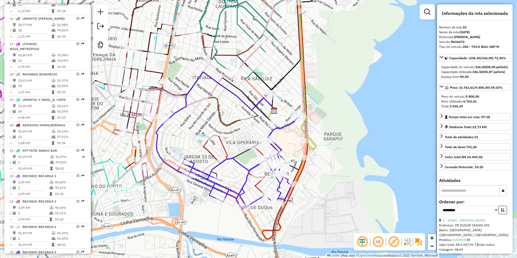
click at [239, 162] on icon at bounding box center [227, 161] width 143 height 96
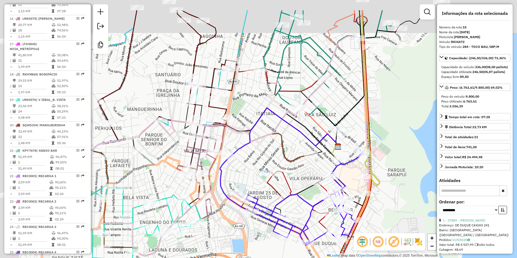
drag, startPoint x: 168, startPoint y: 93, endPoint x: 237, endPoint y: 132, distance: 79.0
click at [238, 132] on icon at bounding box center [190, 152] width 356 height 233
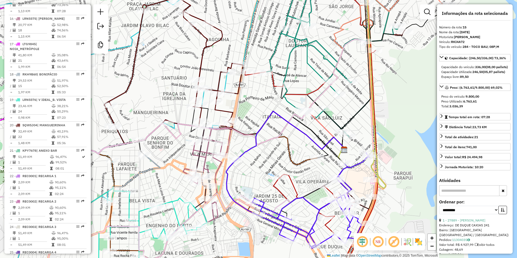
click at [226, 79] on icon at bounding box center [108, 123] width 320 height 298
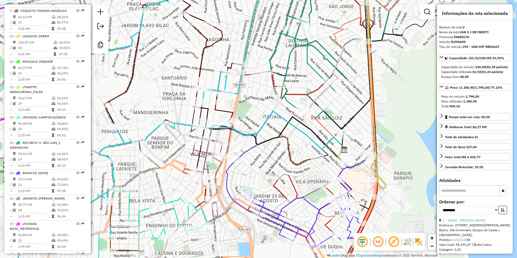
scroll to position [238, 0]
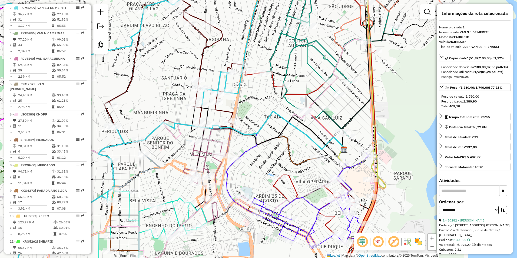
click at [200, 60] on icon at bounding box center [173, 59] width 139 height 167
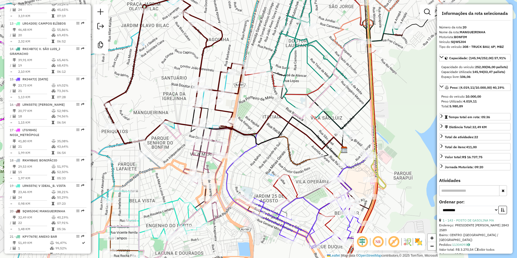
scroll to position [734, 0]
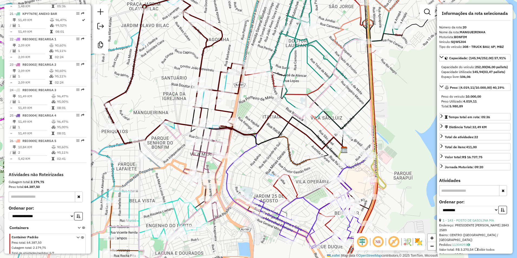
click at [207, 147] on icon at bounding box center [207, 174] width 48 height 96
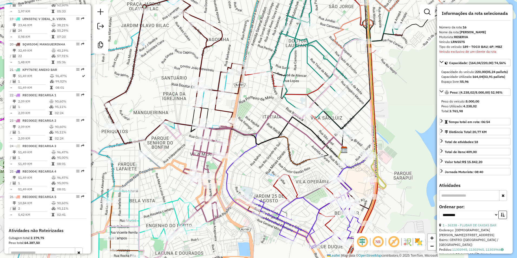
scroll to position [623, 0]
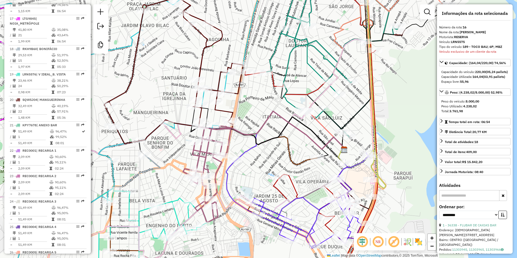
click at [200, 63] on icon at bounding box center [173, 59] width 139 height 167
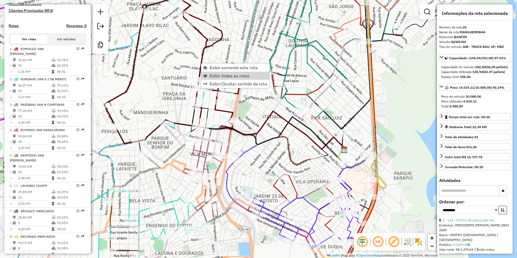
scroll to position [0, 0]
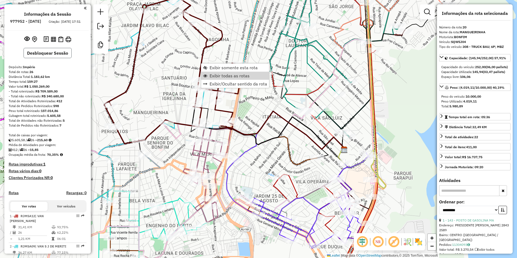
click at [48, 58] on button "Desbloquear Sessão" at bounding box center [48, 53] width 48 height 10
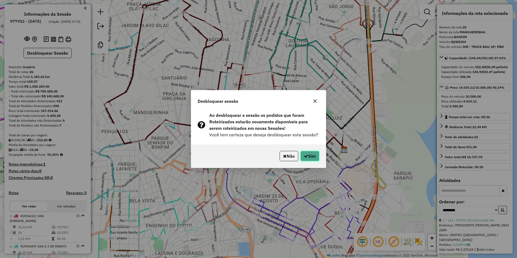
drag, startPoint x: 316, startPoint y: 154, endPoint x: 310, endPoint y: 154, distance: 5.1
click at [315, 154] on button "Sim" at bounding box center [309, 156] width 19 height 10
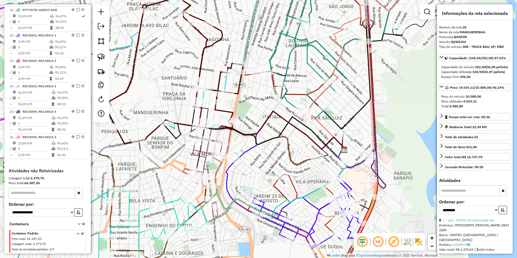
click at [201, 63] on icon at bounding box center [173, 59] width 139 height 167
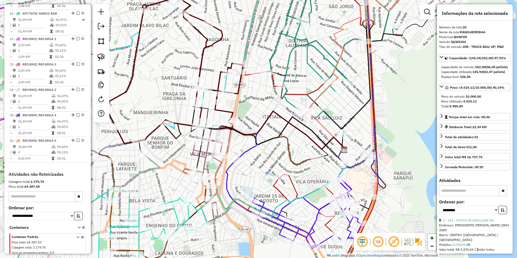
scroll to position [731, 0]
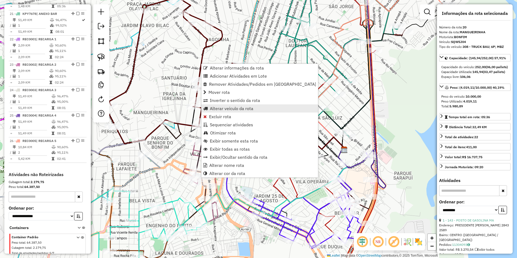
click at [222, 110] on span "Alterar veículo da rota" at bounding box center [231, 108] width 43 height 4
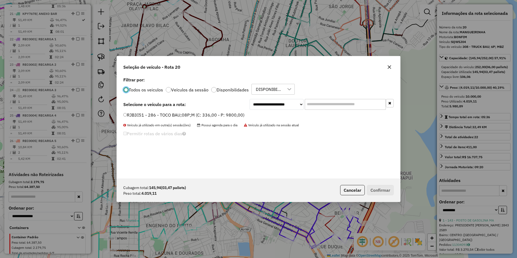
scroll to position [3, 2]
click at [265, 104] on select "**********" at bounding box center [276, 104] width 54 height 11
select select "*********"
click at [249, 99] on select "**********" at bounding box center [276, 104] width 54 height 11
click at [229, 116] on label "LSU8274 - 243 - TRUCK BAU; 6P; MBZ (C: 252,00 - P: 10000,00)" at bounding box center [191, 115] width 137 height 6
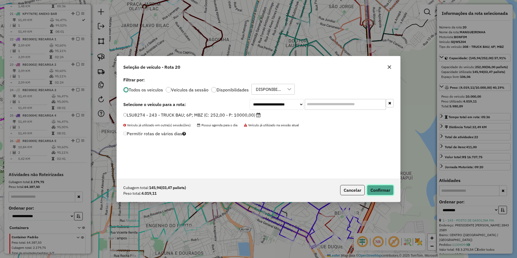
drag, startPoint x: 381, startPoint y: 188, endPoint x: 379, endPoint y: 190, distance: 3.4
click at [381, 189] on button "Confirmar" at bounding box center [380, 190] width 27 height 10
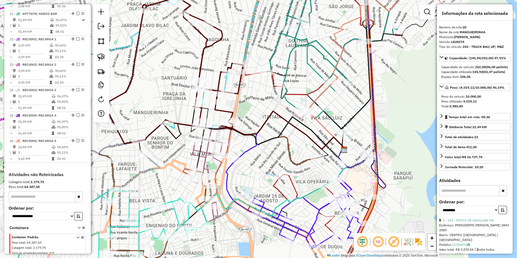
click at [214, 43] on icon at bounding box center [173, 59] width 139 height 167
click at [201, 60] on icon at bounding box center [173, 59] width 139 height 167
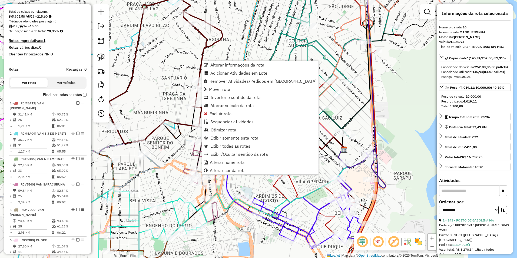
scroll to position [55, 0]
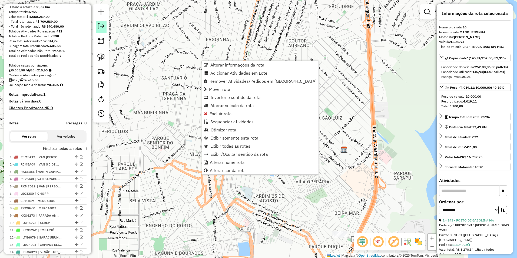
click at [101, 27] on em at bounding box center [101, 26] width 6 height 6
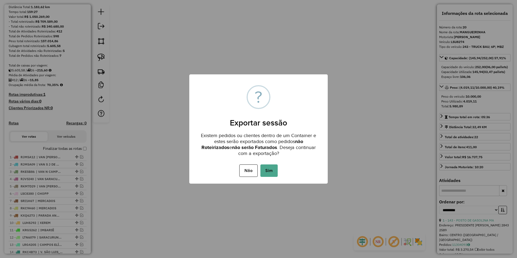
click at [273, 164] on div "Não No Sim" at bounding box center [258, 170] width 138 height 15
click at [266, 172] on button "Sim" at bounding box center [268, 170] width 17 height 12
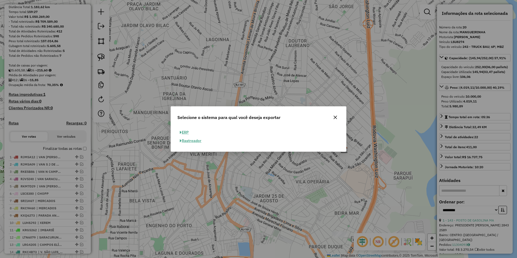
click at [185, 132] on button "ERP" at bounding box center [184, 132] width 14 height 8
select select "**"
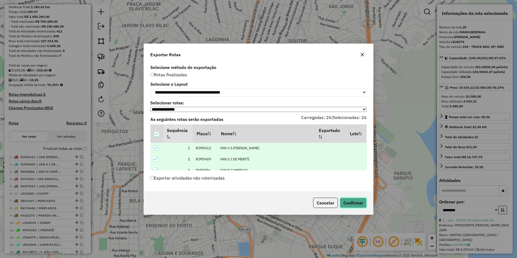
click at [357, 206] on button "Confirmar" at bounding box center [353, 203] width 27 height 10
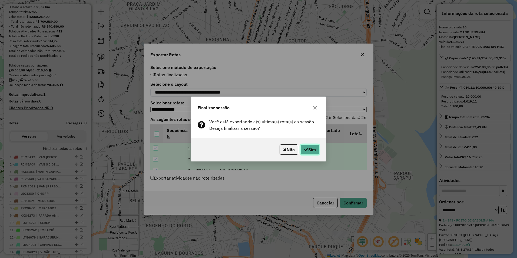
click at [311, 149] on button "Sim" at bounding box center [309, 149] width 19 height 10
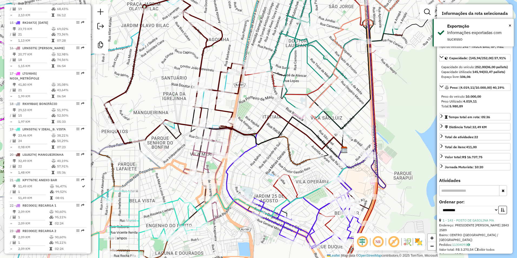
scroll to position [734, 0]
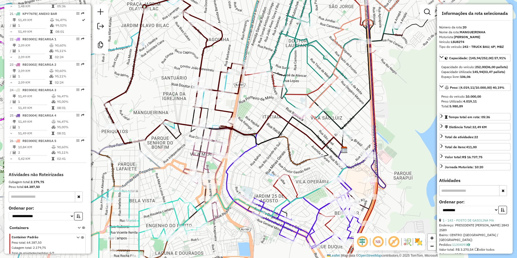
click at [267, 24] on div "Janela de atendimento Grade de atendimento Capacidade Transportadoras Veículos …" at bounding box center [258, 129] width 517 height 258
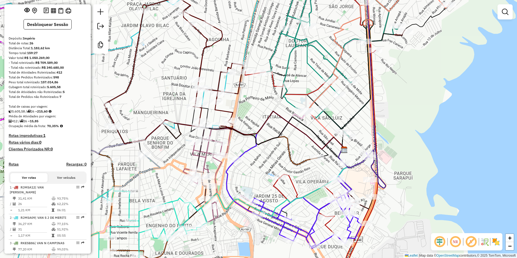
scroll to position [0, 0]
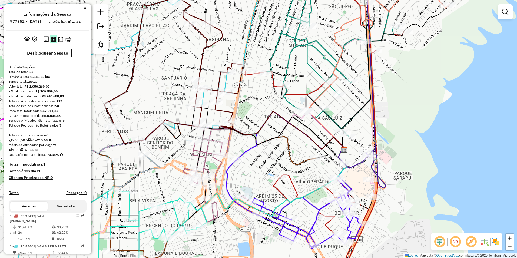
click at [52, 42] on img at bounding box center [53, 39] width 5 height 5
click at [60, 42] on img at bounding box center [60, 39] width 5 height 6
click at [341, 75] on icon at bounding box center [336, 55] width 140 height 162
select select "**********"
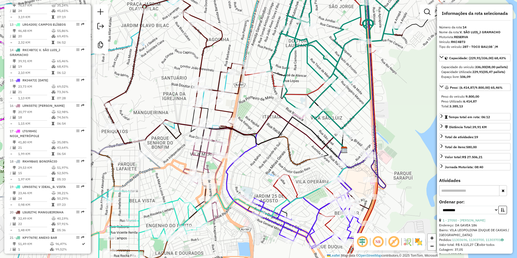
scroll to position [567, 0]
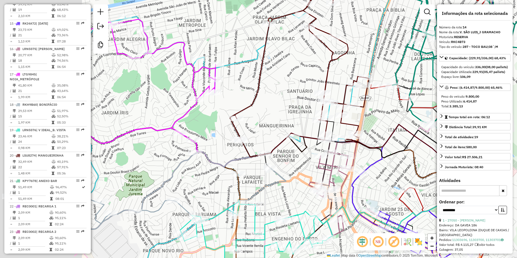
drag, startPoint x: 273, startPoint y: 92, endPoint x: 386, endPoint y: 135, distance: 121.0
click at [387, 133] on div "Janela de atendimento Grade de atendimento Capacidade Transportadoras Veículos …" at bounding box center [258, 129] width 517 height 258
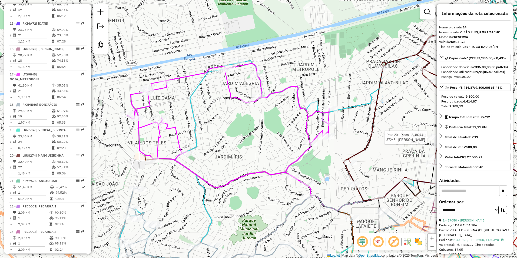
click at [193, 74] on icon at bounding box center [228, 130] width 202 height 134
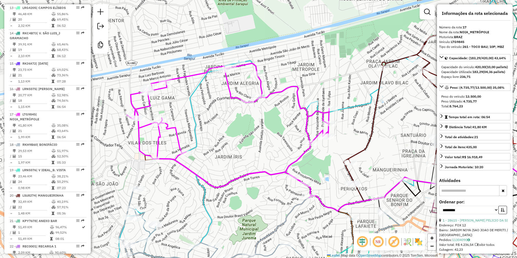
scroll to position [513, 0]
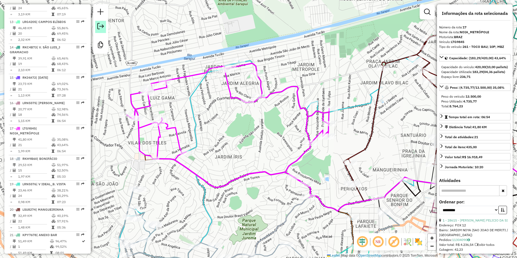
click at [100, 26] on em at bounding box center [100, 26] width 6 height 6
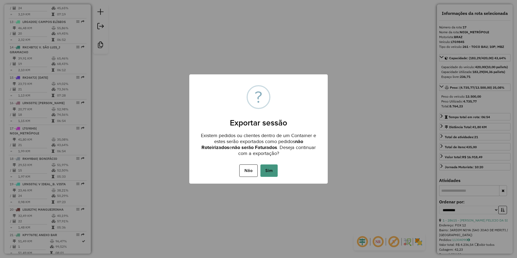
click at [268, 170] on button "Sim" at bounding box center [268, 170] width 17 height 12
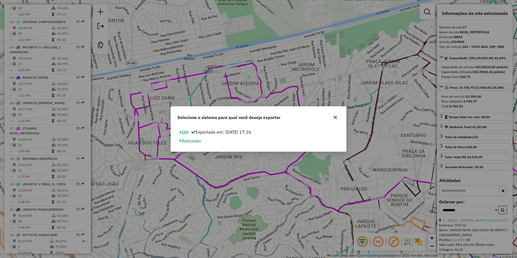
click at [194, 142] on button "Rastreador" at bounding box center [190, 140] width 26 height 8
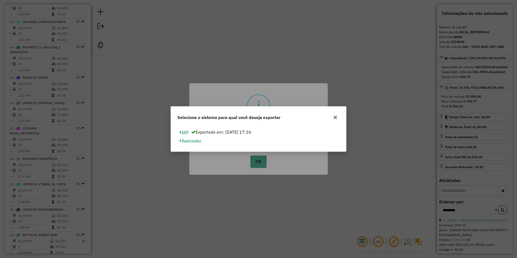
click at [336, 117] on icon "button" at bounding box center [335, 117] width 4 height 4
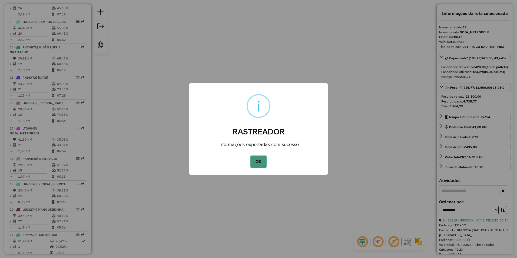
click at [260, 162] on button "OK" at bounding box center [258, 161] width 16 height 12
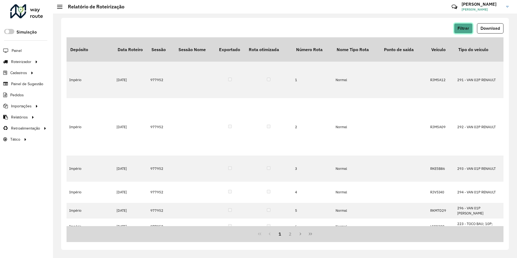
click at [466, 26] on span "Filtrar" at bounding box center [463, 28] width 12 height 5
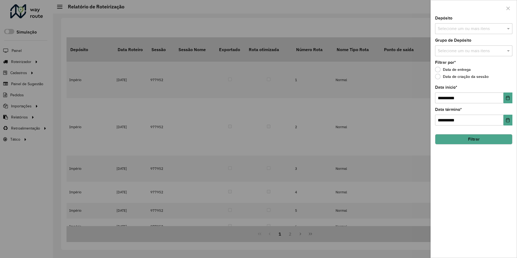
click at [457, 30] on input "text" at bounding box center [470, 29] width 69 height 6
click at [441, 55] on div "Império" at bounding box center [473, 55] width 77 height 9
drag, startPoint x: 479, startPoint y: 179, endPoint x: 478, endPoint y: 133, distance: 45.9
click at [479, 179] on div "**********" at bounding box center [473, 136] width 86 height 241
click at [469, 55] on div "Selecione um ou mais itens" at bounding box center [473, 50] width 77 height 11
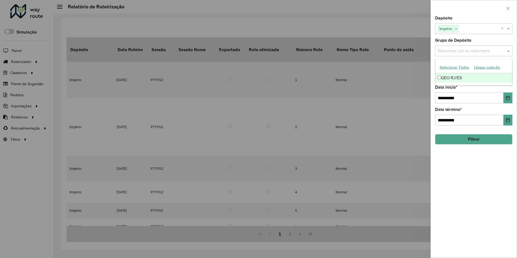
click at [450, 75] on div "GEO RJ/ES" at bounding box center [473, 77] width 77 height 9
click at [508, 98] on icon "Choose Date" at bounding box center [508, 98] width 4 height 4
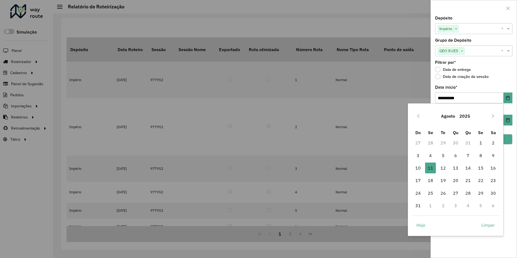
click at [461, 243] on div "**********" at bounding box center [473, 136] width 86 height 241
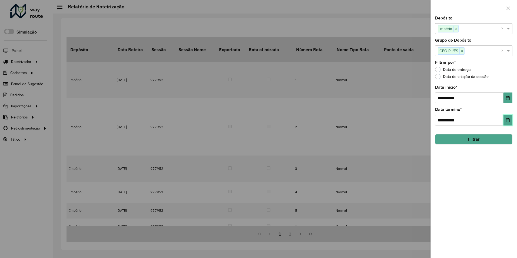
click at [507, 119] on icon "Choose Date" at bounding box center [508, 120] width 4 height 4
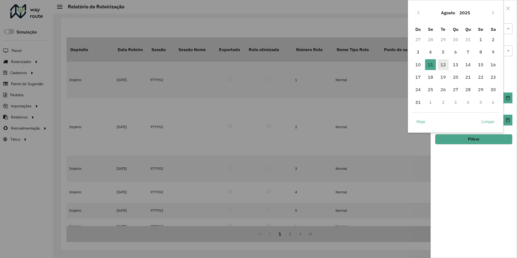
click at [444, 64] on span "12" at bounding box center [442, 64] width 11 height 11
type input "**********"
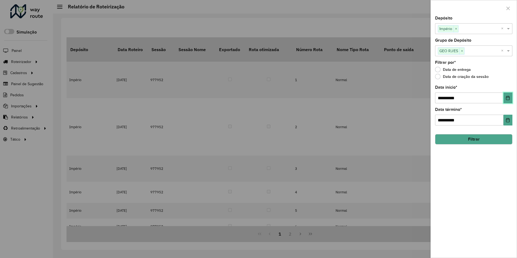
click at [508, 94] on button "Choose Date" at bounding box center [507, 97] width 9 height 11
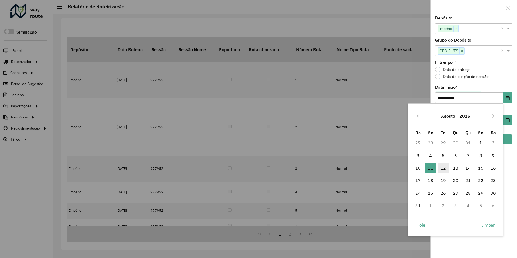
click at [445, 168] on span "12" at bounding box center [442, 167] width 11 height 11
type input "**********"
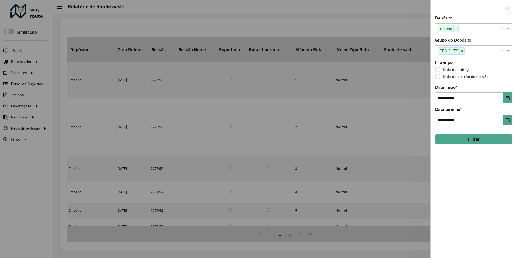
click at [481, 136] on button "Filtrar" at bounding box center [473, 139] width 77 height 10
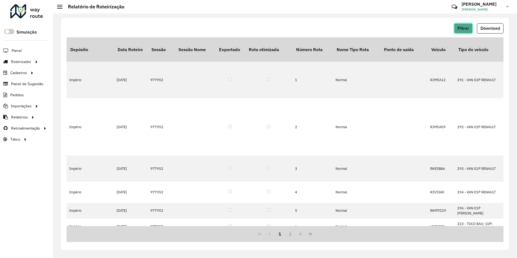
click at [470, 24] on button "Filtrar" at bounding box center [463, 28] width 19 height 10
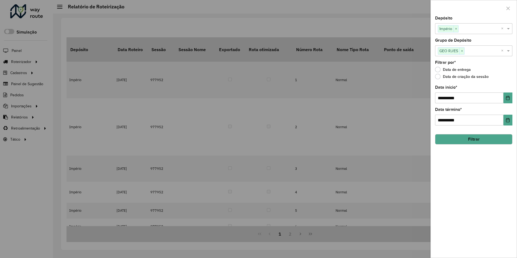
click at [359, 9] on div at bounding box center [258, 129] width 517 height 258
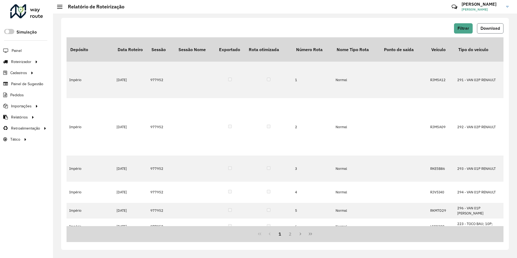
click at [500, 24] on button "Download" at bounding box center [490, 28] width 26 height 10
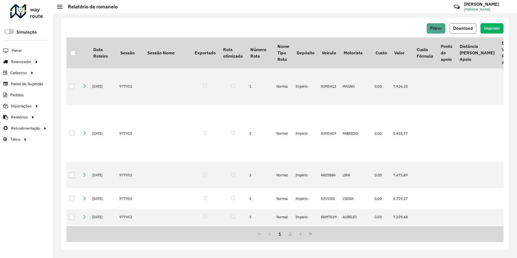
click at [464, 29] on span "Download" at bounding box center [462, 28] width 19 height 5
